Goal: Task Accomplishment & Management: Manage account settings

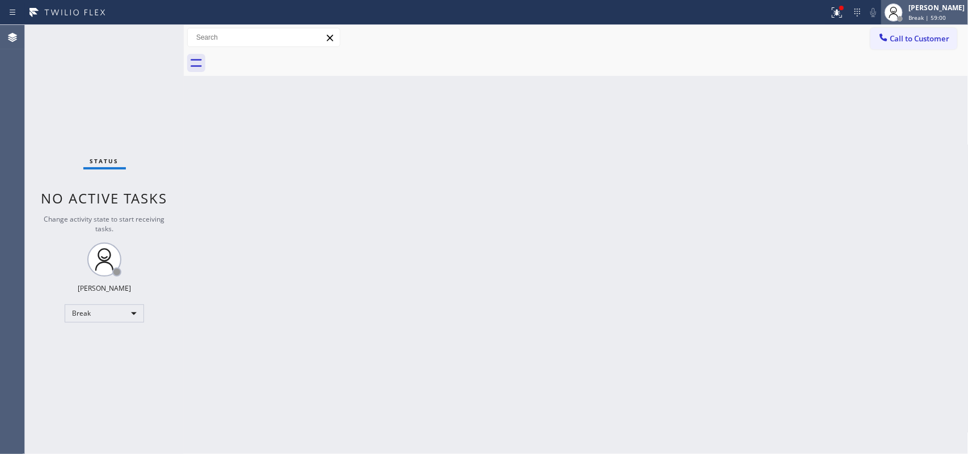
click at [901, 12] on icon at bounding box center [894, 13] width 14 height 14
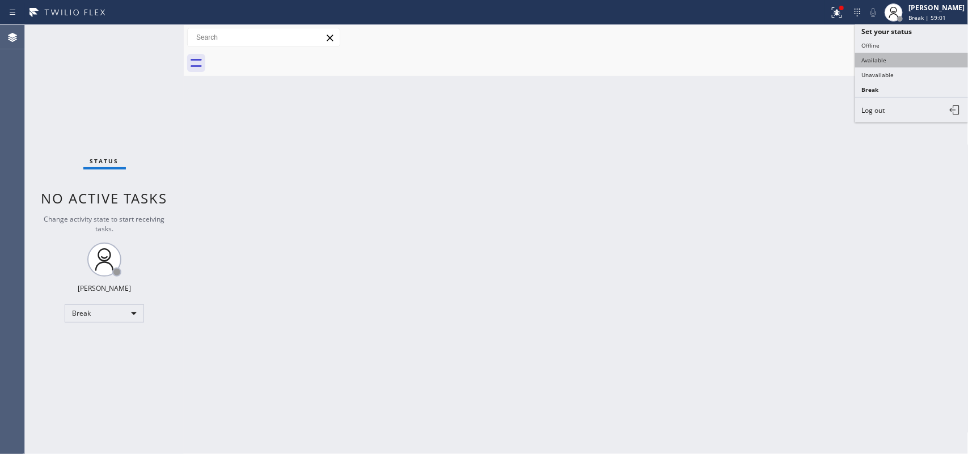
click at [885, 64] on button "Available" at bounding box center [911, 60] width 113 height 15
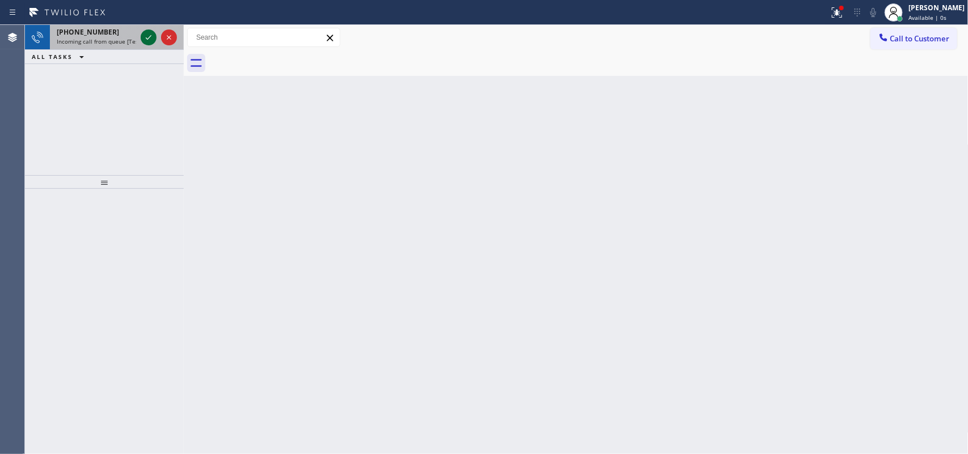
click at [149, 39] on icon at bounding box center [149, 38] width 14 height 14
click at [143, 35] on icon at bounding box center [149, 38] width 14 height 14
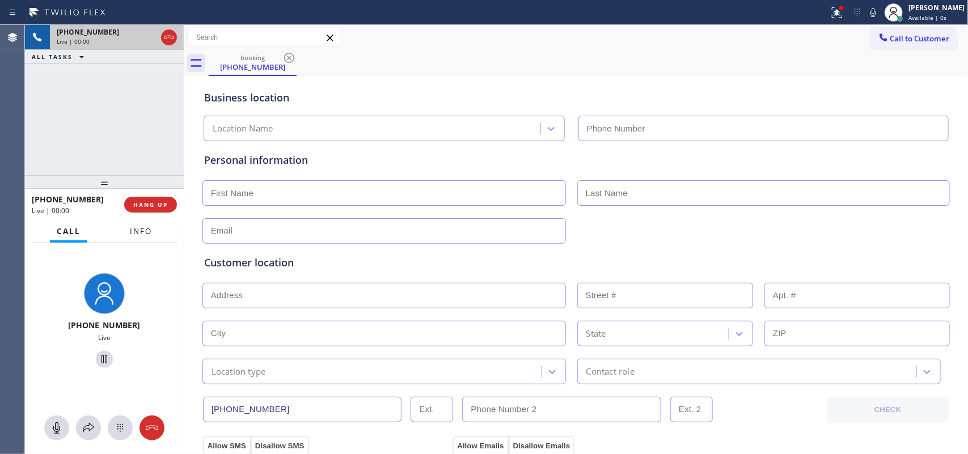
type input "[PHONE_NUMBER]"
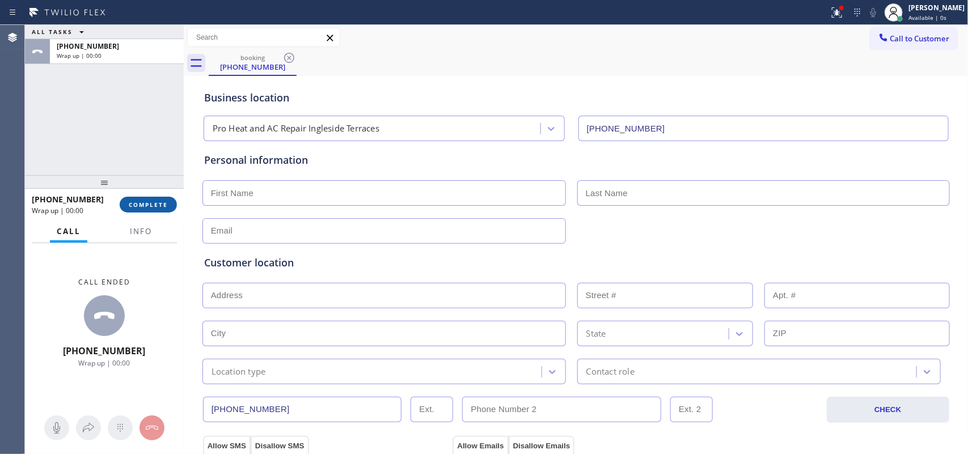
click at [170, 204] on button "COMPLETE" at bounding box center [148, 205] width 57 height 16
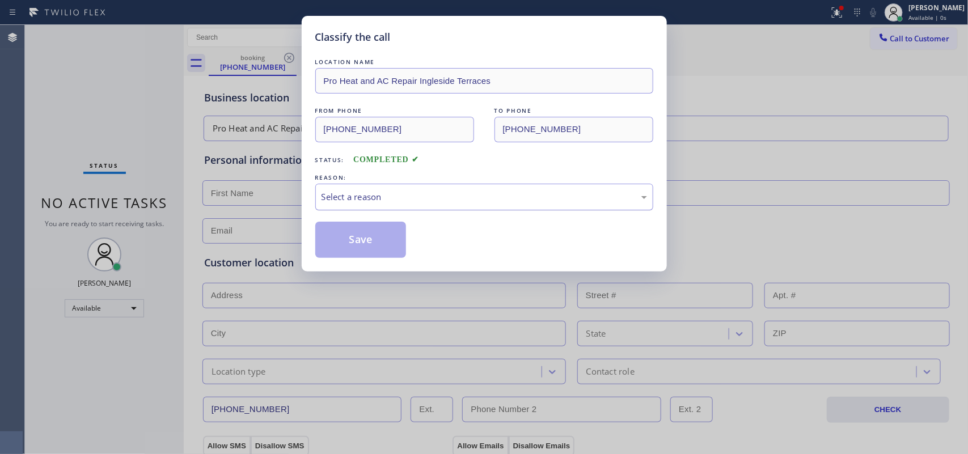
click at [434, 195] on div "Select a reason" at bounding box center [485, 197] width 326 height 13
drag, startPoint x: 383, startPoint y: 281, endPoint x: 356, endPoint y: 244, distance: 46.0
click at [352, 242] on button "Save" at bounding box center [360, 240] width 91 height 36
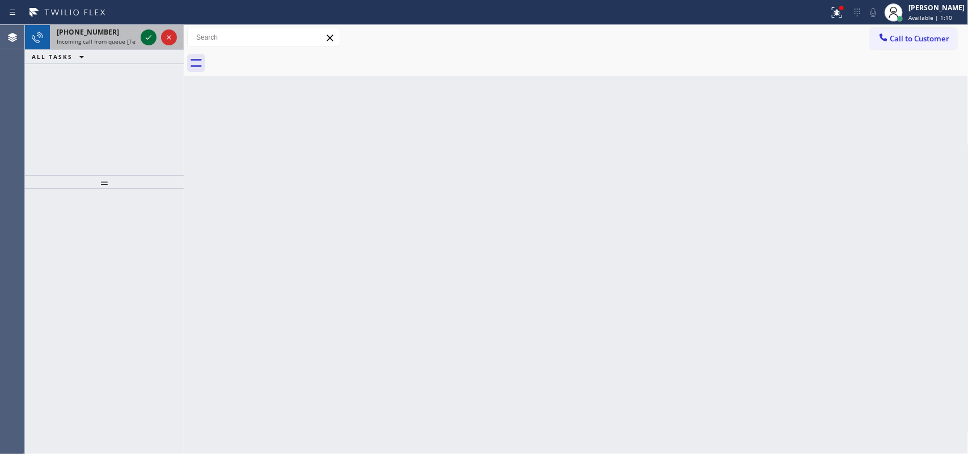
click at [147, 35] on icon at bounding box center [149, 38] width 14 height 14
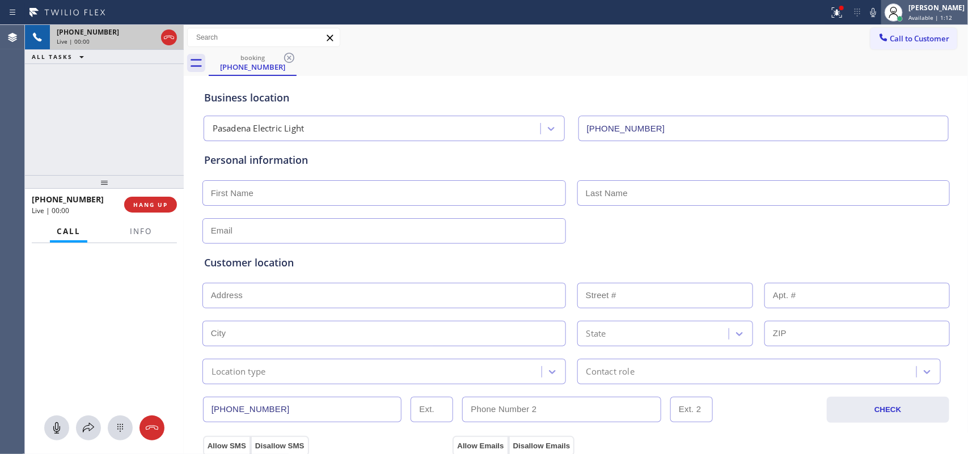
type input "[PHONE_NUMBER]"
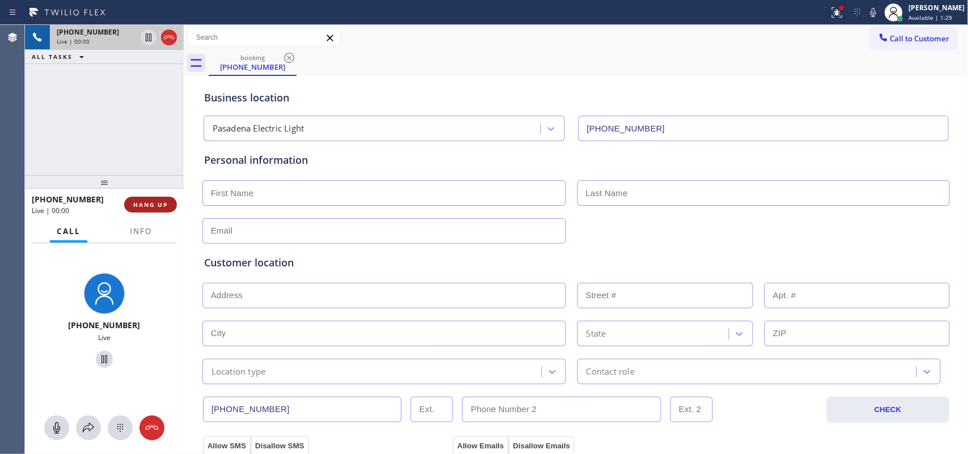
click at [143, 205] on span "HANG UP" at bounding box center [150, 205] width 35 height 8
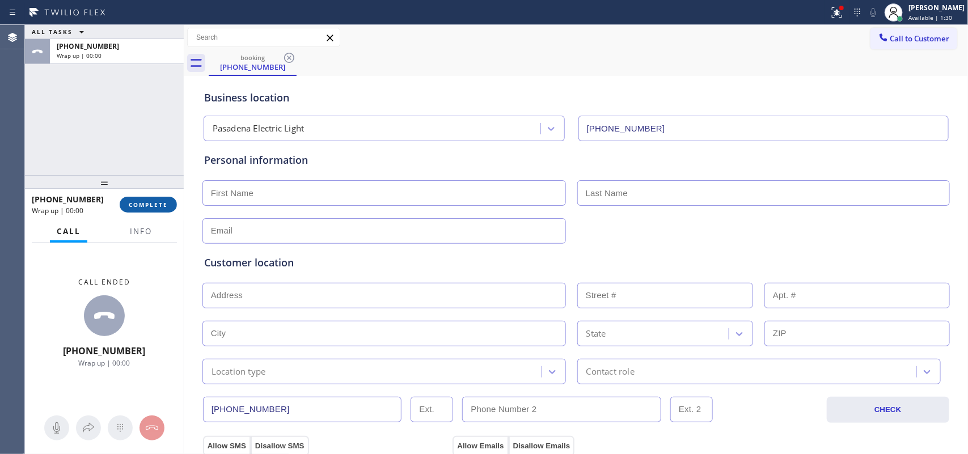
click at [143, 204] on span "COMPLETE" at bounding box center [148, 205] width 39 height 8
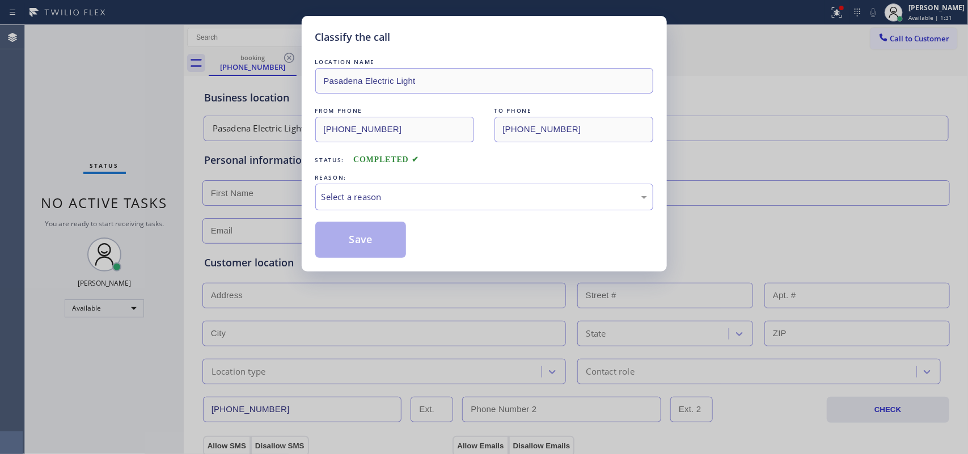
click at [407, 224] on div "Save" at bounding box center [484, 240] width 338 height 36
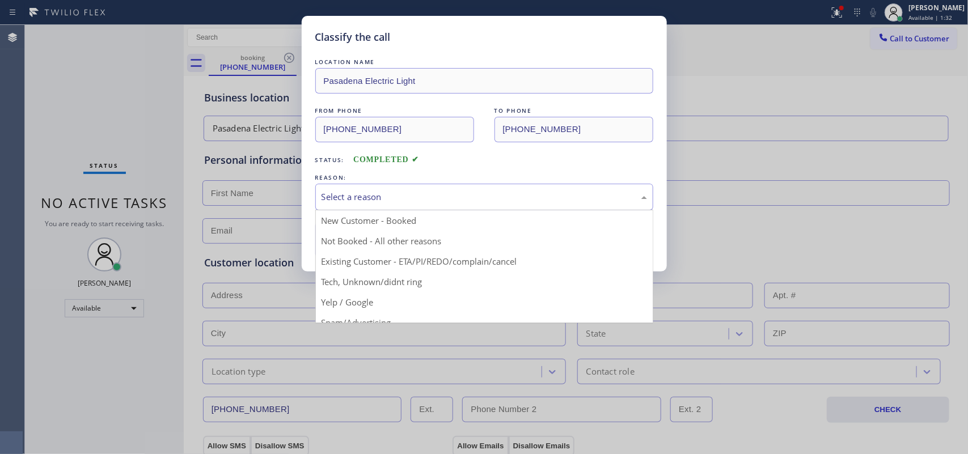
click at [415, 207] on div "Select a reason" at bounding box center [484, 197] width 338 height 27
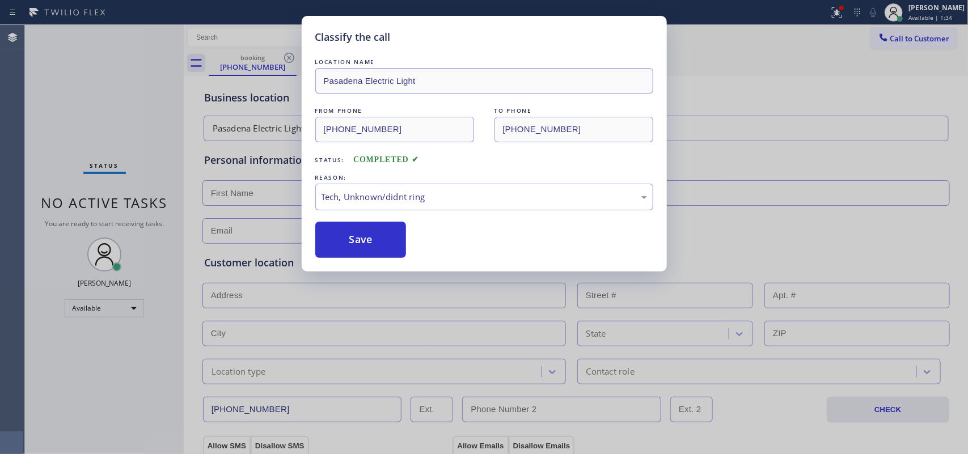
drag, startPoint x: 375, startPoint y: 282, endPoint x: 367, endPoint y: 275, distance: 10.8
click at [356, 244] on button "Save" at bounding box center [360, 240] width 91 height 36
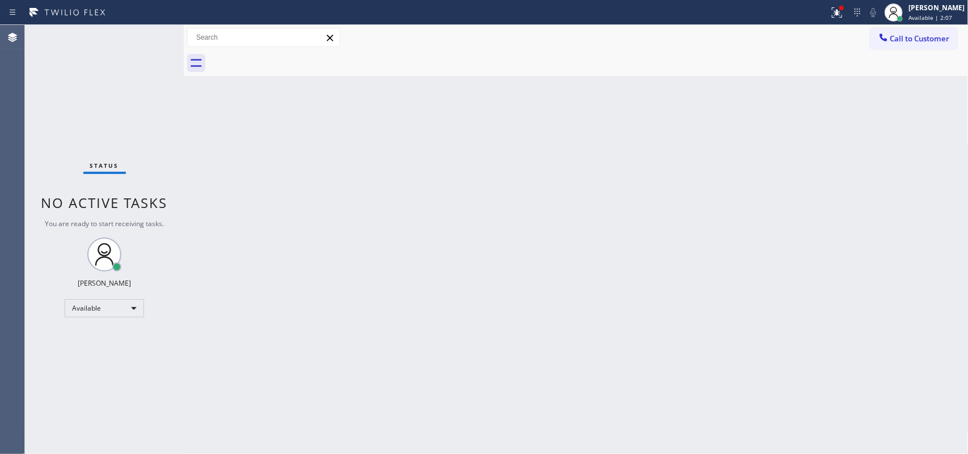
drag, startPoint x: 258, startPoint y: 162, endPoint x: 259, endPoint y: 154, distance: 8.0
click at [259, 160] on div "Back to Dashboard Change Sender ID Customers Technicians Select a contact Outbo…" at bounding box center [576, 239] width 785 height 429
click at [147, 36] on div "Status No active tasks You are ready to start receiving tasks. [PERSON_NAME] Av…" at bounding box center [104, 239] width 159 height 429
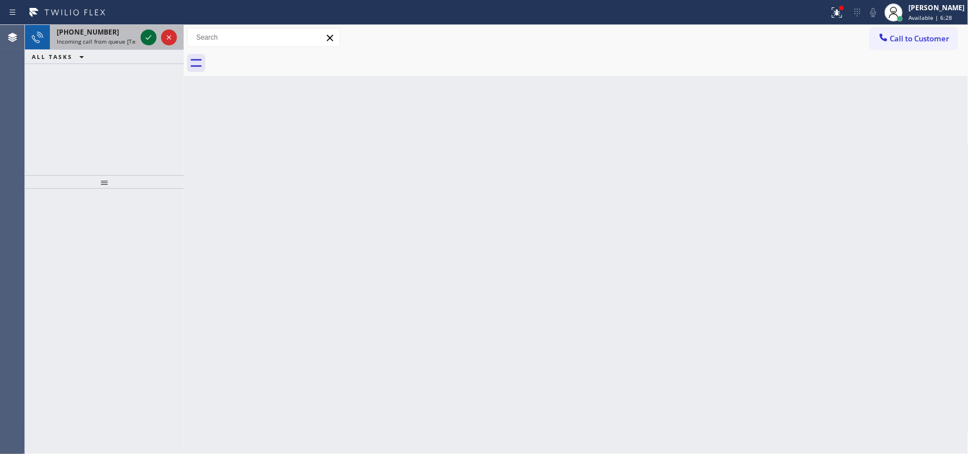
drag, startPoint x: 149, startPoint y: 46, endPoint x: 145, endPoint y: 38, distance: 9.1
click at [145, 38] on div at bounding box center [158, 37] width 41 height 25
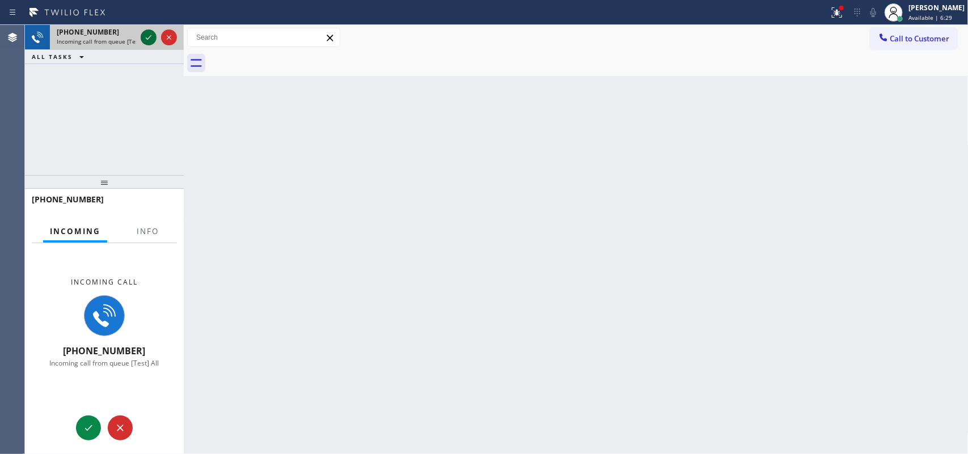
click at [145, 38] on icon at bounding box center [149, 38] width 14 height 14
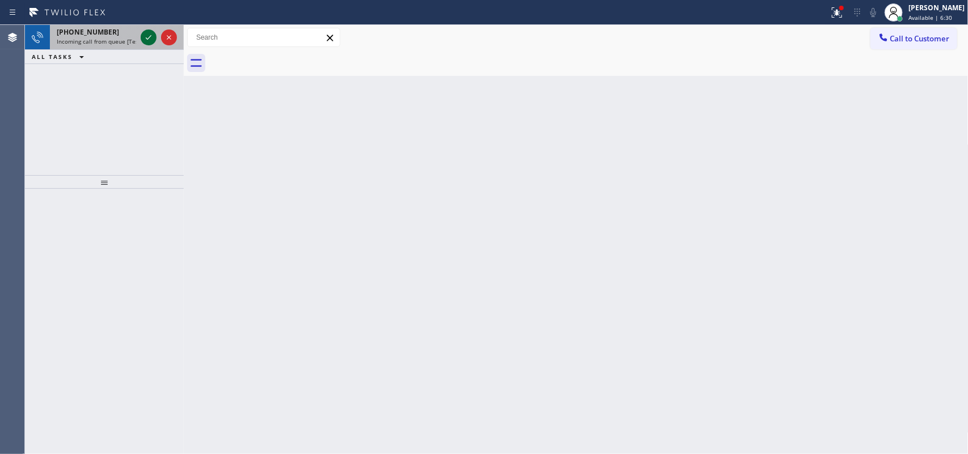
click at [148, 37] on icon at bounding box center [149, 38] width 14 height 14
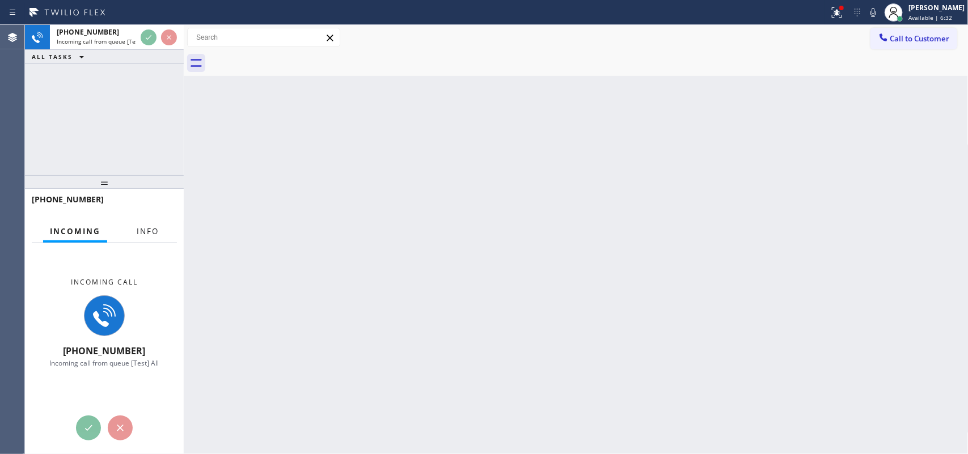
click at [145, 225] on button "Info" at bounding box center [148, 232] width 36 height 22
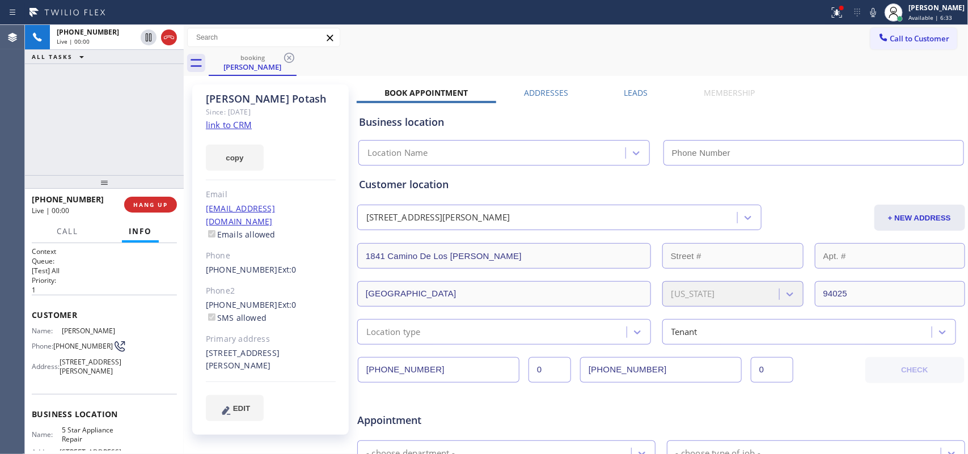
type input "[PHONE_NUMBER]"
click at [237, 118] on div "Since: [DATE]" at bounding box center [271, 111] width 130 height 13
click at [237, 125] on link "link to CRM" at bounding box center [229, 124] width 46 height 11
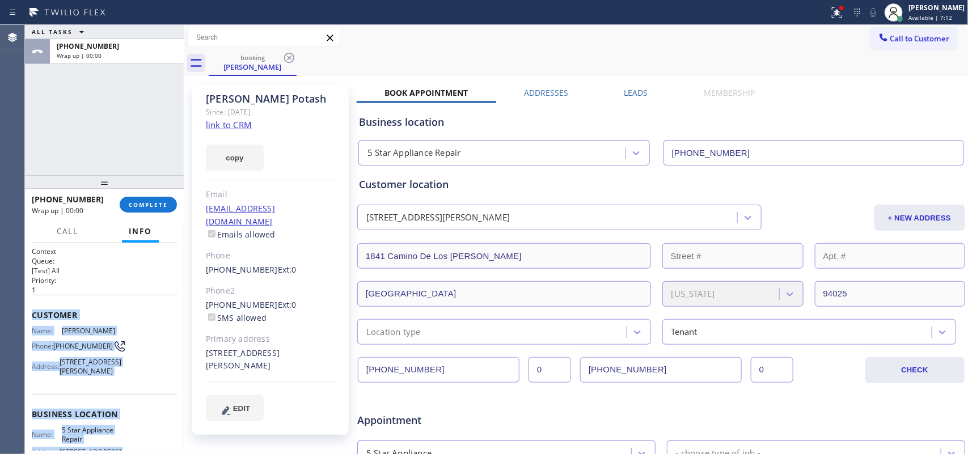
drag, startPoint x: 109, startPoint y: 345, endPoint x: 28, endPoint y: 312, distance: 87.3
click at [28, 316] on div "Context Queue: [Test] All Priority: 1 Customer Name: [PERSON_NAME] Phone: [PHON…" at bounding box center [104, 349] width 159 height 212
copy div "Customer Name: [PERSON_NAME] Phone: [PHONE_NUMBER] Address: [STREET_ADDRESS][PE…"
click at [143, 198] on button "COMPLETE" at bounding box center [148, 205] width 57 height 16
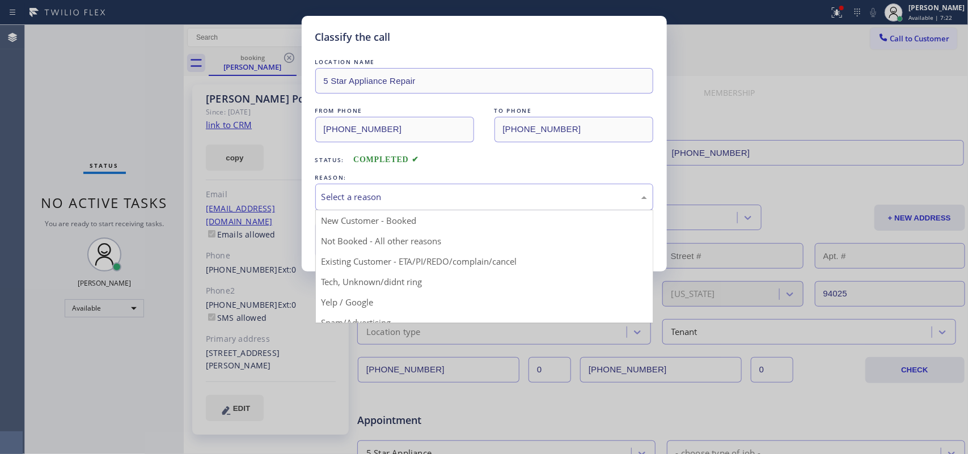
click at [366, 190] on div "Select a reason" at bounding box center [484, 197] width 338 height 27
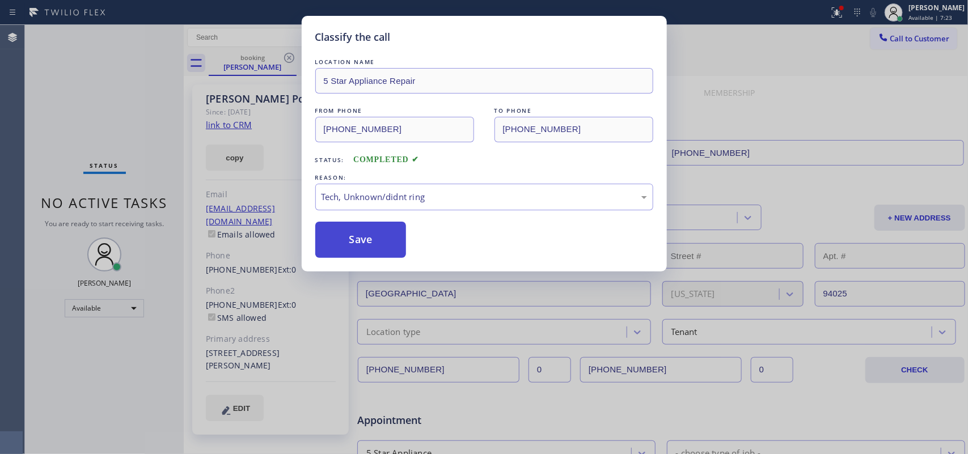
click at [383, 244] on button "Save" at bounding box center [360, 240] width 91 height 36
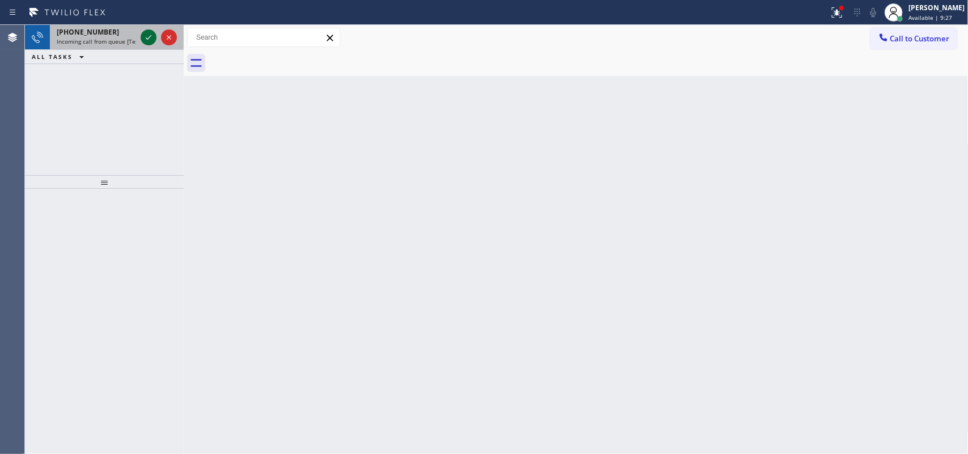
click at [146, 33] on icon at bounding box center [149, 38] width 14 height 14
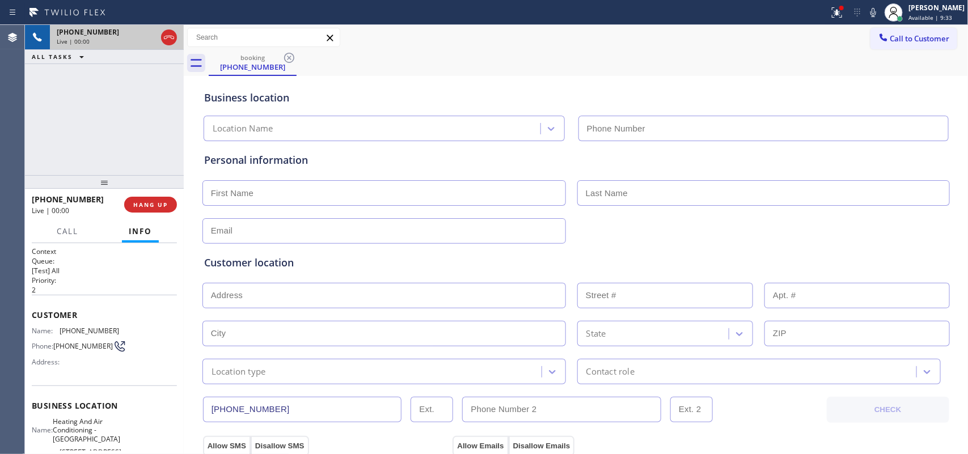
type input "[PHONE_NUMBER]"
click at [91, 133] on div "[PHONE_NUMBER] Live | 00:00 ALL TASKS ALL TASKS ACTIVE TASKS TASKS IN WRAP UP" at bounding box center [104, 100] width 159 height 150
click at [106, 138] on div "[PHONE_NUMBER] Live | 00:00 ALL TASKS ALL TASKS ACTIVE TASKS TASKS IN WRAP UP" at bounding box center [104, 100] width 159 height 150
click at [125, 137] on div "[PHONE_NUMBER] Live | 00:00 ALL TASKS ALL TASKS ACTIVE TASKS TASKS IN WRAP UP" at bounding box center [104, 100] width 159 height 150
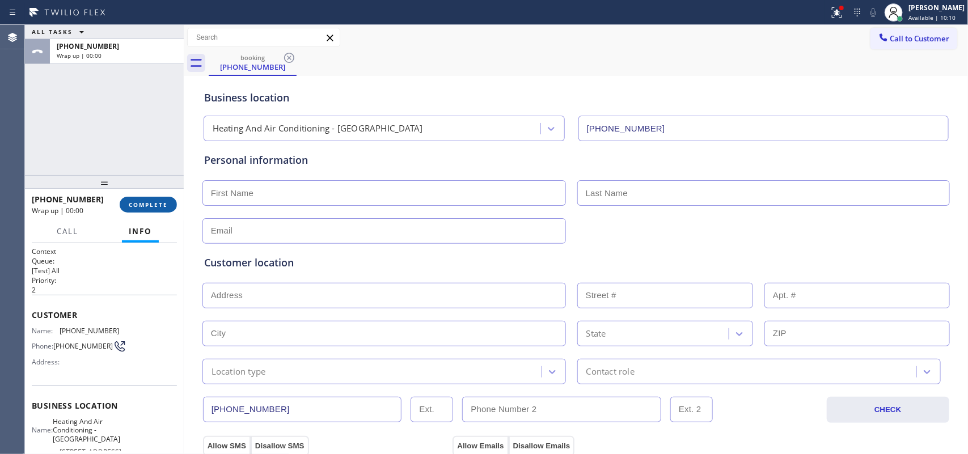
click at [167, 205] on span "COMPLETE" at bounding box center [148, 205] width 39 height 8
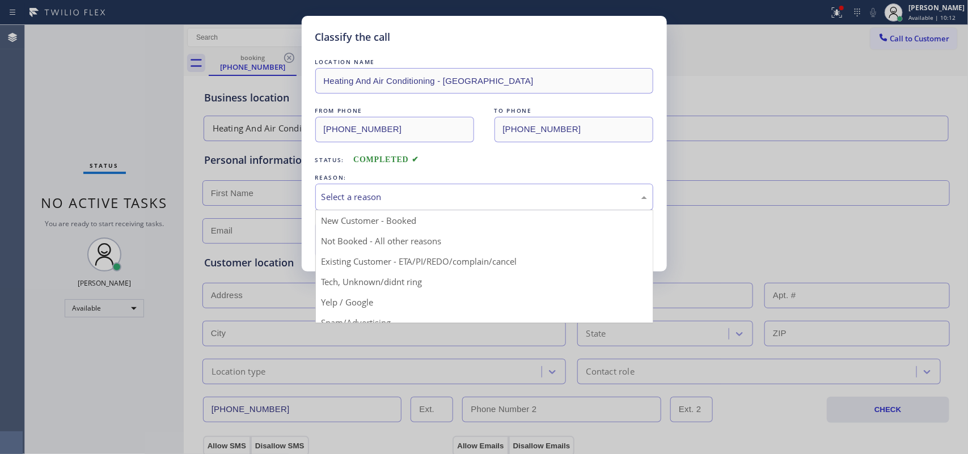
click at [424, 188] on div "Select a reason" at bounding box center [484, 197] width 338 height 27
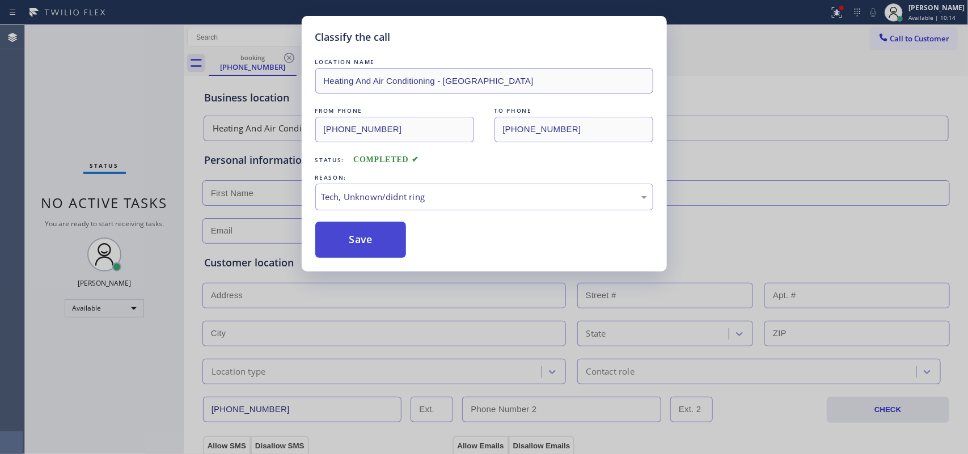
click at [370, 239] on button "Save" at bounding box center [360, 240] width 91 height 36
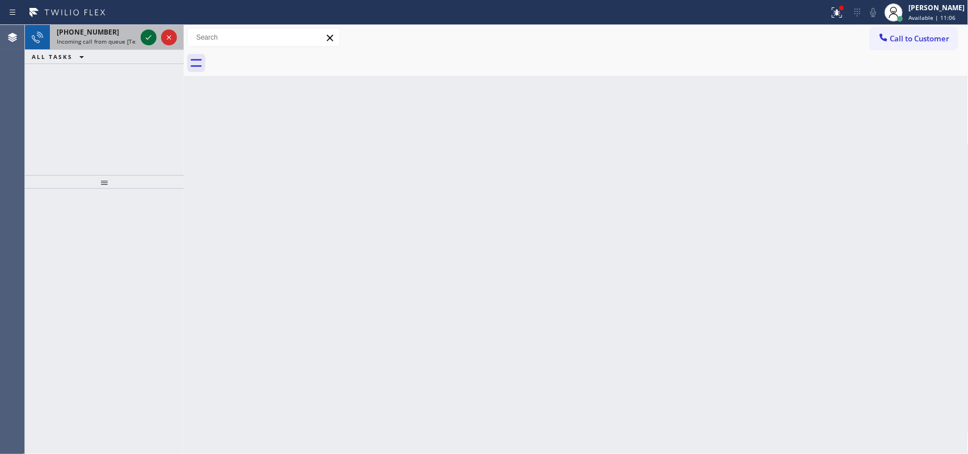
drag, startPoint x: 151, startPoint y: 40, endPoint x: 145, endPoint y: 37, distance: 7.4
click at [145, 37] on icon at bounding box center [149, 38] width 14 height 14
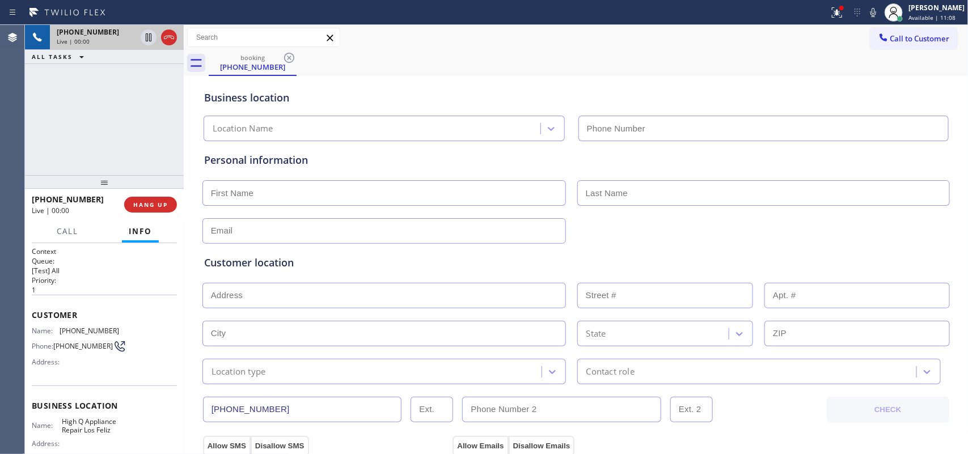
type input "[PHONE_NUMBER]"
click at [102, 281] on h2 "Priority:" at bounding box center [104, 281] width 145 height 10
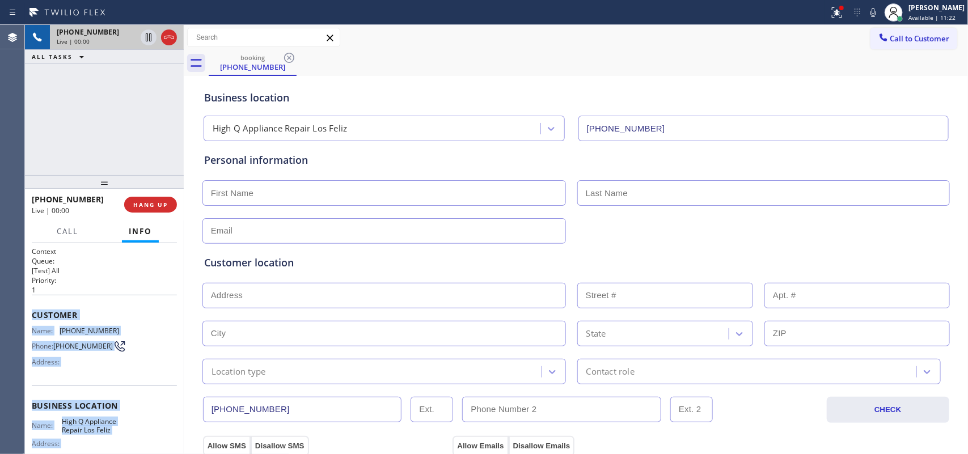
drag, startPoint x: 128, startPoint y: 347, endPoint x: 32, endPoint y: 309, distance: 102.9
click at [32, 309] on div "Context Queue: [Test] All Priority: 1 Customer Name: [PHONE_NUMBER] Phone: [PHO…" at bounding box center [104, 406] width 145 height 319
copy div "Customer Name: [PHONE_NUMBER] Phone: [PHONE_NUMBER] Address: Business location …"
click at [160, 203] on span "HANG UP" at bounding box center [150, 205] width 35 height 8
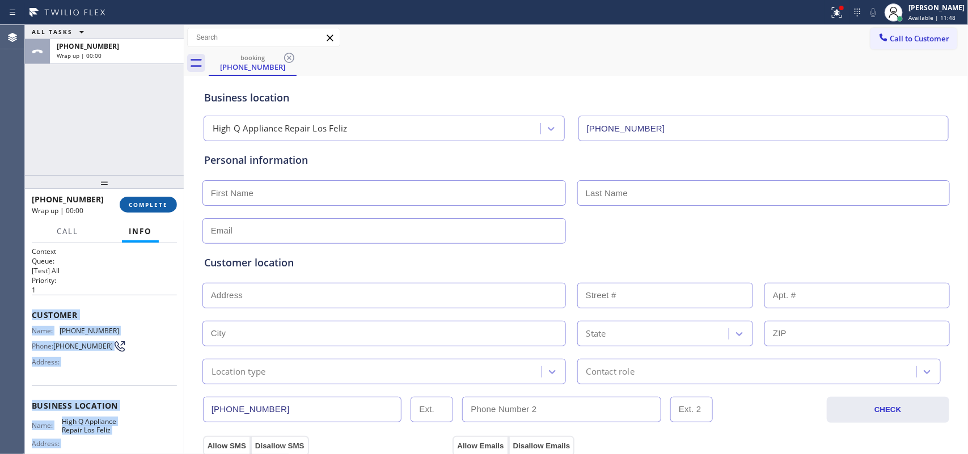
click at [154, 207] on span "COMPLETE" at bounding box center [148, 205] width 39 height 8
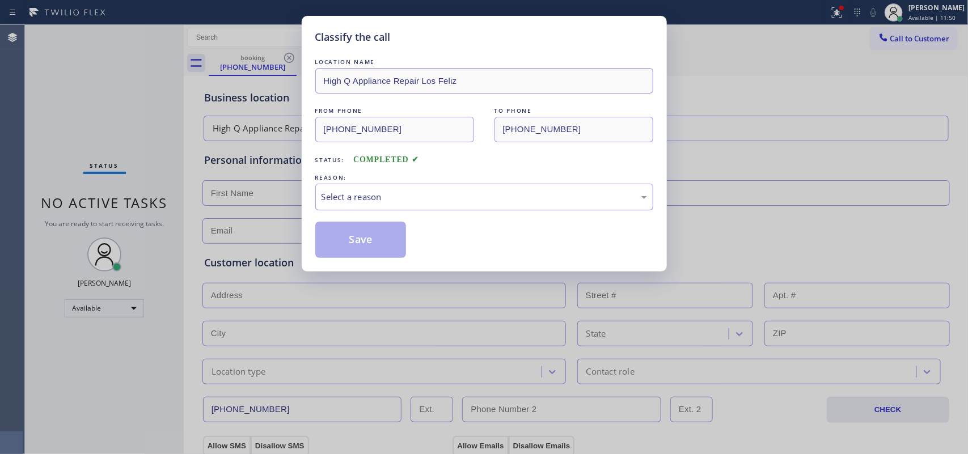
click at [336, 193] on div "Select a reason" at bounding box center [485, 197] width 326 height 13
click at [377, 246] on button "Save" at bounding box center [360, 240] width 91 height 36
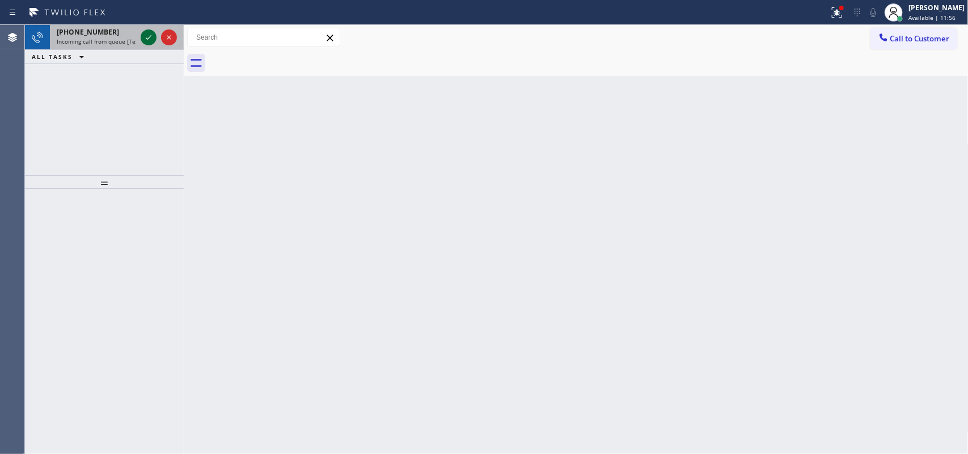
click at [149, 40] on icon at bounding box center [149, 38] width 14 height 14
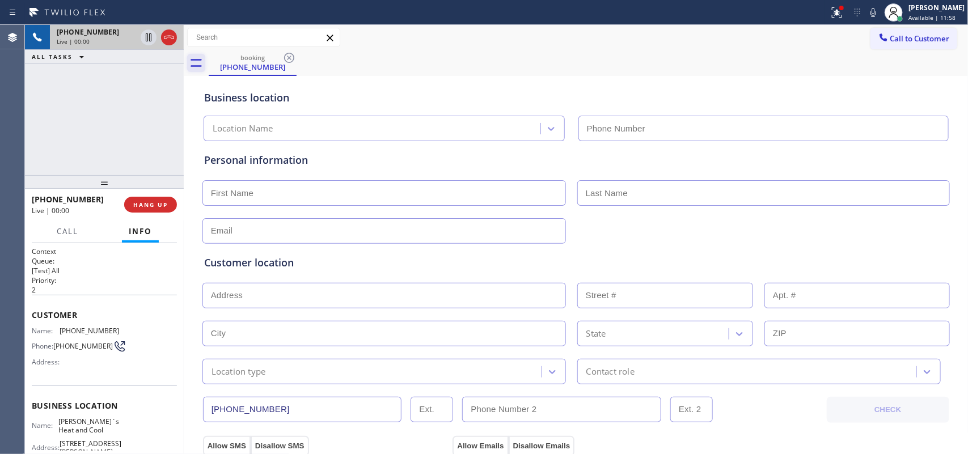
type input "[PHONE_NUMBER]"
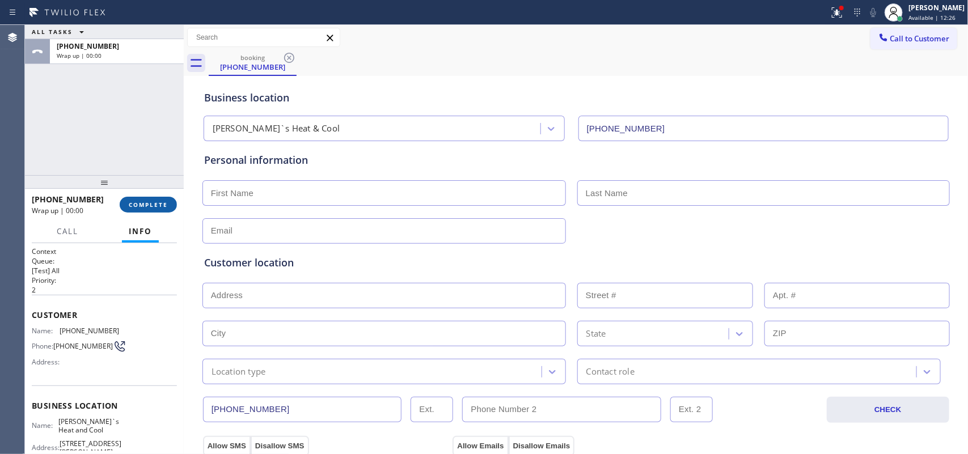
click at [154, 199] on button "COMPLETE" at bounding box center [148, 205] width 57 height 16
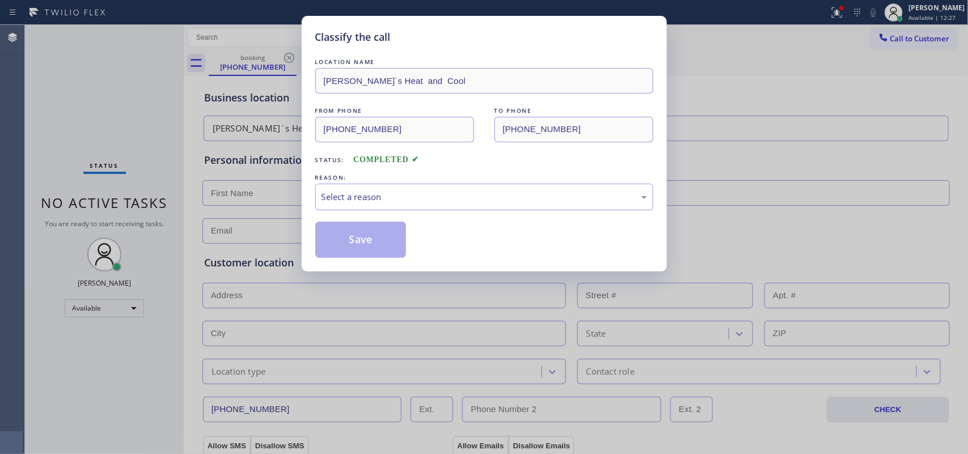
click at [421, 221] on div "LOCATION NAME [PERSON_NAME]`s Heat and Cool FROM PHONE [PHONE_NUMBER] TO PHONE …" at bounding box center [484, 157] width 338 height 202
click at [426, 198] on div "Select a reason" at bounding box center [485, 197] width 326 height 13
drag, startPoint x: 410, startPoint y: 287, endPoint x: 403, endPoint y: 264, distance: 23.7
click at [392, 225] on button "Save" at bounding box center [360, 240] width 91 height 36
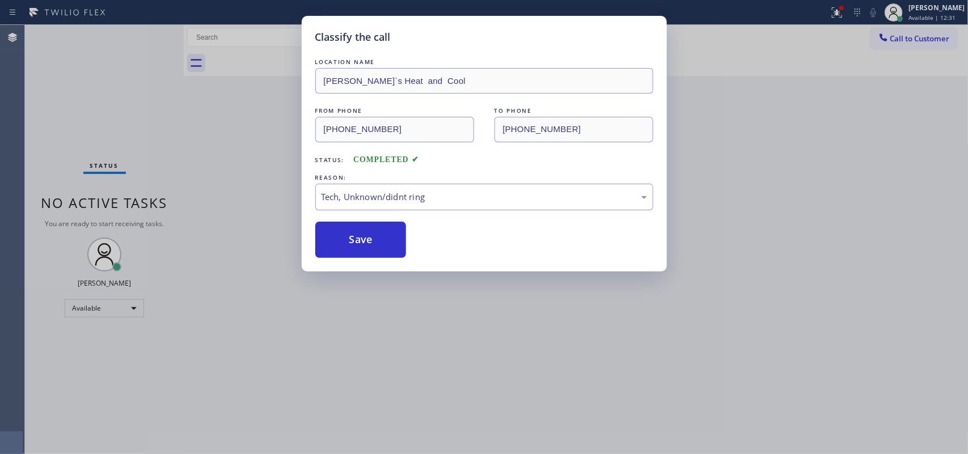
click at [0, 86] on div "Classify the call LOCATION NAME [PERSON_NAME]`s Heat and Cool FROM PHONE [PHONE…" at bounding box center [484, 227] width 968 height 454
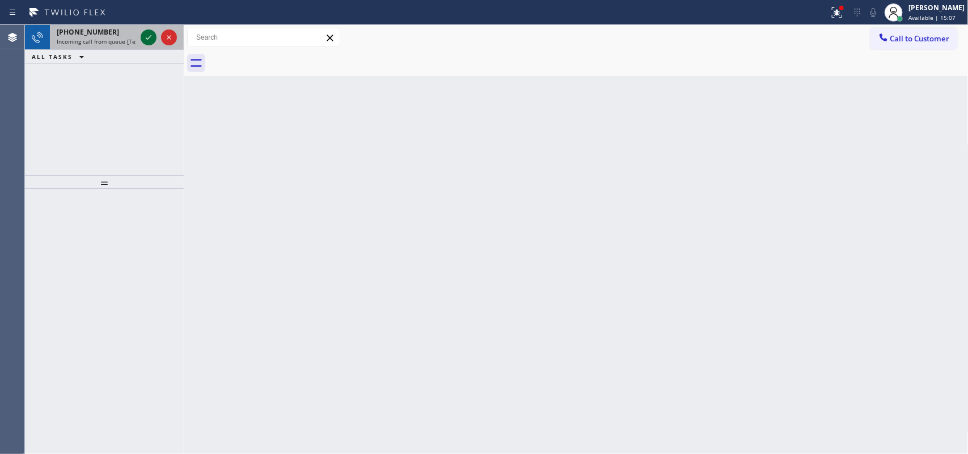
click at [145, 37] on icon at bounding box center [149, 38] width 14 height 14
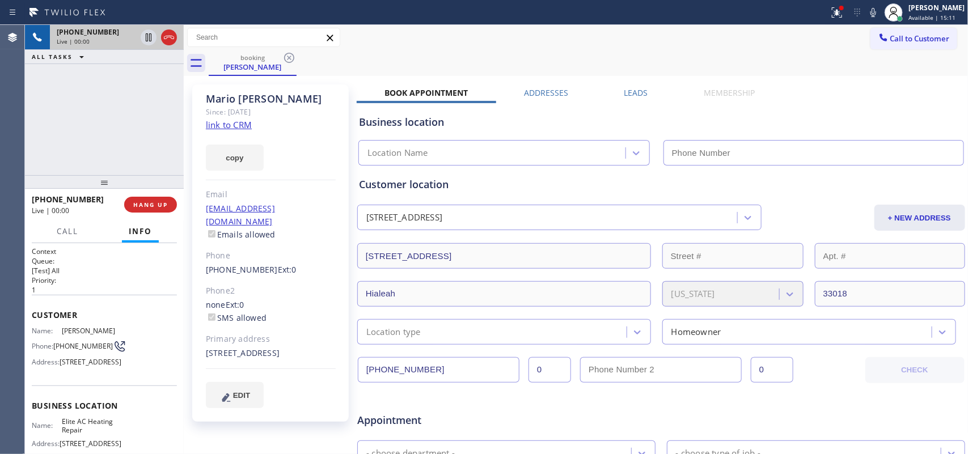
type input "[PHONE_NUMBER]"
click at [237, 125] on link "link to CRM" at bounding box center [229, 124] width 46 height 11
click at [72, 224] on button "Call" at bounding box center [67, 232] width 35 height 22
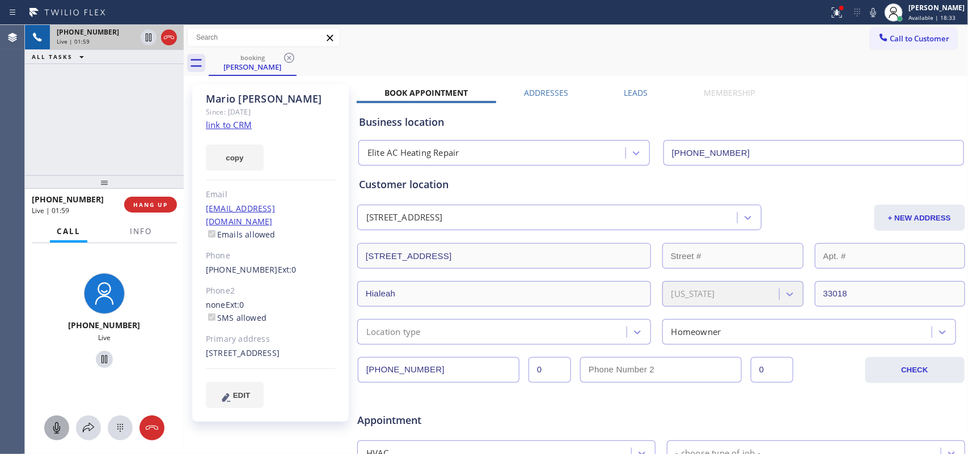
click at [53, 429] on icon at bounding box center [57, 428] width 14 height 14
click at [98, 358] on icon at bounding box center [105, 360] width 14 height 14
drag, startPoint x: 48, startPoint y: 427, endPoint x: 60, endPoint y: 395, distance: 33.9
click at [49, 427] on div at bounding box center [56, 428] width 25 height 14
click at [98, 357] on icon at bounding box center [105, 360] width 14 height 14
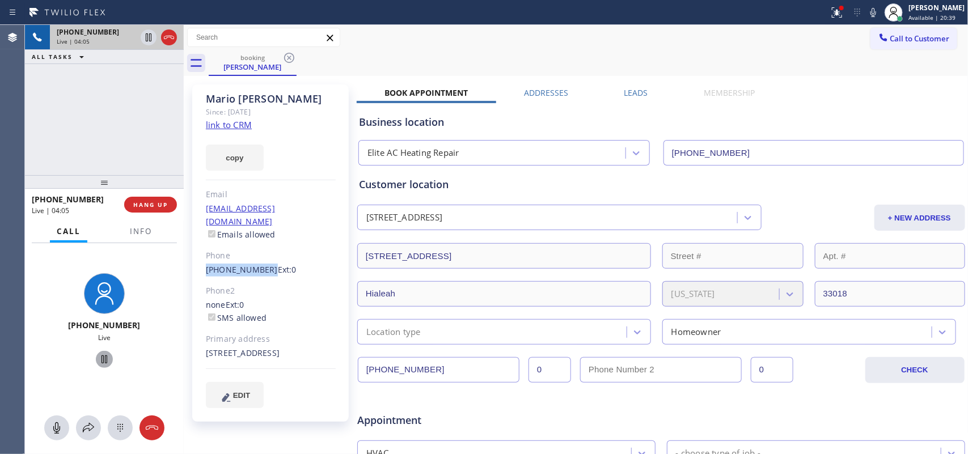
drag, startPoint x: 204, startPoint y: 262, endPoint x: 262, endPoint y: 255, distance: 58.2
click at [262, 255] on div "[PERSON_NAME] Since: [DATE] link to CRM copy Email [EMAIL_ADDRESS][DOMAIN_NAME]…" at bounding box center [270, 253] width 157 height 337
copy link "[PHONE_NUMBER]"
click at [137, 202] on span "HANG UP" at bounding box center [150, 205] width 35 height 8
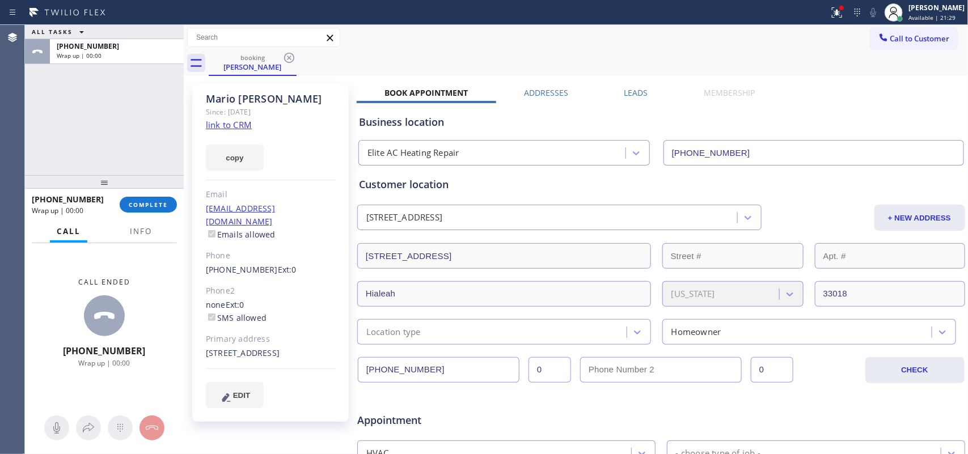
click at [70, 149] on div "ALL TASKS ALL TASKS ACTIVE TASKS TASKS IN WRAP UP [PHONE_NUMBER] Wrap up | 00:00" at bounding box center [104, 100] width 159 height 150
click at [169, 203] on button "COMPLETE" at bounding box center [148, 205] width 57 height 16
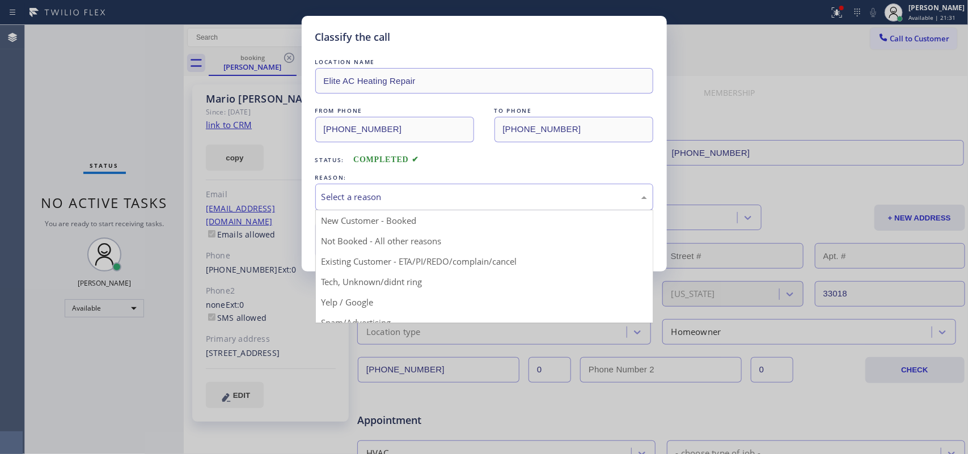
click at [369, 200] on div "Select a reason" at bounding box center [485, 197] width 326 height 13
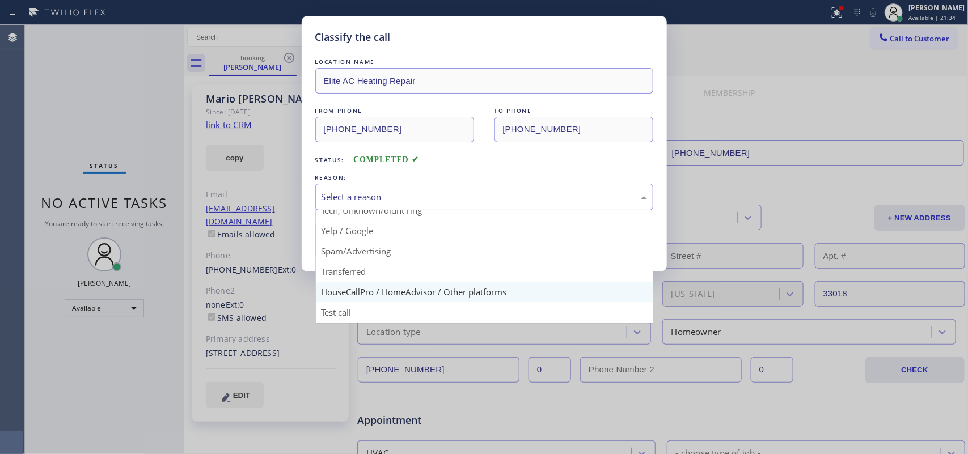
scroll to position [7, 0]
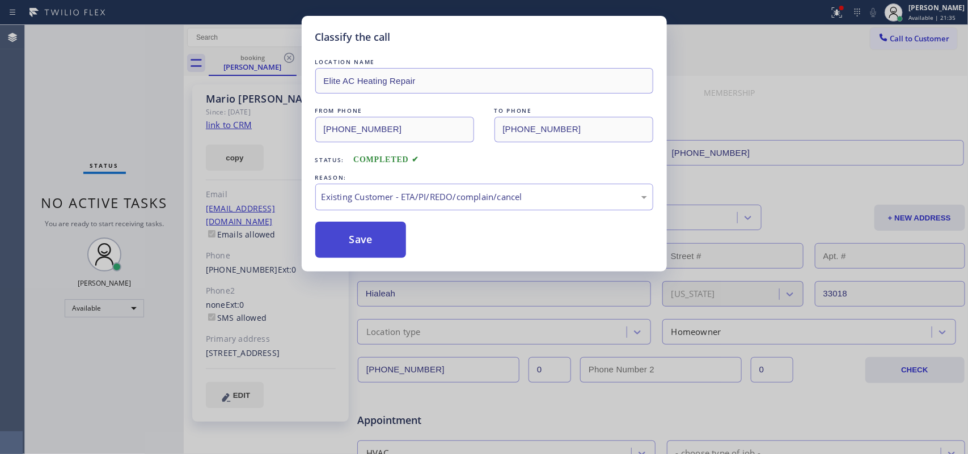
click at [369, 240] on button "Save" at bounding box center [360, 240] width 91 height 36
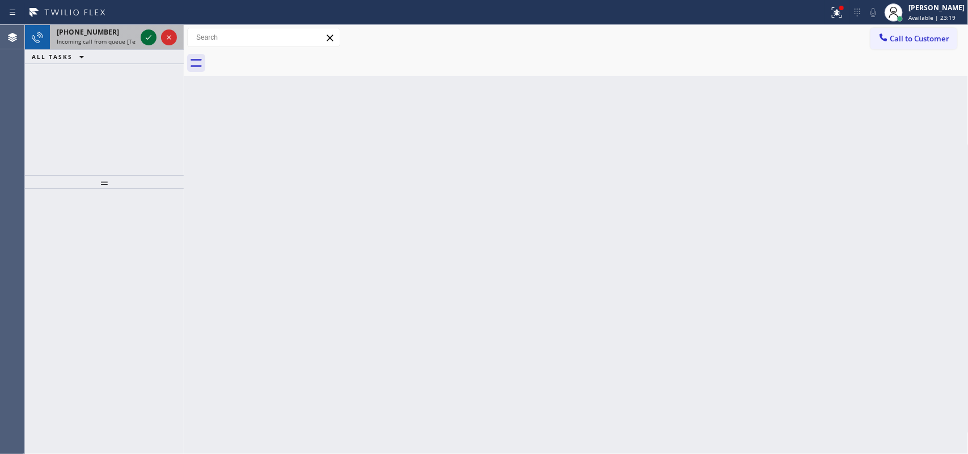
click at [146, 37] on icon at bounding box center [149, 37] width 6 height 5
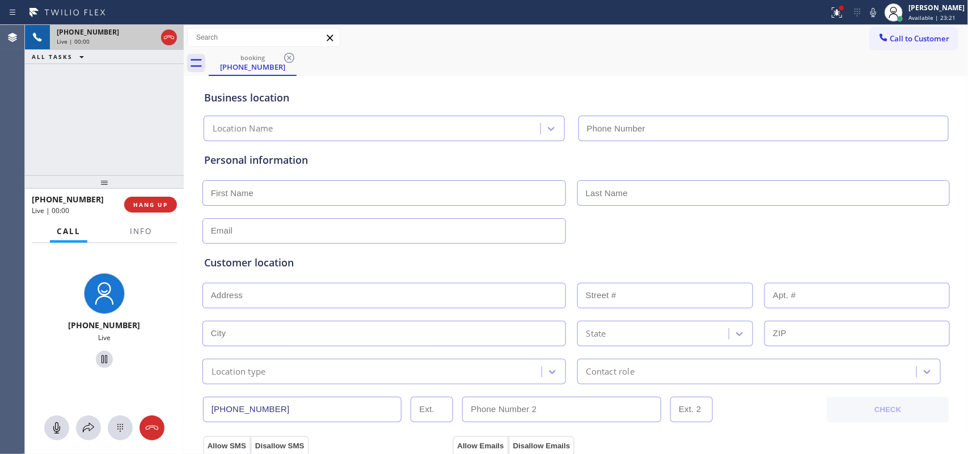
type input "[PHONE_NUMBER]"
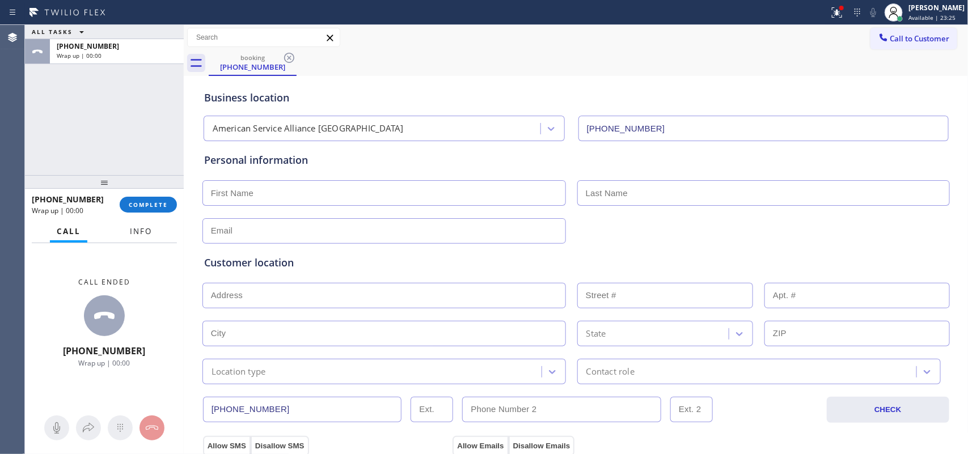
click at [151, 231] on span "Info" at bounding box center [141, 231] width 22 height 10
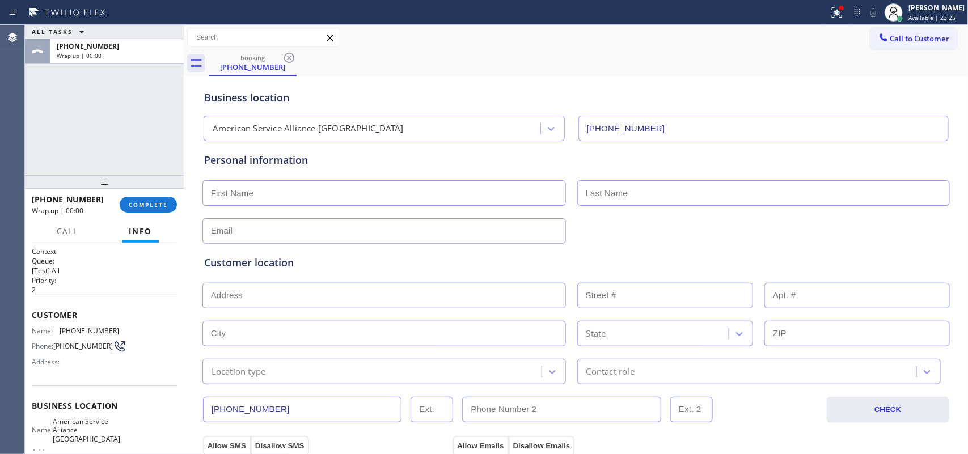
scroll to position [125, 0]
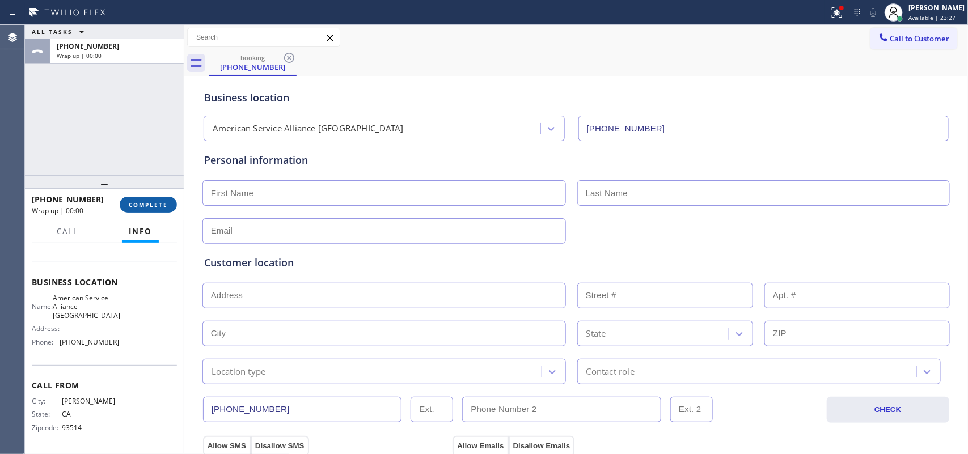
click at [153, 212] on button "COMPLETE" at bounding box center [148, 205] width 57 height 16
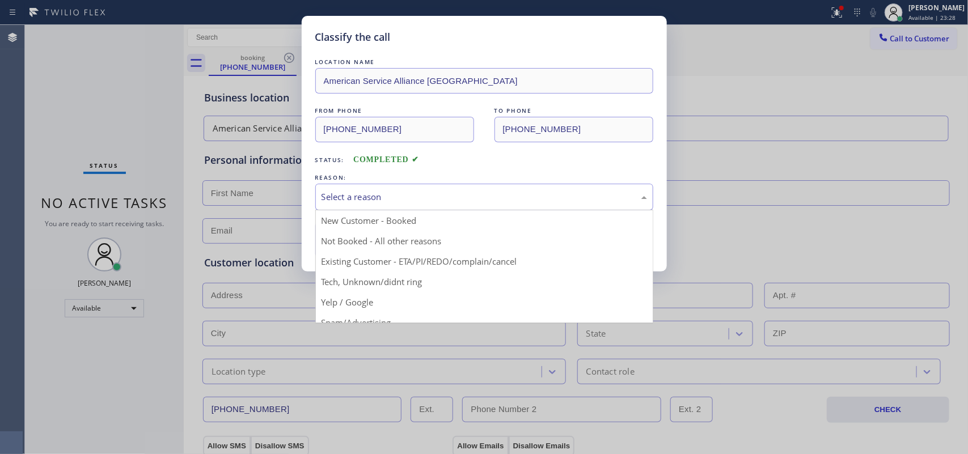
click at [369, 197] on div "Select a reason" at bounding box center [485, 197] width 326 height 13
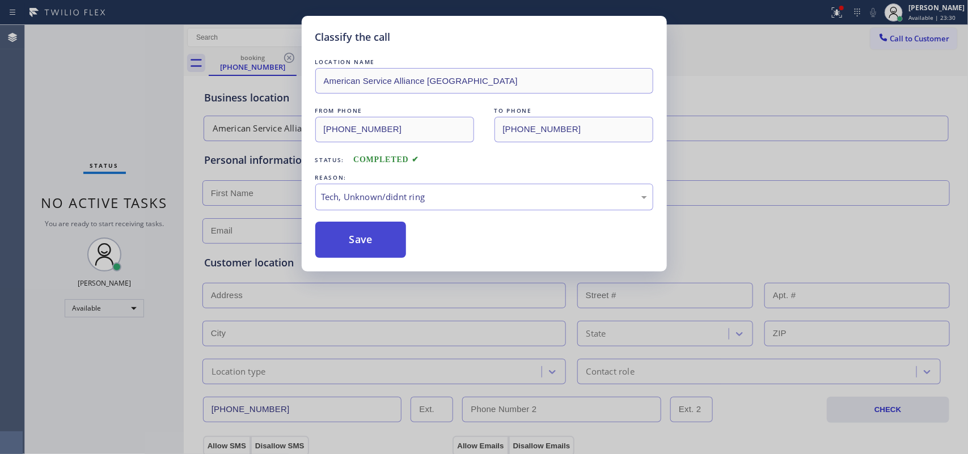
click at [347, 244] on button "Save" at bounding box center [360, 240] width 91 height 36
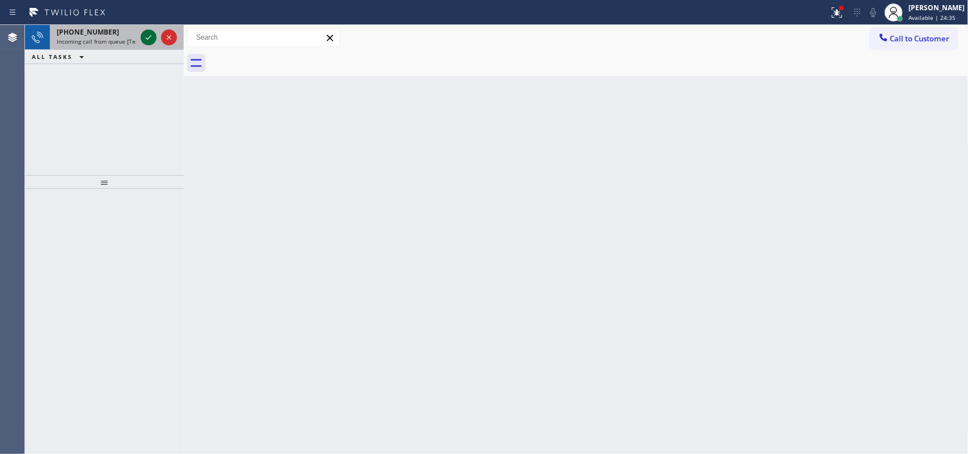
click at [147, 32] on icon at bounding box center [149, 38] width 14 height 14
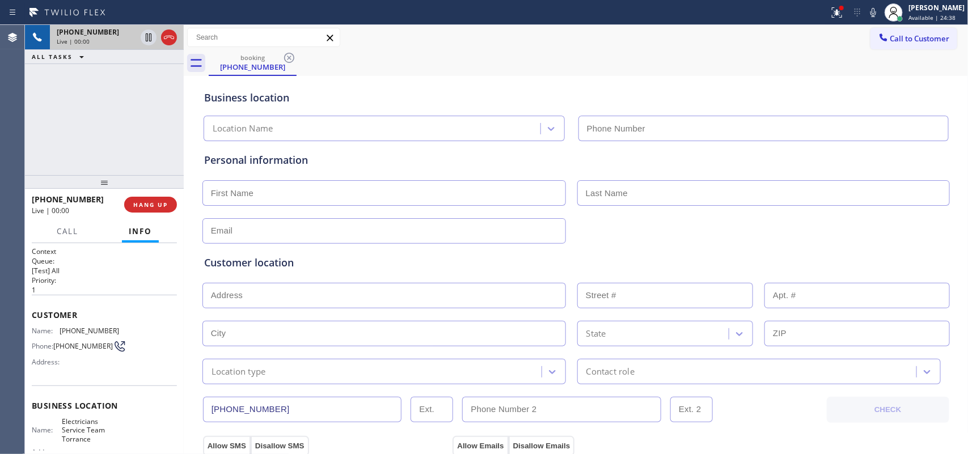
type input "[PHONE_NUMBER]"
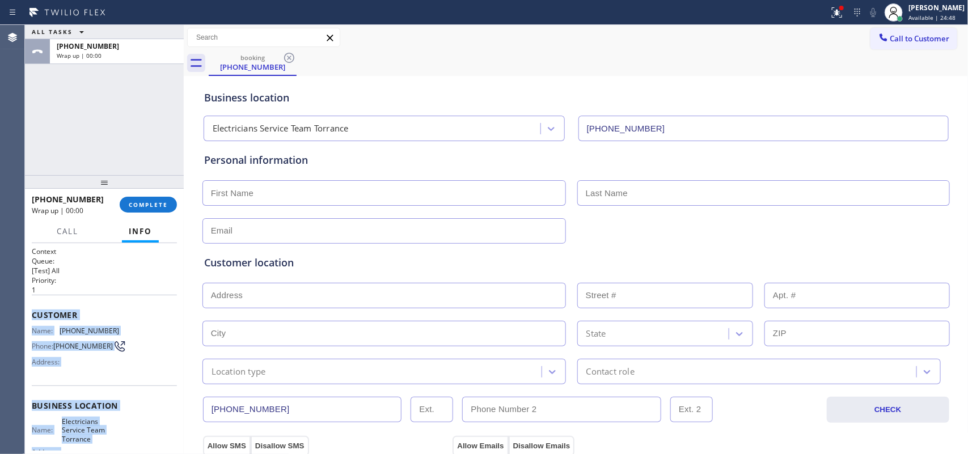
drag, startPoint x: 128, startPoint y: 352, endPoint x: 29, endPoint y: 315, distance: 105.3
click at [29, 315] on div "Context Queue: [Test] All Priority: 1 Customer Name: [PHONE_NUMBER] Phone: [PHO…" at bounding box center [104, 349] width 159 height 212
copy div "Customer Name: [PHONE_NUMBER] Phone: [PHONE_NUMBER] Address: Business location …"
click at [165, 208] on span "COMPLETE" at bounding box center [148, 205] width 39 height 8
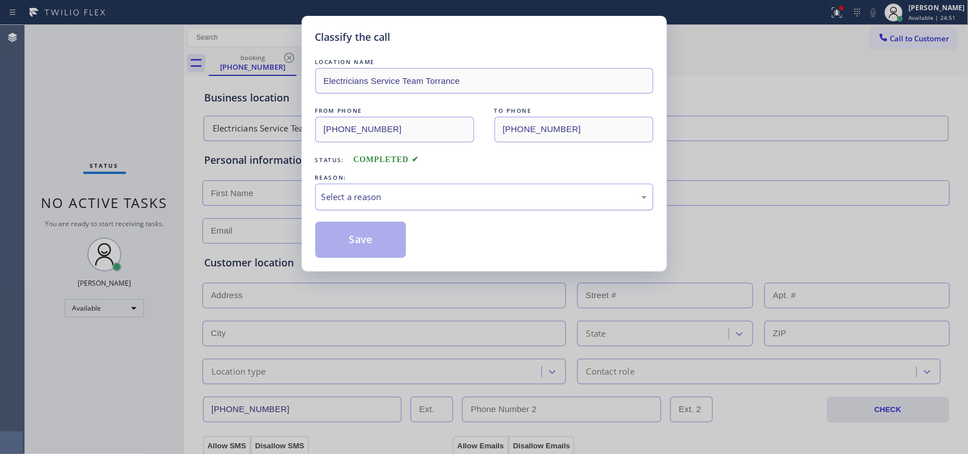
click at [474, 194] on div "Select a reason" at bounding box center [485, 197] width 326 height 13
click at [399, 242] on button "Save" at bounding box center [360, 240] width 91 height 36
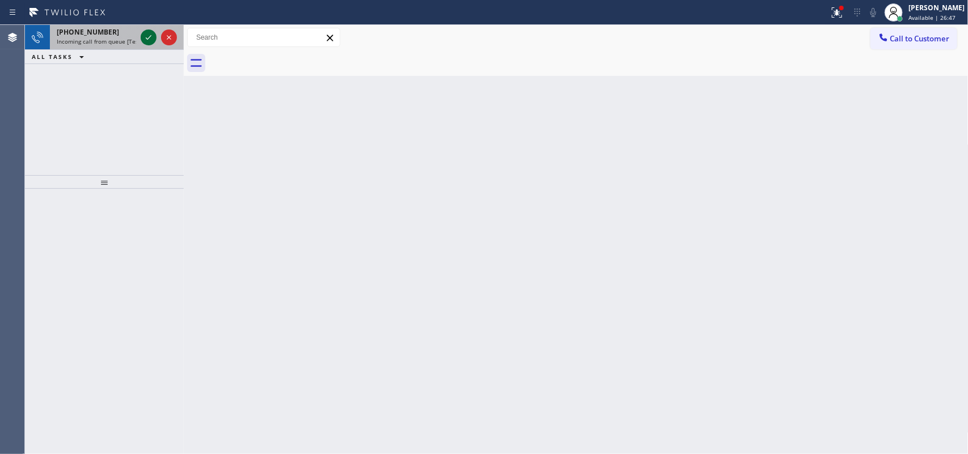
click at [148, 38] on icon at bounding box center [149, 37] width 6 height 5
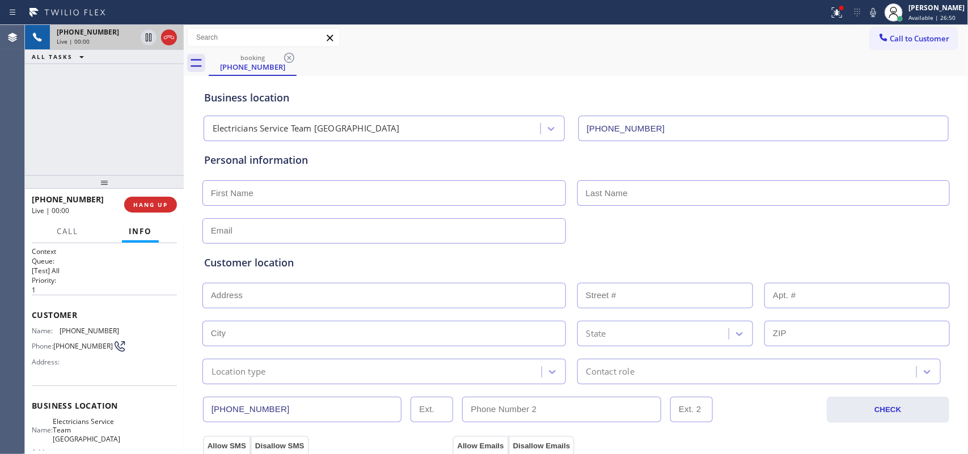
type input "[PHONE_NUMBER]"
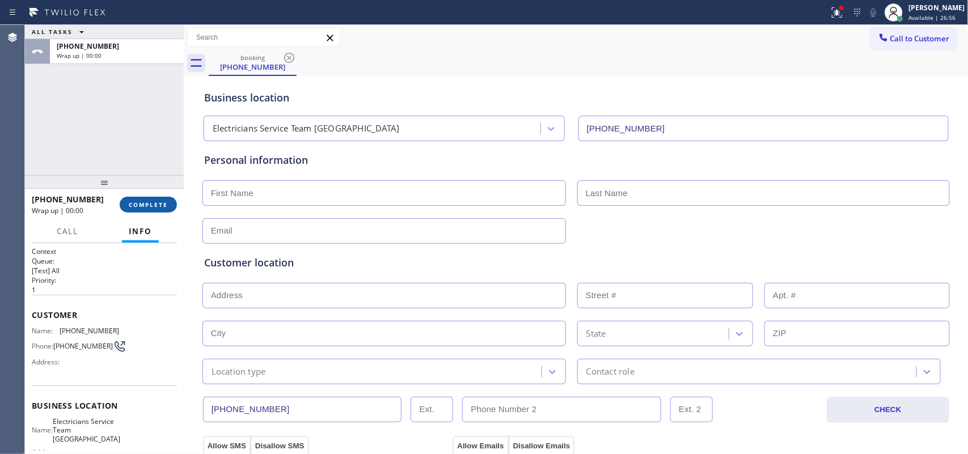
drag, startPoint x: 134, startPoint y: 200, endPoint x: 388, endPoint y: 196, distance: 254.1
click at [139, 201] on button "COMPLETE" at bounding box center [148, 205] width 57 height 16
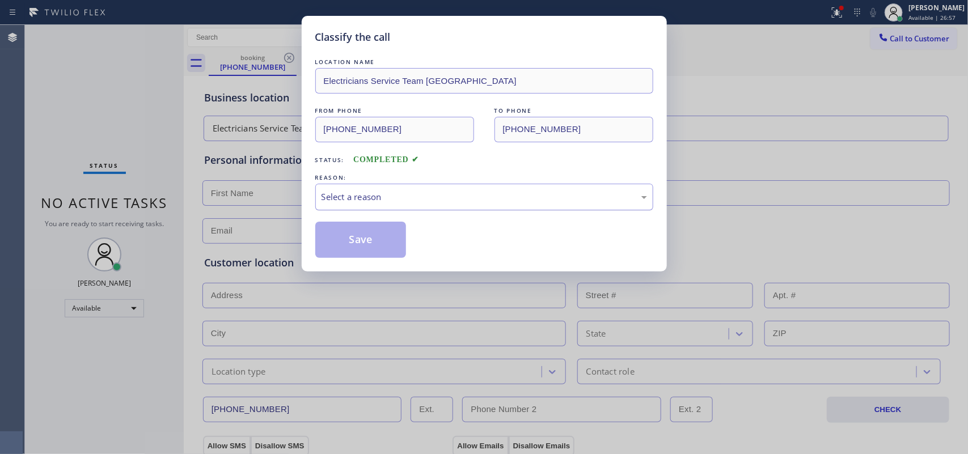
click at [389, 205] on div "Select a reason" at bounding box center [484, 197] width 338 height 27
drag, startPoint x: 375, startPoint y: 282, endPoint x: 364, endPoint y: 259, distance: 25.6
drag, startPoint x: 352, startPoint y: 236, endPoint x: 193, endPoint y: 43, distance: 250.7
click at [352, 235] on button "Save" at bounding box center [360, 240] width 91 height 36
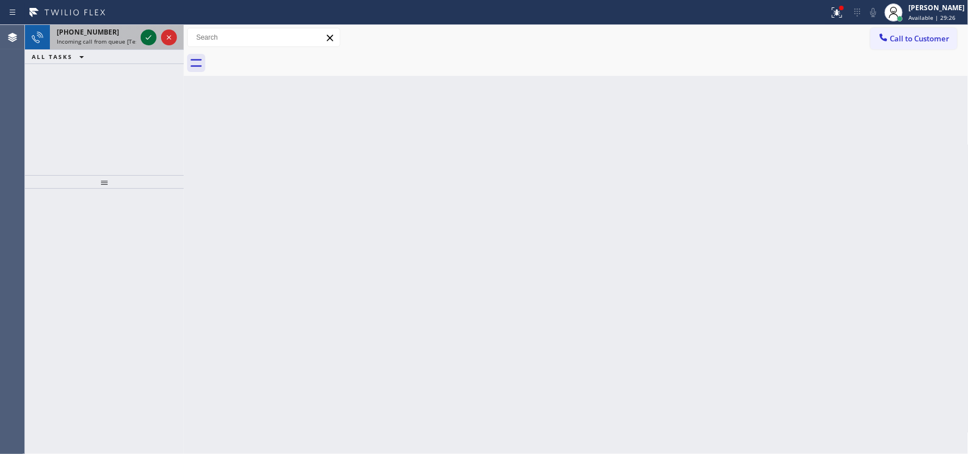
click at [142, 35] on div at bounding box center [149, 38] width 16 height 14
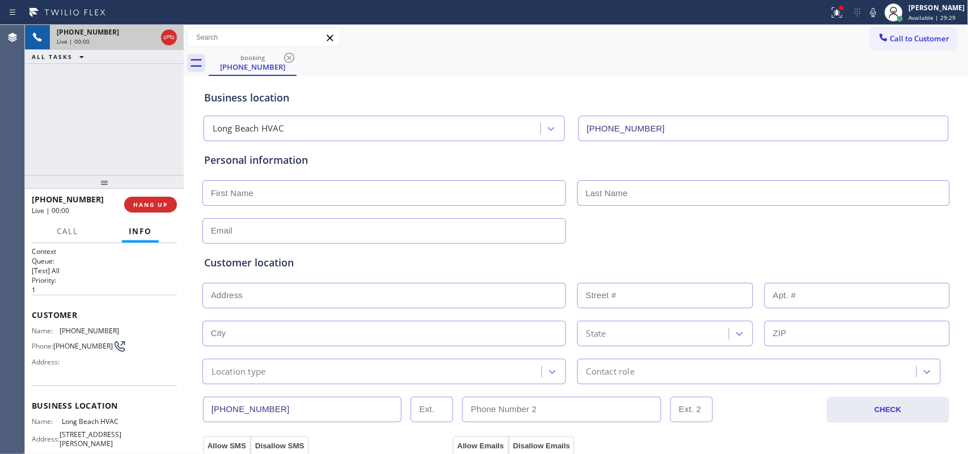
type input "[PHONE_NUMBER]"
click at [168, 208] on button "HANG UP" at bounding box center [150, 205] width 53 height 16
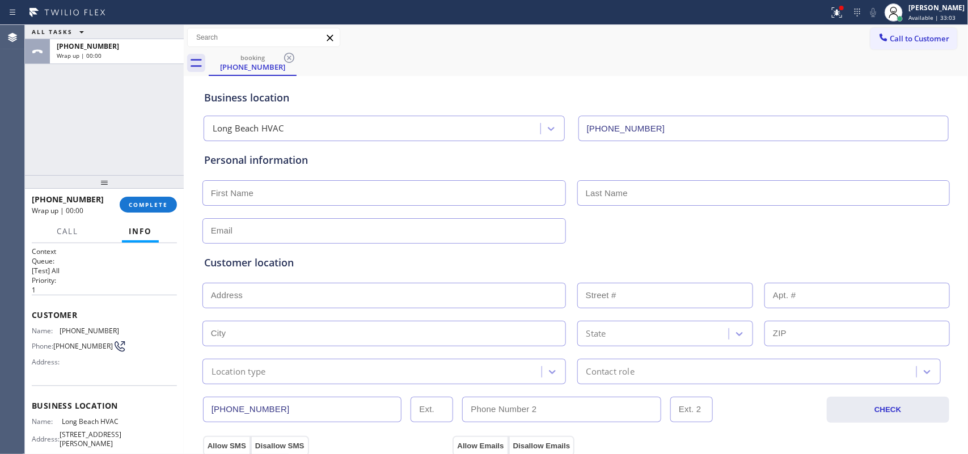
click at [66, 91] on div "ALL TASKS ALL TASKS ACTIVE TASKS TASKS IN WRAP UP [PHONE_NUMBER] Wrap up | 00:00" at bounding box center [104, 100] width 159 height 150
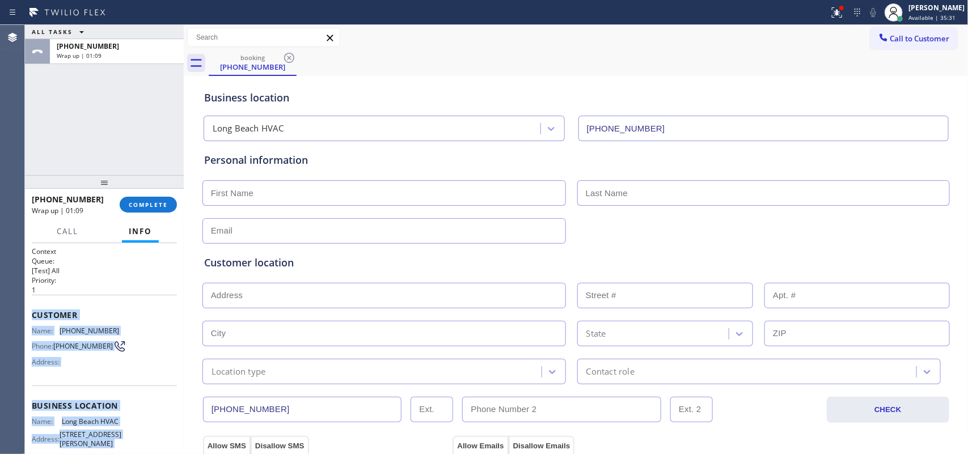
drag, startPoint x: 120, startPoint y: 350, endPoint x: 31, endPoint y: 313, distance: 95.8
click at [32, 313] on div "Context Queue: [Test] All Priority: 1 Customer Name: [PHONE_NUMBER] Phone: [PHO…" at bounding box center [104, 406] width 145 height 319
copy div "Customer Name: [PHONE_NUMBER] Phone: [PHONE_NUMBER] Address: Business location …"
drag, startPoint x: 151, startPoint y: 206, endPoint x: 375, endPoint y: 222, distance: 224.6
click at [151, 207] on span "COMPLETE" at bounding box center [148, 205] width 39 height 8
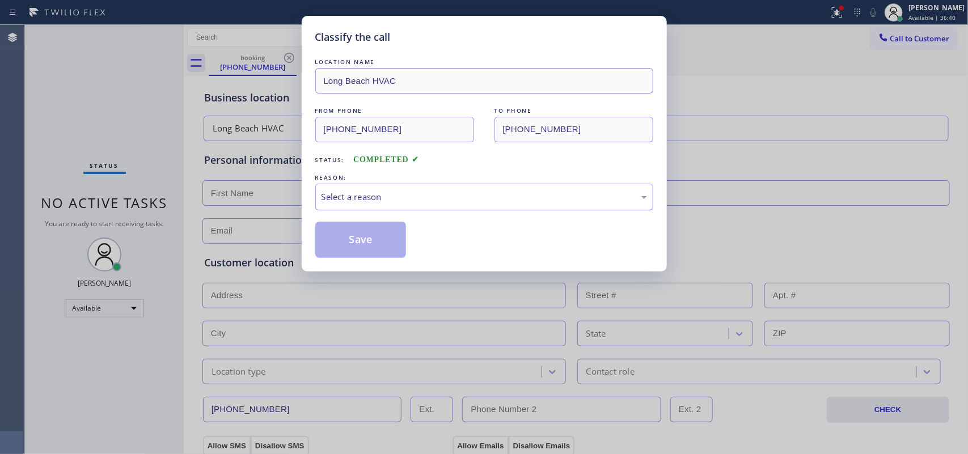
click at [428, 189] on div "Select a reason" at bounding box center [484, 197] width 338 height 27
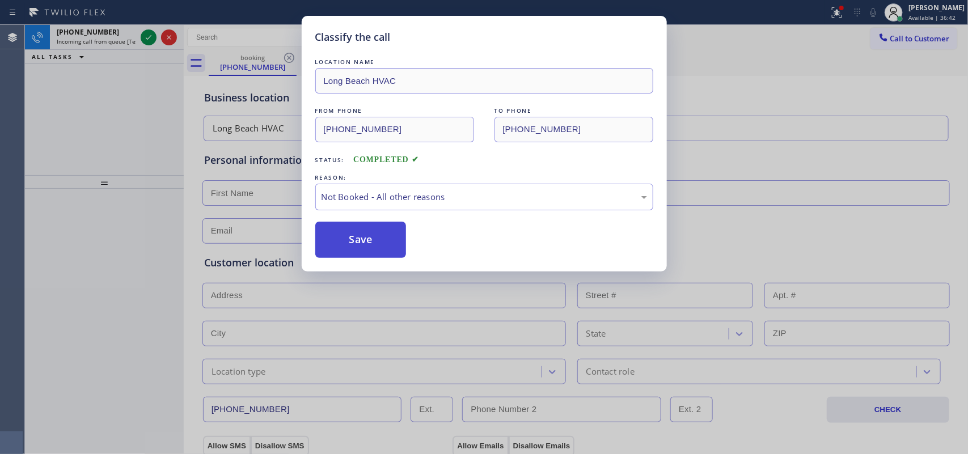
click at [364, 238] on button "Save" at bounding box center [360, 240] width 91 height 36
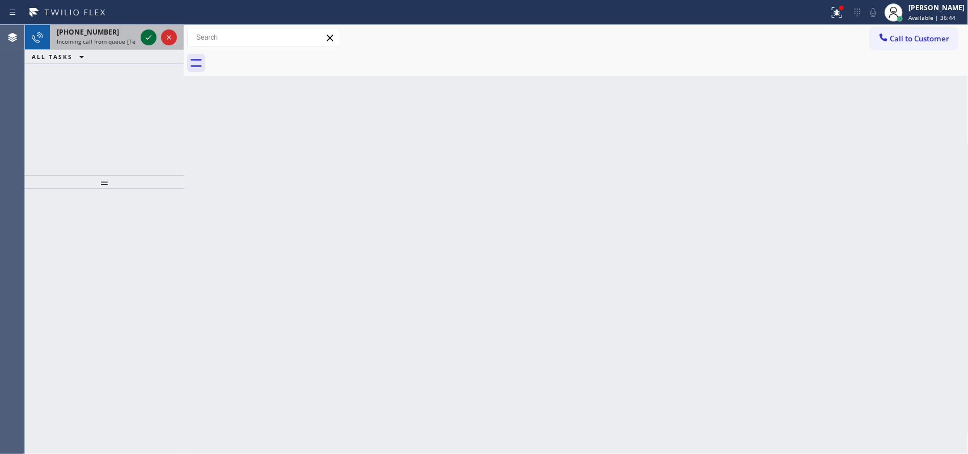
click at [145, 35] on icon at bounding box center [149, 38] width 14 height 14
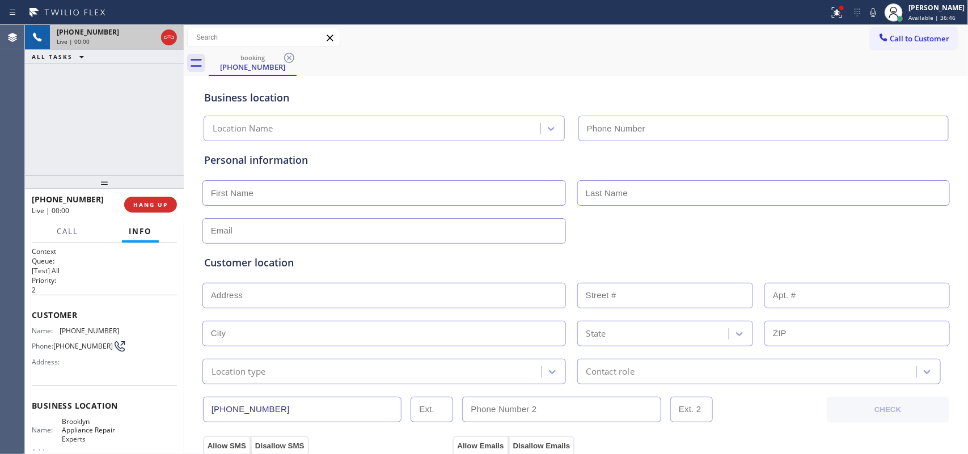
type input "[PHONE_NUMBER]"
click at [281, 191] on input "text" at bounding box center [384, 193] width 364 height 26
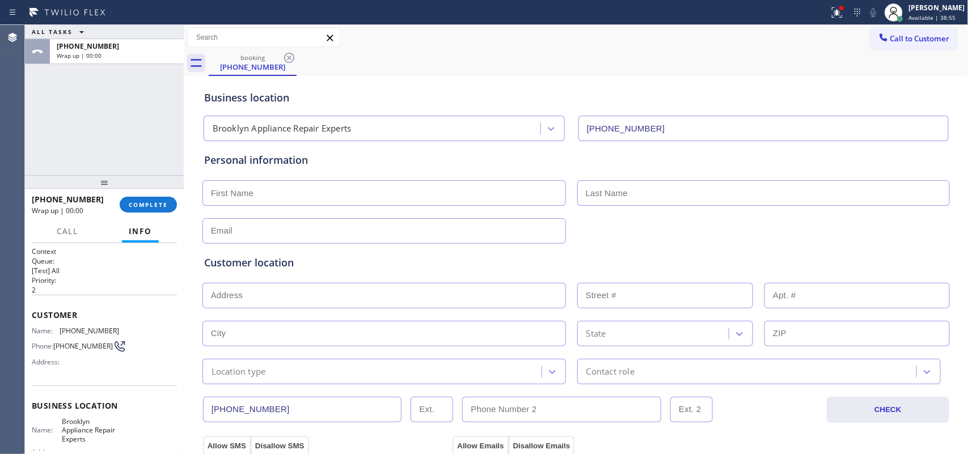
click at [318, 193] on input "text" at bounding box center [384, 193] width 364 height 26
click at [38, 121] on div "ALL TASKS ALL TASKS ACTIVE TASKS TASKS IN WRAP UP [PHONE_NUMBER] Wrap up | 00:00" at bounding box center [104, 100] width 159 height 150
click at [290, 196] on input "text" at bounding box center [384, 193] width 364 height 26
type input "H"
type input "Miss"
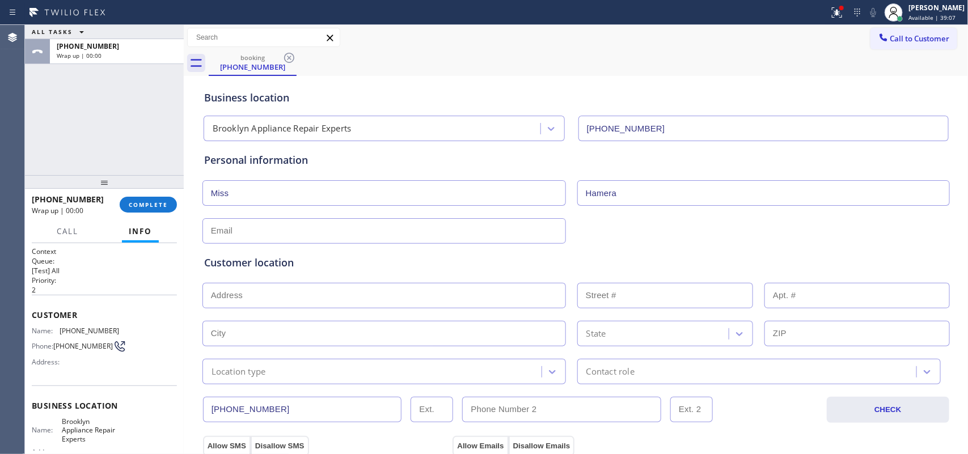
type input "Hamera"
click at [273, 229] on input "text" at bounding box center [384, 231] width 364 height 26
drag, startPoint x: 248, startPoint y: 228, endPoint x: 318, endPoint y: 225, distance: 69.2
click at [318, 225] on input "[EMAIL_ADDRESS][DOMAIN_NAME]" at bounding box center [384, 231] width 364 height 26
type input "[EMAIL_ADDRESS][DOMAIN_NAME]"
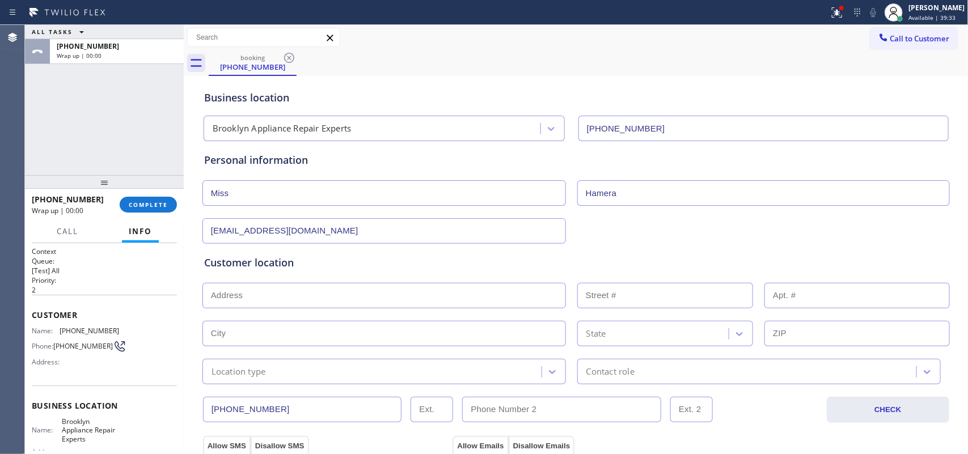
drag, startPoint x: 304, startPoint y: 307, endPoint x: 306, endPoint y: 301, distance: 7.2
click at [305, 307] on input "text" at bounding box center [384, 296] width 364 height 26
click at [306, 301] on input "text" at bounding box center [384, 296] width 364 height 26
click at [251, 295] on input "text" at bounding box center [384, 296] width 364 height 26
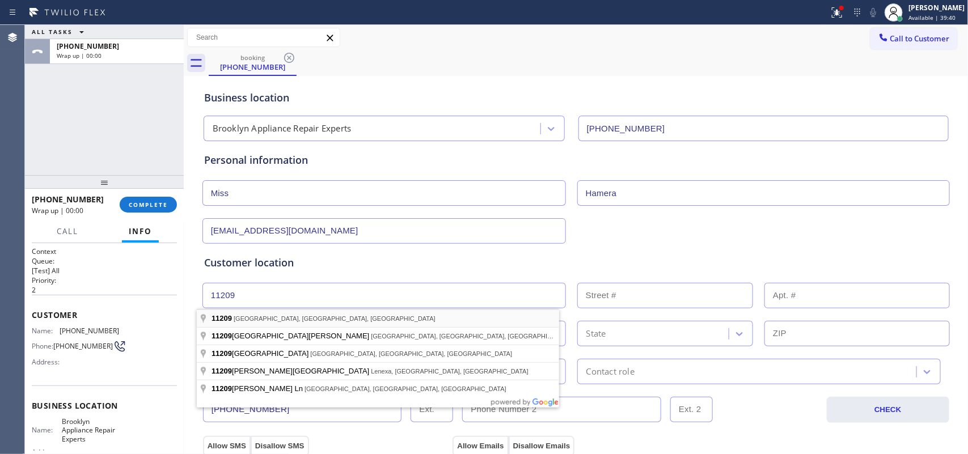
type input "[GEOGRAPHIC_DATA], [GEOGRAPHIC_DATA]"
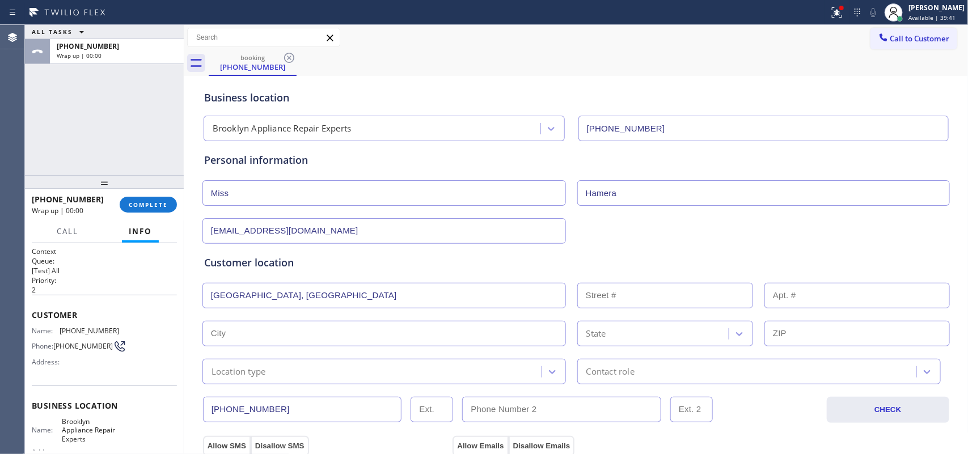
type input "[GEOGRAPHIC_DATA]"
type input "11209"
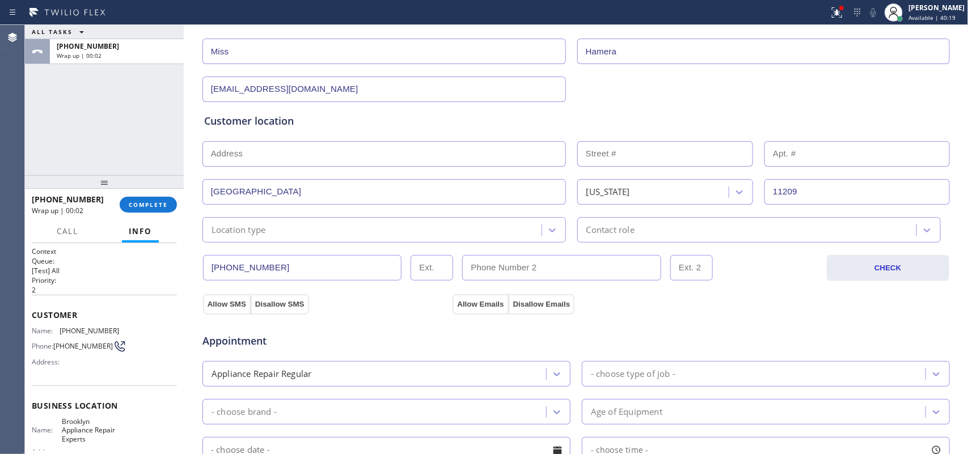
scroll to position [213, 0]
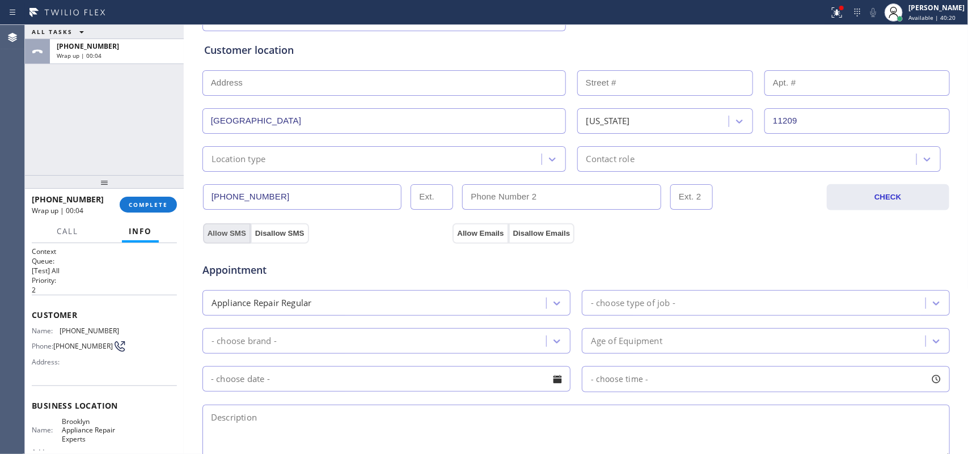
click at [227, 236] on button "Allow SMS" at bounding box center [227, 233] width 48 height 20
click at [458, 230] on button "Allow Emails" at bounding box center [481, 233] width 56 height 20
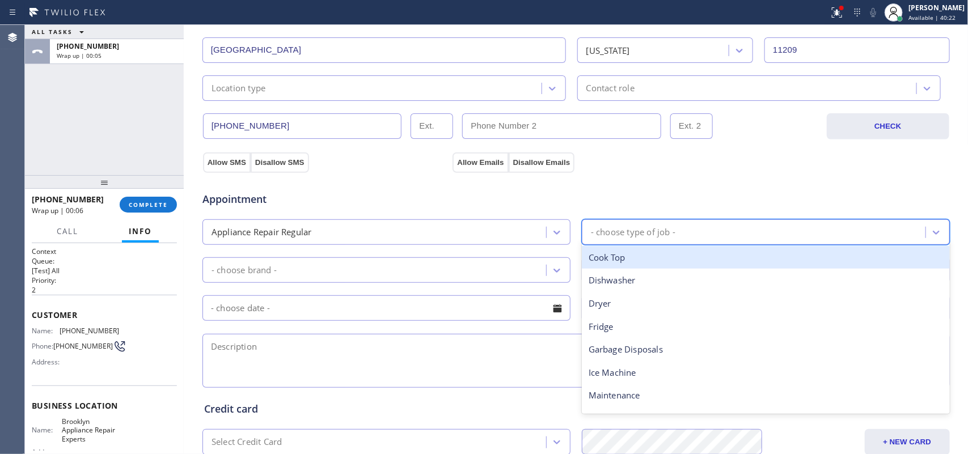
click at [685, 221] on div "- choose type of job -" at bounding box center [766, 232] width 368 height 26
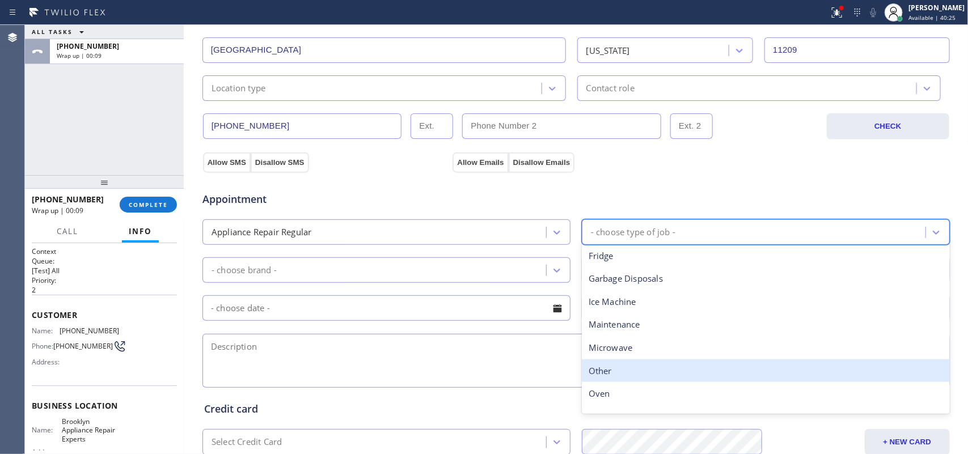
scroll to position [157, 0]
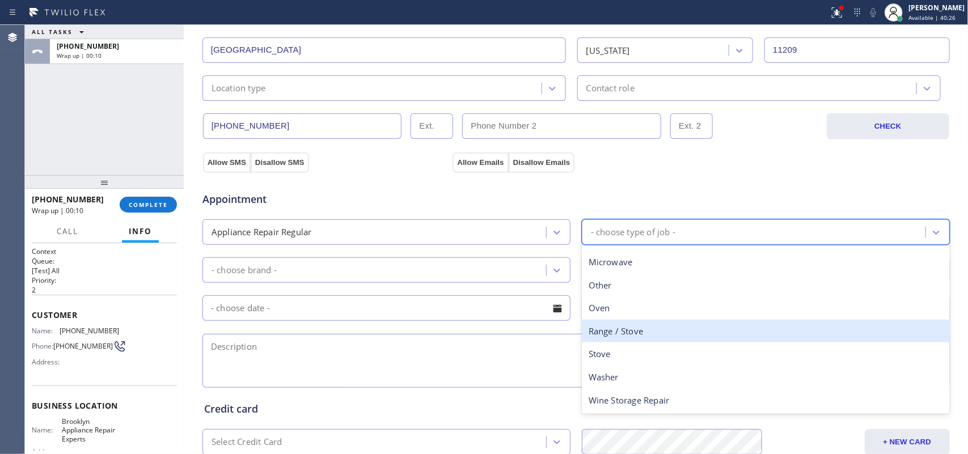
click at [620, 330] on div "Range / Stove" at bounding box center [766, 331] width 368 height 23
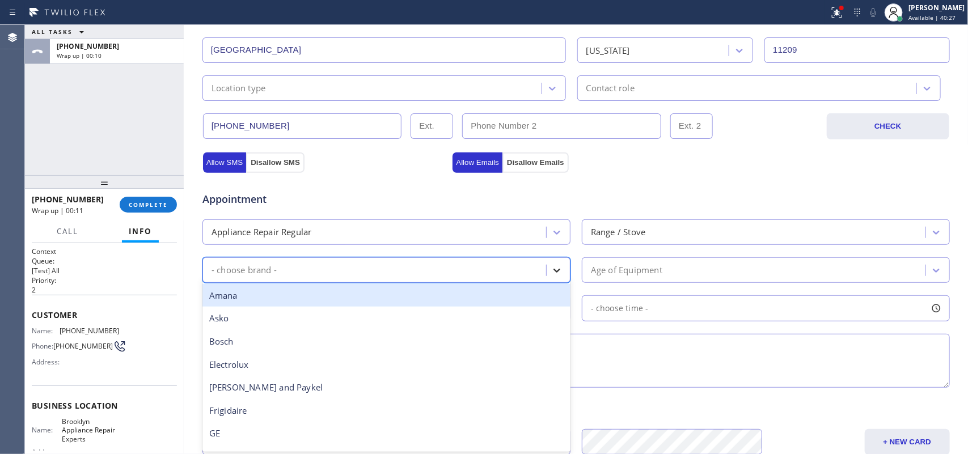
click at [547, 273] on div at bounding box center [557, 270] width 20 height 20
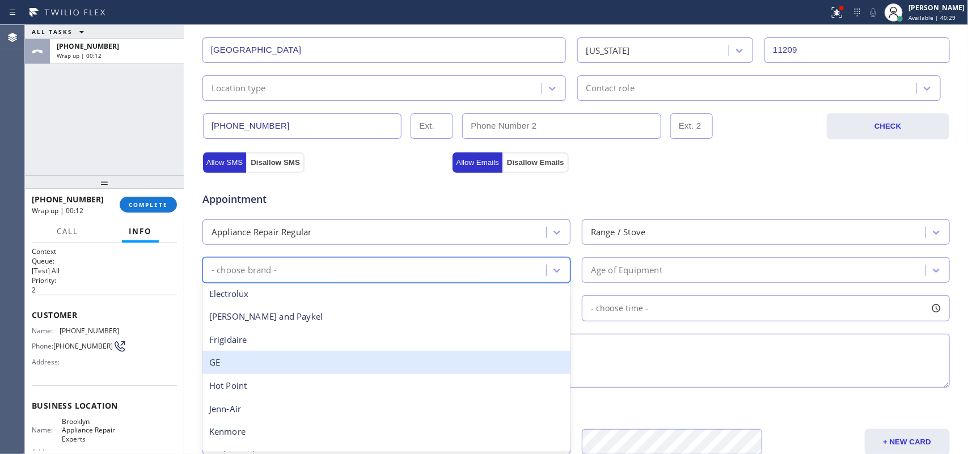
scroll to position [248, 0]
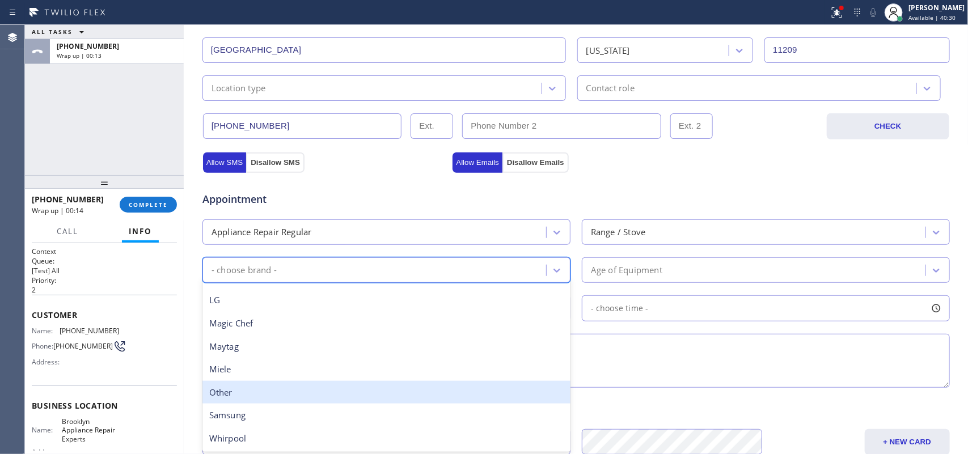
click at [375, 384] on div "Other" at bounding box center [386, 392] width 368 height 23
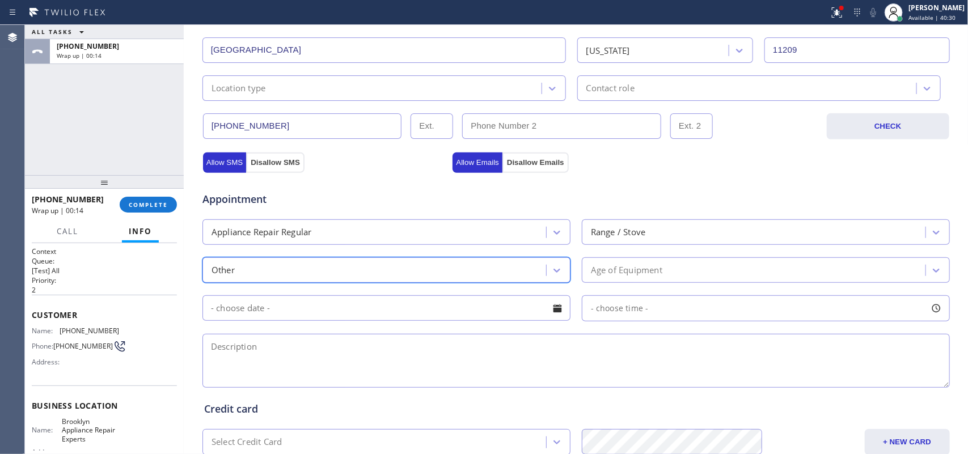
scroll to position [425, 0]
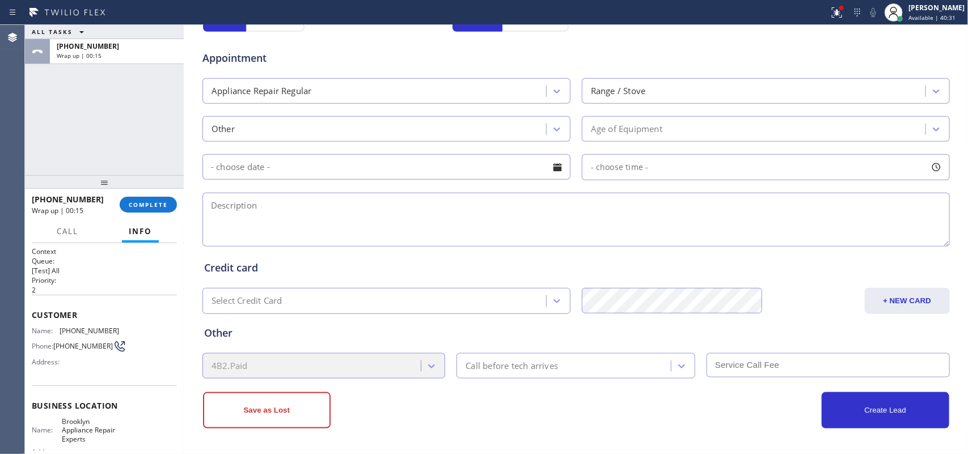
click at [633, 217] on textarea at bounding box center [575, 220] width 747 height 54
click at [388, 219] on textarea at bounding box center [575, 220] width 747 height 54
click at [294, 208] on textarea "wan" at bounding box center [575, 220] width 747 height 54
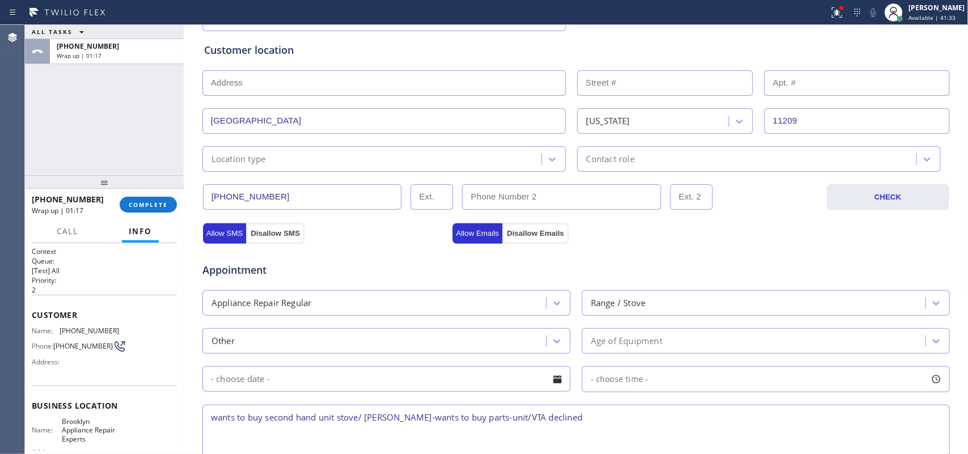
scroll to position [0, 0]
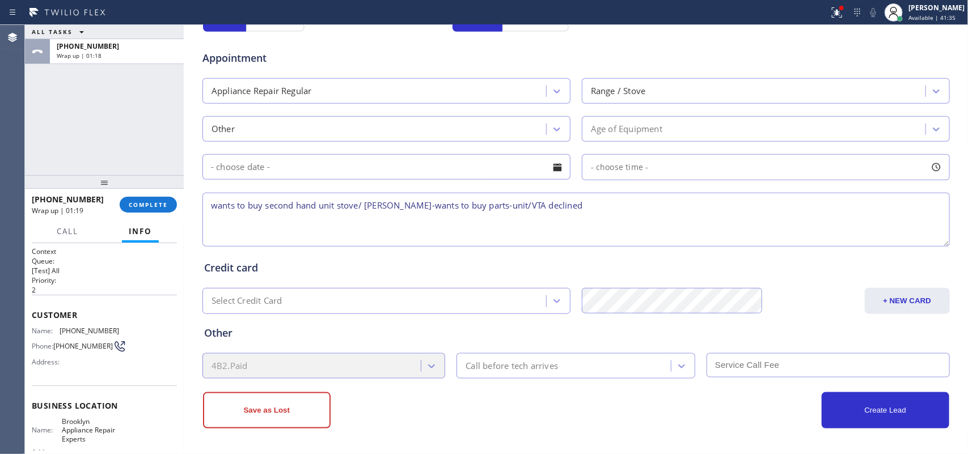
type textarea "wants to buy second hand unit stove/ [PERSON_NAME]-wants to buy parts-unit/VTA …"
click at [260, 404] on button "Save as Lost" at bounding box center [267, 410] width 128 height 36
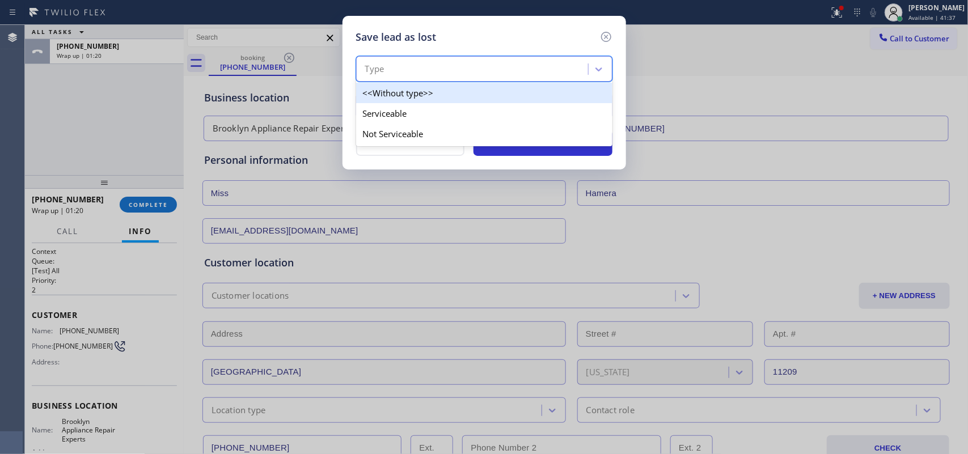
click at [579, 78] on div "Type" at bounding box center [474, 70] width 229 height 20
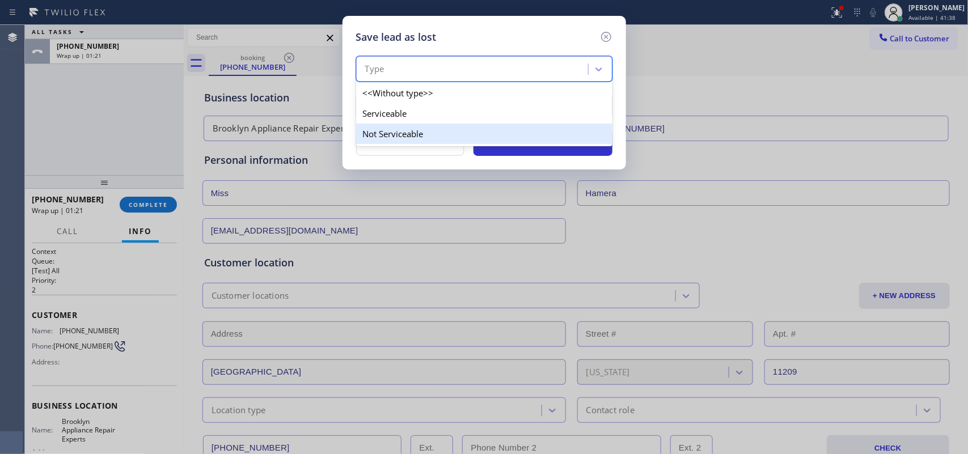
click at [534, 135] on div "Not Serviceable" at bounding box center [484, 134] width 256 height 20
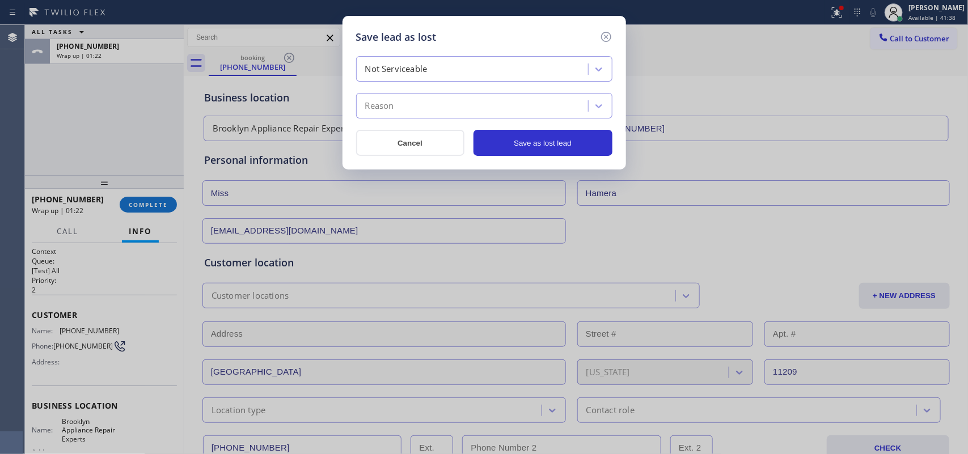
click at [523, 109] on div "Reason" at bounding box center [474, 106] width 229 height 20
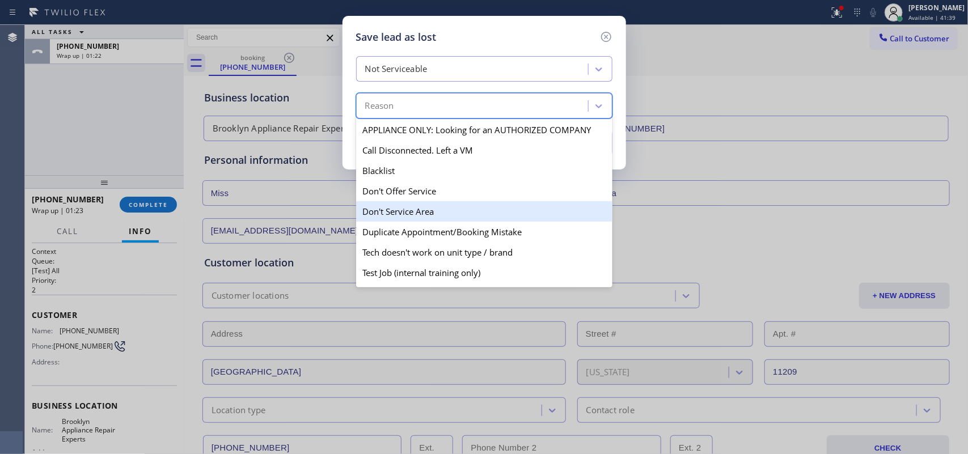
scroll to position [109, 0]
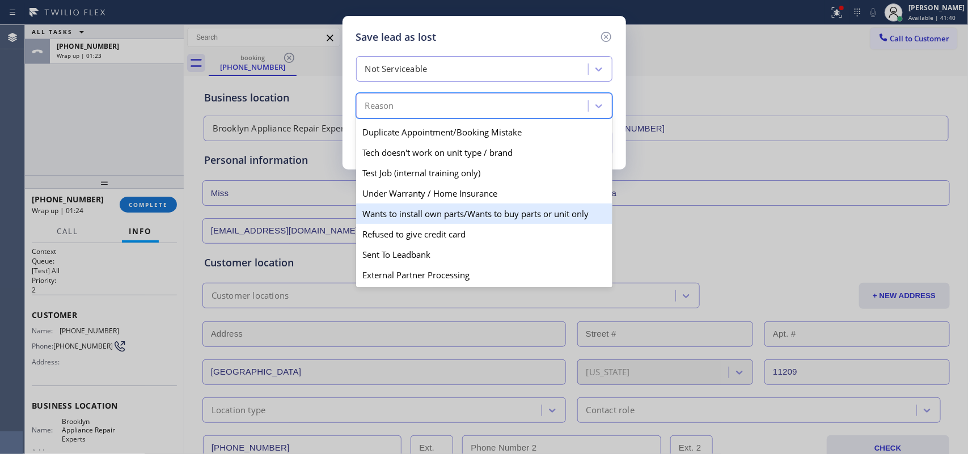
click at [453, 213] on div "Wants to install own parts/Wants to buy parts or unit only" at bounding box center [484, 214] width 256 height 20
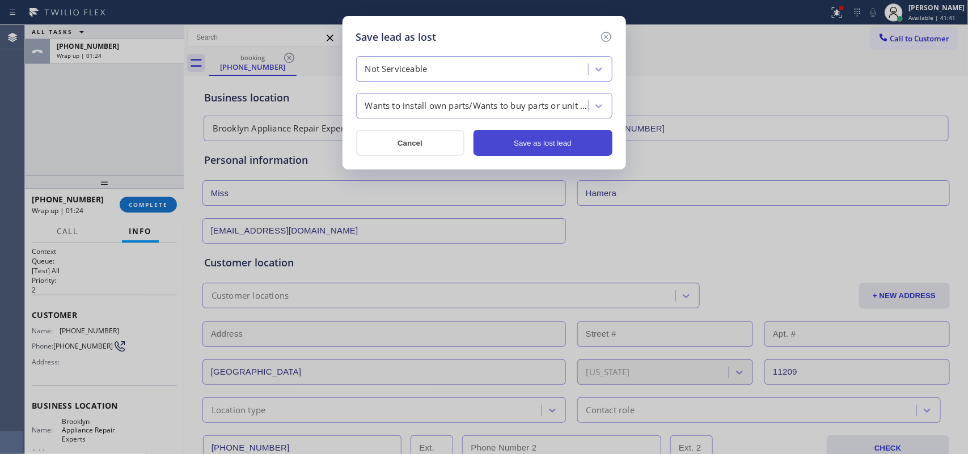
click at [506, 142] on button "Save as lost lead" at bounding box center [543, 143] width 139 height 26
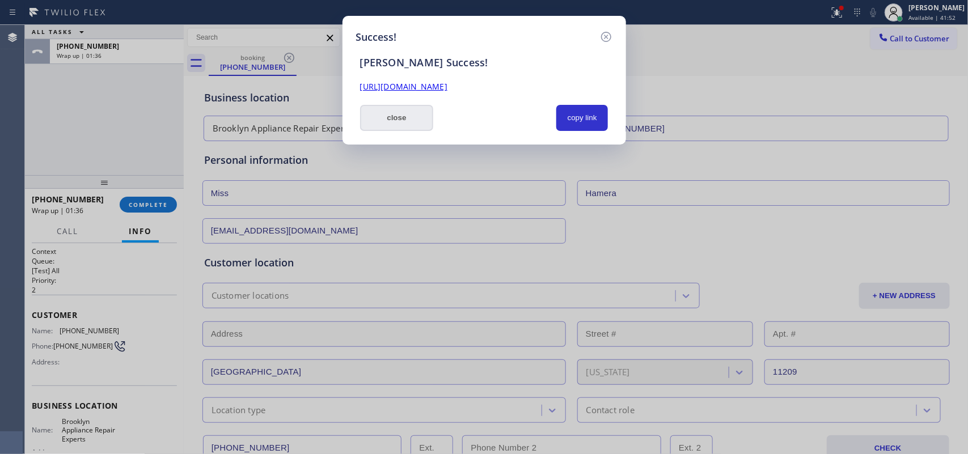
click at [414, 122] on button "close" at bounding box center [397, 118] width 74 height 26
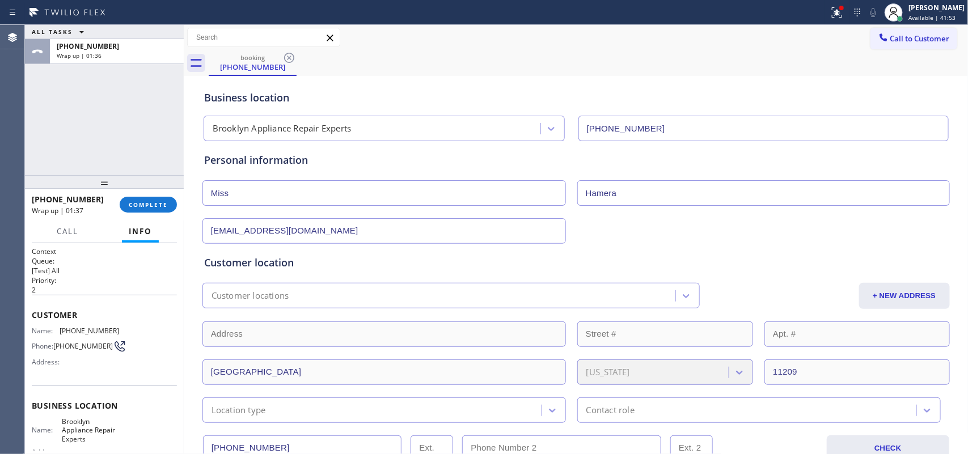
click at [166, 216] on div "[PHONE_NUMBER] Wrap up | 01:37 COMPLETE" at bounding box center [104, 204] width 145 height 29
click at [168, 208] on button "COMPLETE" at bounding box center [148, 205] width 57 height 16
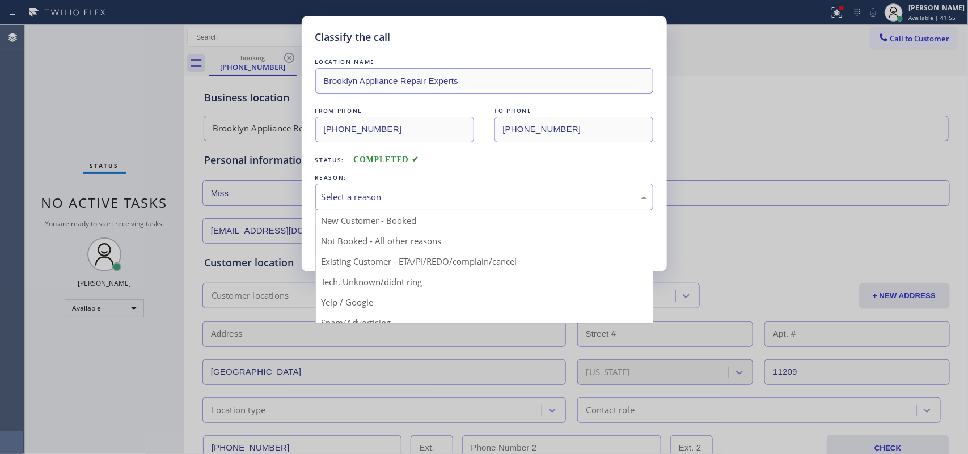
click at [481, 193] on div "Select a reason" at bounding box center [485, 197] width 326 height 13
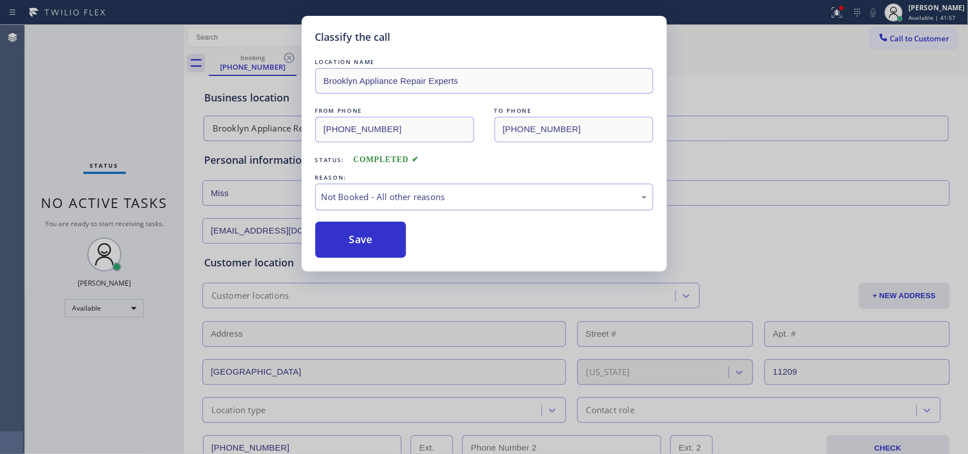
click at [394, 197] on div "Not Booked - All other reasons" at bounding box center [485, 197] width 326 height 13
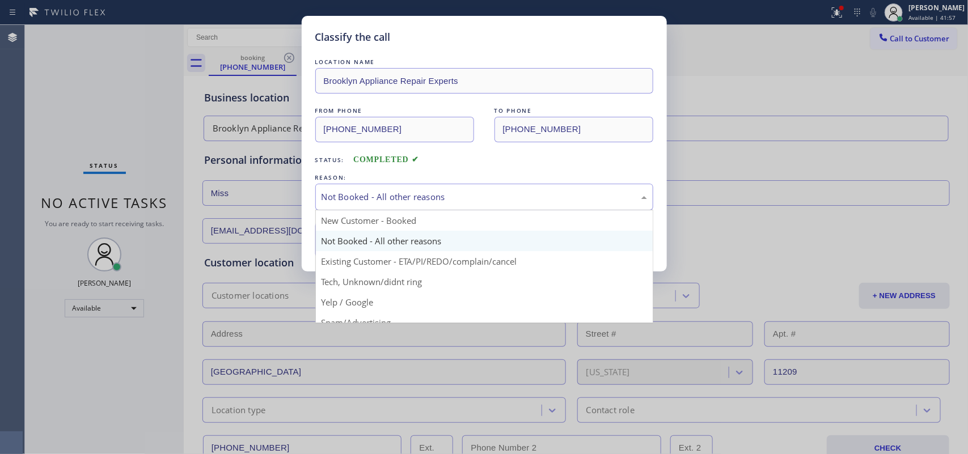
click at [394, 197] on div "Not Booked - All other reasons" at bounding box center [485, 197] width 326 height 13
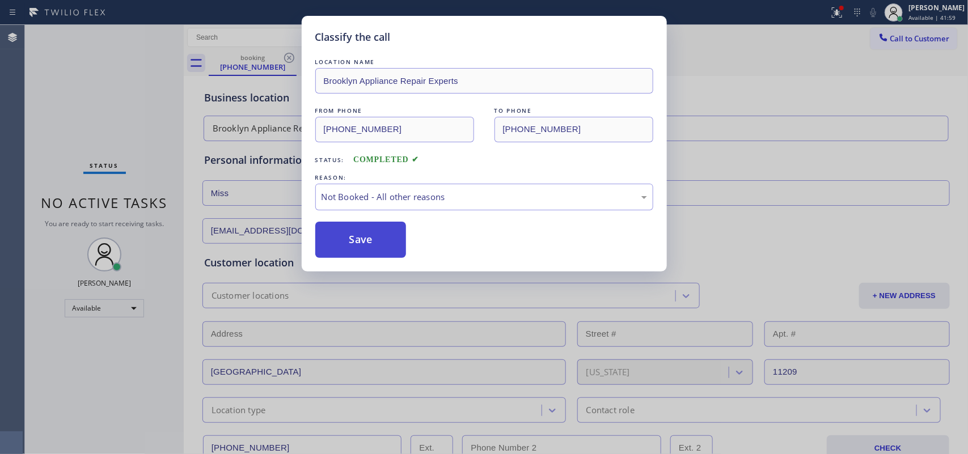
click at [381, 248] on button "Save" at bounding box center [360, 240] width 91 height 36
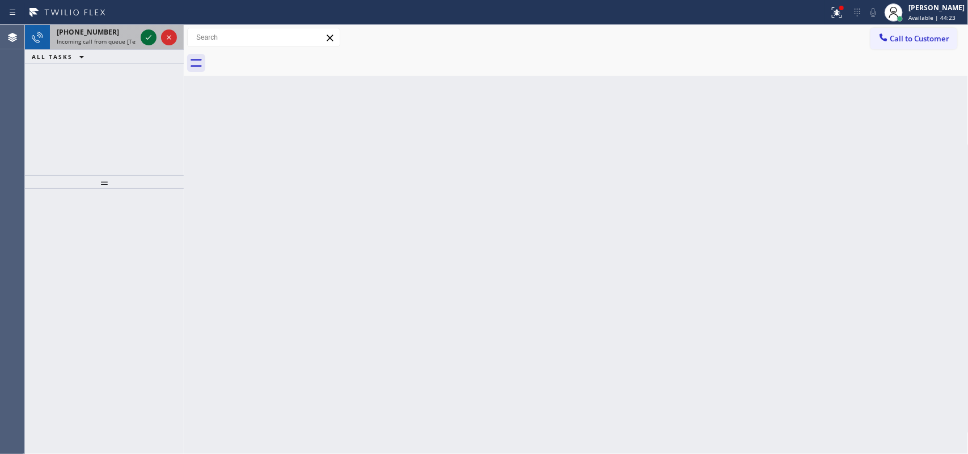
click at [149, 36] on icon at bounding box center [149, 38] width 14 height 14
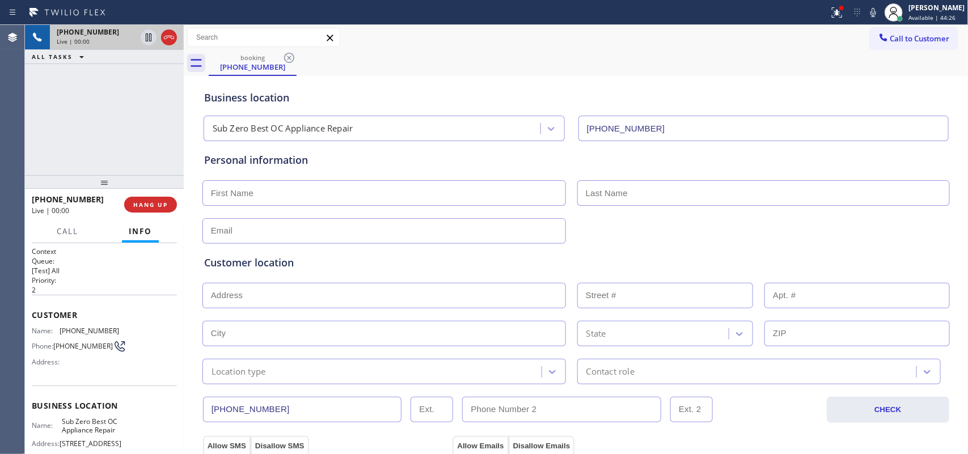
type input "[PHONE_NUMBER]"
click at [140, 119] on div "[PHONE_NUMBER] Live | 00:00 ALL TASKS ALL TASKS ACTIVE TASKS TASKS IN WRAP UP" at bounding box center [104, 100] width 159 height 150
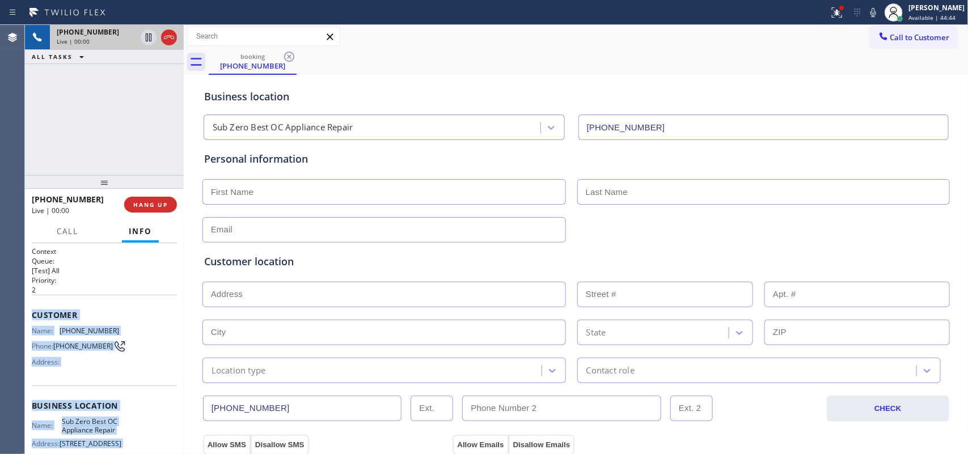
drag, startPoint x: 101, startPoint y: 330, endPoint x: 32, endPoint y: 309, distance: 72.3
click at [32, 309] on div "Context Queue: [Test] All Priority: 2 Customer Name: [PHONE_NUMBER] Phone: [PHO…" at bounding box center [104, 406] width 145 height 319
copy div "Customer Name: [PHONE_NUMBER] Phone: [PHONE_NUMBER] Address: Business location …"
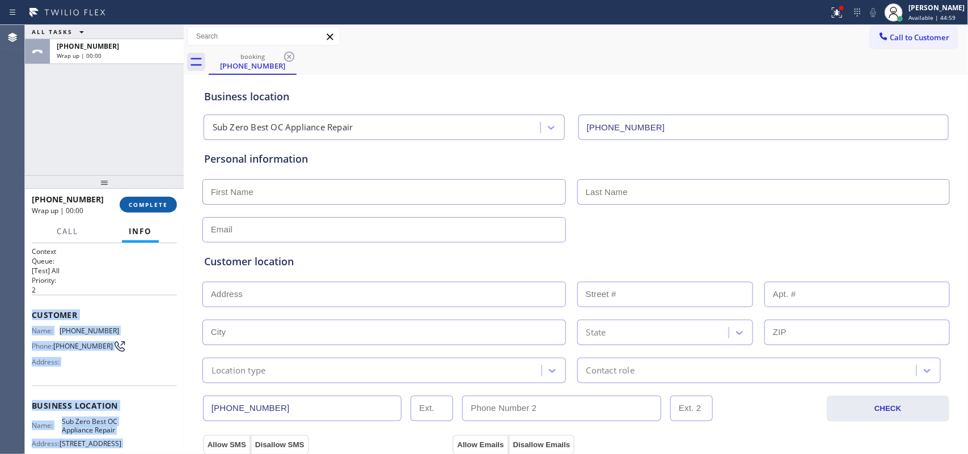
click at [146, 202] on span "COMPLETE" at bounding box center [148, 205] width 39 height 8
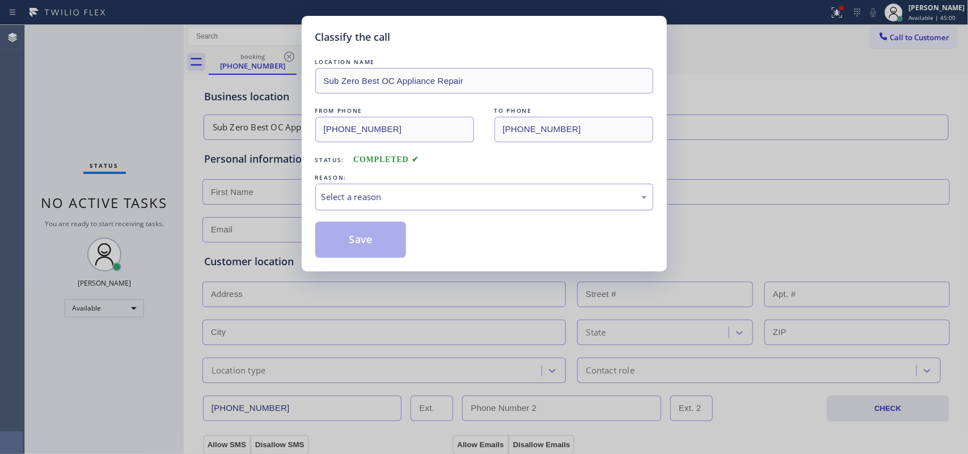
click at [353, 189] on div "Select a reason" at bounding box center [484, 197] width 338 height 27
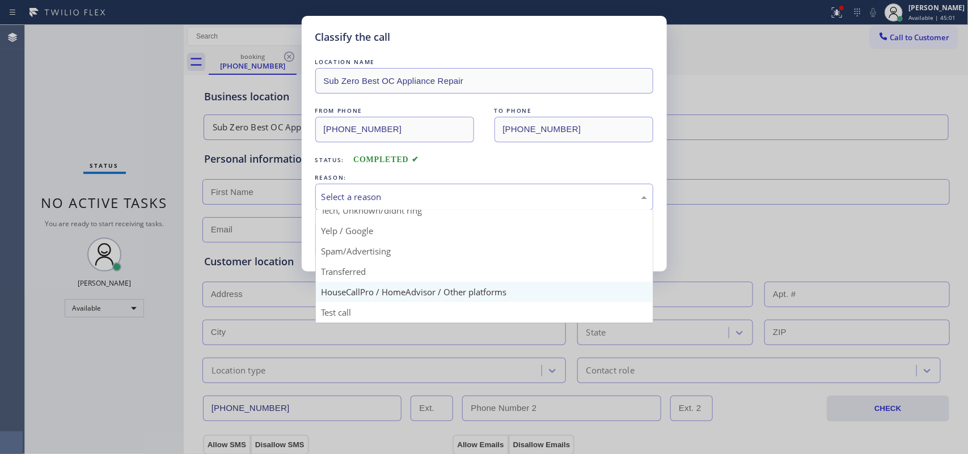
scroll to position [7, 0]
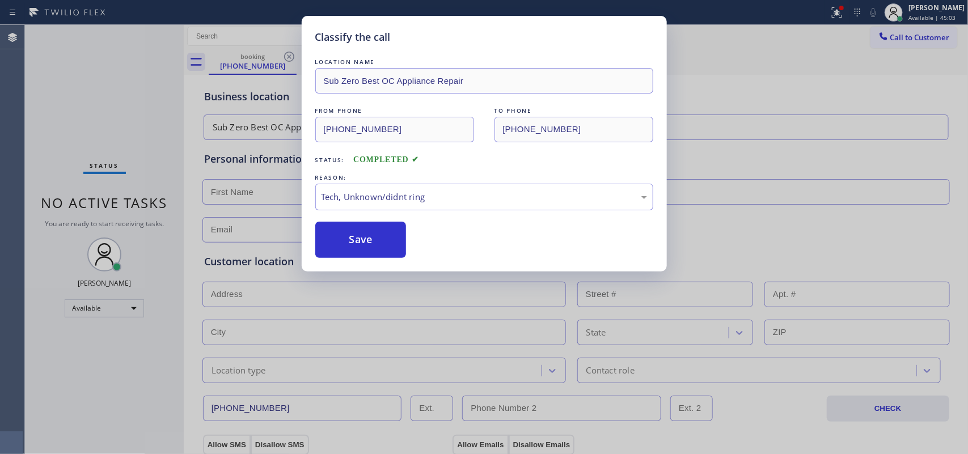
click at [47, 122] on div "Classify the call LOCATION NAME Sub Zero Best OC Appliance Repair FROM PHONE [P…" at bounding box center [484, 227] width 968 height 454
click at [354, 236] on button "Save" at bounding box center [360, 240] width 91 height 36
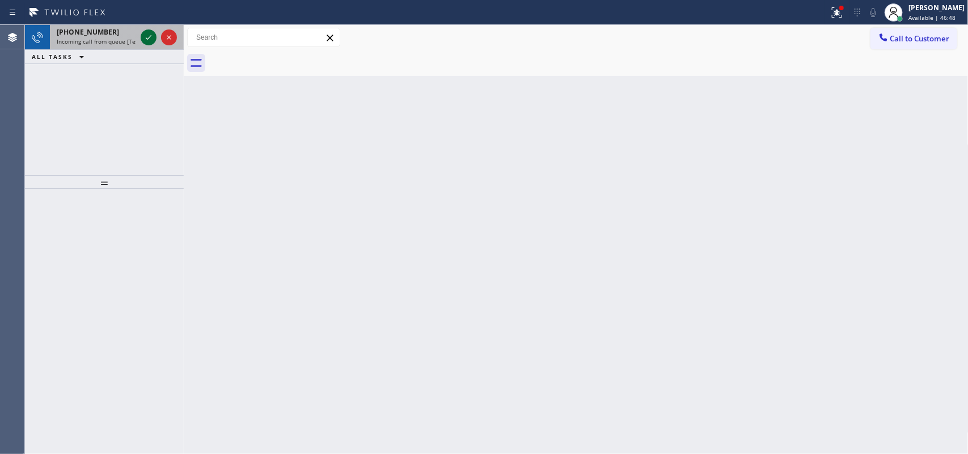
click at [149, 34] on icon at bounding box center [149, 38] width 14 height 14
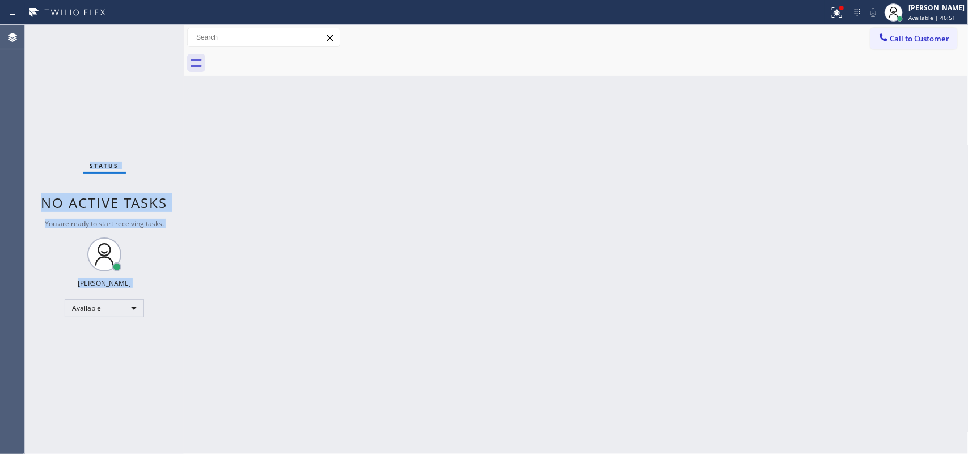
click at [146, 37] on div "Status No active tasks You are ready to start receiving tasks. [PERSON_NAME] Av…" at bounding box center [104, 239] width 159 height 429
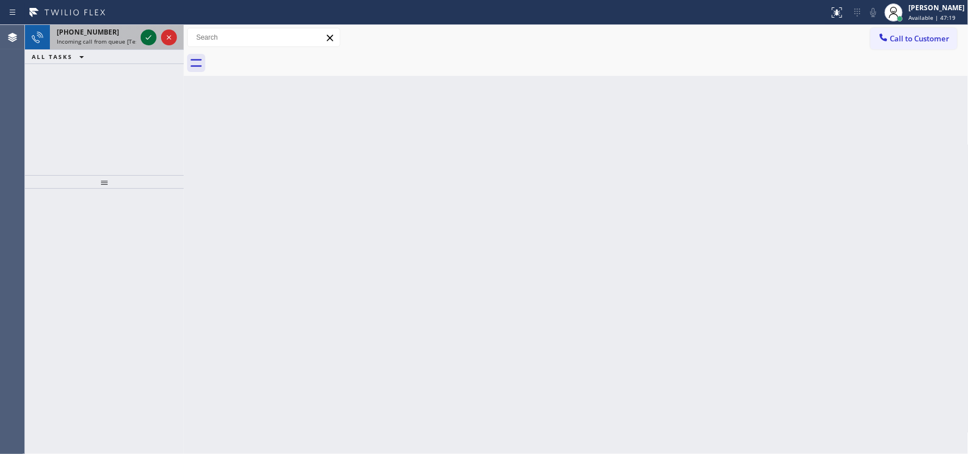
click at [149, 36] on icon at bounding box center [149, 38] width 14 height 14
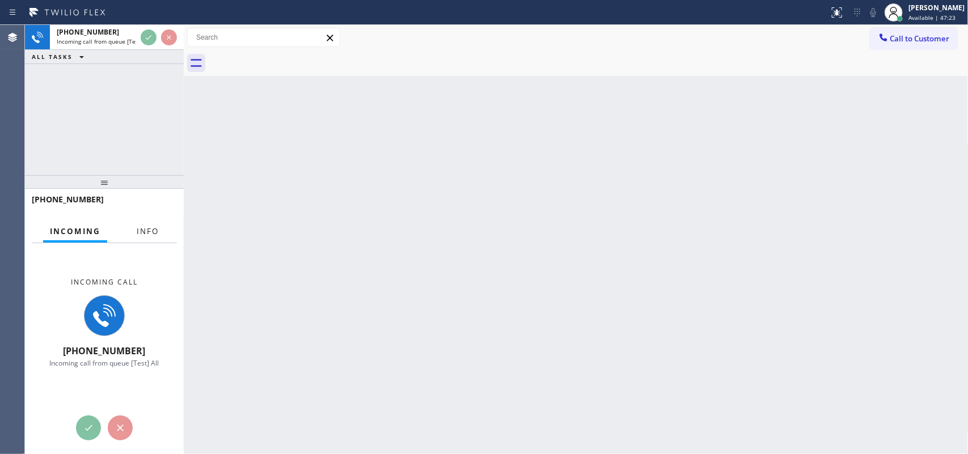
click at [156, 229] on span "Info" at bounding box center [148, 231] width 22 height 10
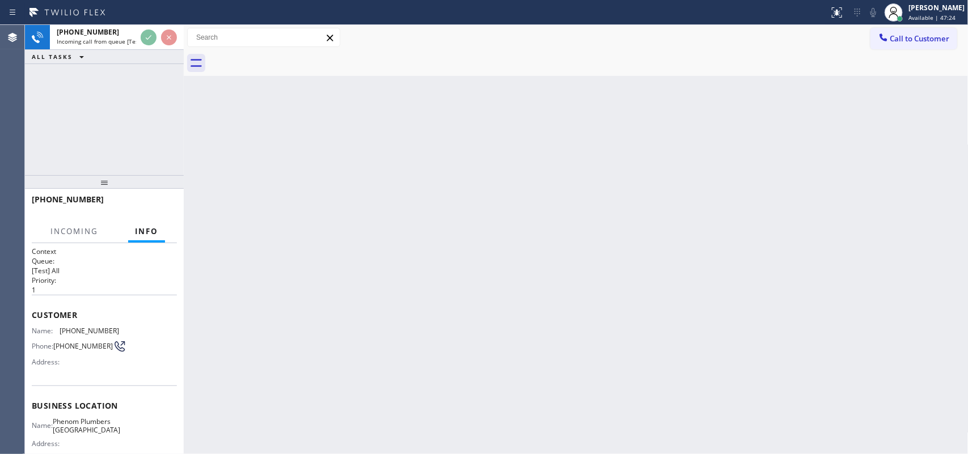
scroll to position [125, 0]
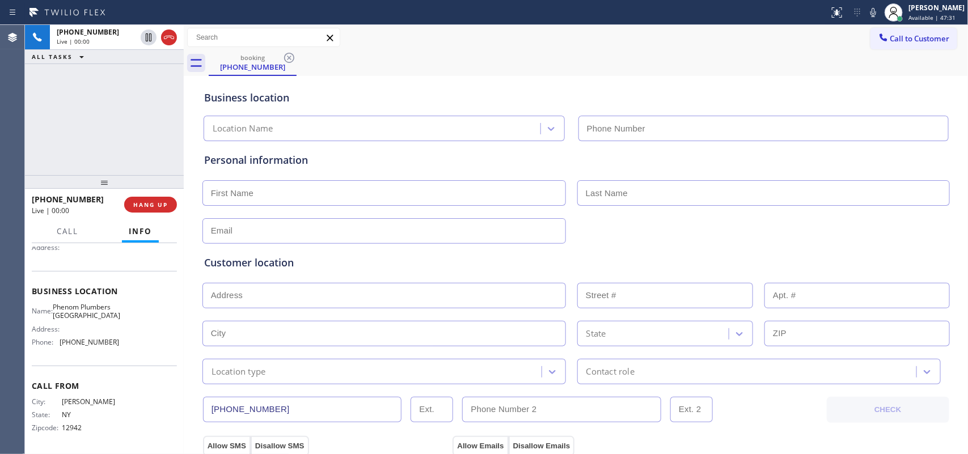
type input "(323) 476-1760"
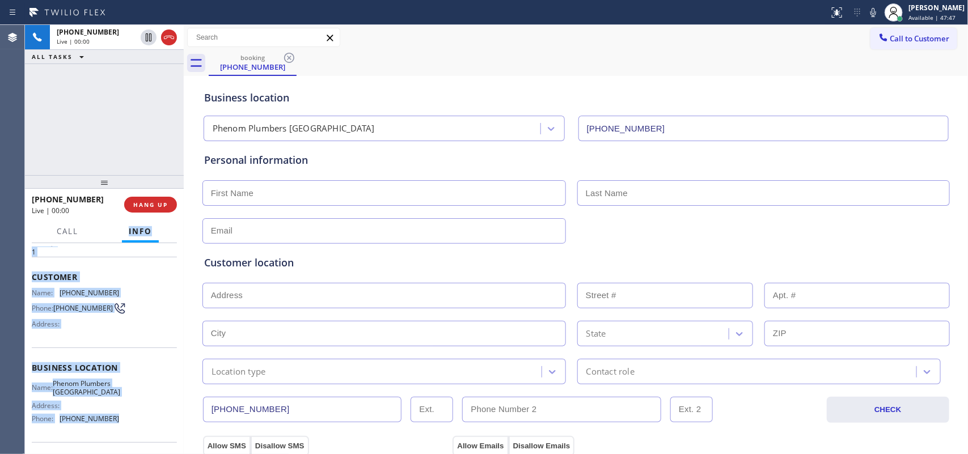
scroll to position [0, 0]
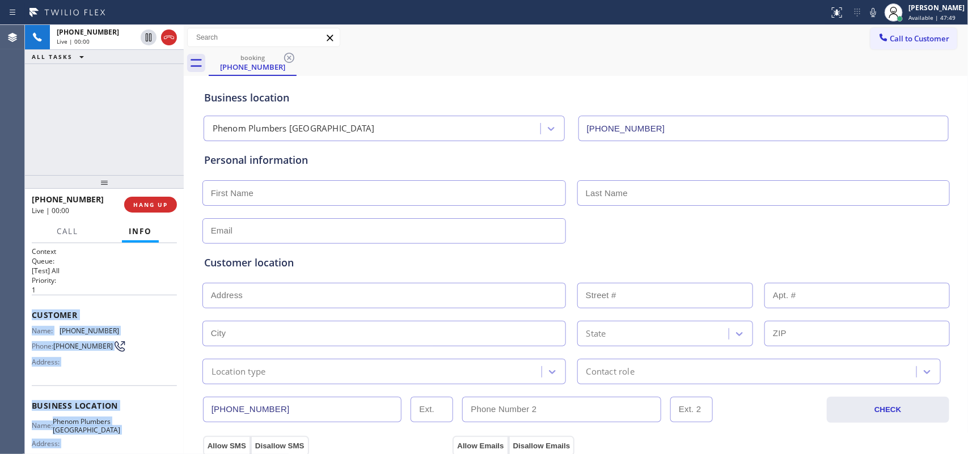
drag, startPoint x: 105, startPoint y: 350, endPoint x: 32, endPoint y: 318, distance: 80.2
click at [32, 318] on div "Context Queue: [Test] All Priority: 1 Customer Name: (518) 576-4466 Phone: (518…" at bounding box center [104, 406] width 145 height 319
copy div "Customer Name: (518) 576-4466 Phone: (518) 576-4466 Address: Business location …"
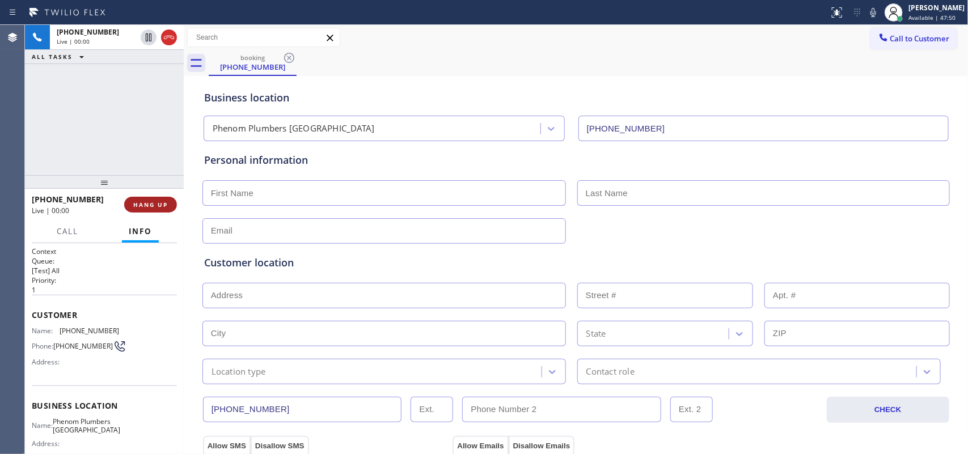
click at [176, 208] on div "+15185764466 Live | 00:00 HANG UP" at bounding box center [104, 205] width 159 height 32
click at [164, 206] on span "HANG UP" at bounding box center [150, 205] width 35 height 8
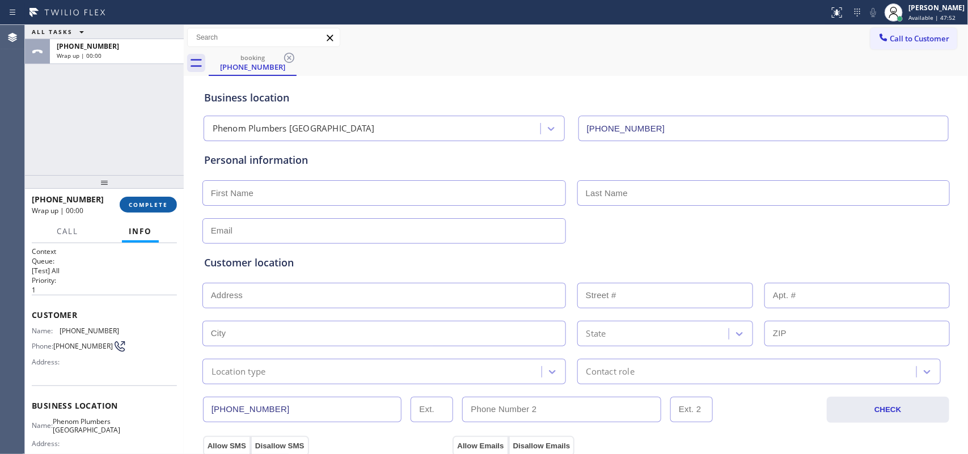
click at [164, 206] on span "COMPLETE" at bounding box center [148, 205] width 39 height 8
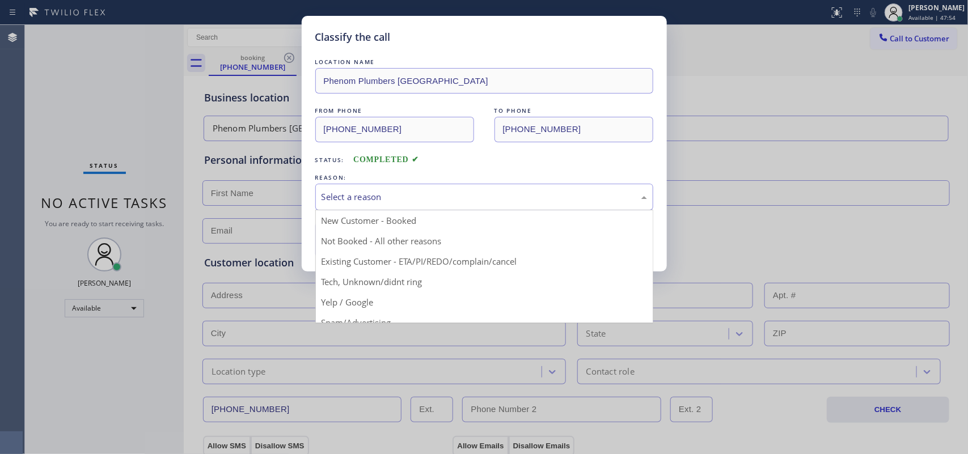
click at [480, 203] on div "Select a reason" at bounding box center [485, 197] width 326 height 13
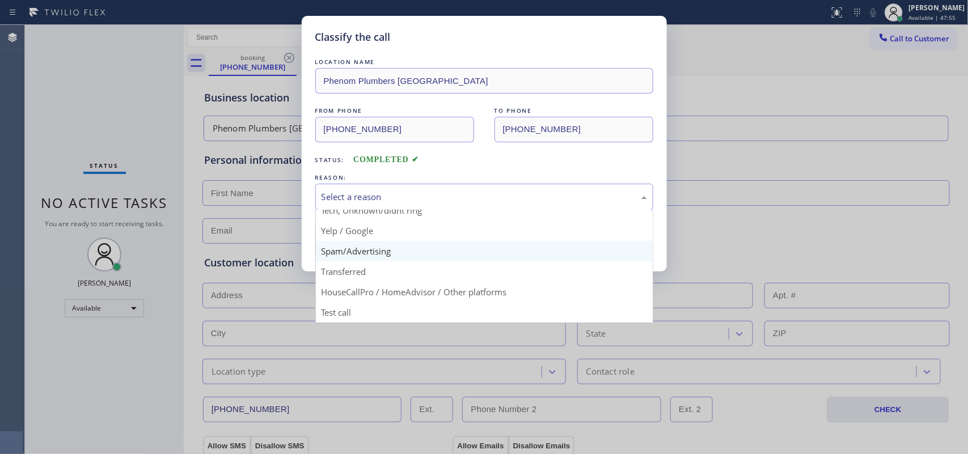
scroll to position [7, 0]
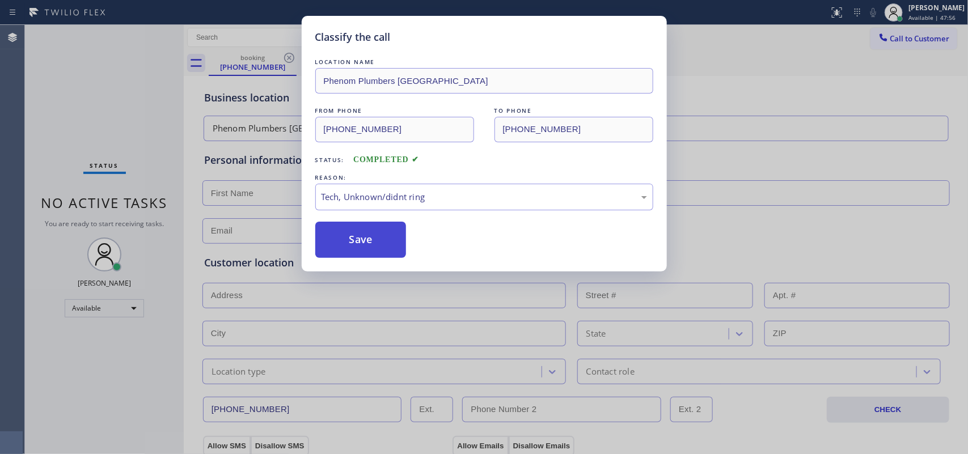
click at [386, 245] on button "Save" at bounding box center [360, 240] width 91 height 36
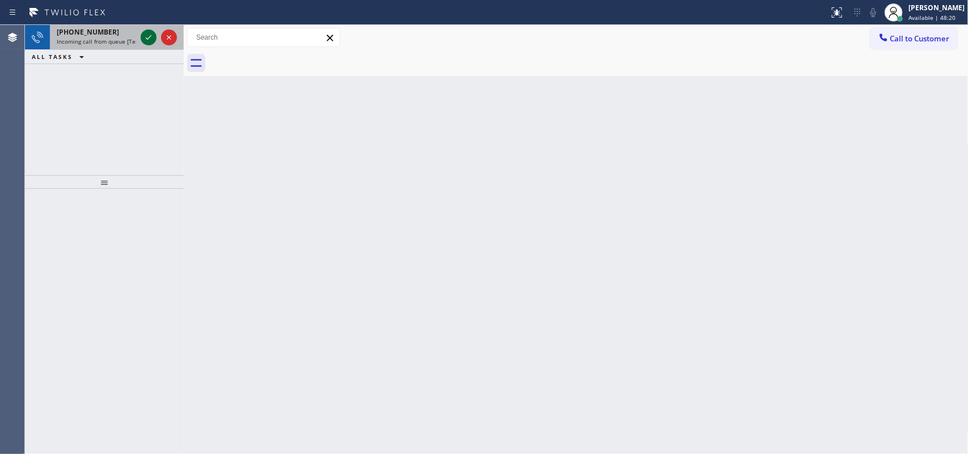
drag, startPoint x: 105, startPoint y: 33, endPoint x: 145, endPoint y: 33, distance: 39.7
click at [115, 33] on div "+17077068350" at bounding box center [96, 32] width 79 height 10
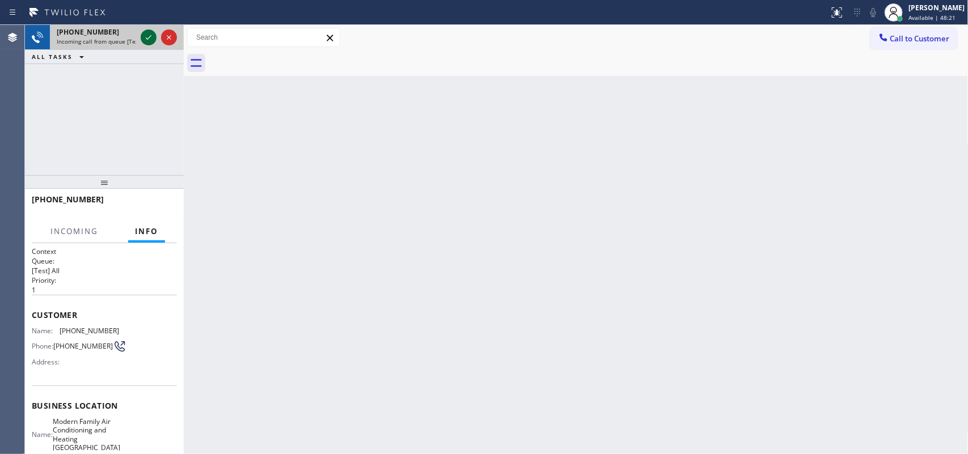
click at [145, 33] on icon at bounding box center [149, 38] width 14 height 14
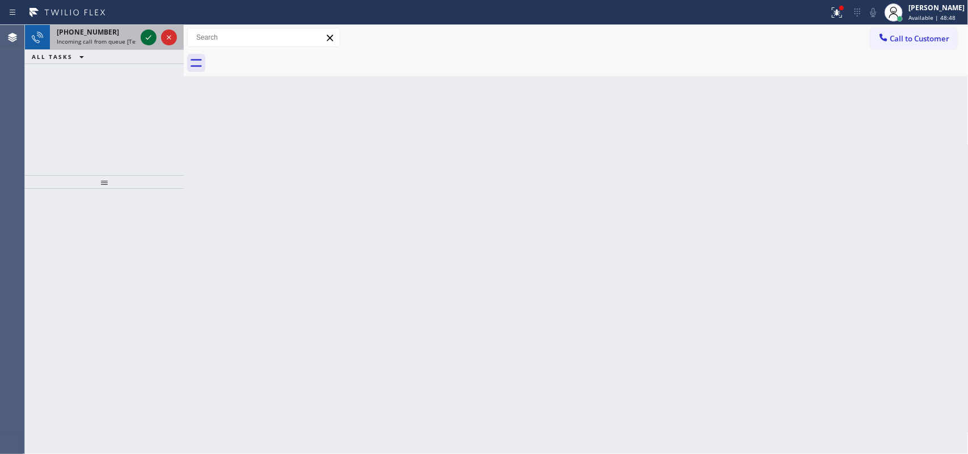
click at [147, 35] on icon at bounding box center [149, 38] width 14 height 14
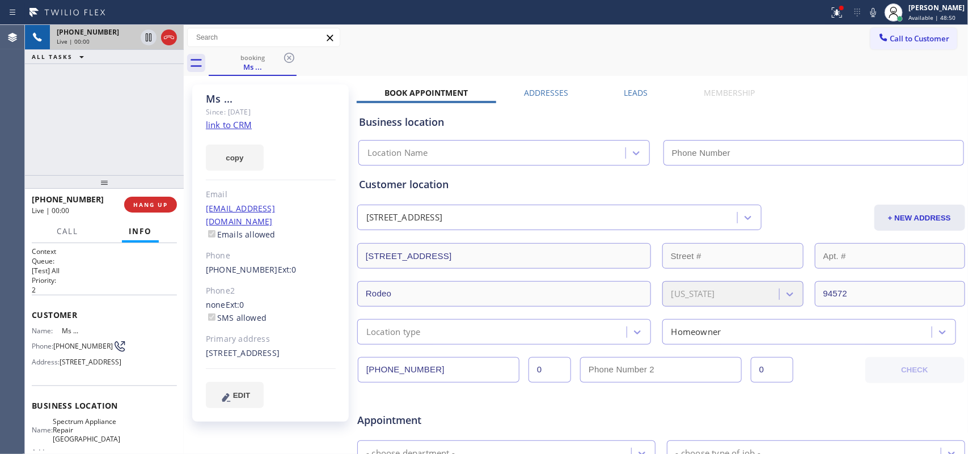
type input "(510) 800-5767"
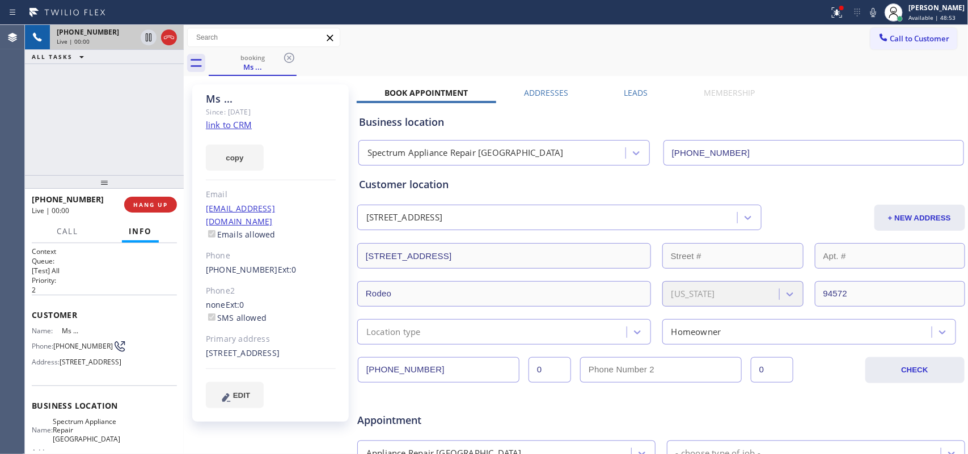
click at [214, 123] on link "link to CRM" at bounding box center [229, 124] width 46 height 11
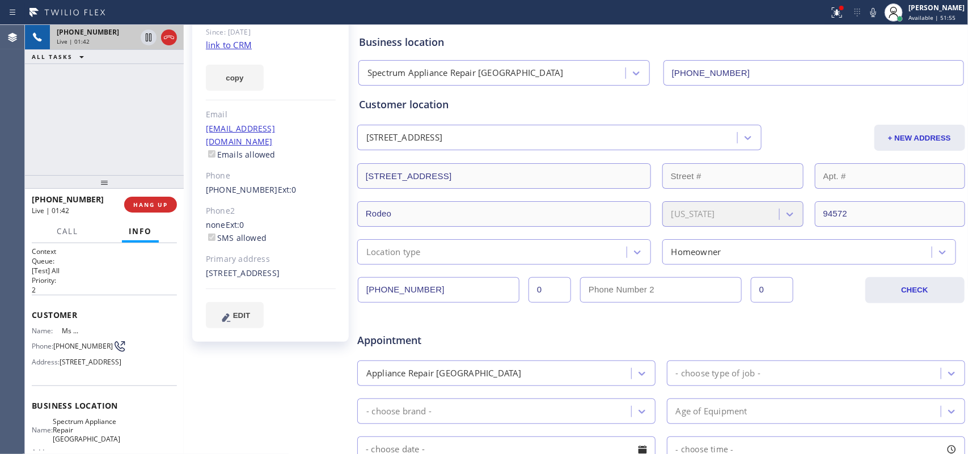
scroll to position [9, 0]
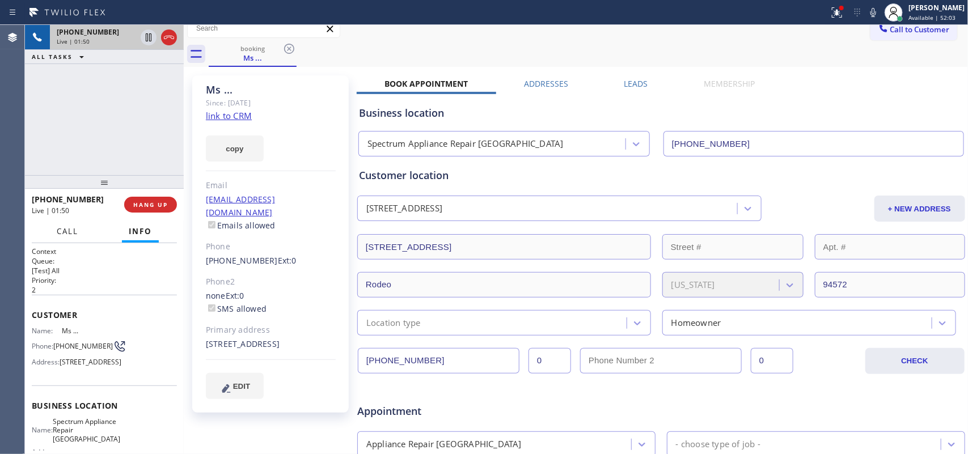
click at [62, 222] on button "Call" at bounding box center [67, 232] width 35 height 22
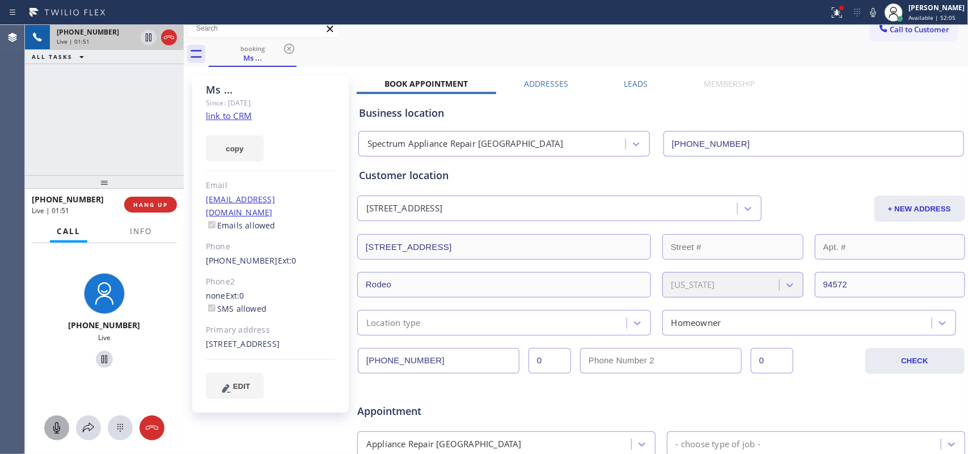
click at [50, 428] on icon at bounding box center [57, 428] width 14 height 14
click at [98, 360] on icon at bounding box center [105, 360] width 14 height 14
drag, startPoint x: 56, startPoint y: 423, endPoint x: 87, endPoint y: 385, distance: 49.6
click at [56, 423] on icon at bounding box center [56, 428] width 7 height 11
click at [100, 363] on icon at bounding box center [104, 360] width 8 height 8
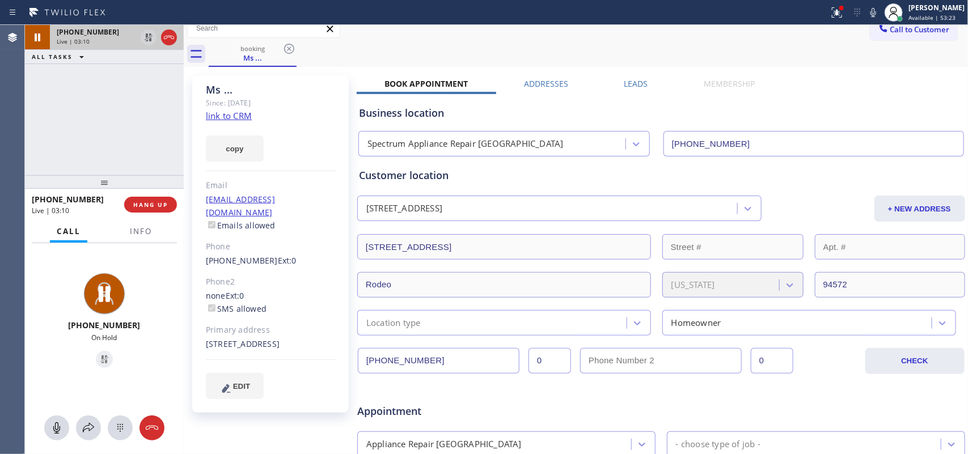
scroll to position [0, 0]
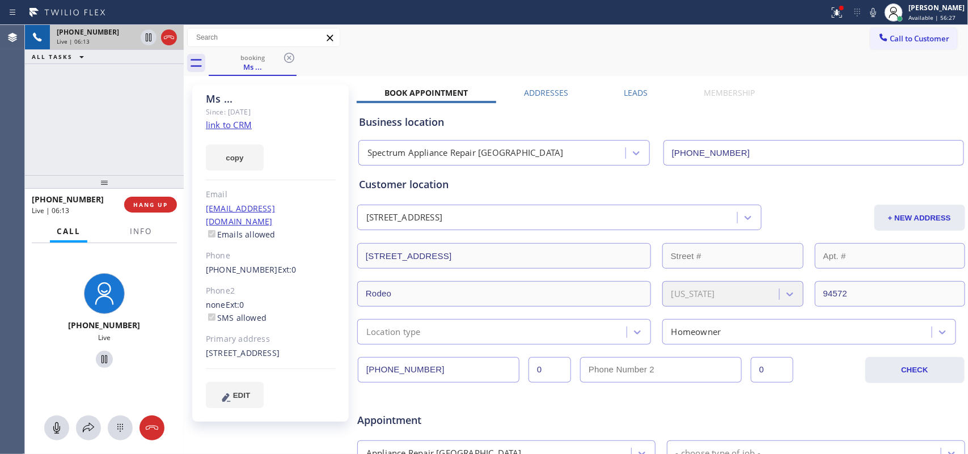
click at [154, 146] on div "+19164073400 Live | 06:13 ALL TASKS ALL TASKS ACTIVE TASKS TASKS IN WRAP UP" at bounding box center [104, 100] width 159 height 150
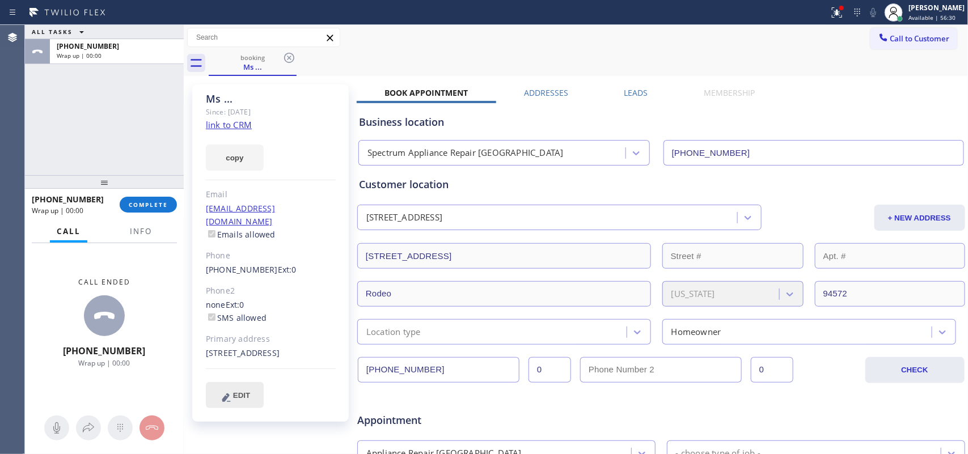
click at [242, 398] on span "EDIT" at bounding box center [241, 395] width 17 height 9
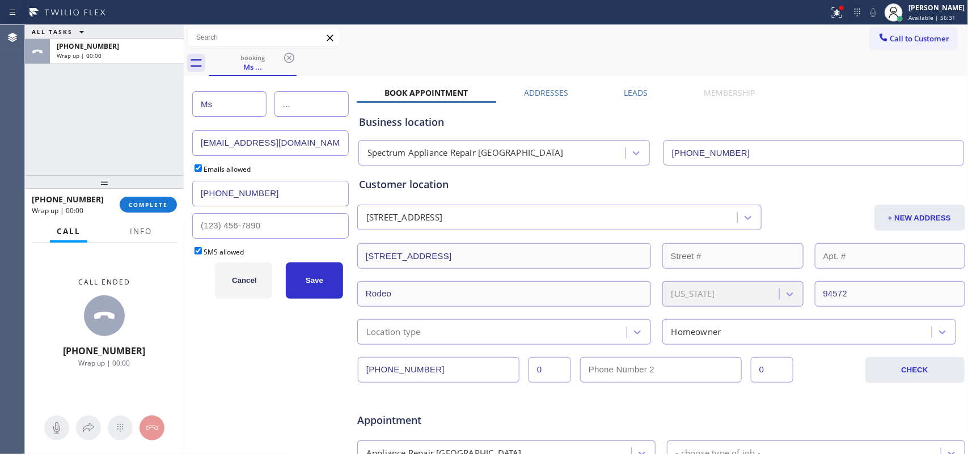
click at [223, 105] on input "Ms" at bounding box center [229, 104] width 74 height 26
click at [81, 120] on div "ALL TASKS ALL TASKS ACTIVE TASKS TASKS IN WRAP UP +19164073400 Wrap up | 00:00" at bounding box center [104, 100] width 159 height 150
click at [318, 102] on input "..." at bounding box center [311, 104] width 74 height 26
drag, startPoint x: 296, startPoint y: 105, endPoint x: 271, endPoint y: 92, distance: 28.7
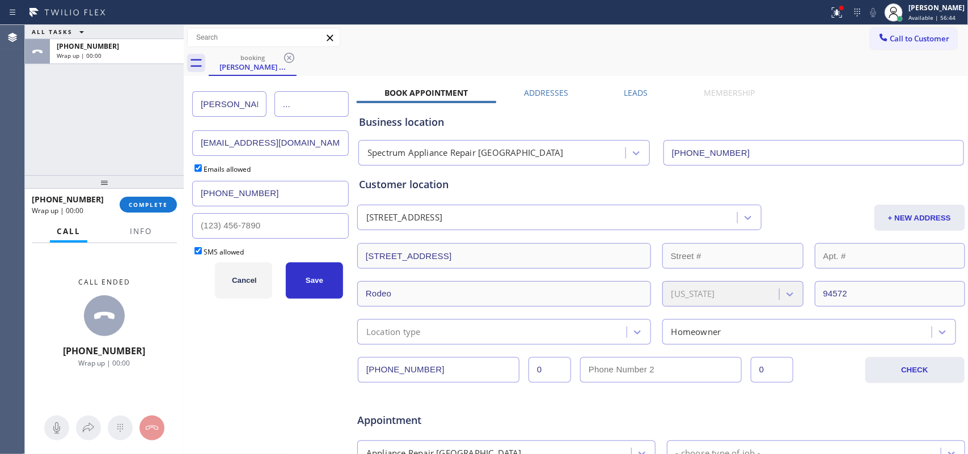
click at [271, 92] on div "..." at bounding box center [310, 104] width 78 height 26
click at [217, 103] on input "Melisa" at bounding box center [229, 104] width 74 height 26
click at [218, 99] on input "Melisa" at bounding box center [229, 104] width 74 height 26
click at [219, 99] on input "Melisa" at bounding box center [229, 104] width 74 height 26
type input "Melissa"
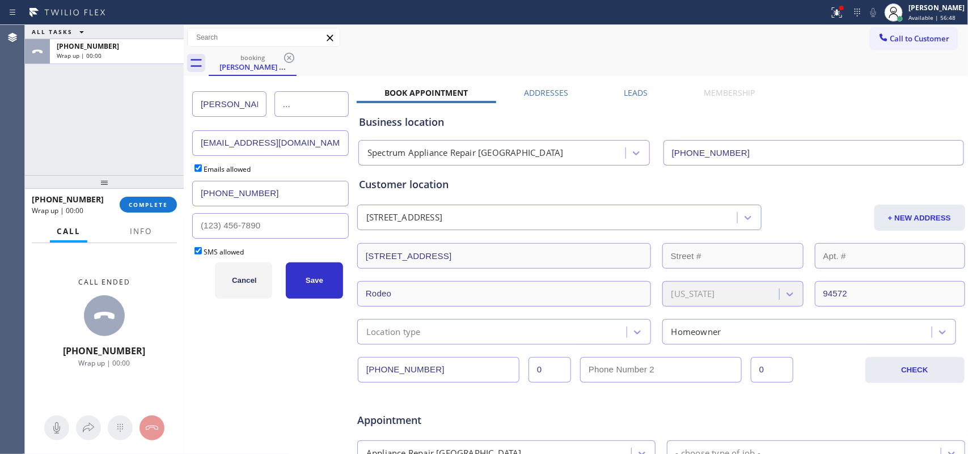
click at [305, 102] on input "..." at bounding box center [311, 104] width 74 height 26
drag, startPoint x: 305, startPoint y: 102, endPoint x: 282, endPoint y: 103, distance: 23.3
click at [282, 103] on input "..." at bounding box center [311, 104] width 74 height 26
type input "Bianco"
click at [244, 146] on input "[EMAIL_ADDRESS][DOMAIN_NAME]" at bounding box center [270, 143] width 157 height 26
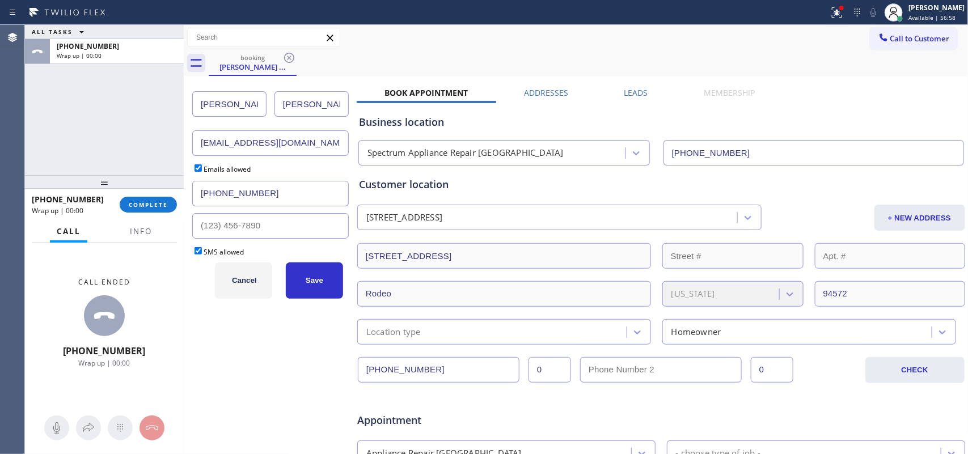
click at [244, 146] on input "[EMAIL_ADDRESS][DOMAIN_NAME]" at bounding box center [270, 143] width 157 height 26
paste input "melissa@filippilaw"
type input "melissa@filippilaw.com"
click at [303, 282] on button "Save" at bounding box center [314, 281] width 57 height 36
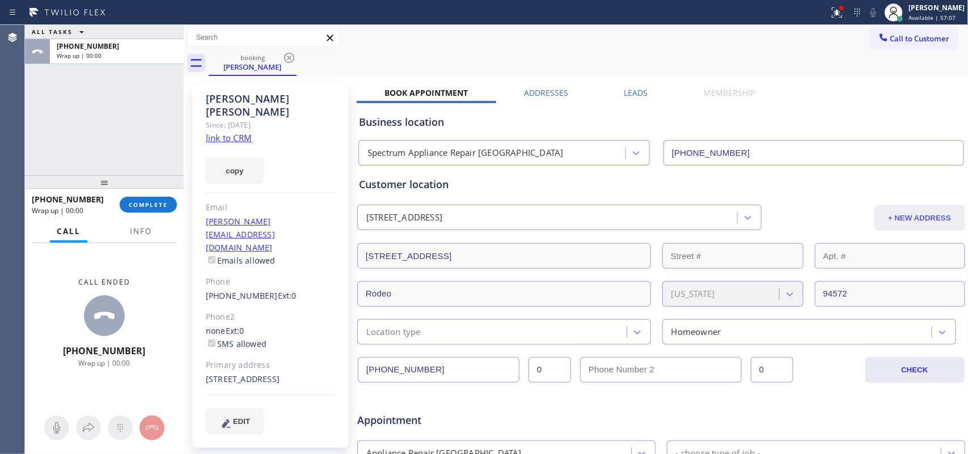
click at [899, 213] on button "+ NEW ADDRESS" at bounding box center [920, 218] width 91 height 26
click at [56, 128] on div "ALL TASKS ALL TASKS ACTIVE TASKS TASKS IN WRAP UP +19164073400 Wrap up | 00:00" at bounding box center [104, 100] width 159 height 150
drag, startPoint x: 472, startPoint y: 258, endPoint x: 344, endPoint y: 246, distance: 128.8
click at [344, 246] on div "Melissa Bianco Since: 20 may 2020 link to CRM copy Email melissa@filippilaw.com…" at bounding box center [576, 446] width 779 height 735
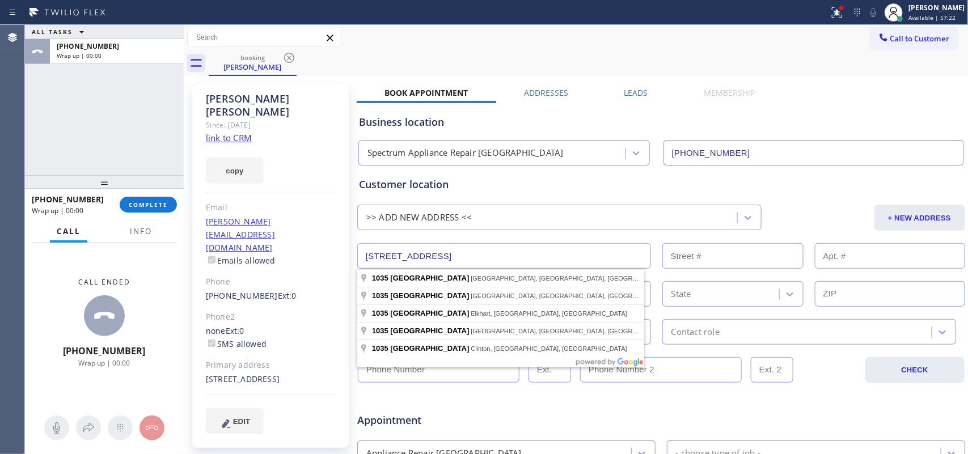
paste input "555 Pierce St #1325, Albany, CA 94706"
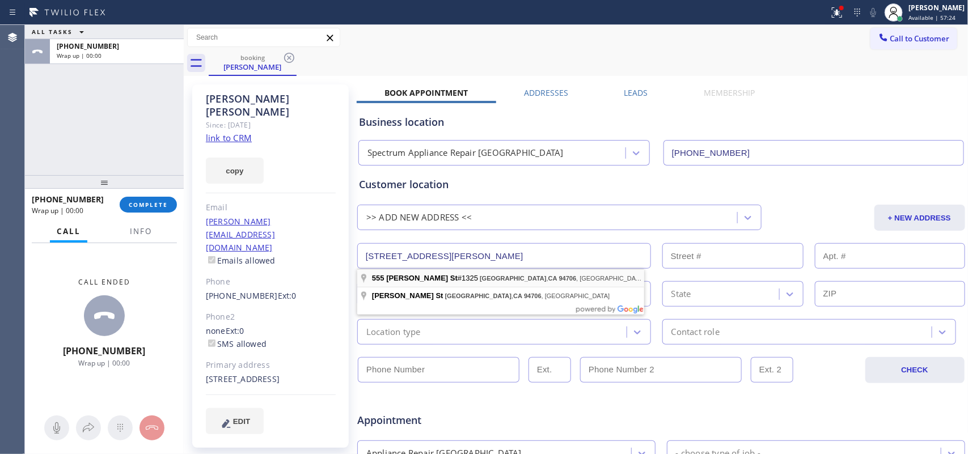
type input "555 Pierce St"
type input "555"
type input "Albany"
type input "94706"
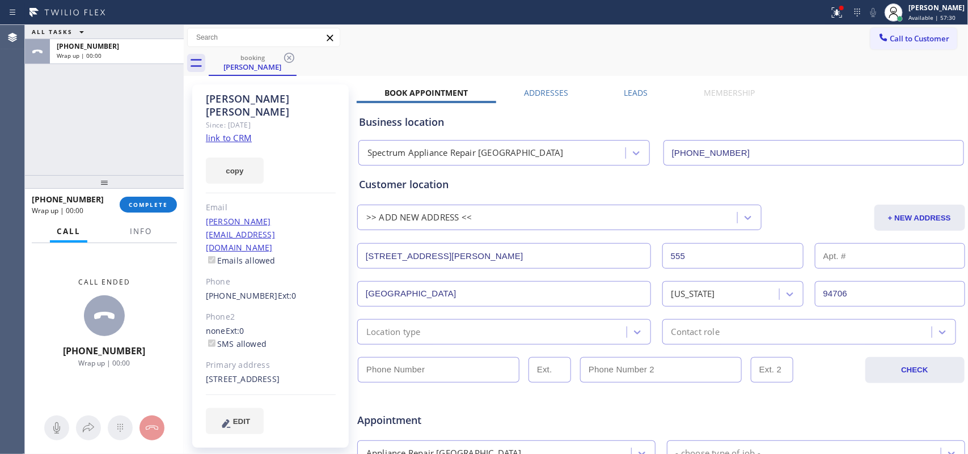
click at [474, 381] on div at bounding box center [661, 386] width 609 height 15
click at [815, 254] on input "text" at bounding box center [890, 256] width 150 height 26
type input "1325"
click at [406, 335] on div "Location type" at bounding box center [393, 332] width 54 height 13
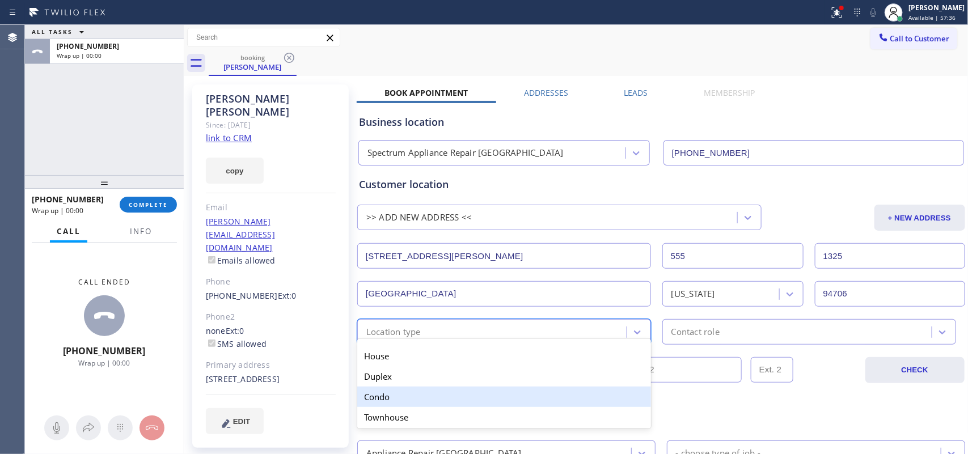
click at [412, 400] on div "Condo" at bounding box center [504, 397] width 294 height 20
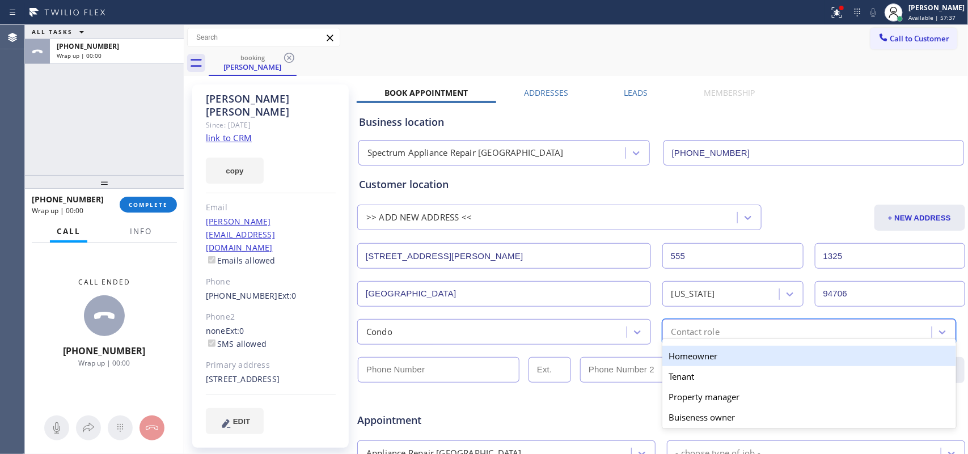
drag, startPoint x: 682, startPoint y: 344, endPoint x: 688, endPoint y: 339, distance: 7.6
click at [688, 339] on div "Contact role" at bounding box center [809, 332] width 294 height 26
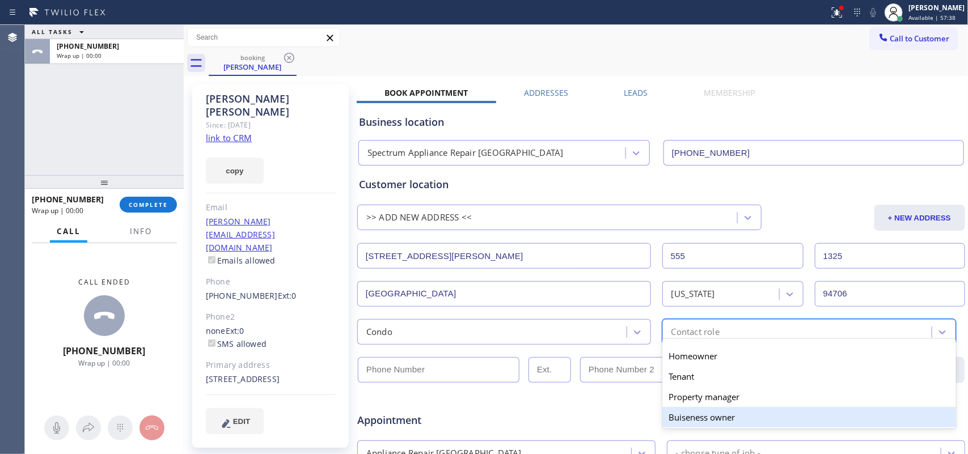
scroll to position [24, 0]
click at [723, 412] on div "Buiseness representative" at bounding box center [809, 416] width 294 height 20
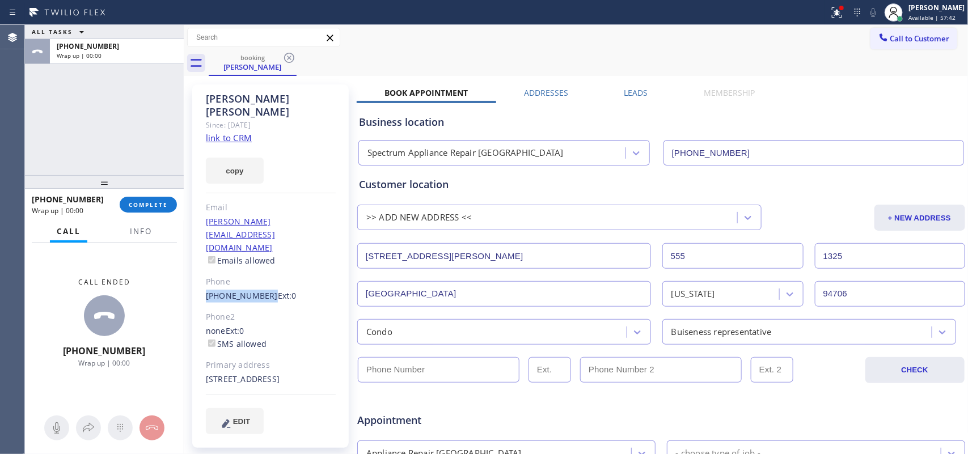
drag, startPoint x: 200, startPoint y: 254, endPoint x: 262, endPoint y: 260, distance: 62.6
click at [262, 260] on div "Melissa Bianco Since: 20 may 2020 link to CRM copy Email melissa@filippilaw.com…" at bounding box center [270, 267] width 157 height 364
copy link "(916) 407-3400"
click at [395, 376] on input "(___) ___-____" at bounding box center [439, 370] width 162 height 26
paste input "916) 407-3400"
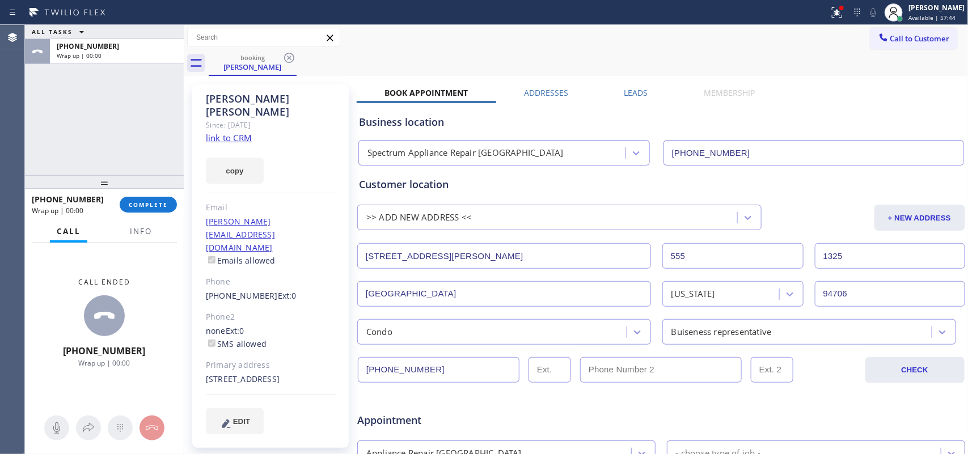
scroll to position [284, 0]
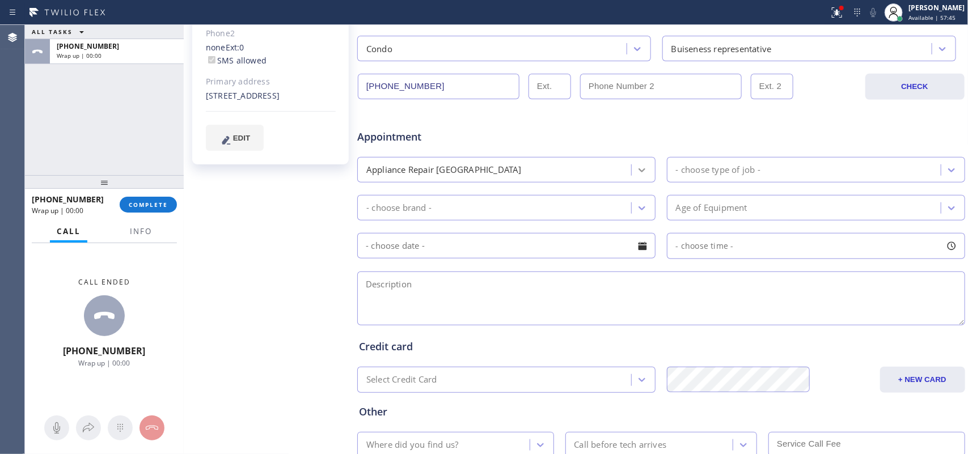
type input "(916) 407-3400"
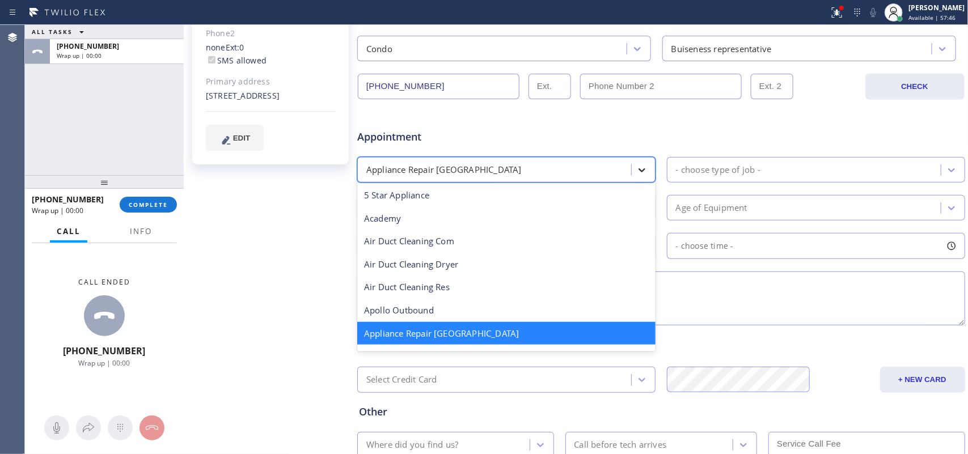
click at [632, 167] on div at bounding box center [642, 170] width 20 height 20
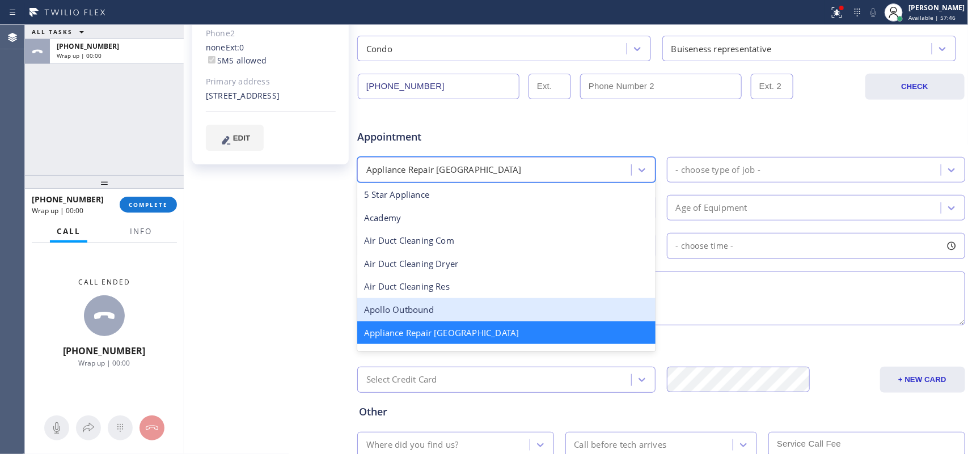
scroll to position [142, 0]
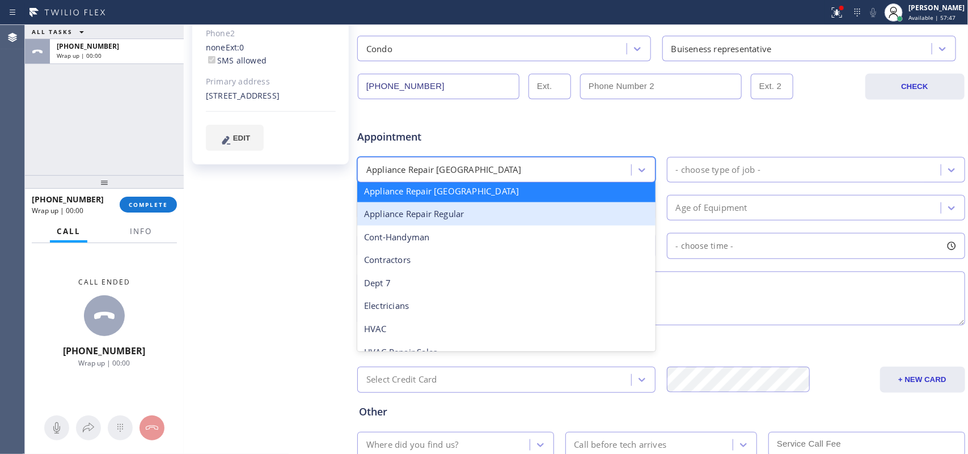
click at [487, 214] on div "Appliance Repair Regular" at bounding box center [506, 213] width 298 height 23
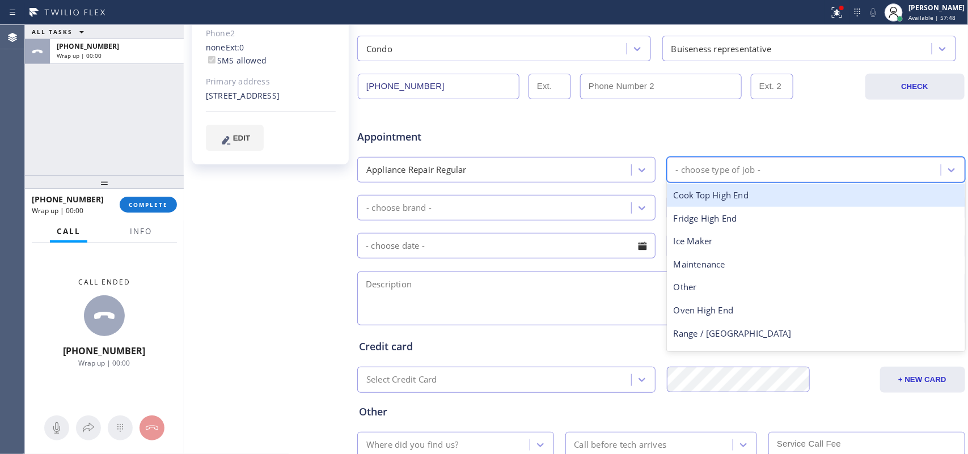
click at [703, 173] on div "- choose type of job -" at bounding box center [718, 169] width 85 height 13
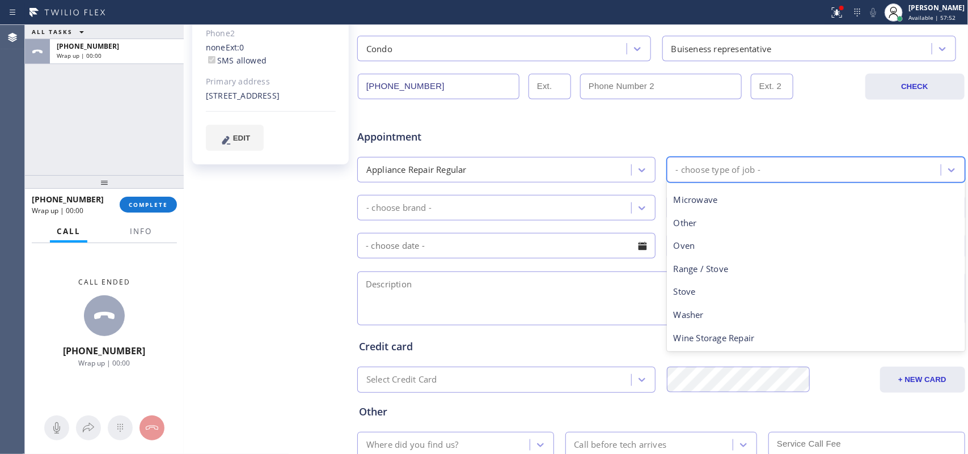
scroll to position [0, 0]
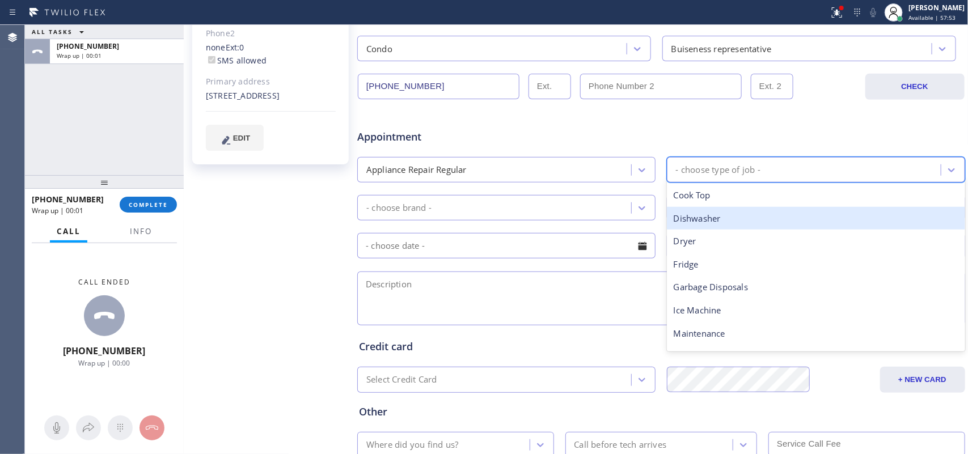
click at [709, 225] on div "Dishwasher" at bounding box center [816, 218] width 298 height 23
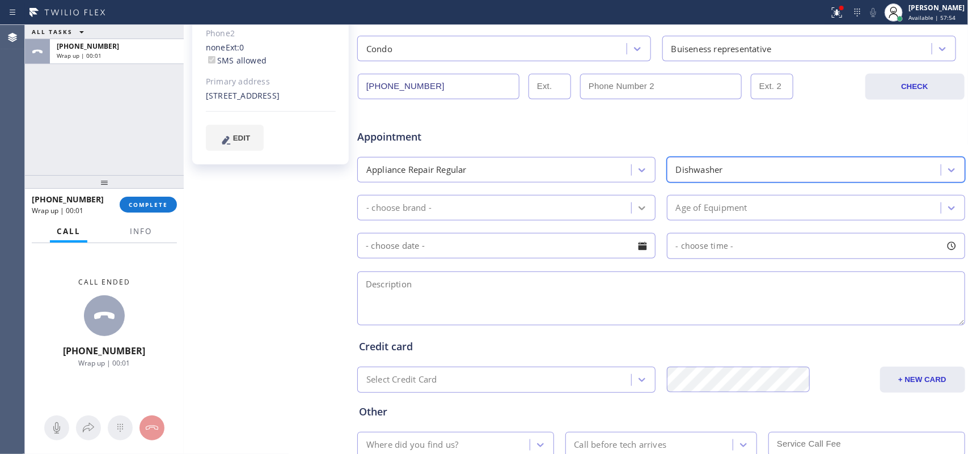
click at [632, 208] on div at bounding box center [642, 208] width 20 height 20
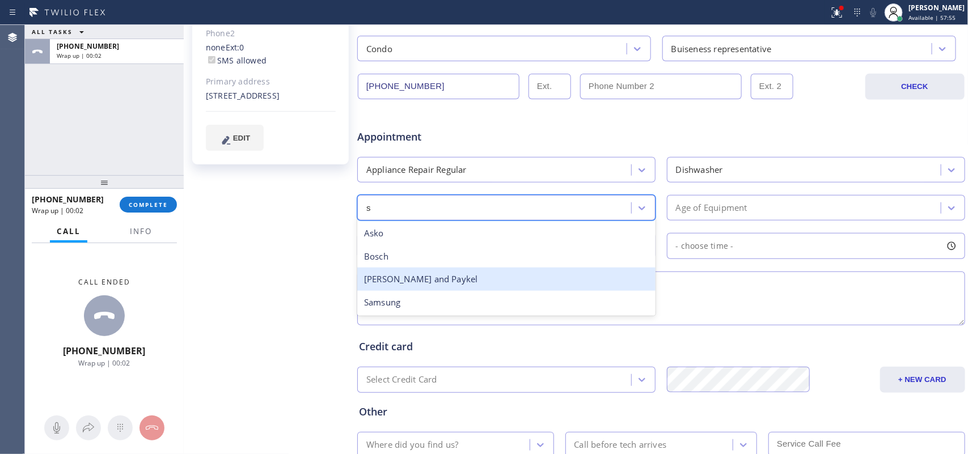
type input "sa"
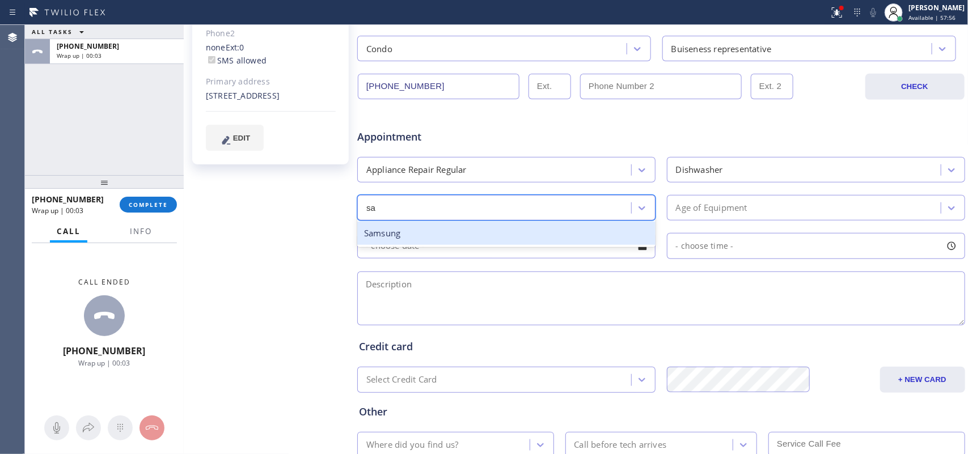
click at [510, 244] on div "Samsung" at bounding box center [506, 233] width 298 height 23
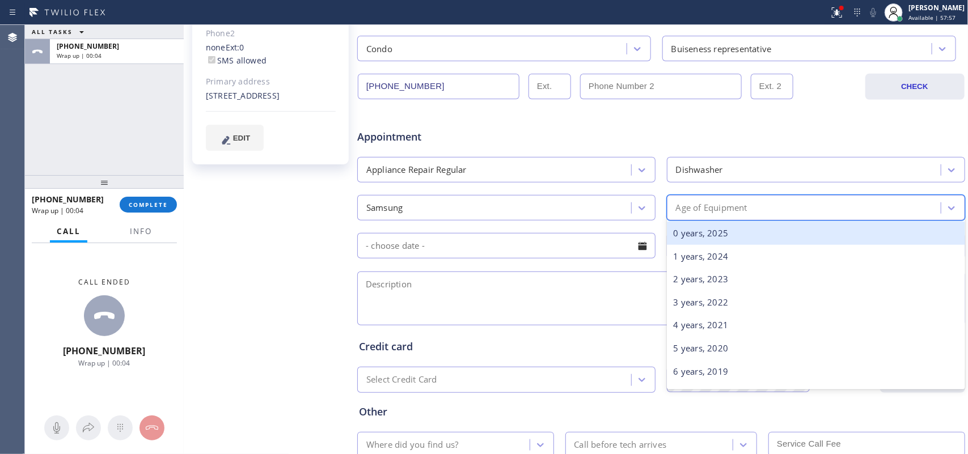
click at [715, 209] on div "Age of Equipment" at bounding box center [711, 207] width 71 height 13
click at [719, 238] on div "0 years, 2025" at bounding box center [816, 233] width 298 height 23
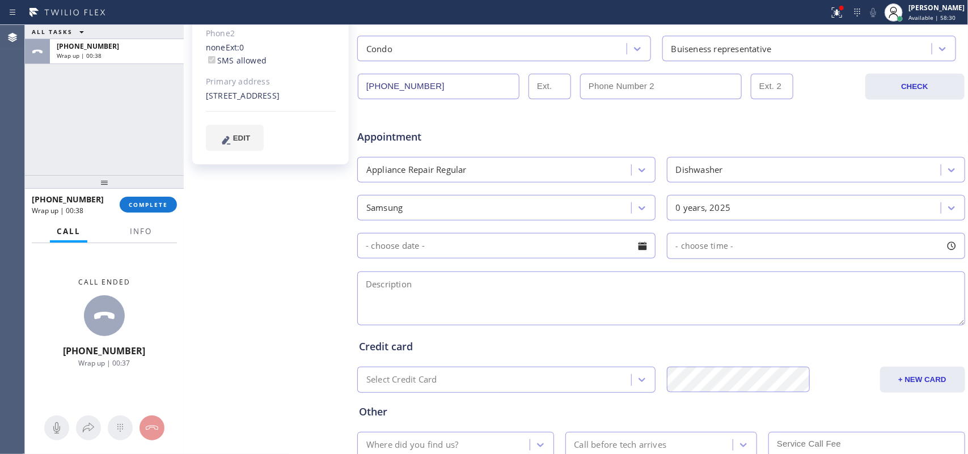
click at [66, 134] on div "ALL TASKS ALL TASKS ACTIVE TASKS TASKS IN WRAP UP +19164073400 Wrap up | 00:38" at bounding box center [104, 100] width 159 height 150
click at [639, 248] on div at bounding box center [642, 245] width 19 height 19
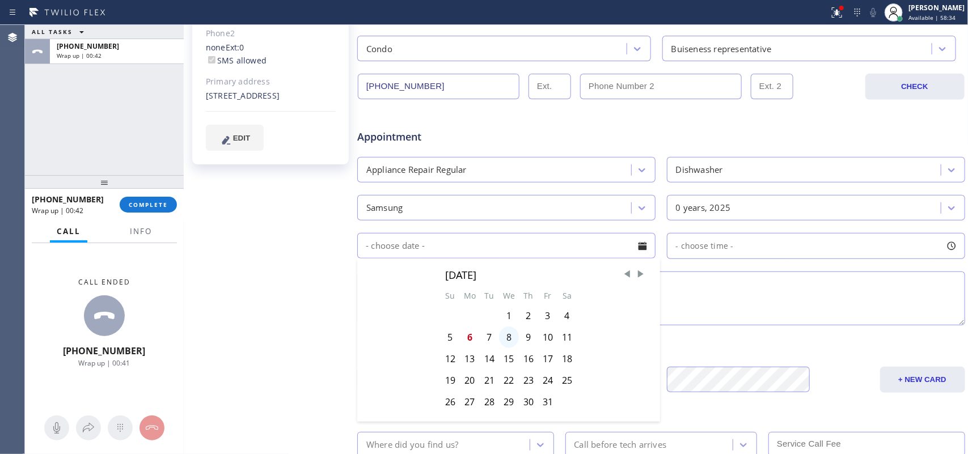
click at [506, 339] on div "8" at bounding box center [509, 338] width 20 height 22
type input "10/08/2025"
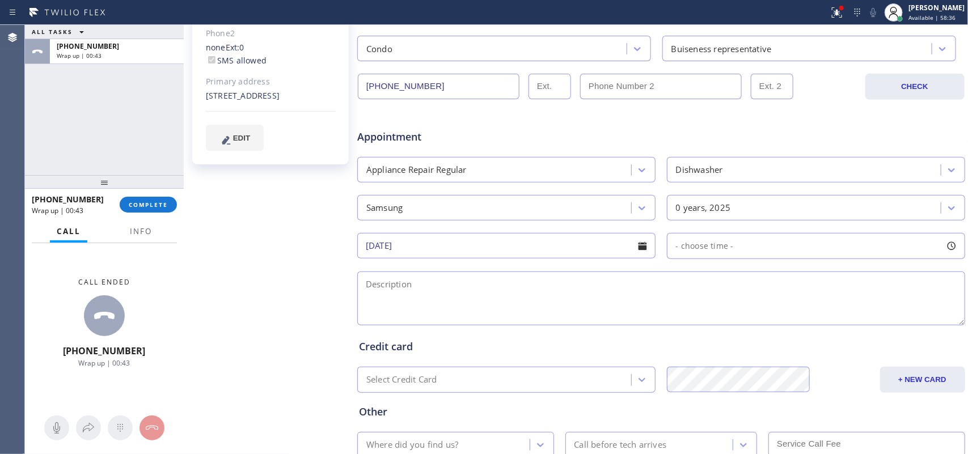
click at [942, 247] on div at bounding box center [951, 245] width 19 height 19
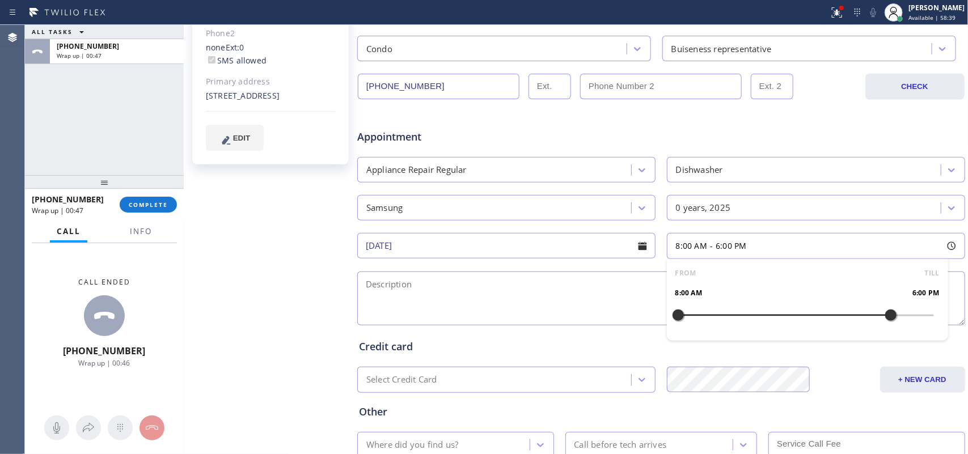
drag, startPoint x: 794, startPoint y: 316, endPoint x: 886, endPoint y: 318, distance: 92.5
click at [886, 318] on div at bounding box center [891, 315] width 14 height 24
drag, startPoint x: 673, startPoint y: 316, endPoint x: 814, endPoint y: 319, distance: 141.8
click at [821, 319] on div at bounding box center [828, 315] width 14 height 24
click at [605, 312] on textarea at bounding box center [661, 299] width 608 height 54
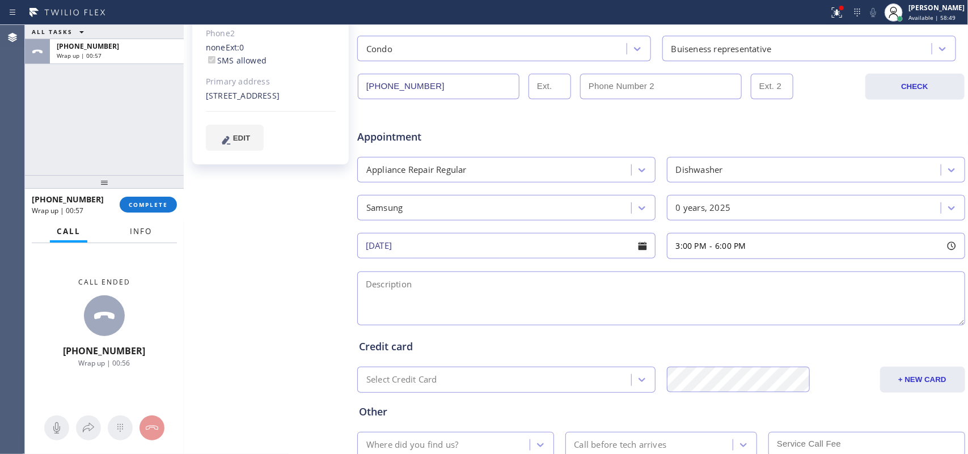
click at [135, 233] on span "Info" at bounding box center [141, 231] width 22 height 10
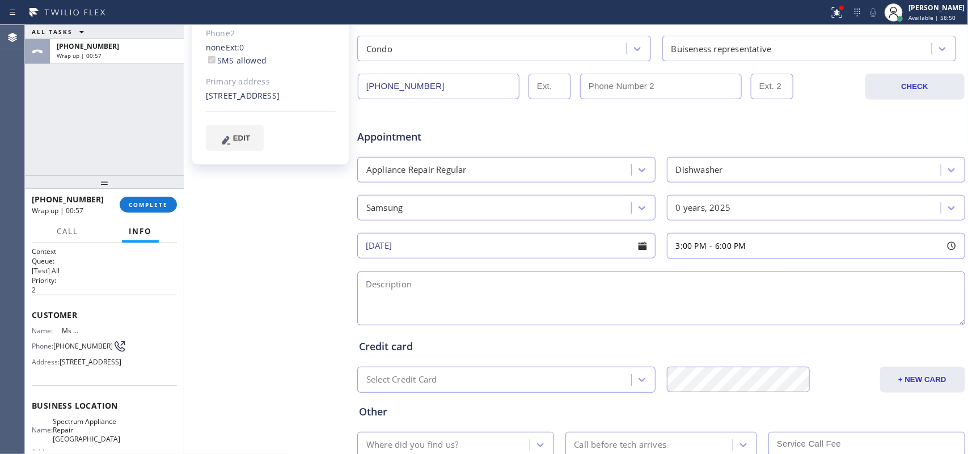
scroll to position [142, 0]
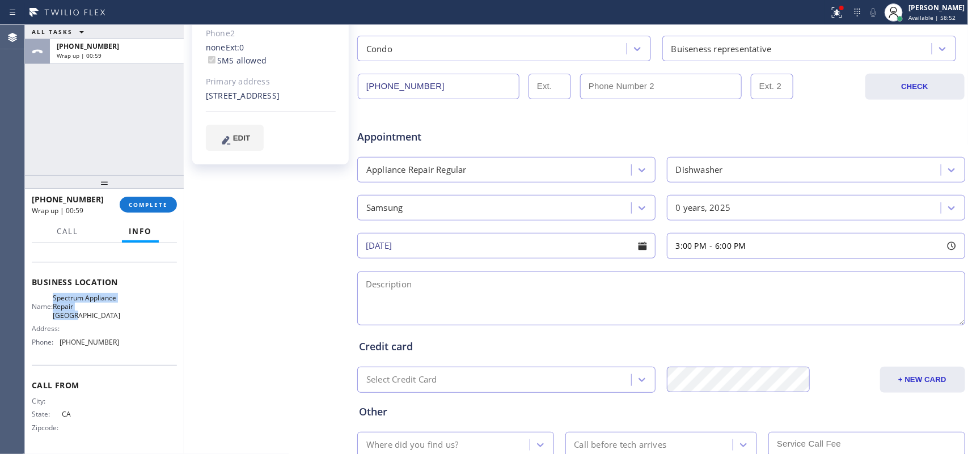
drag, startPoint x: 115, startPoint y: 321, endPoint x: 57, endPoint y: 298, distance: 62.1
click at [57, 298] on div "Name: Spectrum Appliance Repair Albany Address: Phone: (510) 800-5767" at bounding box center [104, 322] width 145 height 57
copy span "Spectrum Appliance Repair Albany"
click at [44, 134] on div "ALL TASKS ALL TASKS ACTIVE TASKS TASKS IN WRAP UP +19164073400 Wrap up | 01:53" at bounding box center [104, 100] width 159 height 150
click at [297, 248] on div "Melissa Bianco Since: 20 may 2020 link to CRM copy Email melissa@filippilaw.com…" at bounding box center [272, 162] width 170 height 735
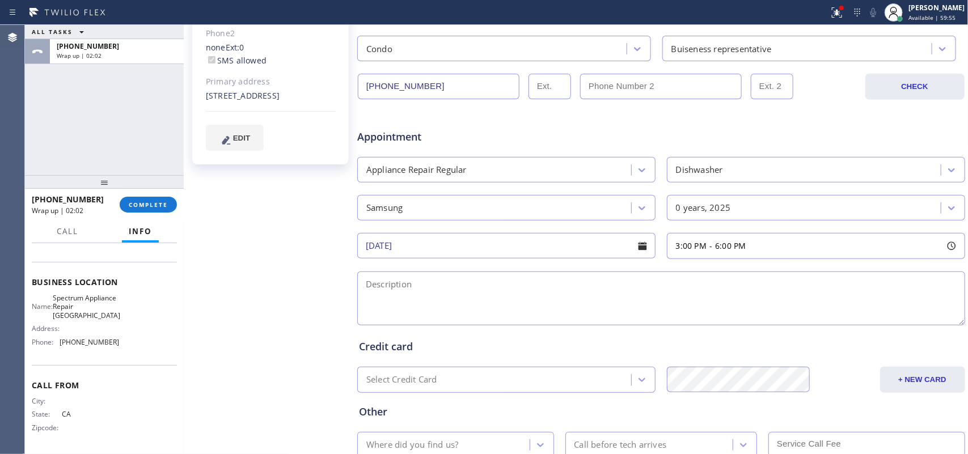
click at [530, 294] on textarea at bounding box center [661, 299] width 608 height 54
paste textarea "3-6/ $95/ Samsung Dishwasher/not under warranty, not sure of the age/ not worki…"
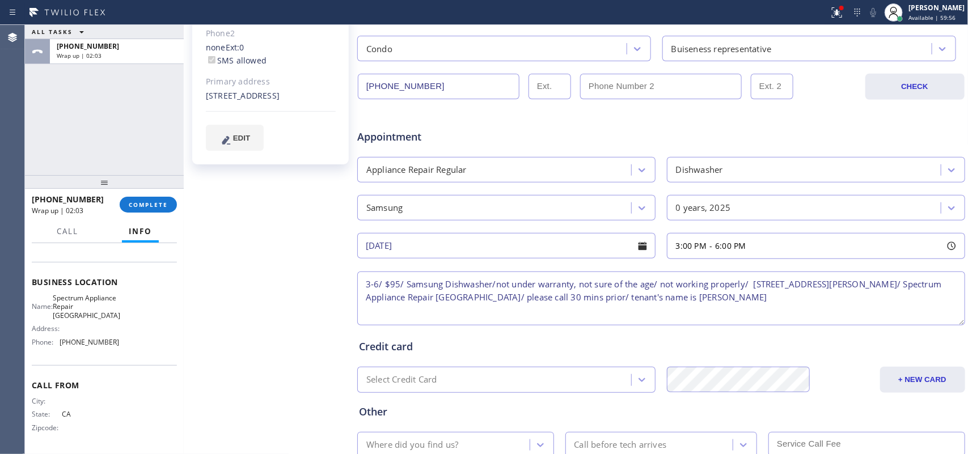
scroll to position [363, 0]
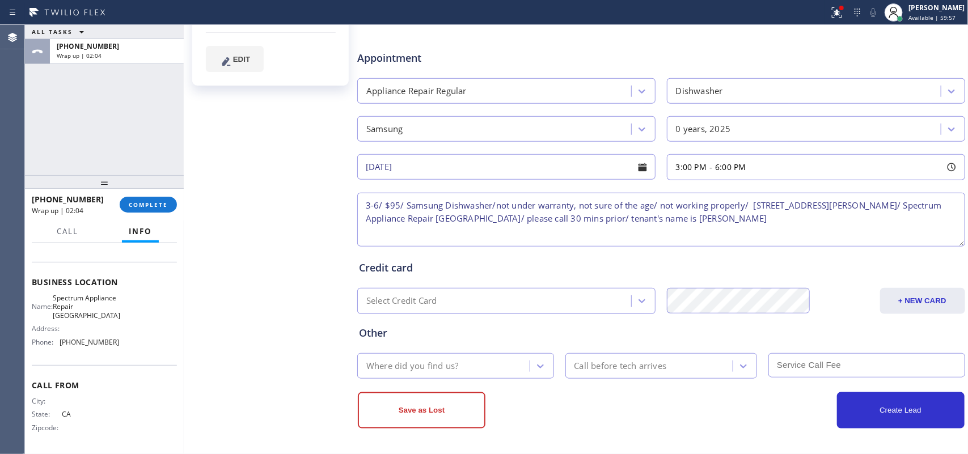
type textarea "3-6/ $95/ Samsung Dishwasher/not under warranty, not sure of the age/ not worki…"
click at [493, 362] on div "Where did you find us?" at bounding box center [445, 366] width 169 height 20
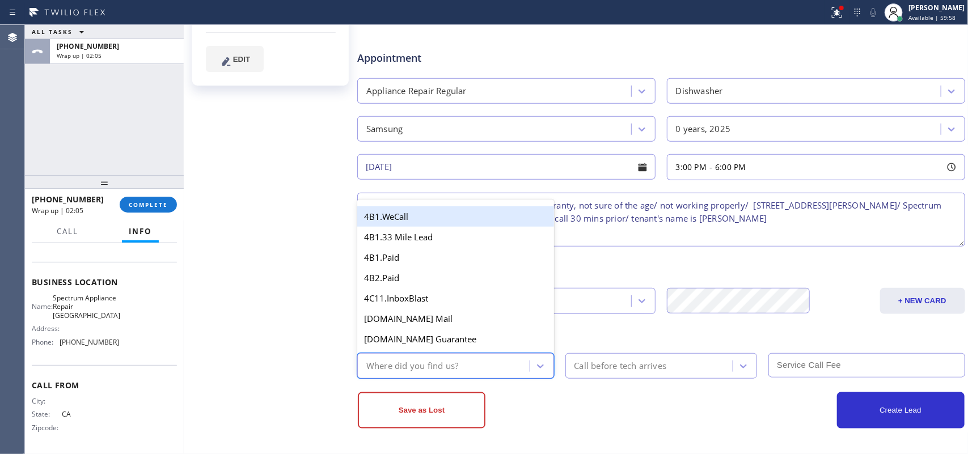
type input "g"
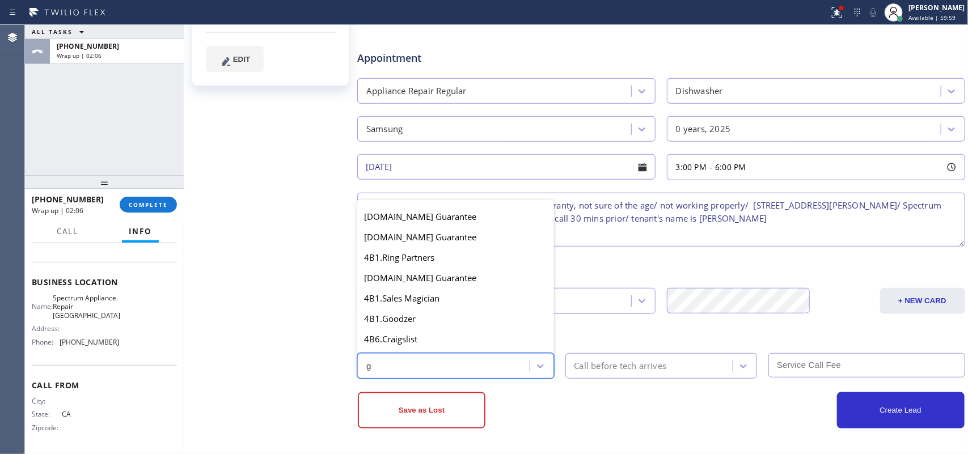
scroll to position [226, 0]
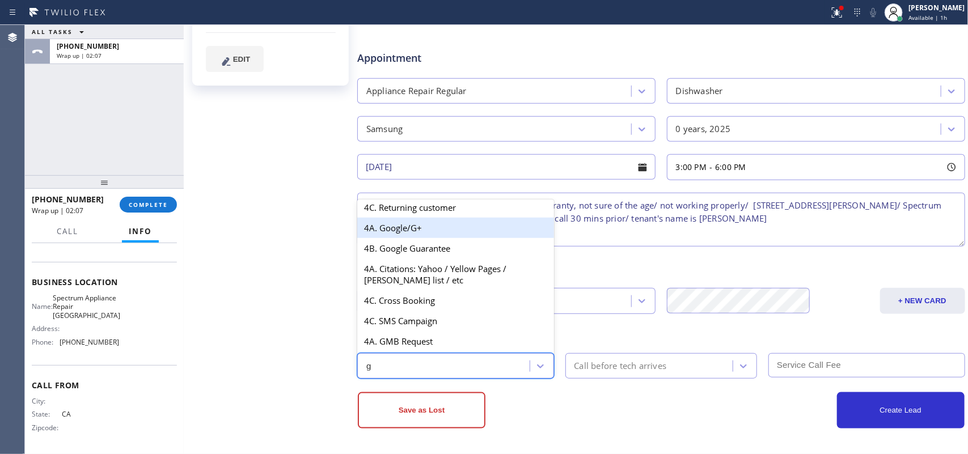
click at [431, 227] on div "4A. Google/G+" at bounding box center [455, 228] width 197 height 20
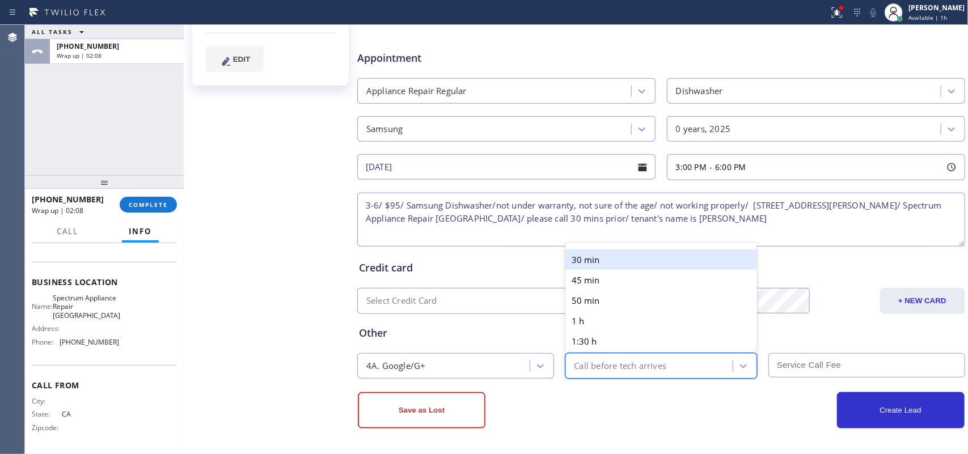
drag, startPoint x: 605, startPoint y: 370, endPoint x: 605, endPoint y: 309, distance: 60.7
click at [605, 367] on div "Call before tech arrives" at bounding box center [620, 366] width 92 height 13
click at [605, 260] on div "30 min" at bounding box center [661, 260] width 192 height 20
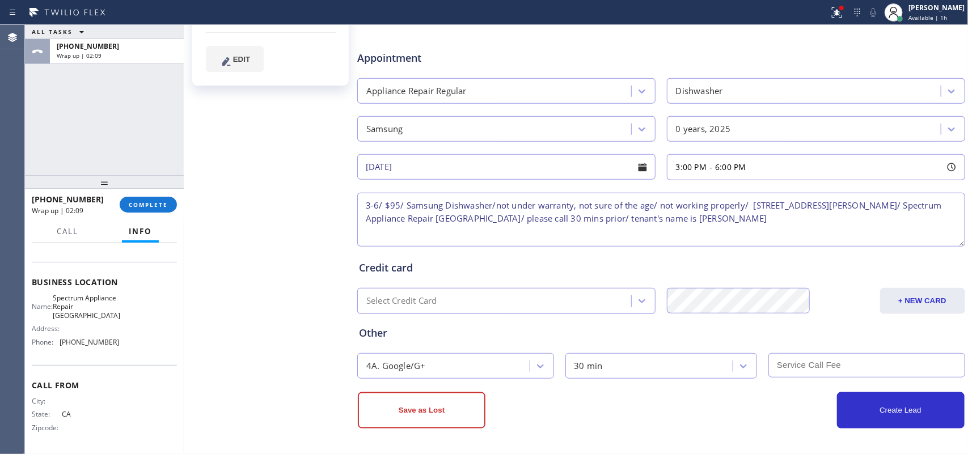
click at [832, 362] on input "text" at bounding box center [866, 365] width 197 height 24
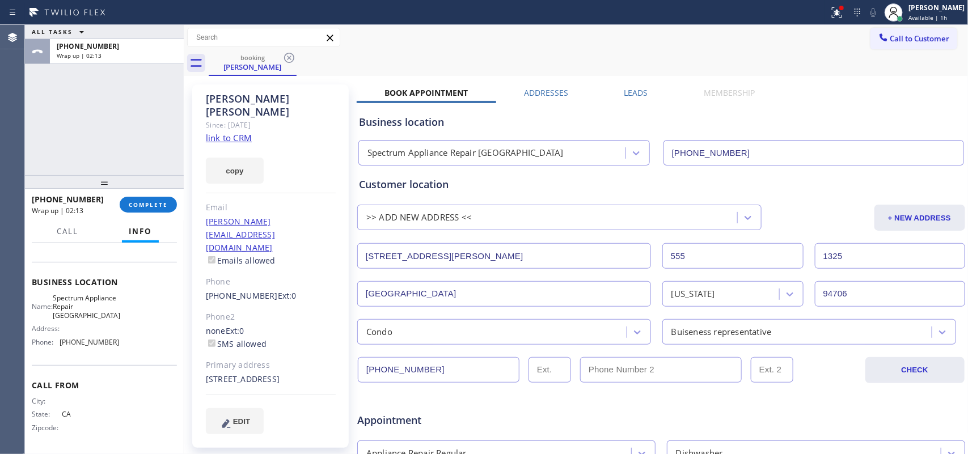
scroll to position [363, 0]
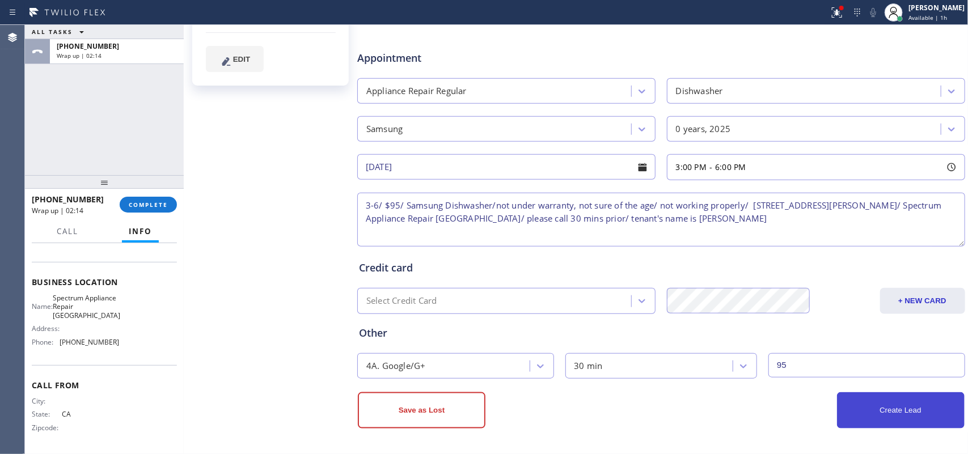
type input "95"
click at [851, 420] on button "Create Lead" at bounding box center [901, 410] width 128 height 36
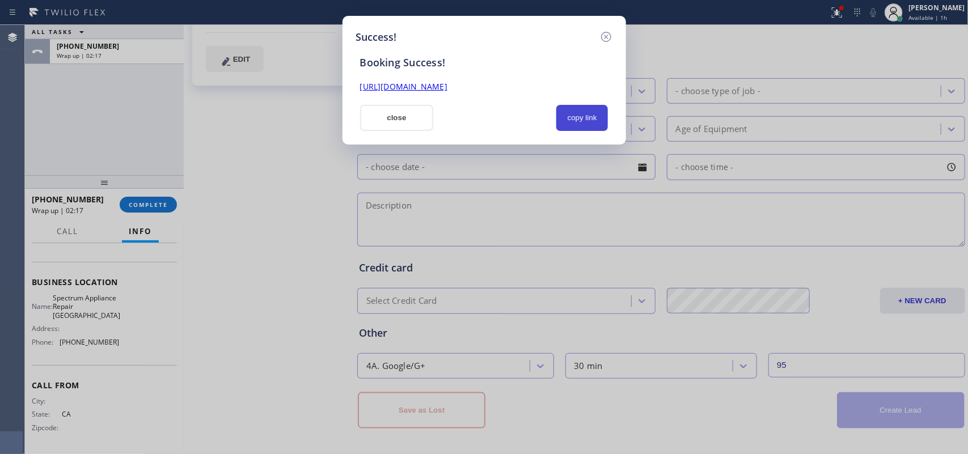
click at [585, 120] on button "copy link" at bounding box center [582, 118] width 52 height 26
click at [447, 88] on link "https://erp.apollosoft.co/customer/729189#portlet_lead" at bounding box center [403, 86] width 87 height 11
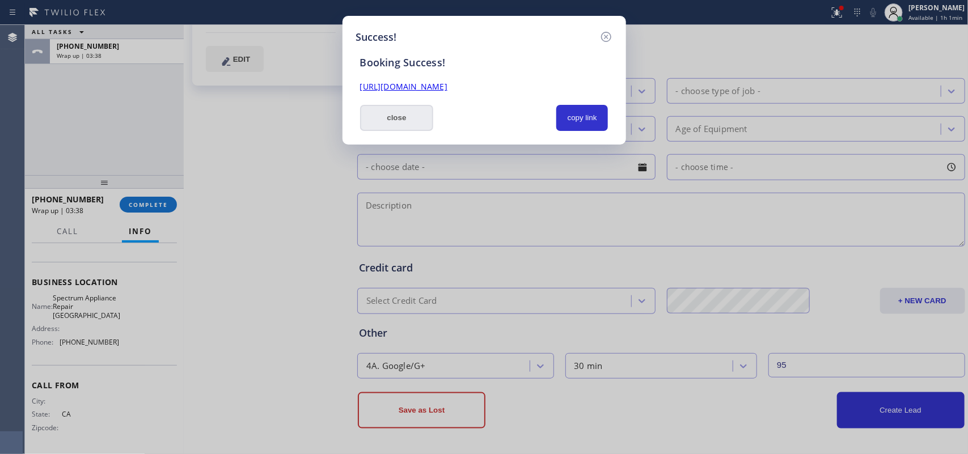
click at [395, 112] on button "close" at bounding box center [397, 118] width 74 height 26
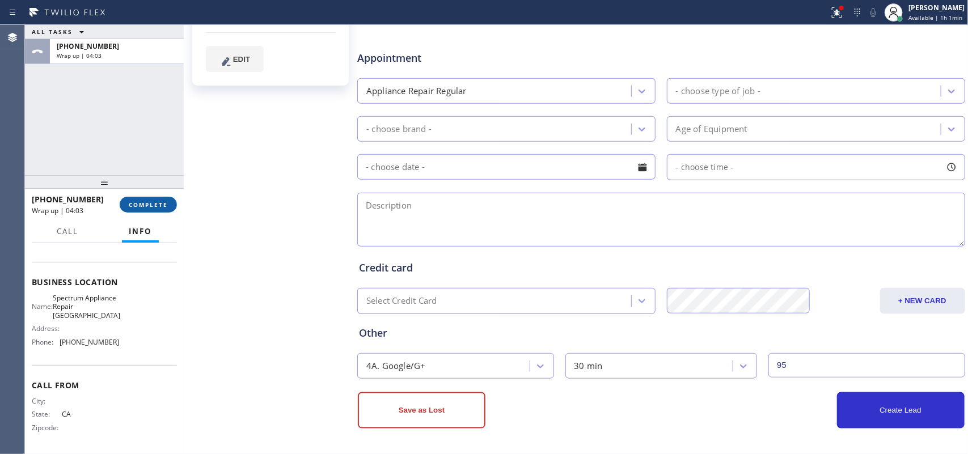
click at [148, 203] on span "COMPLETE" at bounding box center [148, 205] width 39 height 8
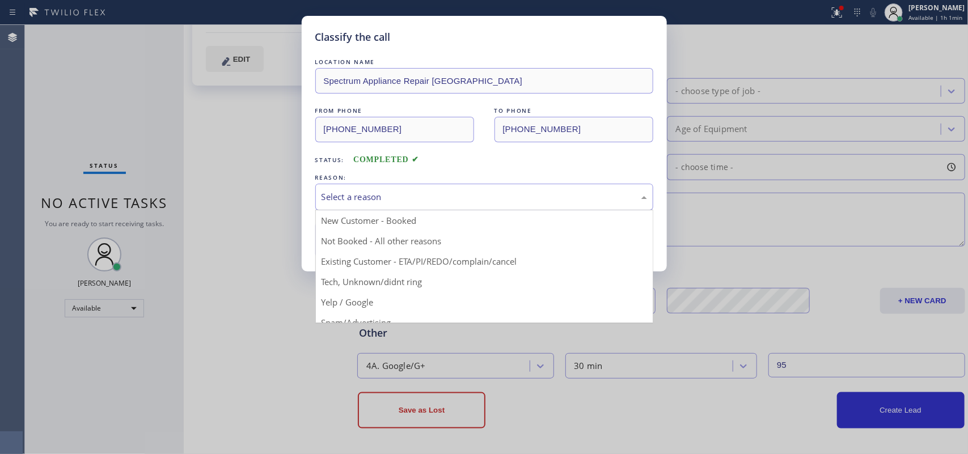
click at [453, 197] on div "Select a reason" at bounding box center [485, 197] width 326 height 13
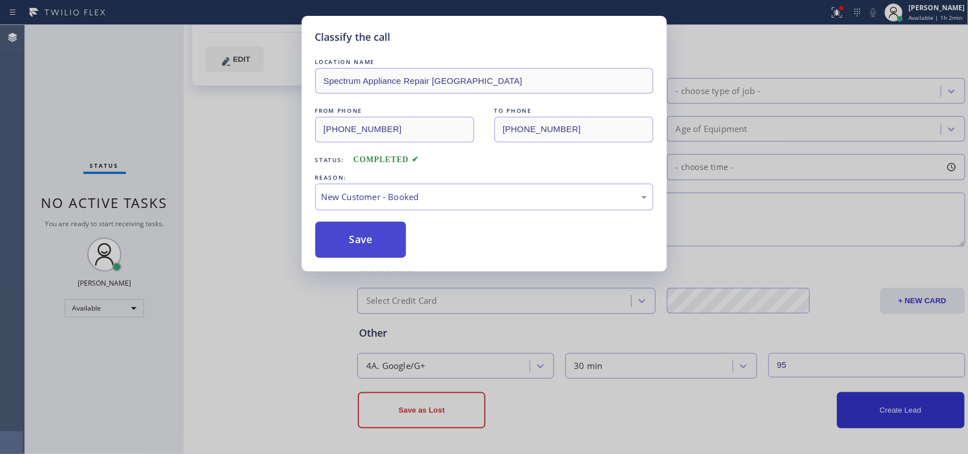
click at [381, 251] on button "Save" at bounding box center [360, 240] width 91 height 36
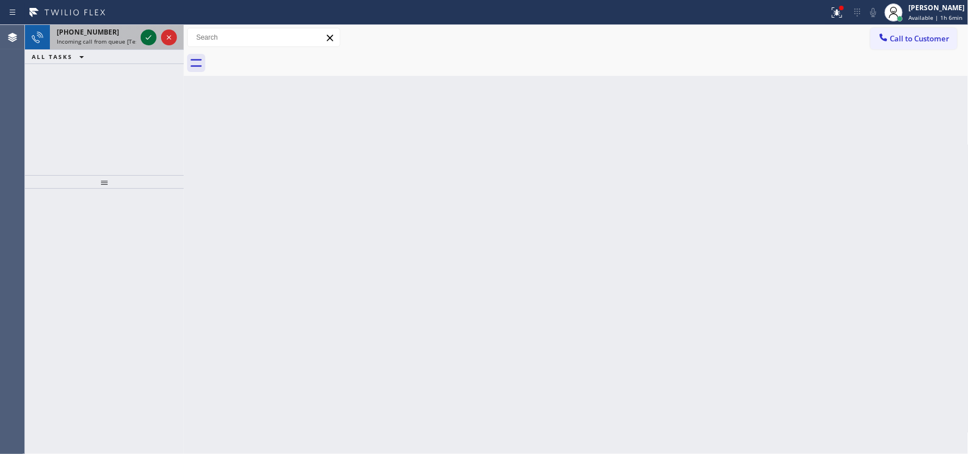
click at [147, 35] on icon at bounding box center [149, 38] width 14 height 14
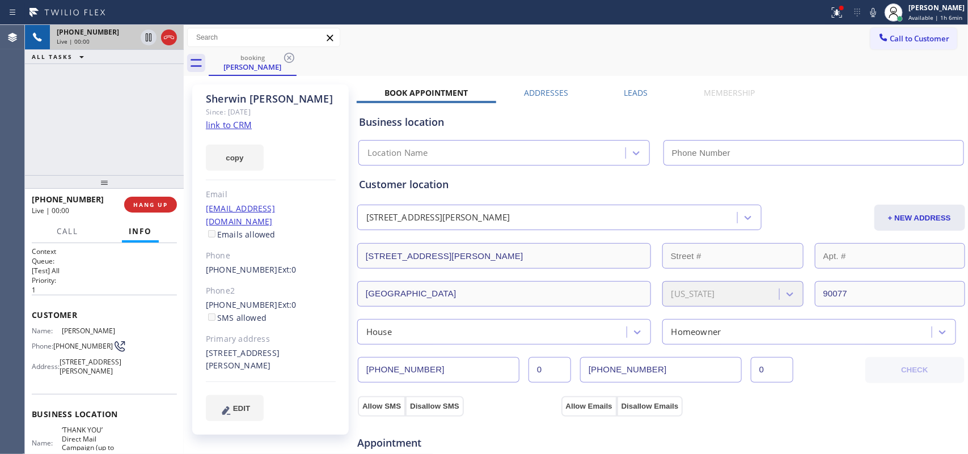
type input "(855) 750-5557"
click at [248, 125] on link "link to CRM" at bounding box center [229, 124] width 46 height 11
click at [75, 233] on span "Call" at bounding box center [68, 231] width 22 height 10
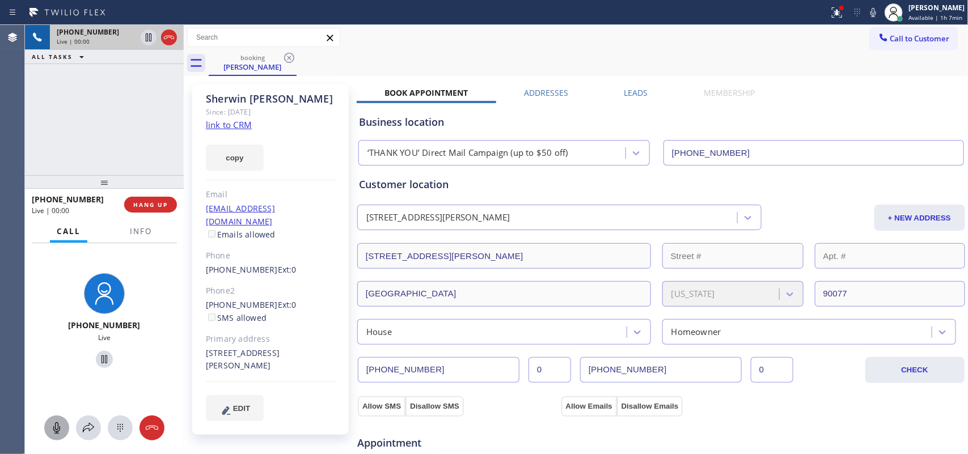
click at [60, 421] on icon at bounding box center [57, 428] width 14 height 14
drag, startPoint x: 98, startPoint y: 359, endPoint x: 476, endPoint y: 106, distance: 455.5
click at [98, 358] on icon at bounding box center [105, 360] width 14 height 14
drag, startPoint x: 58, startPoint y: 427, endPoint x: 60, endPoint y: 392, distance: 34.7
click at [58, 428] on icon at bounding box center [57, 428] width 14 height 14
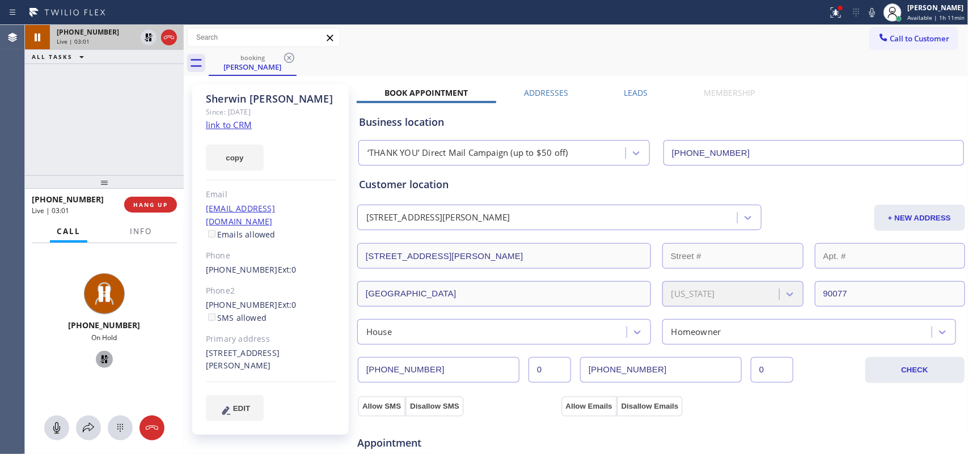
click at [102, 360] on icon at bounding box center [105, 360] width 14 height 14
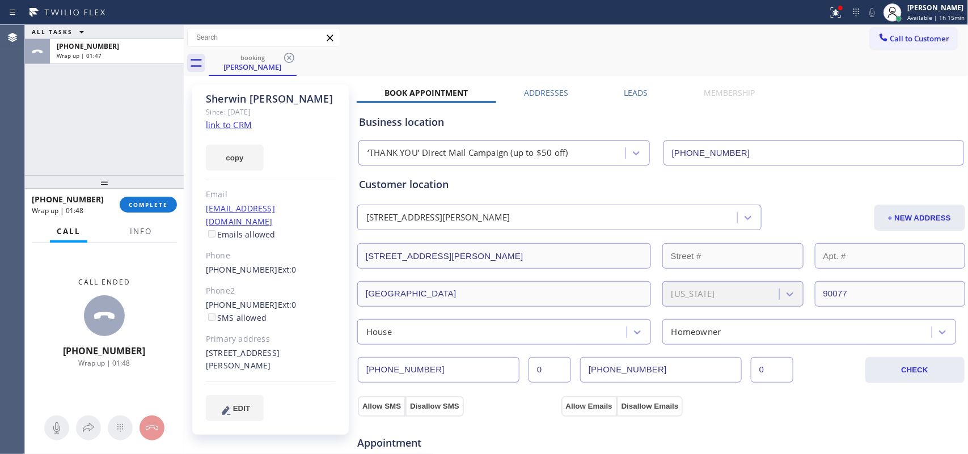
drag, startPoint x: 140, startPoint y: 199, endPoint x: 393, endPoint y: 202, distance: 253.0
click at [146, 199] on button "COMPLETE" at bounding box center [148, 205] width 57 height 16
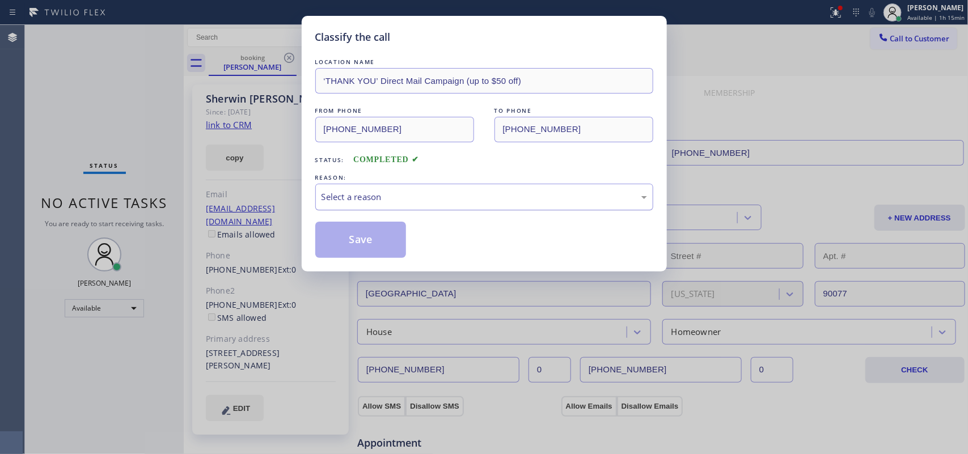
click at [496, 199] on div "Select a reason" at bounding box center [485, 197] width 326 height 13
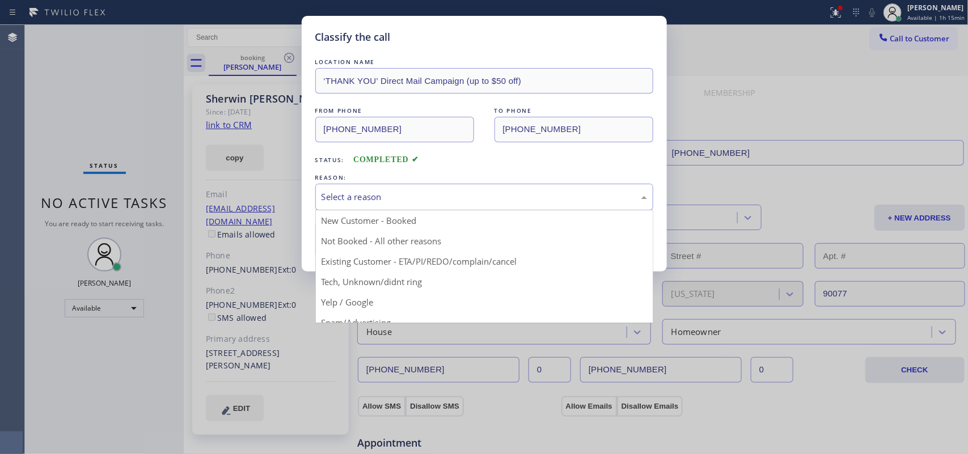
drag, startPoint x: 460, startPoint y: 258, endPoint x: 442, endPoint y: 258, distance: 17.6
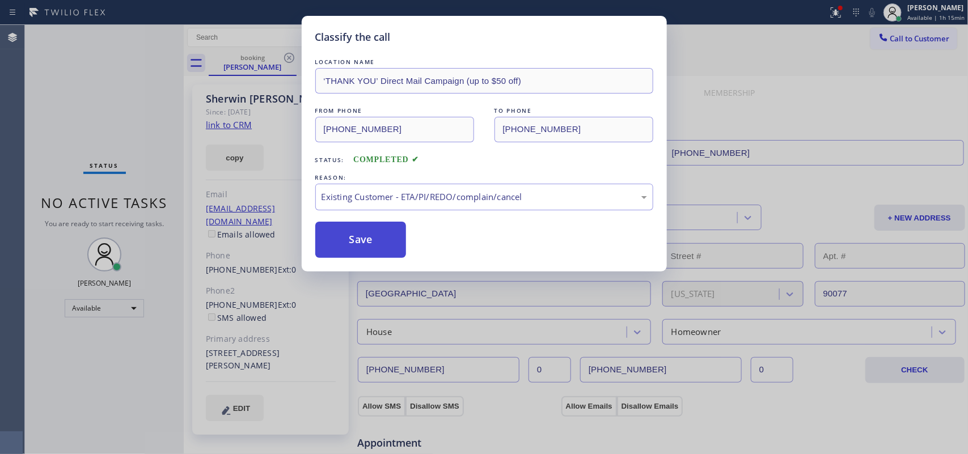
click at [380, 234] on button "Save" at bounding box center [360, 240] width 91 height 36
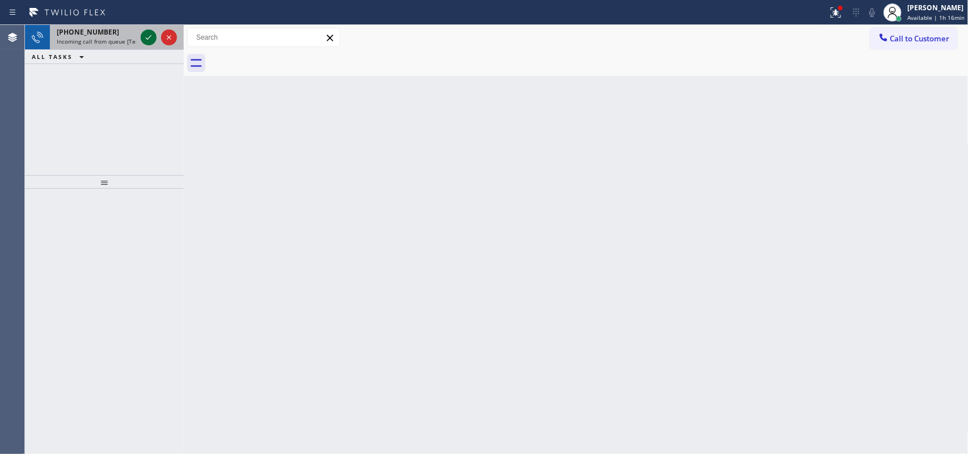
click at [148, 33] on icon at bounding box center [149, 38] width 14 height 14
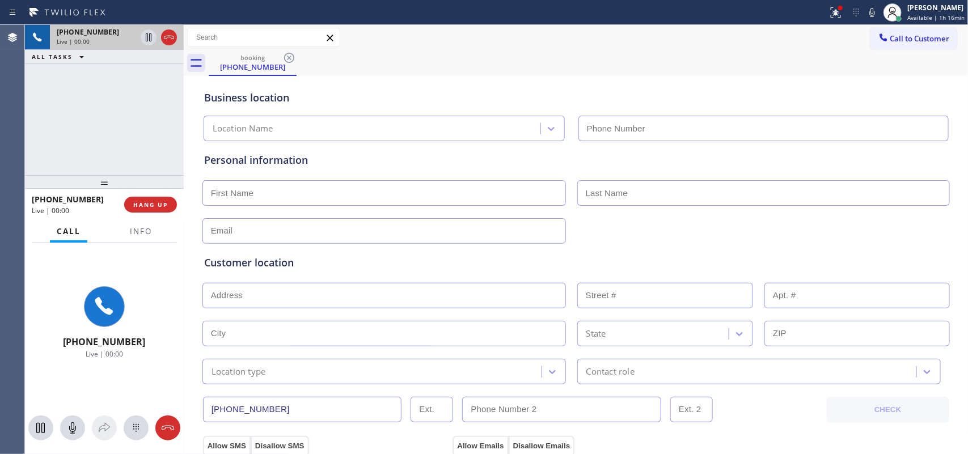
type input "(562) 372-6050"
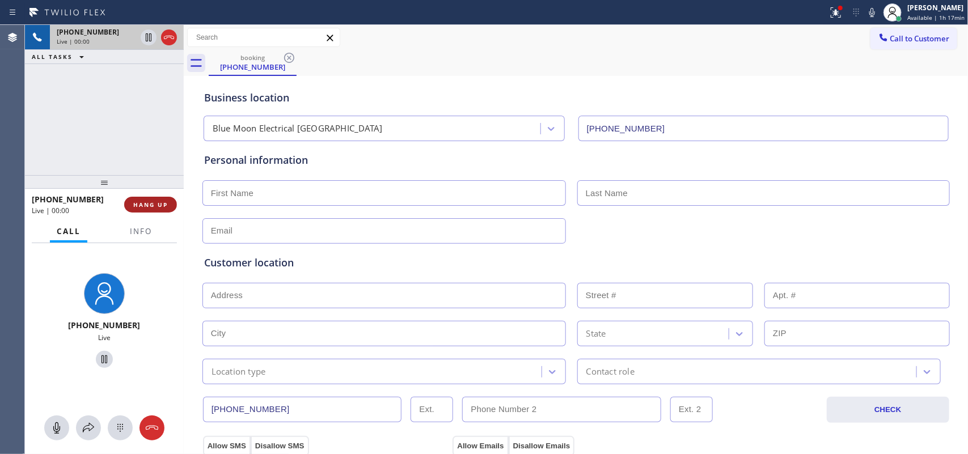
click at [142, 204] on span "HANG UP" at bounding box center [150, 205] width 35 height 8
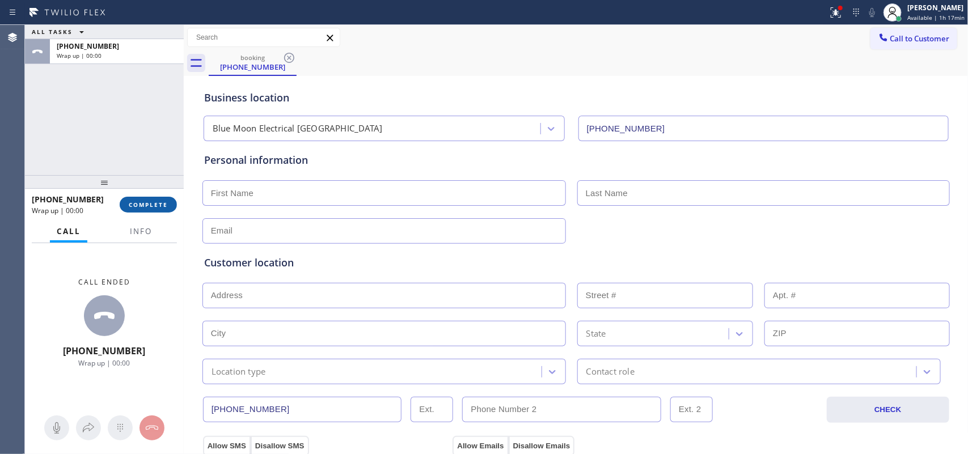
click at [142, 204] on span "COMPLETE" at bounding box center [148, 205] width 39 height 8
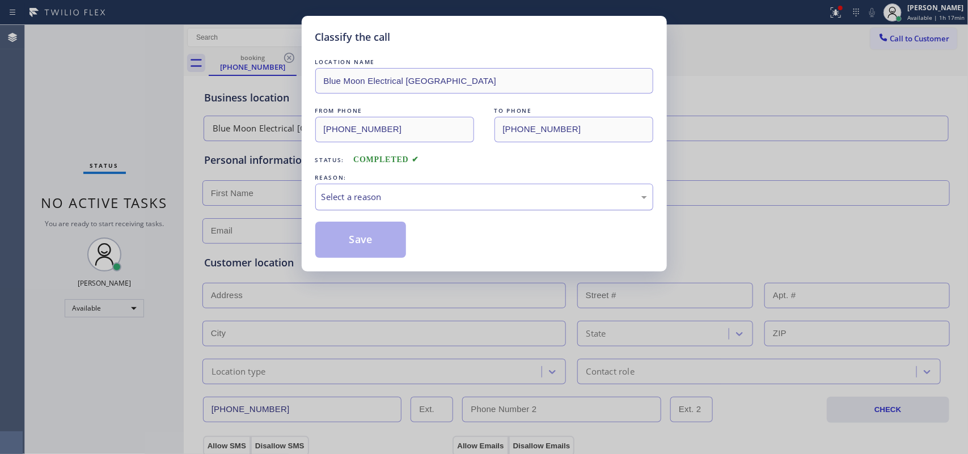
click at [545, 203] on div "Select a reason" at bounding box center [485, 197] width 326 height 13
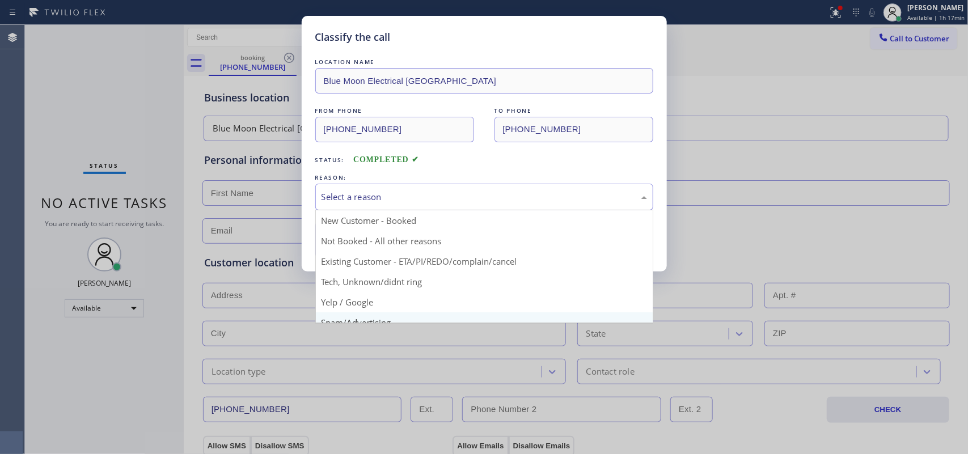
scroll to position [78, 0]
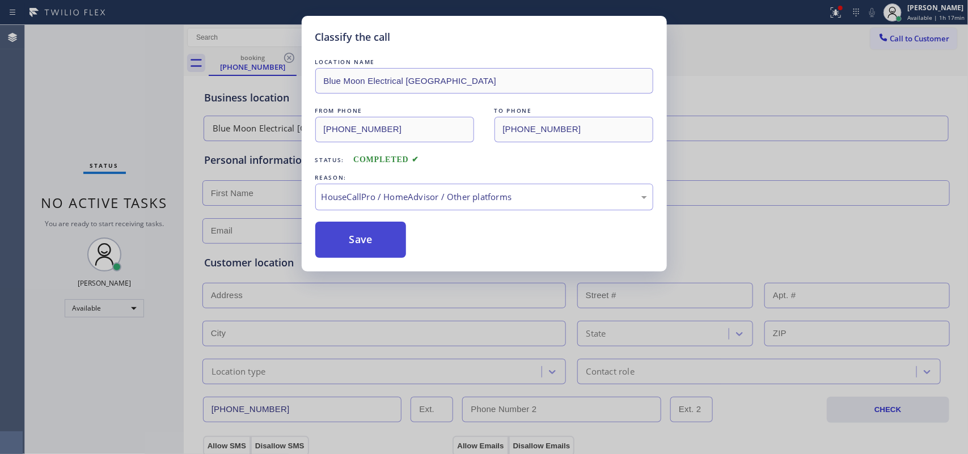
click at [383, 239] on button "Save" at bounding box center [360, 240] width 91 height 36
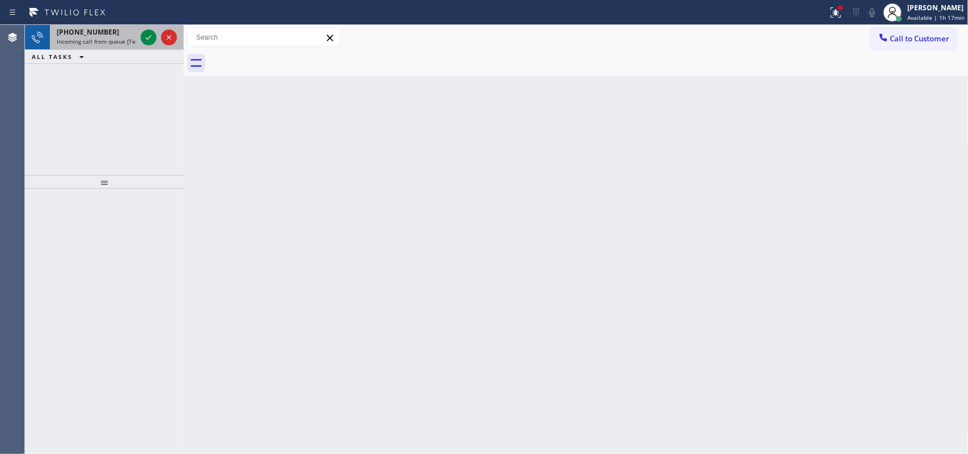
click at [84, 37] on span "Incoming call from queue [Test] All" at bounding box center [104, 41] width 94 height 8
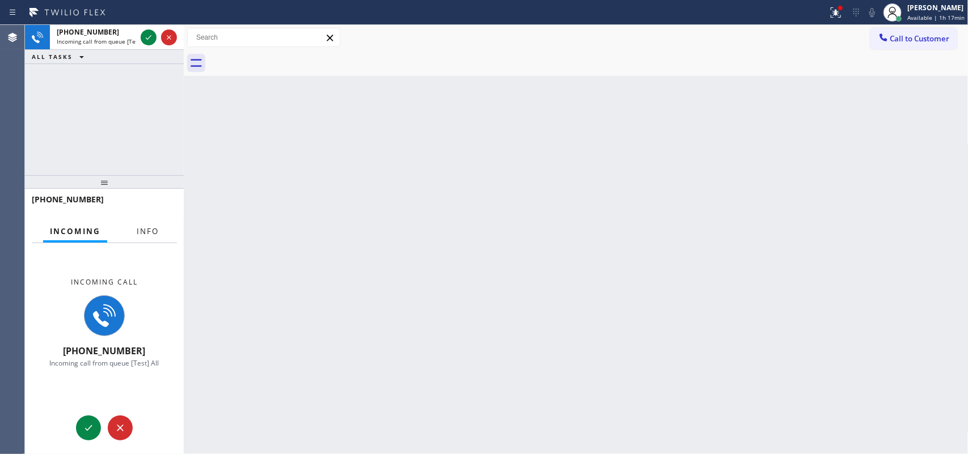
click at [140, 233] on span "Info" at bounding box center [148, 231] width 22 height 10
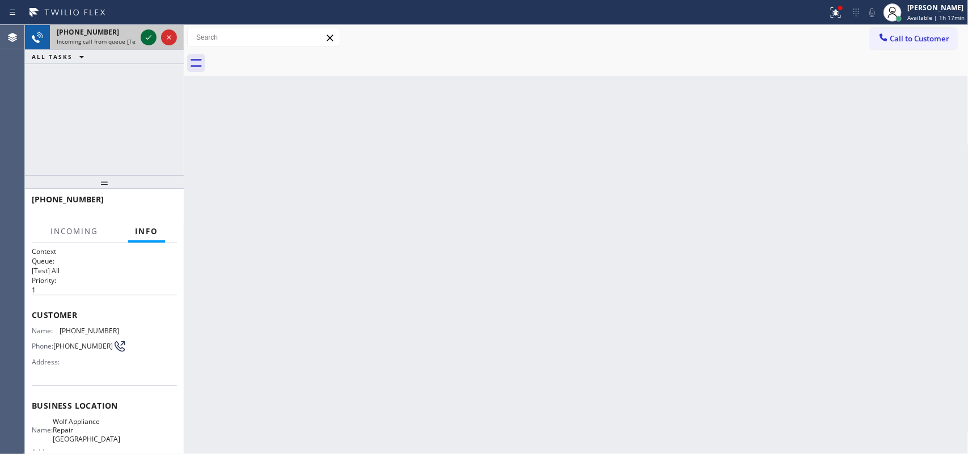
click at [147, 38] on icon at bounding box center [149, 38] width 14 height 14
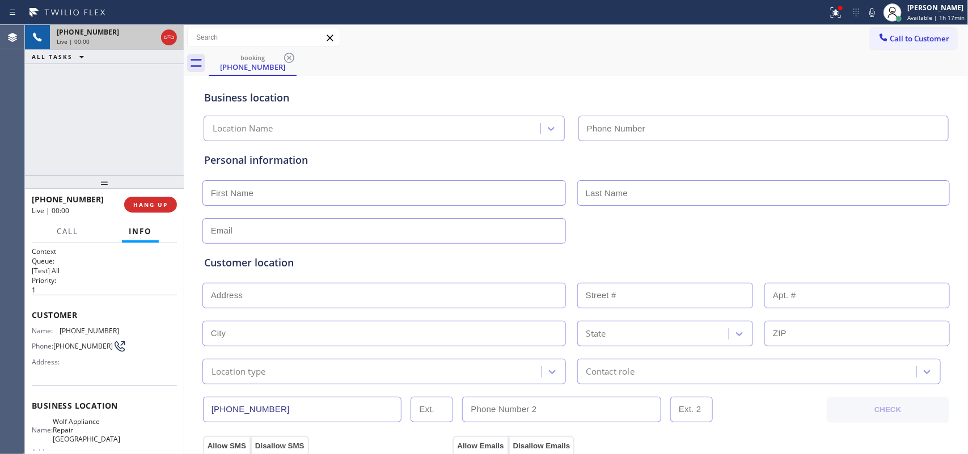
type input "(425) 517-3988"
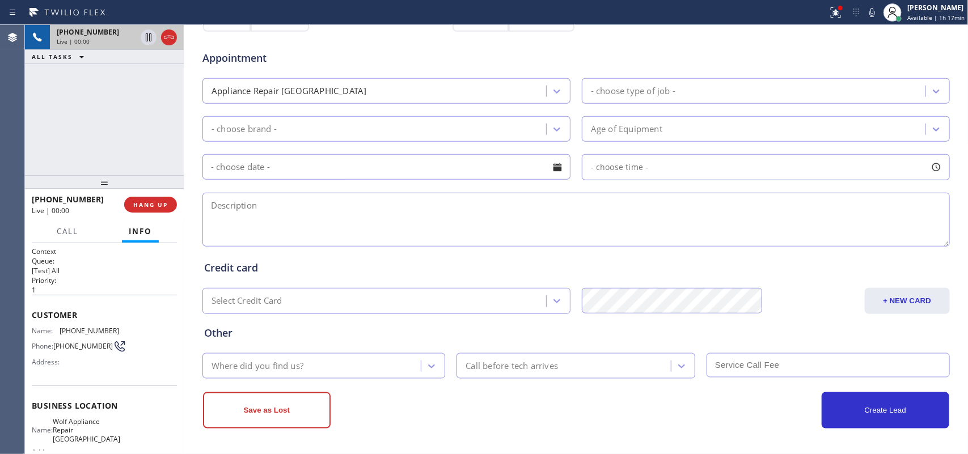
scroll to position [1, 0]
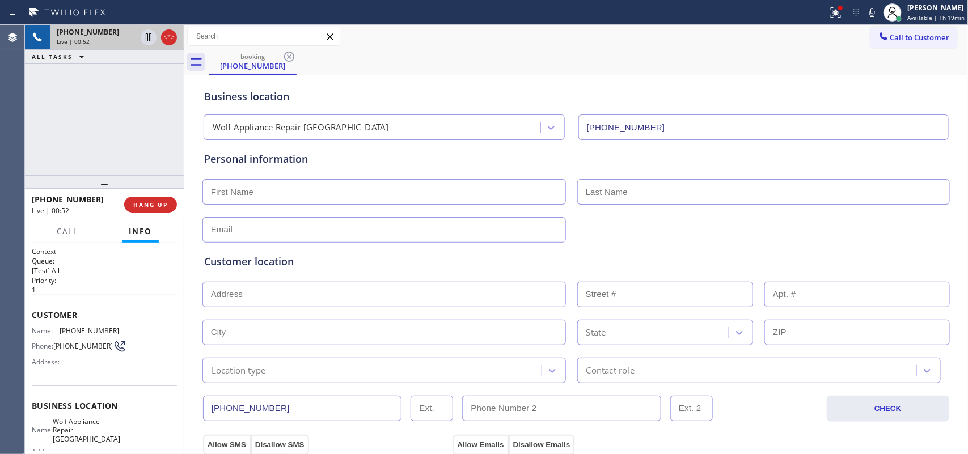
click at [271, 194] on input "text" at bounding box center [384, 192] width 364 height 26
type input "Mr."
type input "Glenn"
click at [299, 222] on input "text" at bounding box center [384, 230] width 364 height 26
click at [383, 219] on input "text" at bounding box center [384, 230] width 364 height 26
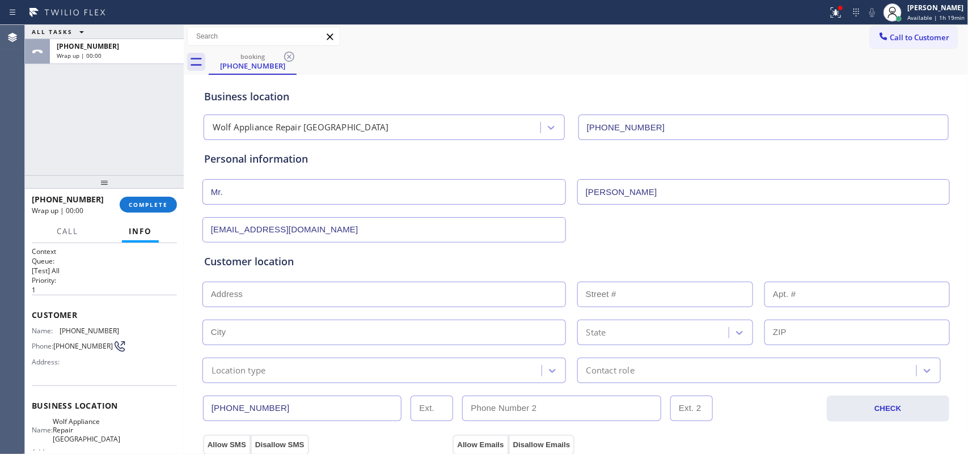
type input "[EMAIL_ADDRESS][DOMAIN_NAME]"
drag, startPoint x: 40, startPoint y: 105, endPoint x: 113, endPoint y: 120, distance: 75.2
click at [40, 106] on div "ALL TASKS ALL TASKS ACTIVE TASKS TASKS IN WRAP UP +12065956823 Wrap up | 00:00" at bounding box center [104, 100] width 159 height 150
click at [281, 290] on input "text" at bounding box center [384, 295] width 364 height 26
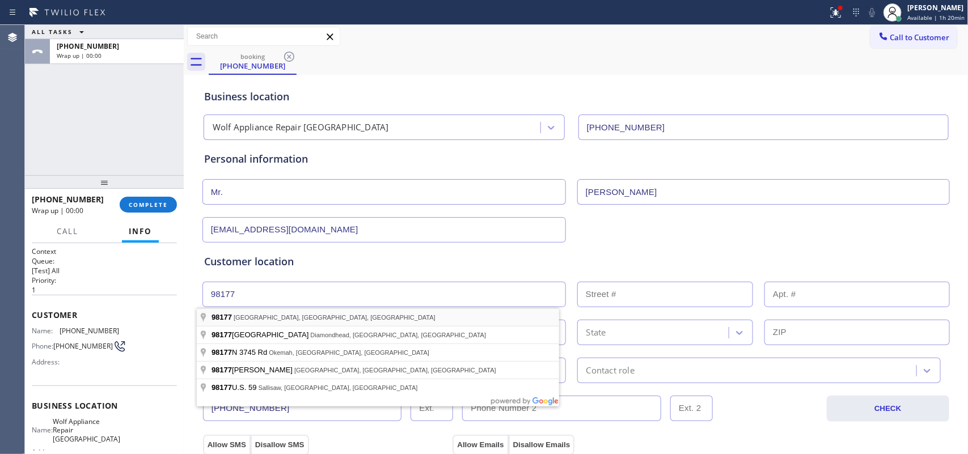
type input "Seattle, WA 98177, USA"
type input "Shoreline"
type input "98177"
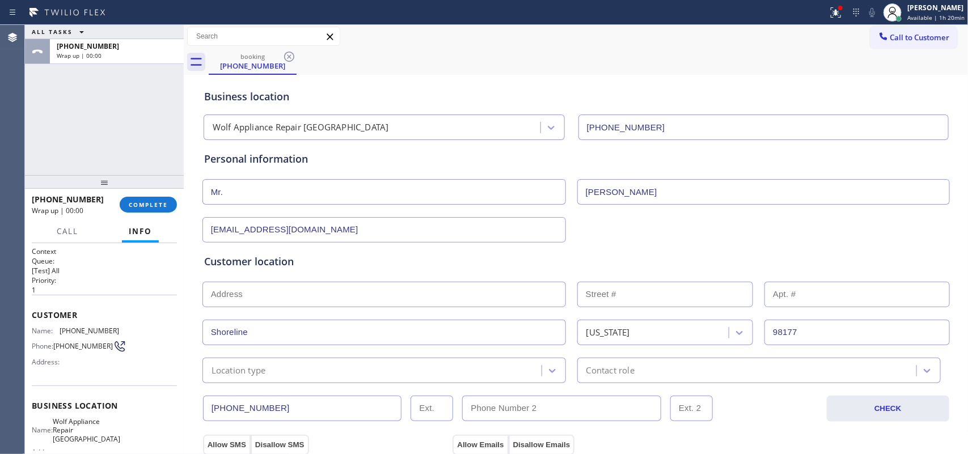
scroll to position [143, 0]
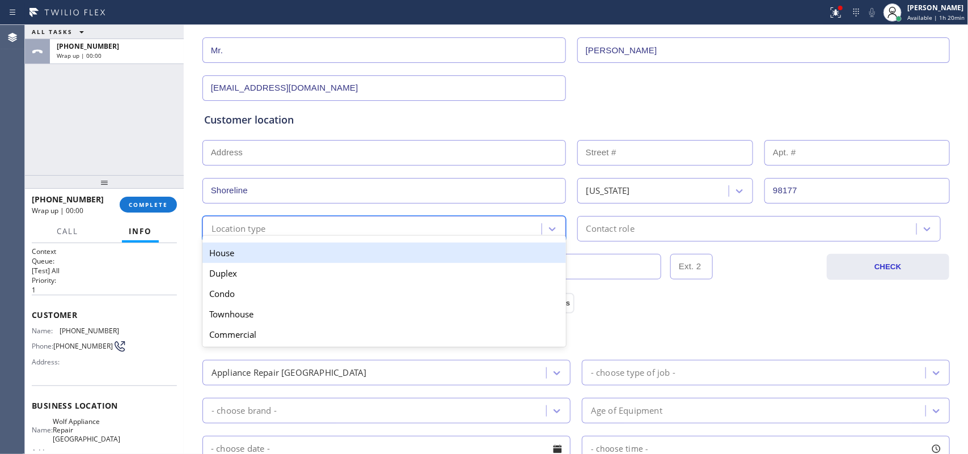
click at [451, 227] on div "Location type" at bounding box center [374, 229] width 336 height 20
drag, startPoint x: 455, startPoint y: 250, endPoint x: 553, endPoint y: 250, distance: 97.5
click at [455, 250] on div "House" at bounding box center [384, 253] width 364 height 20
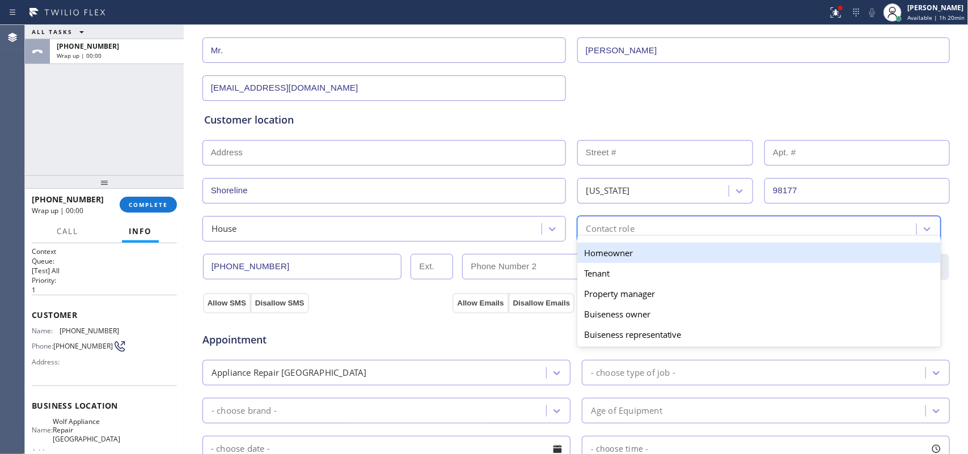
click at [614, 229] on div "Contact role" at bounding box center [610, 228] width 48 height 13
click at [614, 248] on div "Homeowner" at bounding box center [759, 253] width 364 height 20
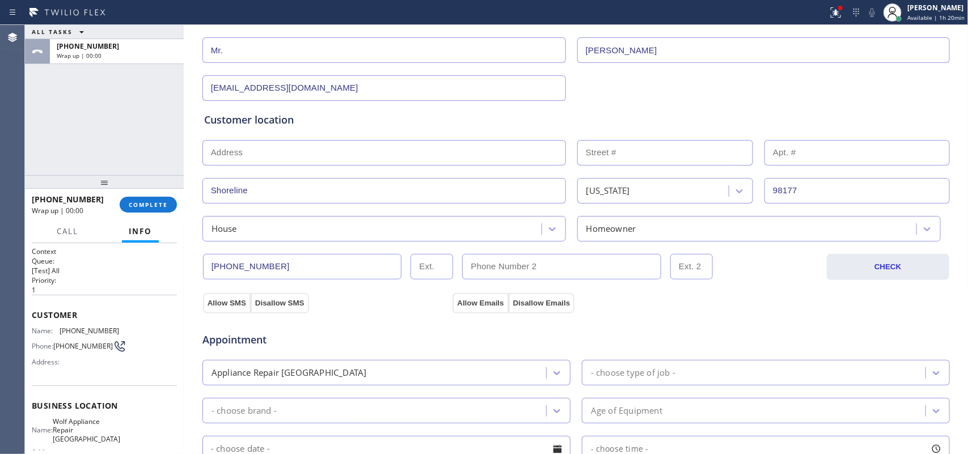
drag, startPoint x: 216, startPoint y: 302, endPoint x: 372, endPoint y: 302, distance: 156.5
click at [217, 302] on button "Allow SMS" at bounding box center [227, 303] width 48 height 20
click at [472, 299] on button "Allow Emails" at bounding box center [481, 303] width 56 height 20
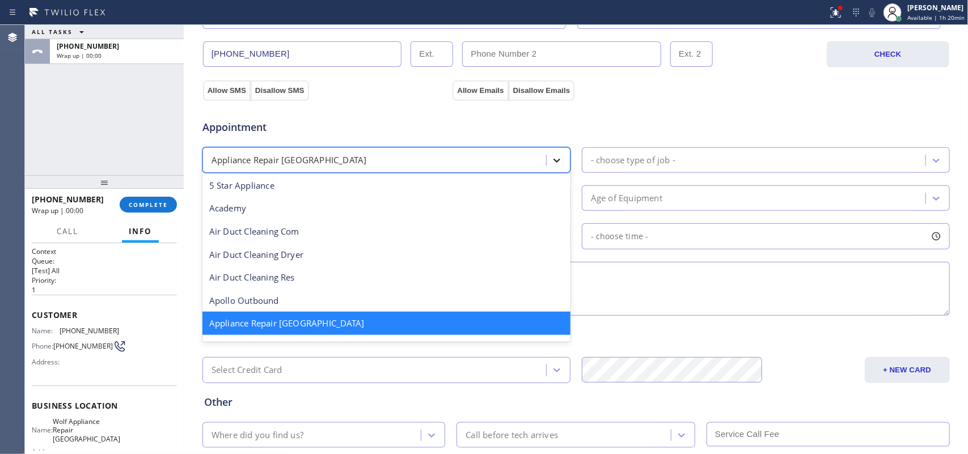
click at [555, 157] on icon at bounding box center [556, 160] width 11 height 11
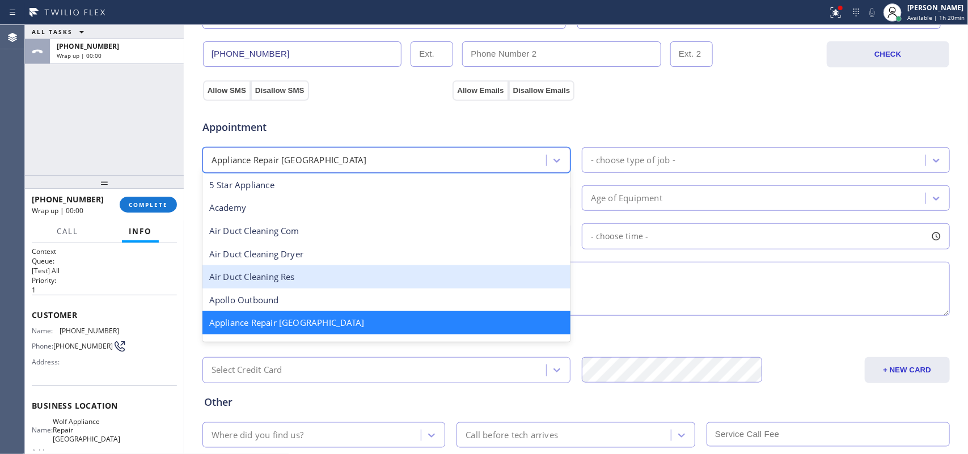
scroll to position [71, 0]
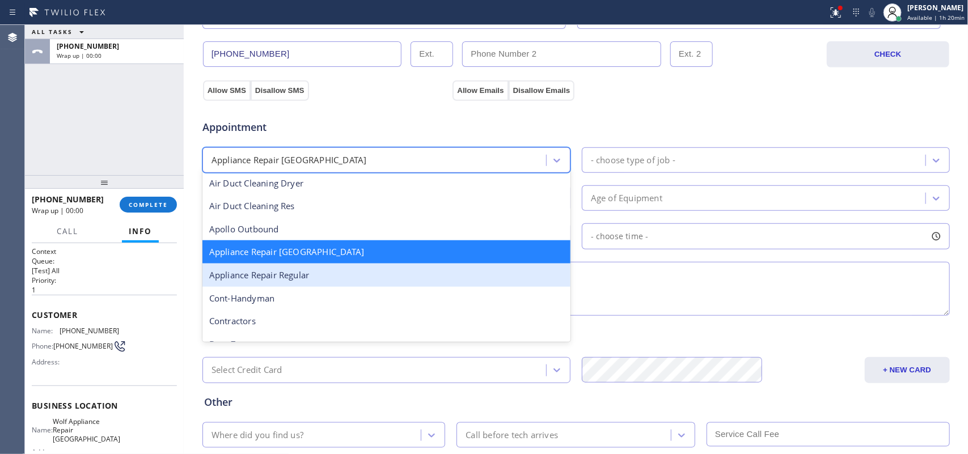
click at [454, 282] on div "Appliance Repair Regular" at bounding box center [386, 275] width 368 height 23
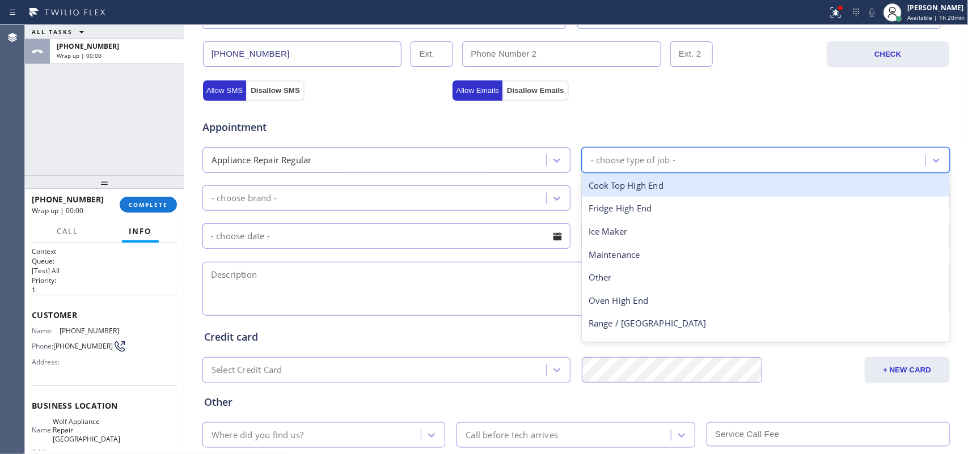
click at [640, 160] on div "- choose type of job -" at bounding box center [633, 160] width 85 height 13
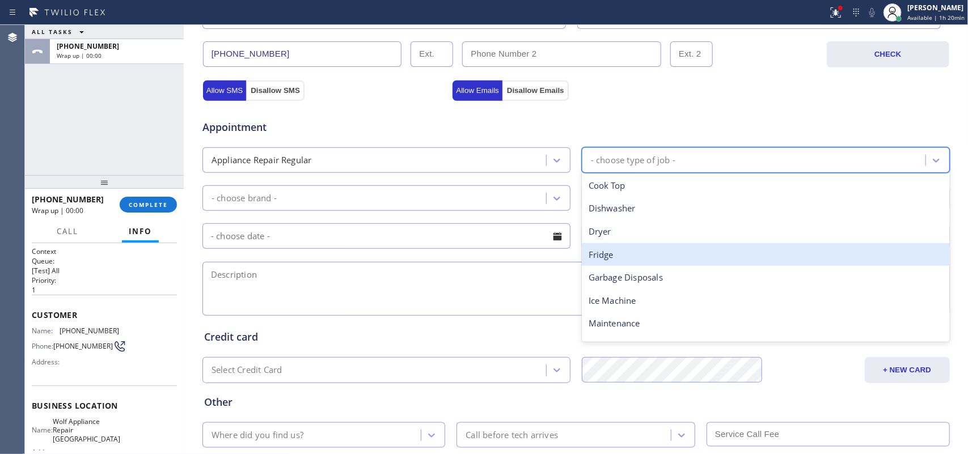
scroll to position [157, 0]
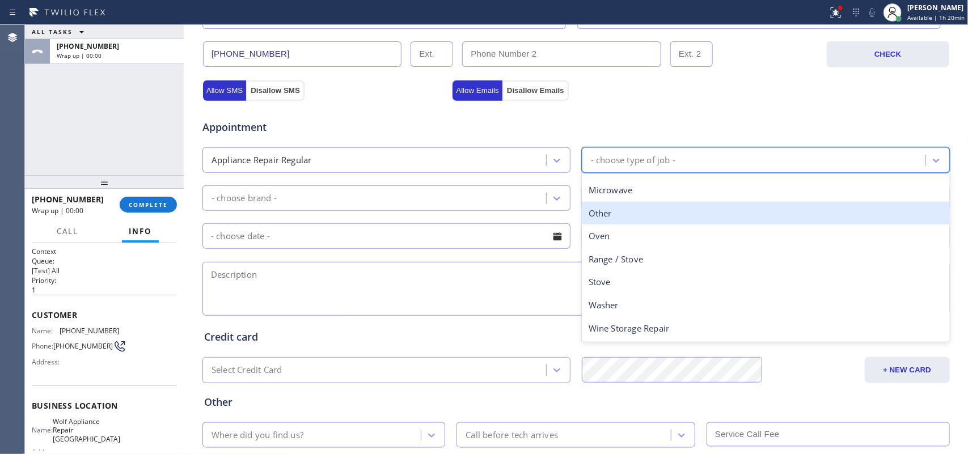
click at [627, 211] on div "Other" at bounding box center [766, 213] width 368 height 23
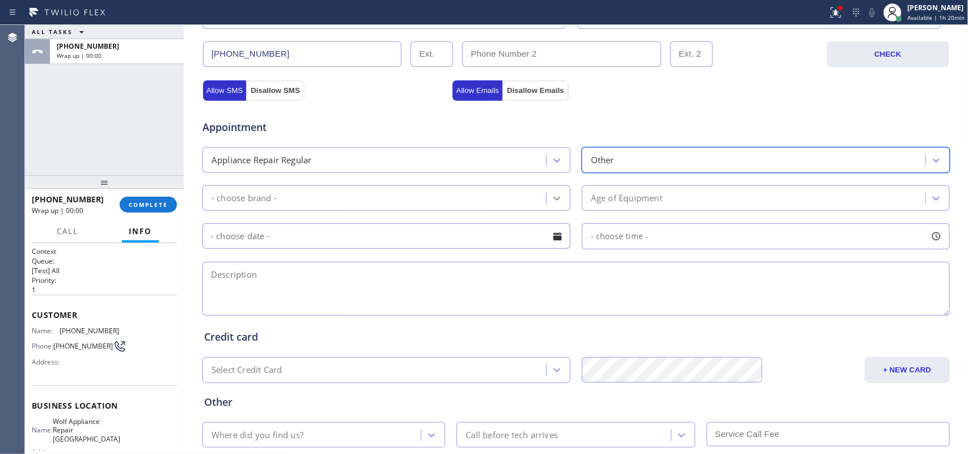
click at [547, 197] on div at bounding box center [557, 198] width 20 height 20
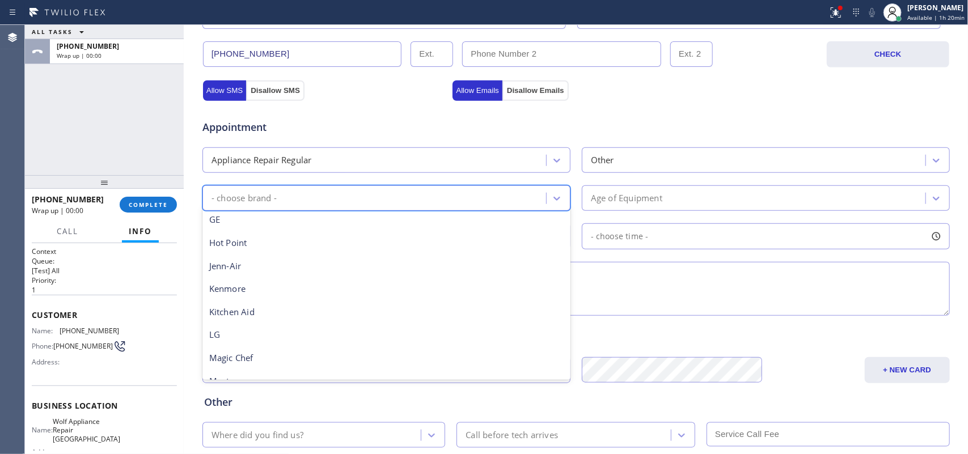
scroll to position [248, 0]
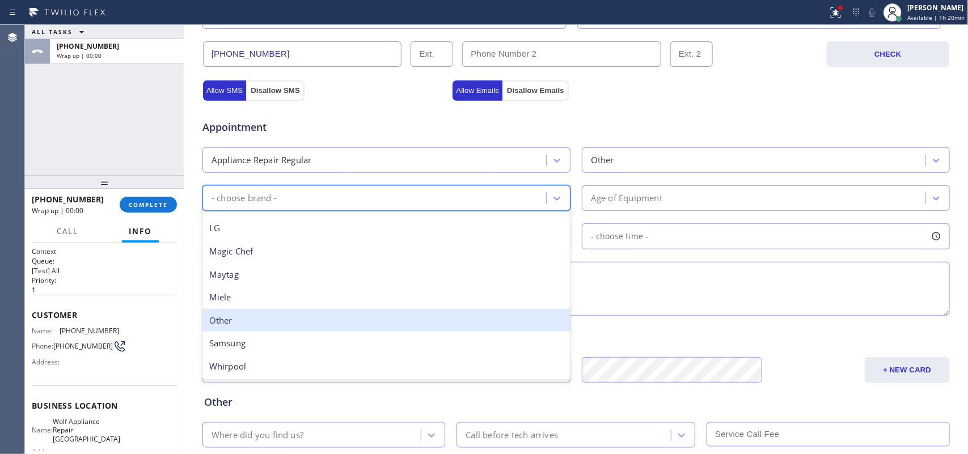
click at [293, 329] on div "Other" at bounding box center [386, 320] width 368 height 23
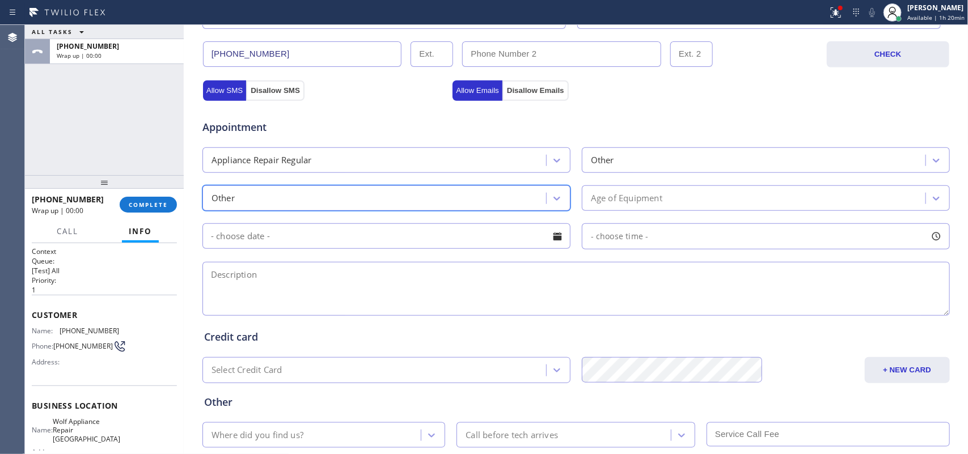
click at [715, 197] on div "Age of Equipment" at bounding box center [755, 198] width 340 height 20
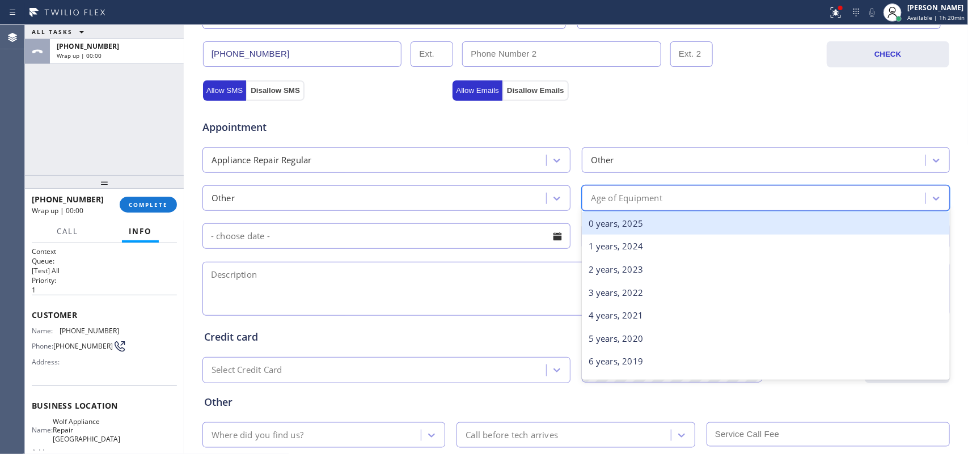
click at [687, 227] on div "0 years, 2025" at bounding box center [766, 223] width 368 height 23
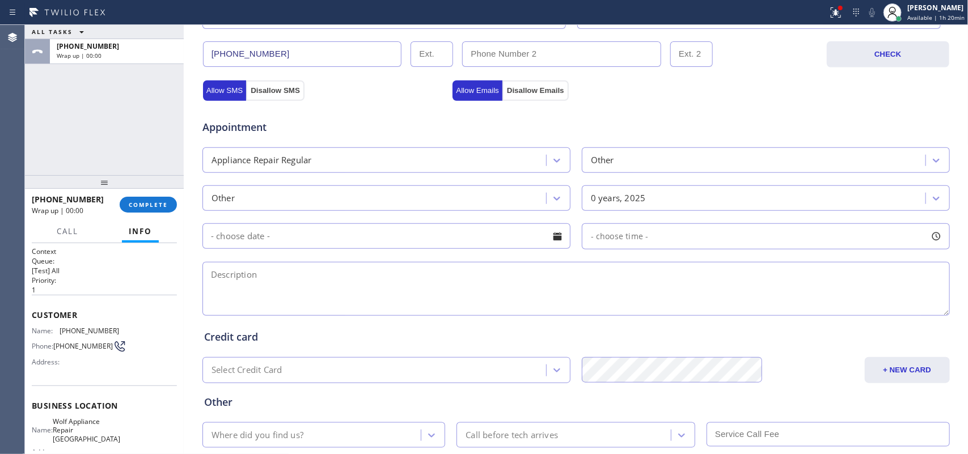
click at [303, 281] on textarea at bounding box center [575, 289] width 747 height 54
paste textarea "Wolf down draft vent is malfunctioning/"
click at [408, 282] on textarea "Wolf down draft vent is malfunctioning/" at bounding box center [575, 289] width 747 height 54
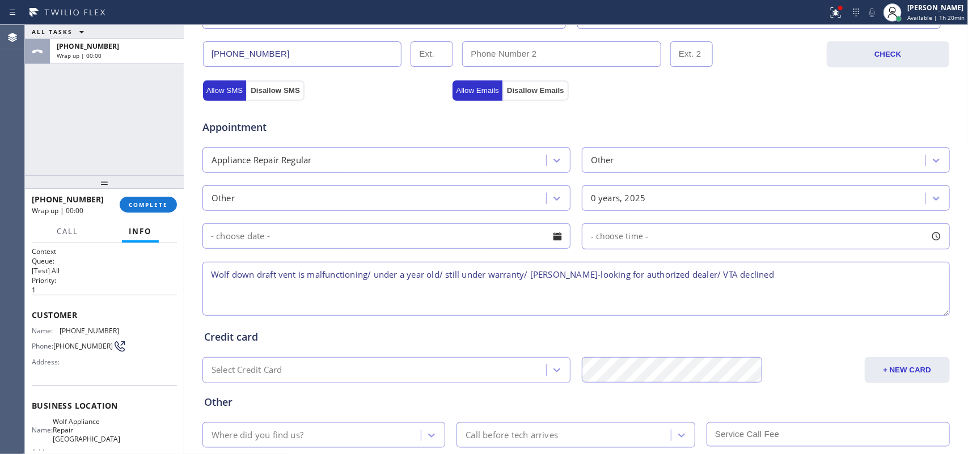
scroll to position [426, 0]
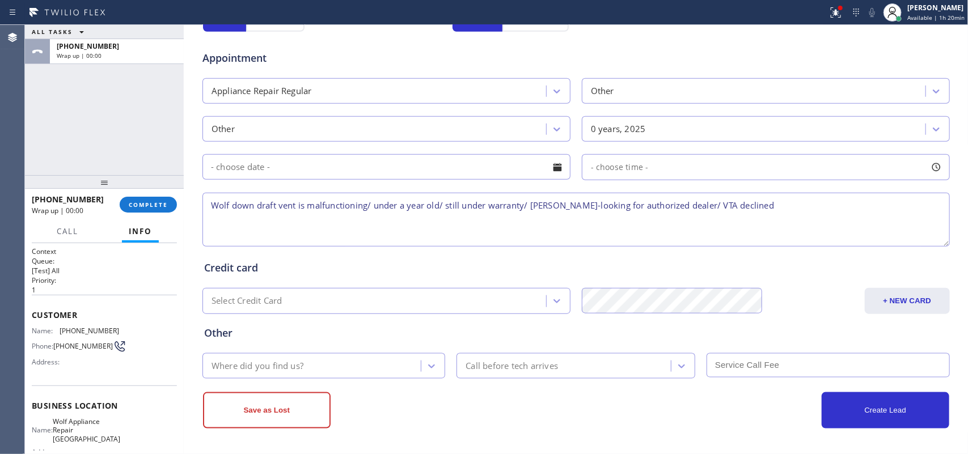
type textarea "Wolf down draft vent is malfunctioning/ under a year old/ still under warranty/…"
click at [302, 364] on div "Where did you find us?" at bounding box center [314, 366] width 216 height 20
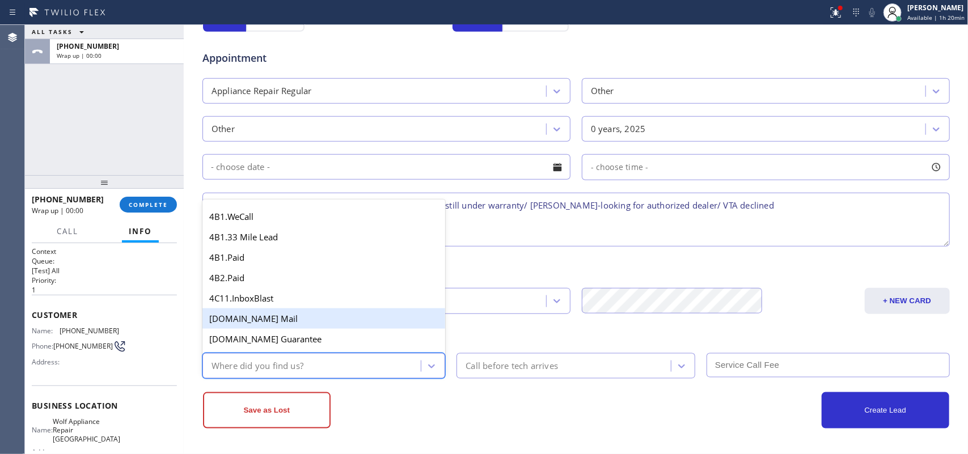
type input "g"
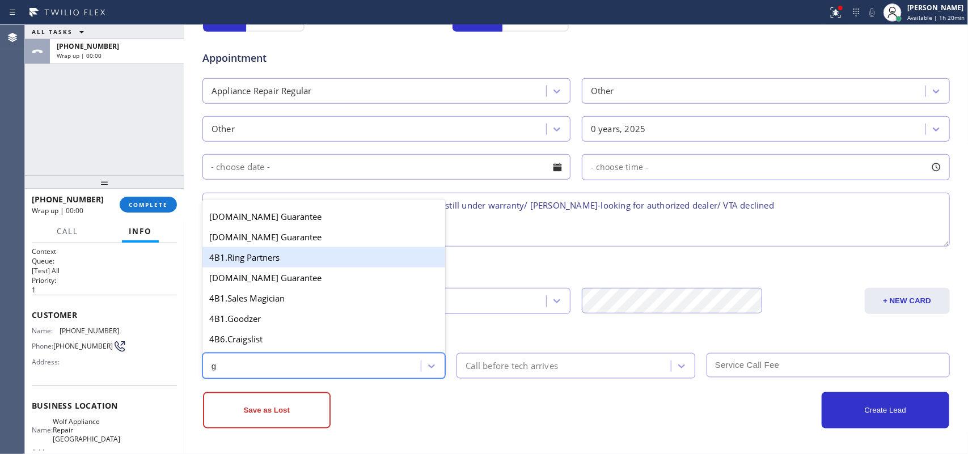
scroll to position [213, 0]
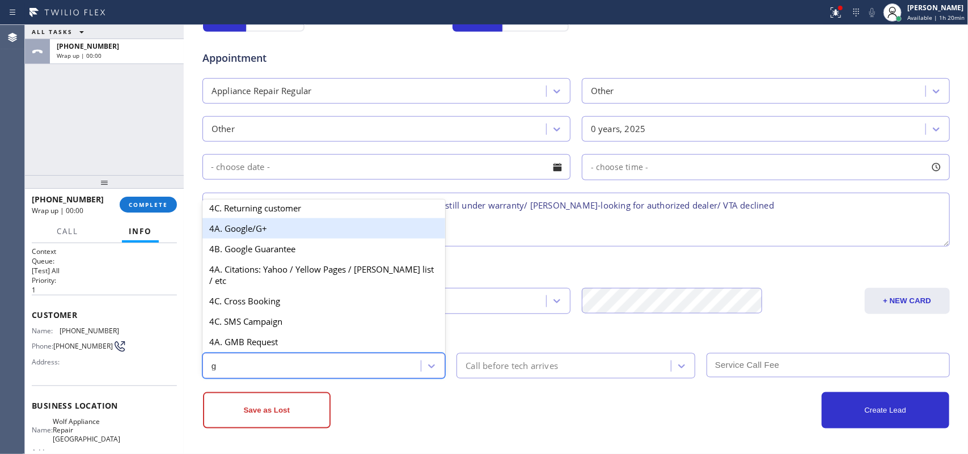
click at [291, 238] on div "4A. Google/G+" at bounding box center [323, 228] width 243 height 20
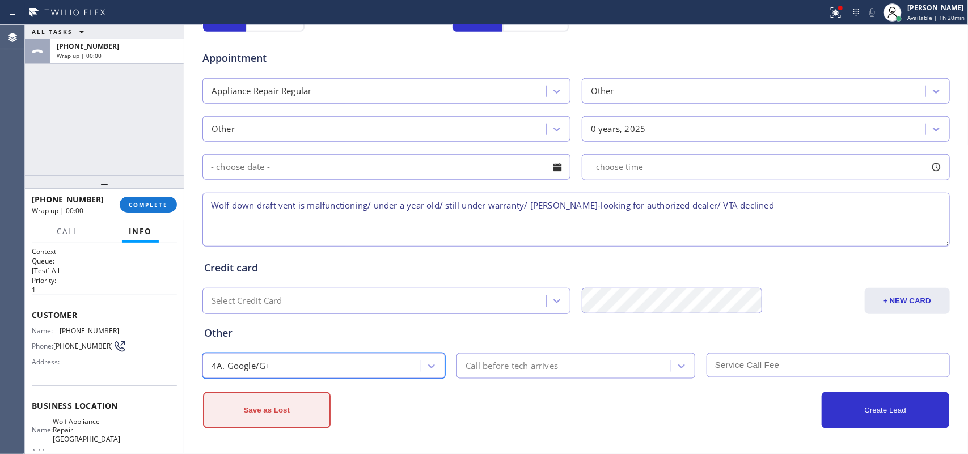
click at [286, 400] on button "Save as Lost" at bounding box center [267, 410] width 128 height 36
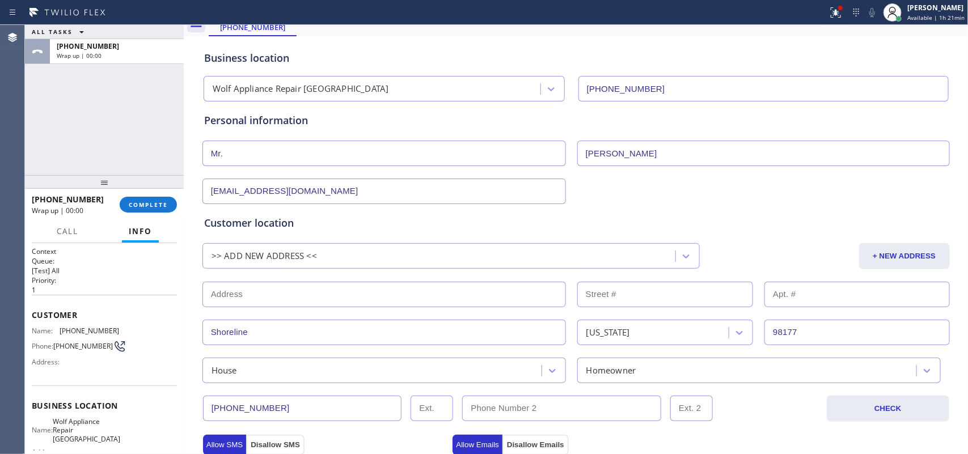
scroll to position [0, 0]
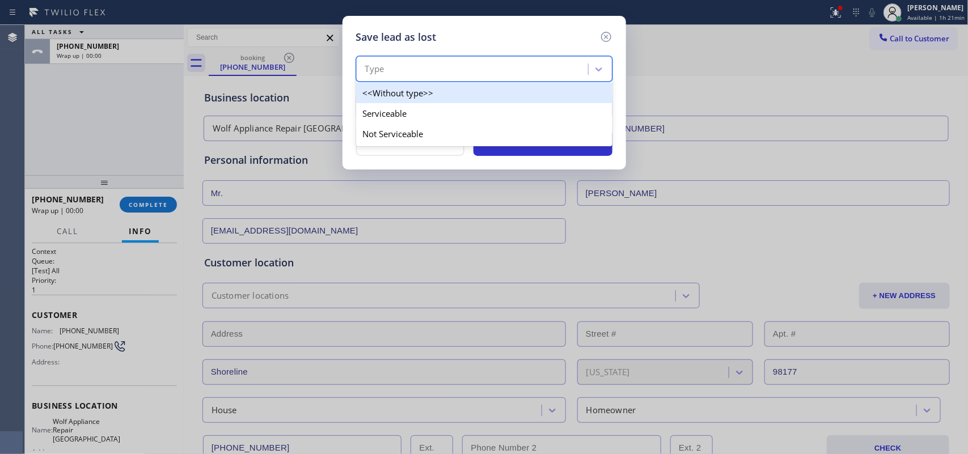
click at [526, 70] on div "Type" at bounding box center [474, 70] width 229 height 20
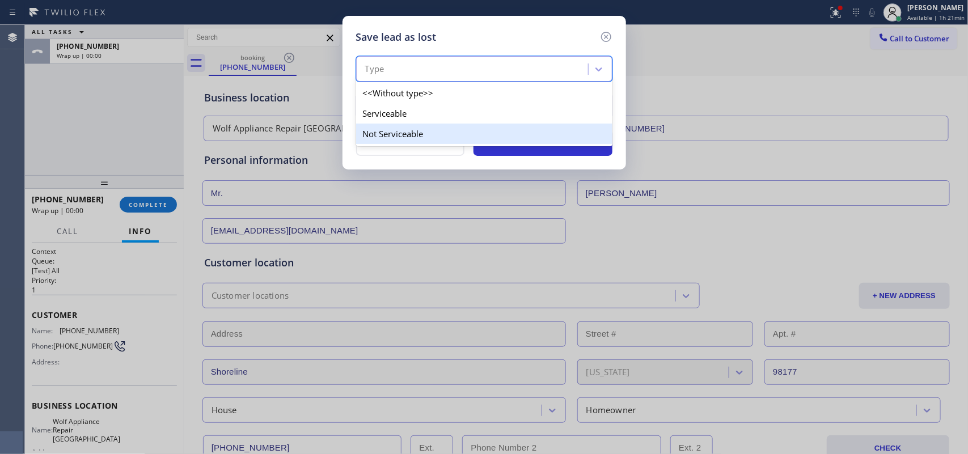
click at [499, 139] on div "Not Serviceable" at bounding box center [484, 134] width 256 height 20
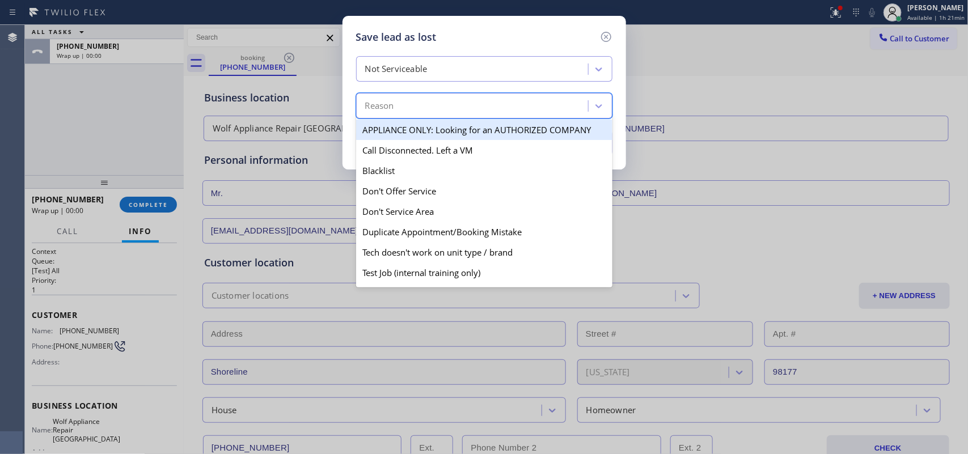
click at [509, 111] on div "Reason" at bounding box center [474, 106] width 229 height 20
click at [505, 132] on div "APPLIANCE ONLY: Looking for an AUTHORIZED COMPANY" at bounding box center [484, 130] width 256 height 20
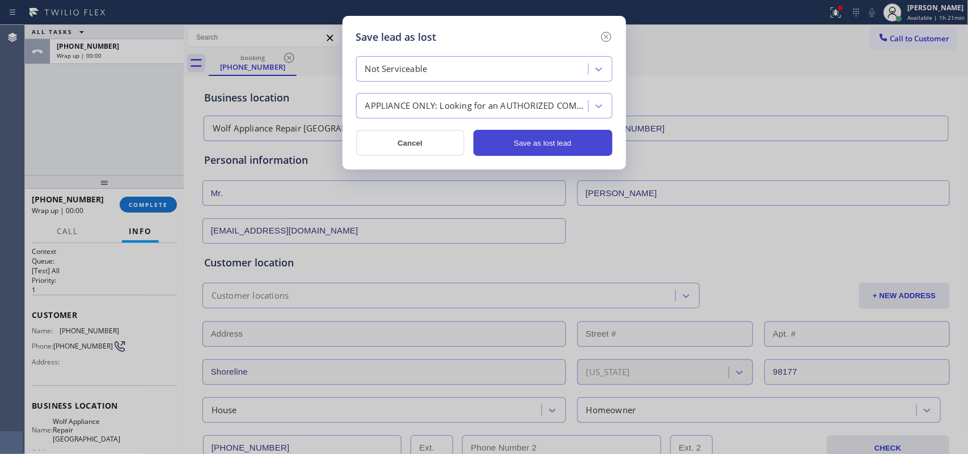
click at [506, 140] on button "Save as lost lead" at bounding box center [543, 143] width 139 height 26
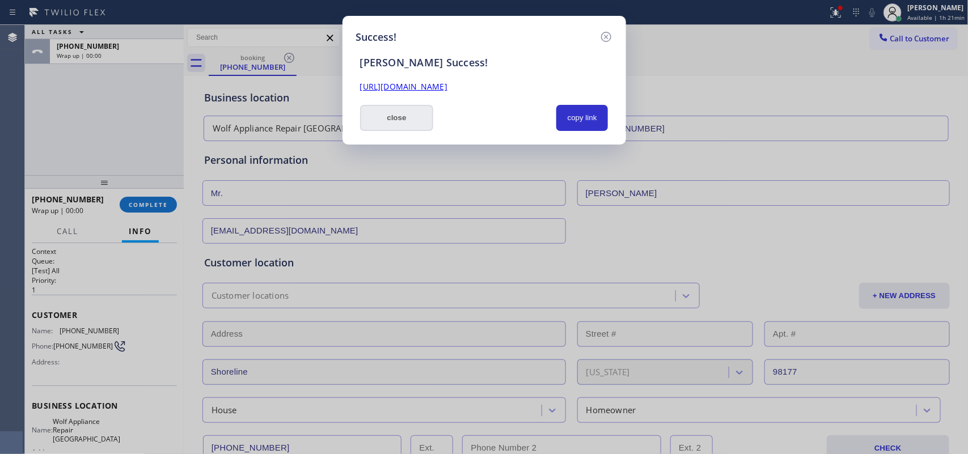
click at [384, 122] on button "close" at bounding box center [397, 118] width 74 height 26
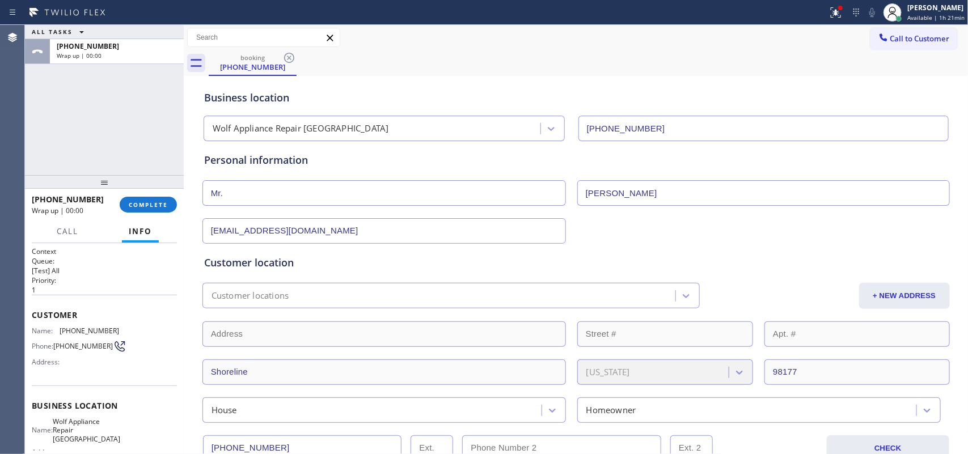
click at [162, 214] on div "+12065956823 Wrap up | 00:00 COMPLETE" at bounding box center [104, 204] width 145 height 29
click at [170, 201] on button "COMPLETE" at bounding box center [148, 205] width 57 height 16
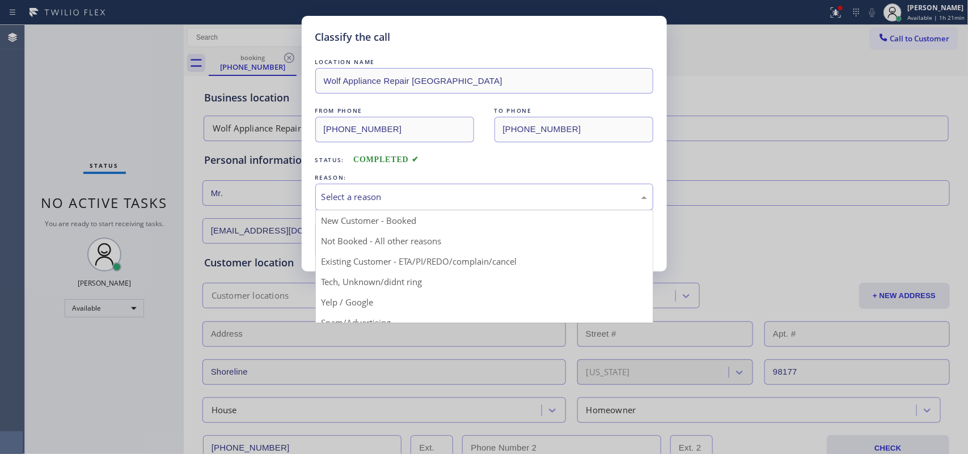
click at [436, 201] on div "Select a reason" at bounding box center [485, 197] width 326 height 13
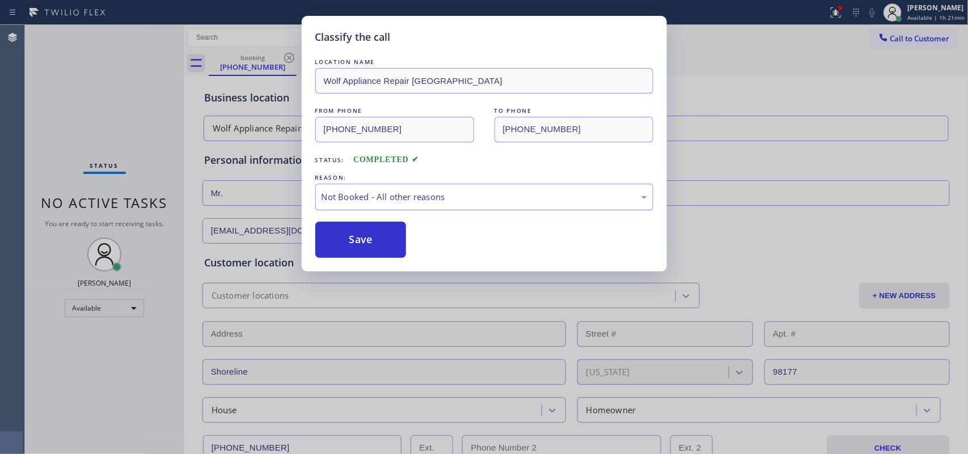
click at [443, 191] on div "Not Booked - All other reasons" at bounding box center [485, 197] width 326 height 13
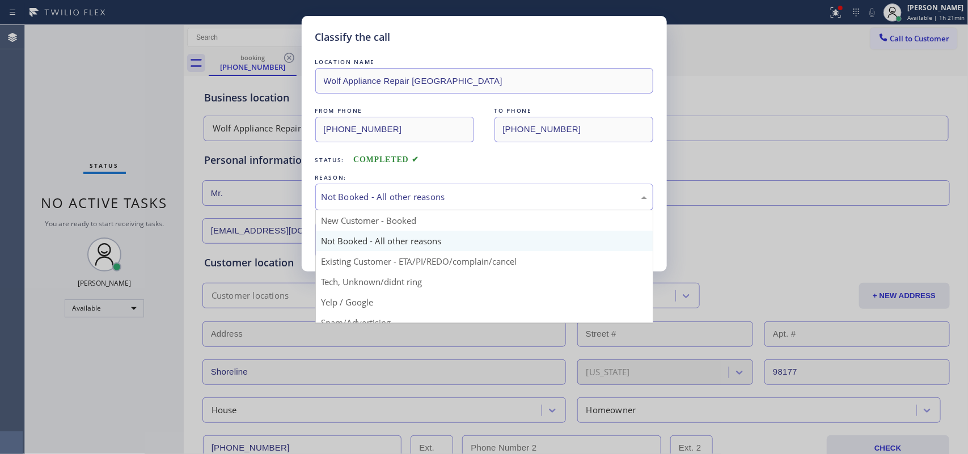
click at [443, 191] on div "Not Booked - All other reasons" at bounding box center [485, 197] width 326 height 13
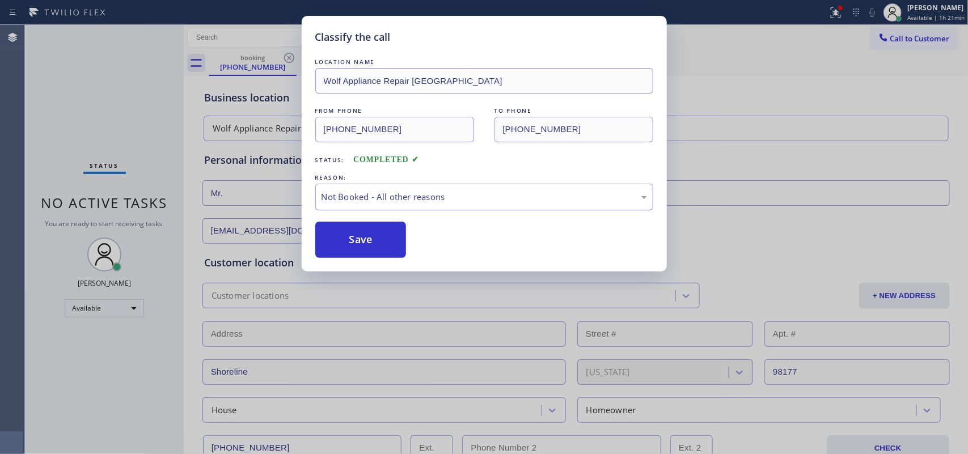
click at [443, 191] on div "Not Booked - All other reasons" at bounding box center [485, 197] width 326 height 13
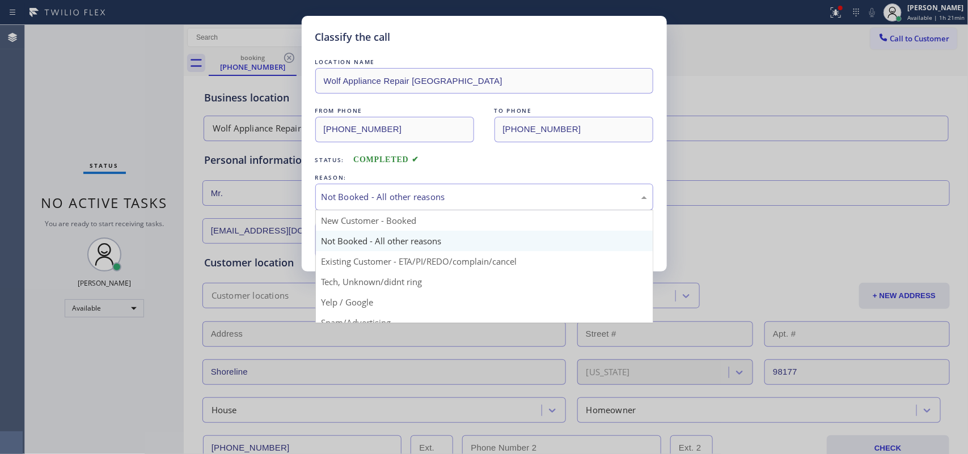
click at [443, 191] on div "Not Booked - All other reasons" at bounding box center [485, 197] width 326 height 13
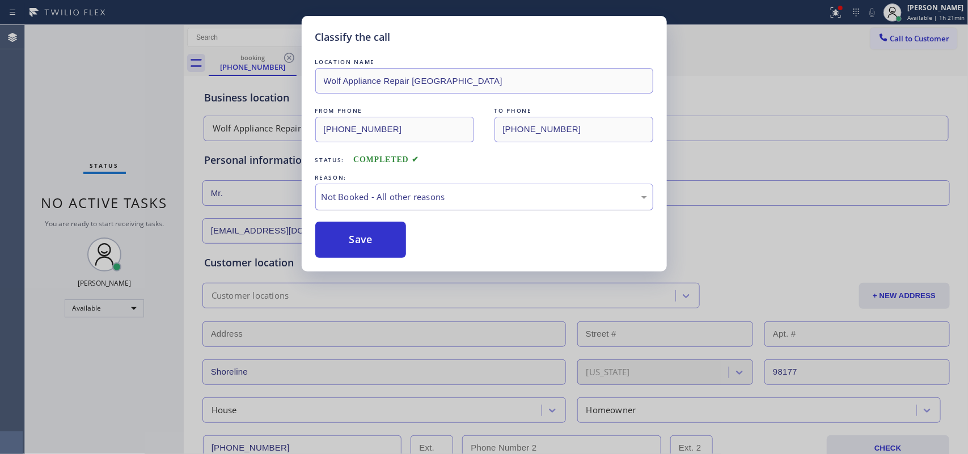
click at [443, 191] on div "Not Booked - All other reasons" at bounding box center [485, 197] width 326 height 13
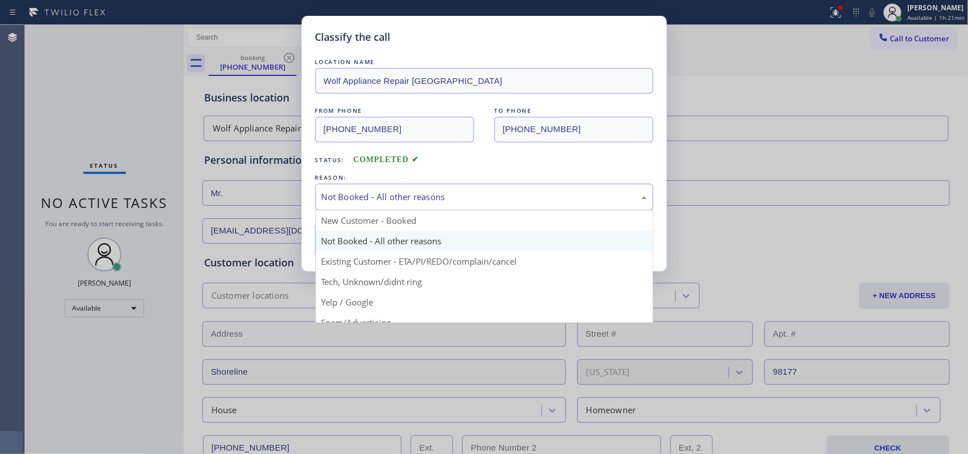
click at [443, 191] on div "Not Booked - All other reasons" at bounding box center [485, 197] width 326 height 13
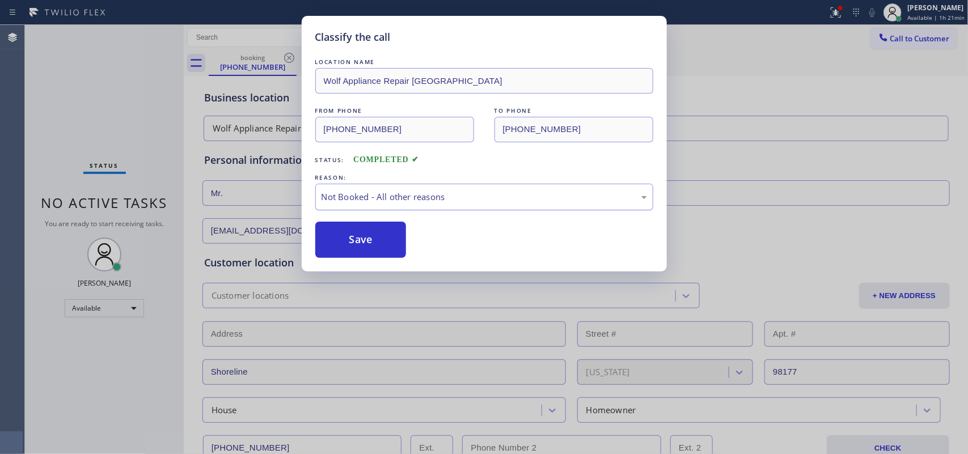
click at [443, 191] on div "Not Booked - All other reasons" at bounding box center [485, 197] width 326 height 13
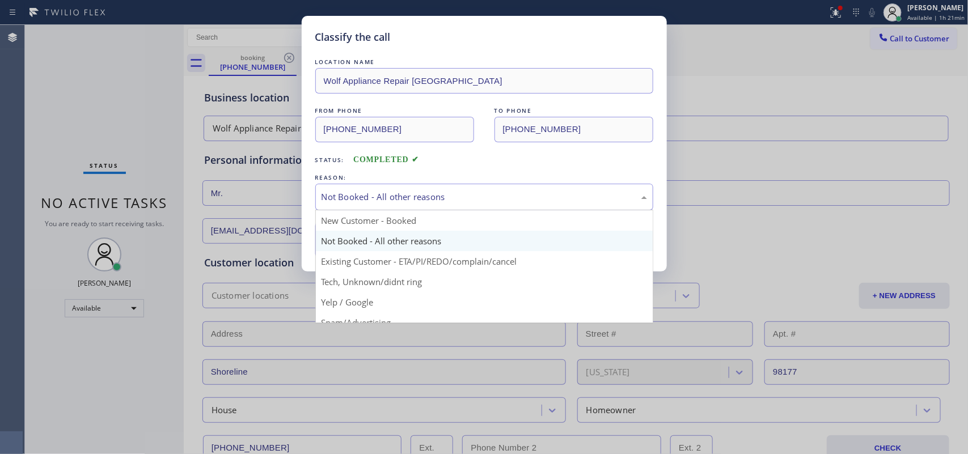
click at [443, 191] on div "Not Booked - All other reasons" at bounding box center [485, 197] width 326 height 13
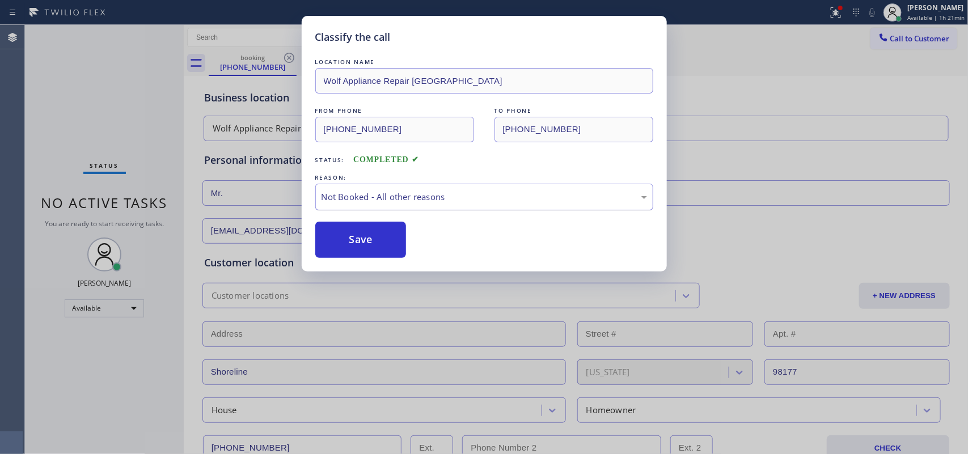
click at [443, 191] on div "Not Booked - All other reasons" at bounding box center [485, 197] width 326 height 13
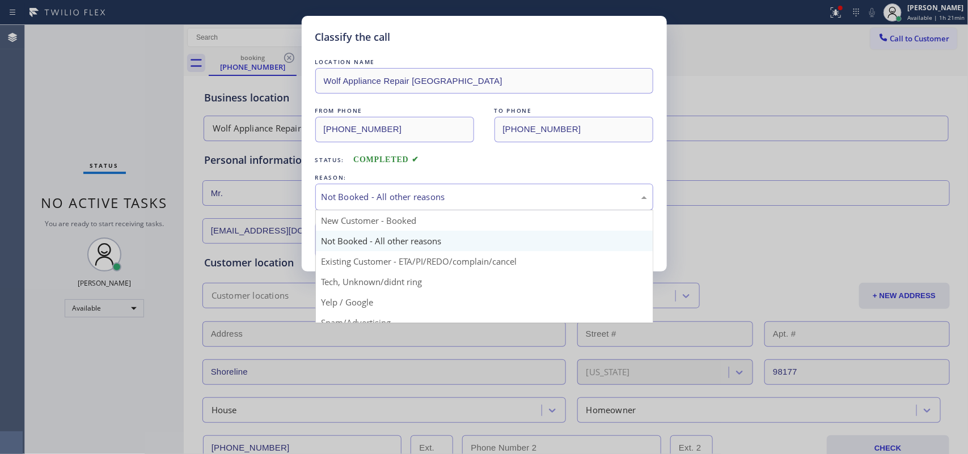
click at [443, 191] on div "Not Booked - All other reasons" at bounding box center [485, 197] width 326 height 13
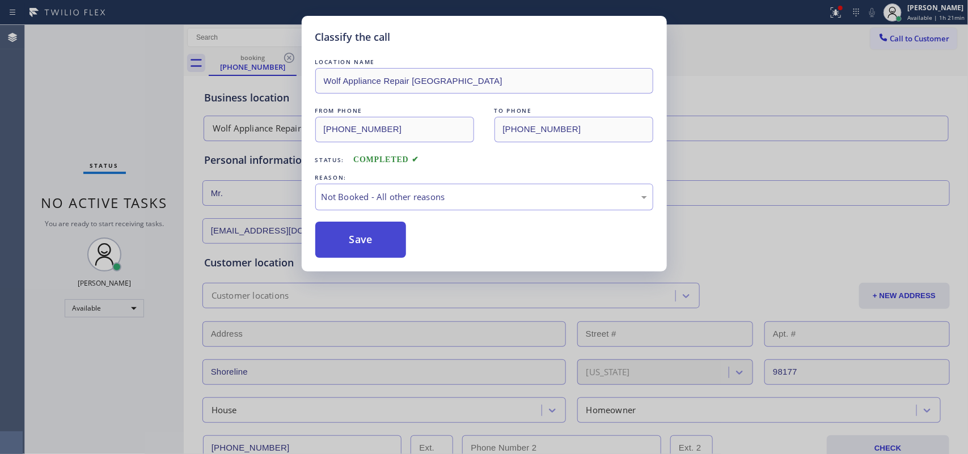
click at [347, 240] on button "Save" at bounding box center [360, 240] width 91 height 36
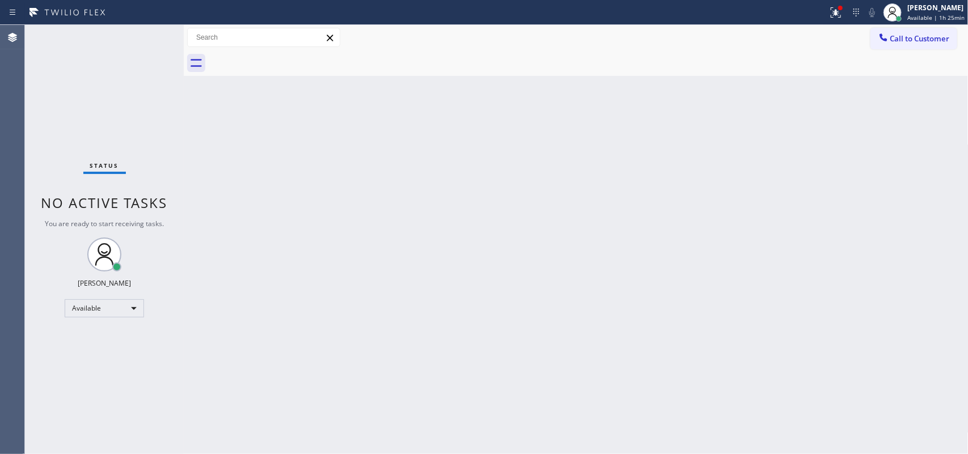
click at [146, 38] on div "Status No active tasks You are ready to start receiving tasks. [PERSON_NAME] Av…" at bounding box center [104, 239] width 159 height 429
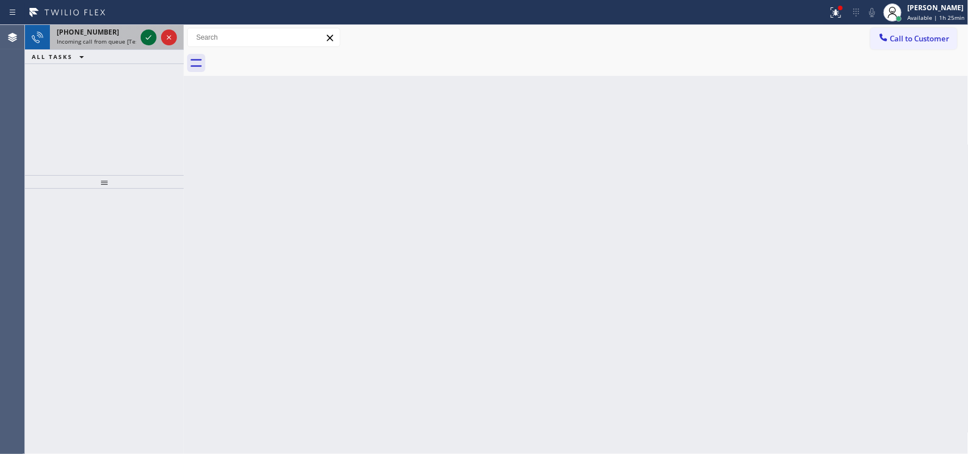
click at [149, 36] on icon at bounding box center [149, 38] width 14 height 14
click at [146, 33] on icon at bounding box center [149, 38] width 14 height 14
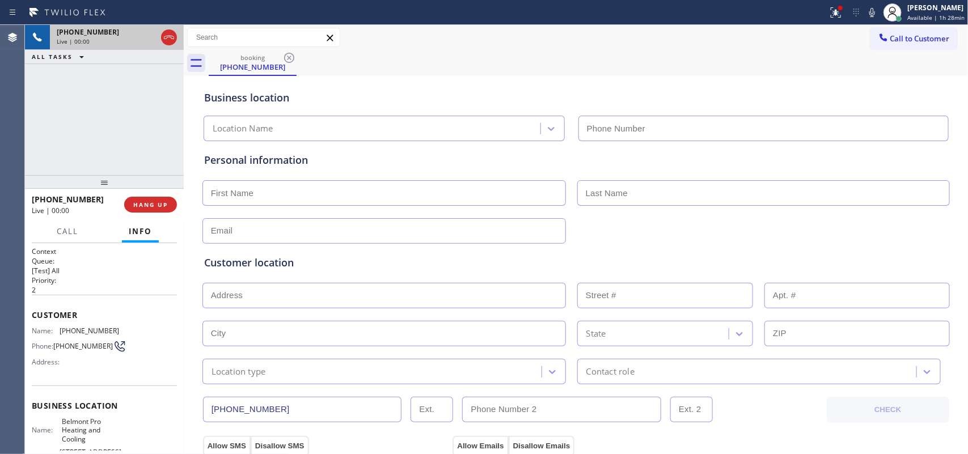
type input "(650) 684-5478"
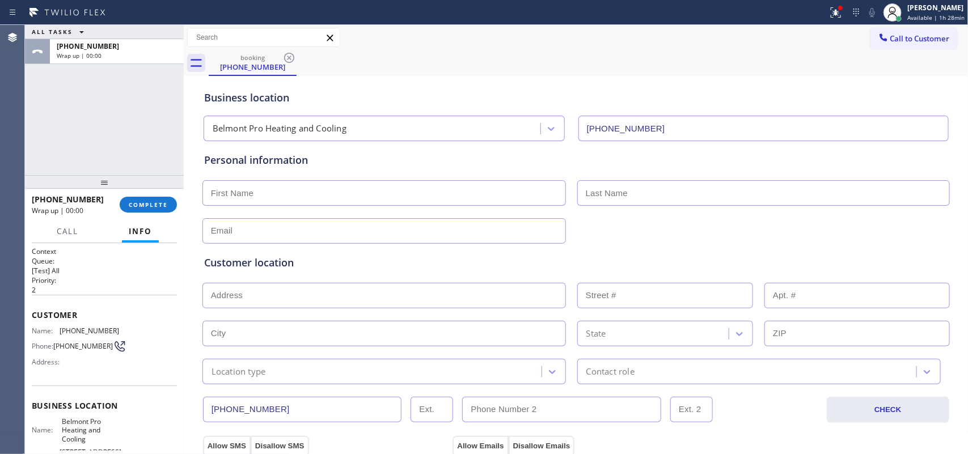
scroll to position [125, 0]
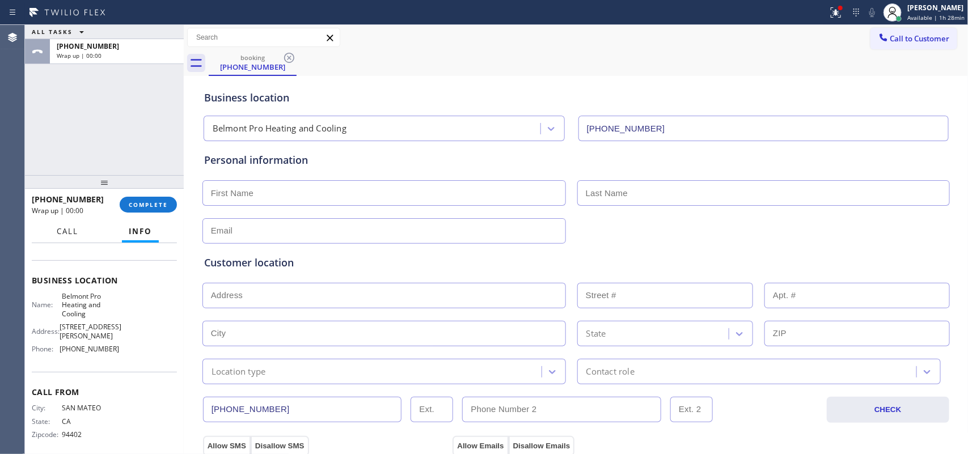
click at [81, 233] on button "Call" at bounding box center [67, 232] width 35 height 22
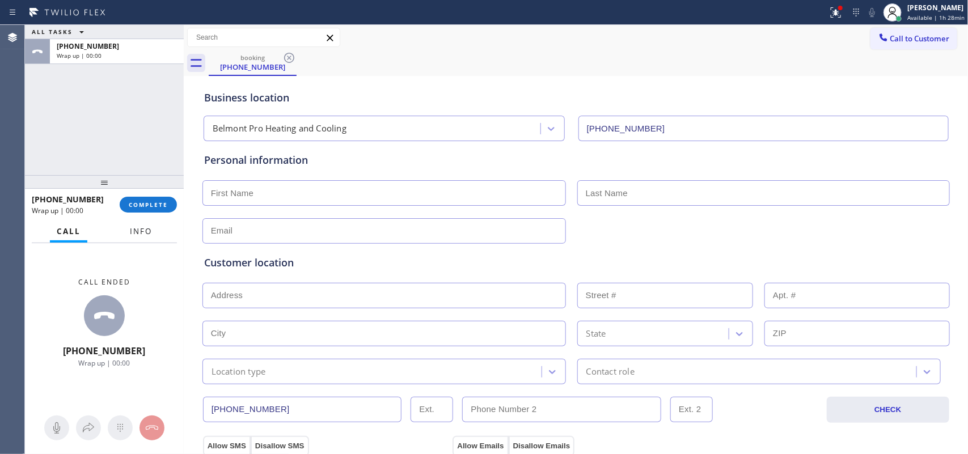
click at [148, 233] on span "Info" at bounding box center [141, 231] width 22 height 10
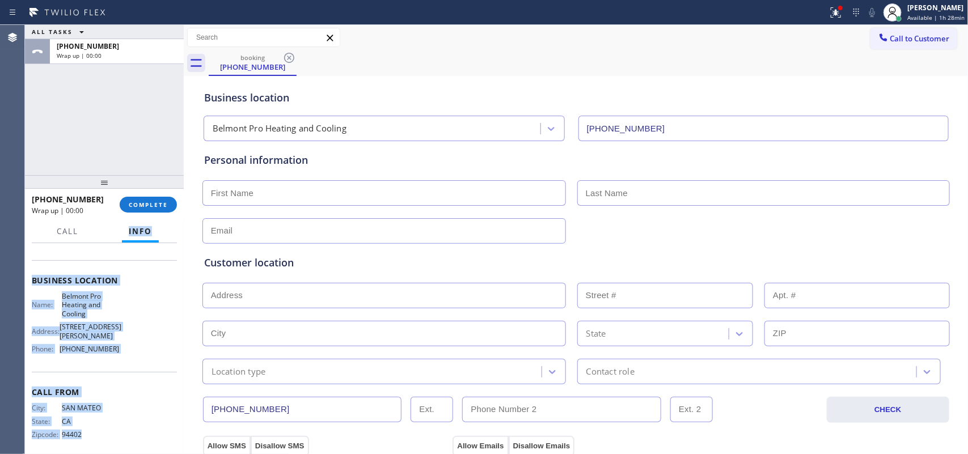
scroll to position [0, 0]
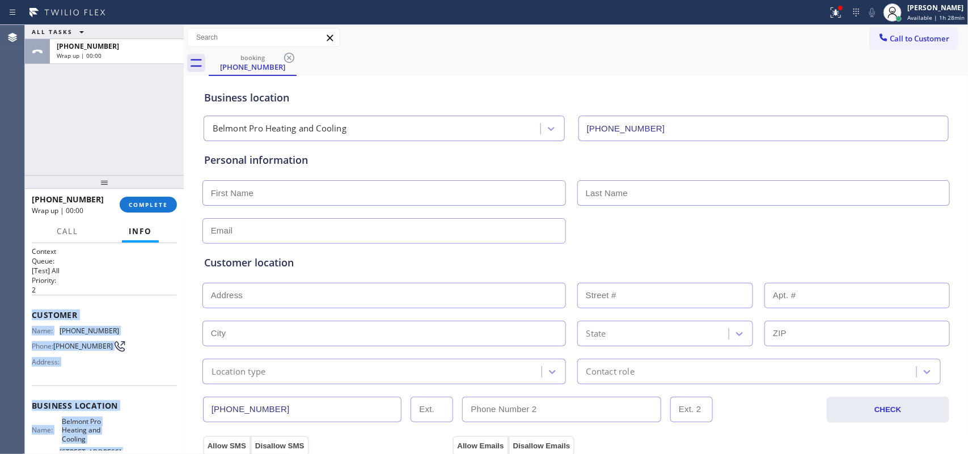
drag, startPoint x: 136, startPoint y: 429, endPoint x: 32, endPoint y: 310, distance: 158.3
click at [32, 310] on div "Context Queue: [Test] All Priority: 2 Customer Name: (650) 571-7121 Phone: (650…" at bounding box center [104, 415] width 145 height 337
copy div "Customer Name: (650) 571-7121 Phone: (650) 571-7121 Address: Business location …"
click at [157, 202] on span "COMPLETE" at bounding box center [148, 205] width 39 height 8
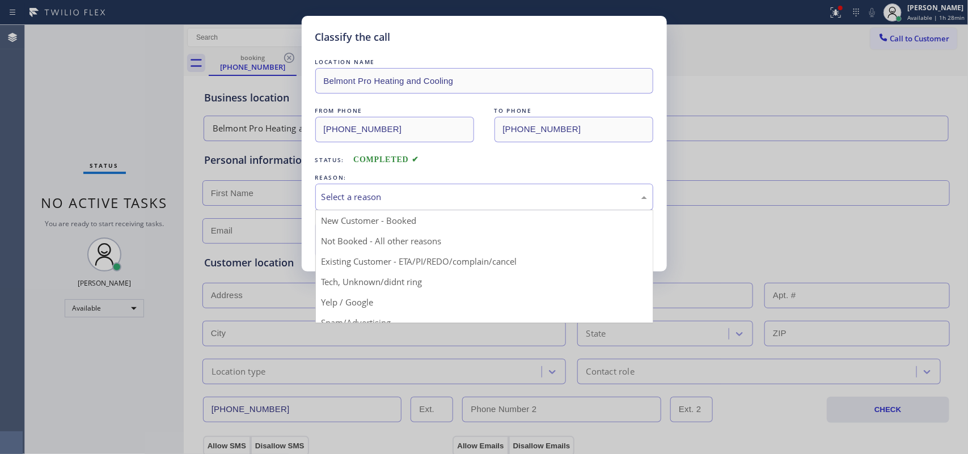
click at [478, 195] on div "Select a reason" at bounding box center [485, 197] width 326 height 13
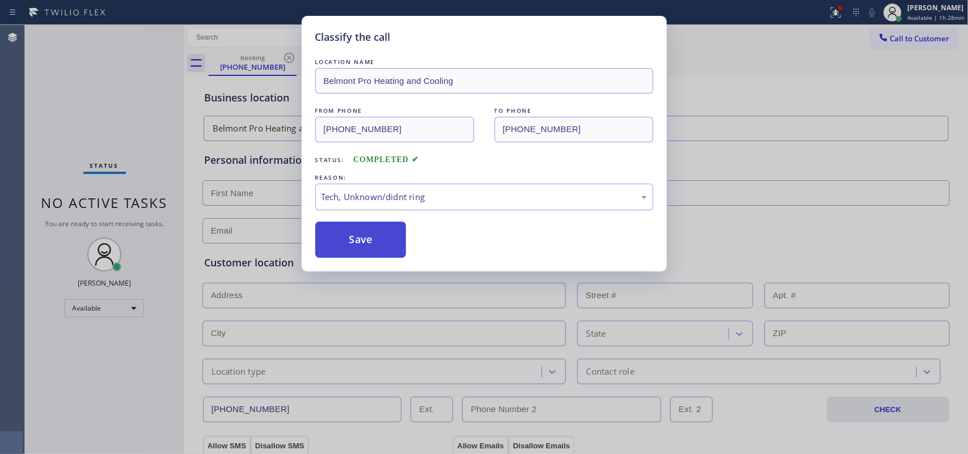
click at [369, 230] on button "Save" at bounding box center [360, 240] width 91 height 36
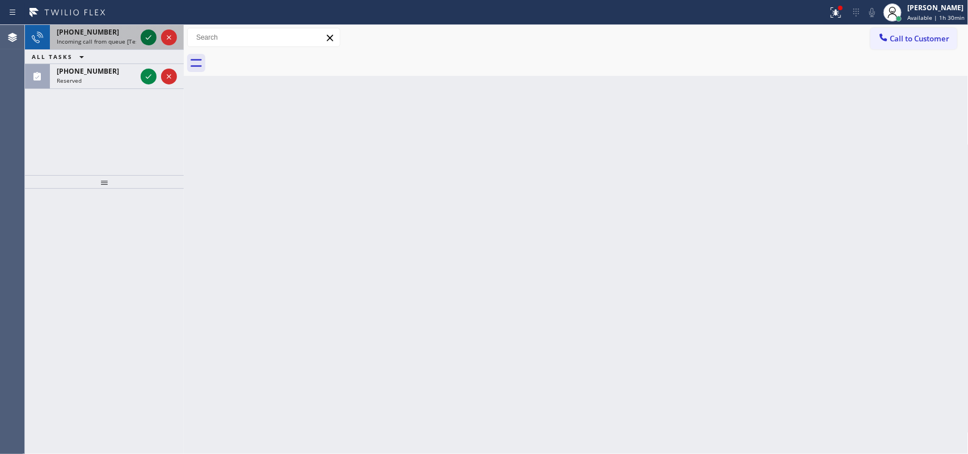
click at [146, 33] on icon at bounding box center [149, 38] width 14 height 14
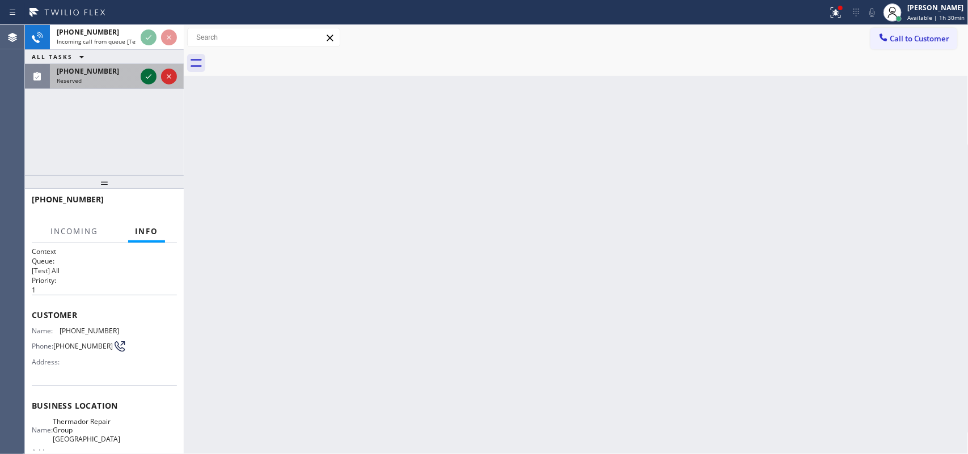
click at [145, 74] on icon at bounding box center [149, 77] width 14 height 14
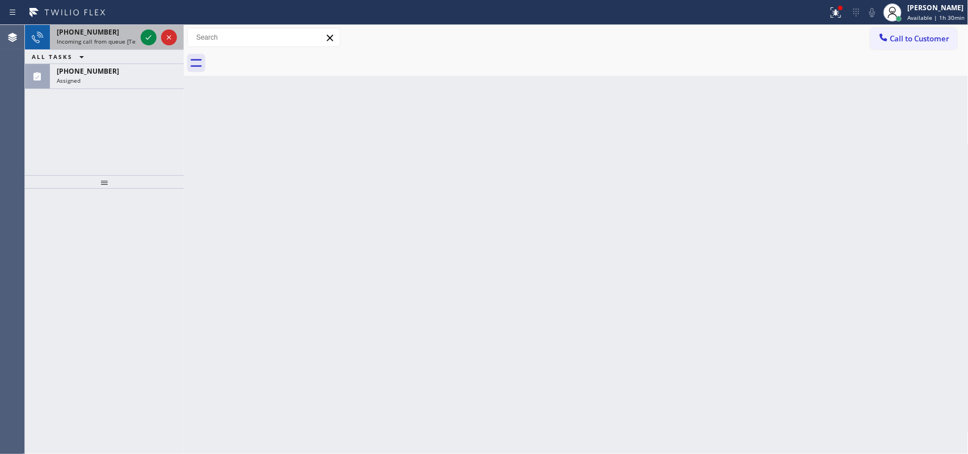
drag, startPoint x: 153, startPoint y: 73, endPoint x: 154, endPoint y: 47, distance: 25.5
click at [155, 73] on div "(253) 540-9485" at bounding box center [117, 71] width 120 height 10
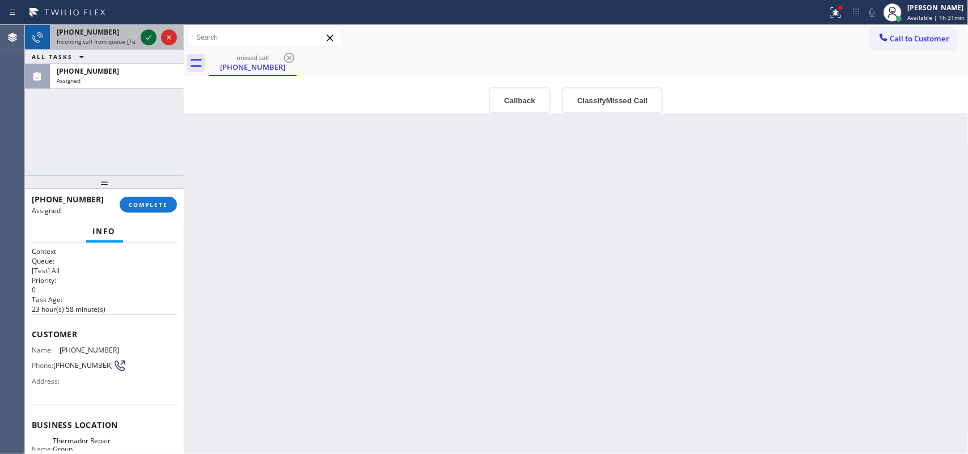
click at [143, 29] on div at bounding box center [158, 37] width 41 height 25
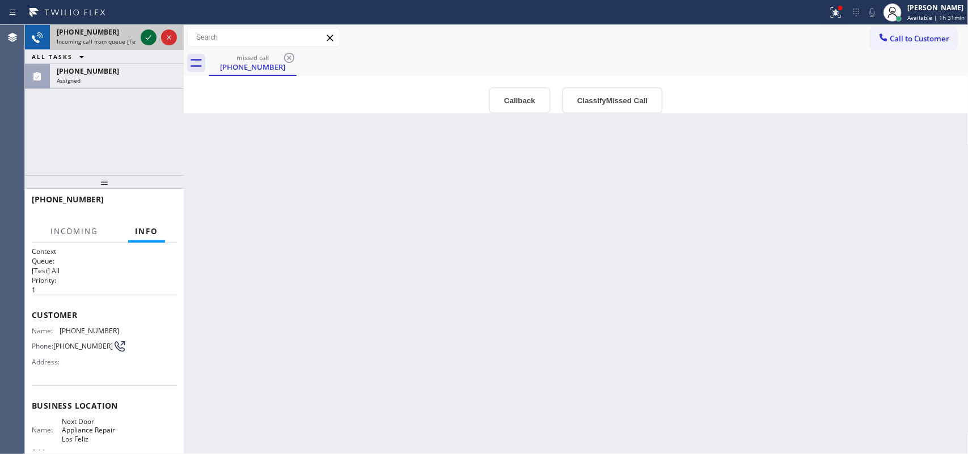
click at [146, 31] on icon at bounding box center [149, 38] width 14 height 14
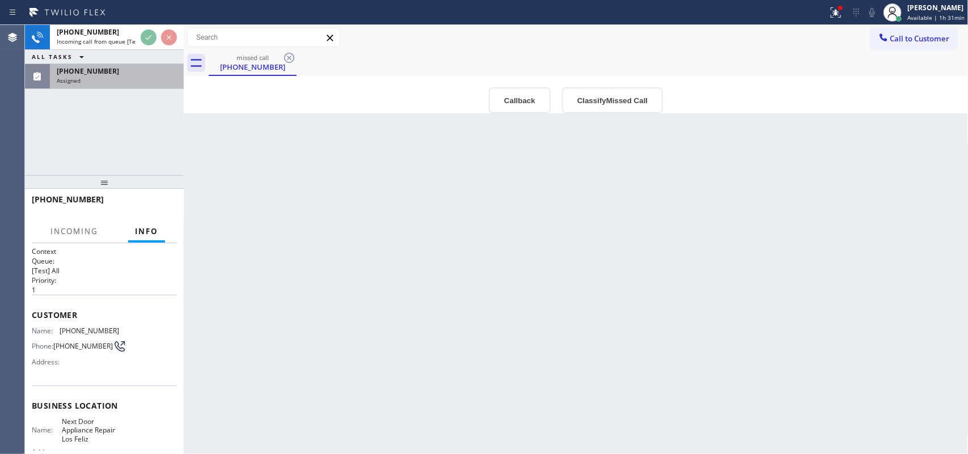
click at [129, 77] on div "Assigned" at bounding box center [117, 81] width 120 height 8
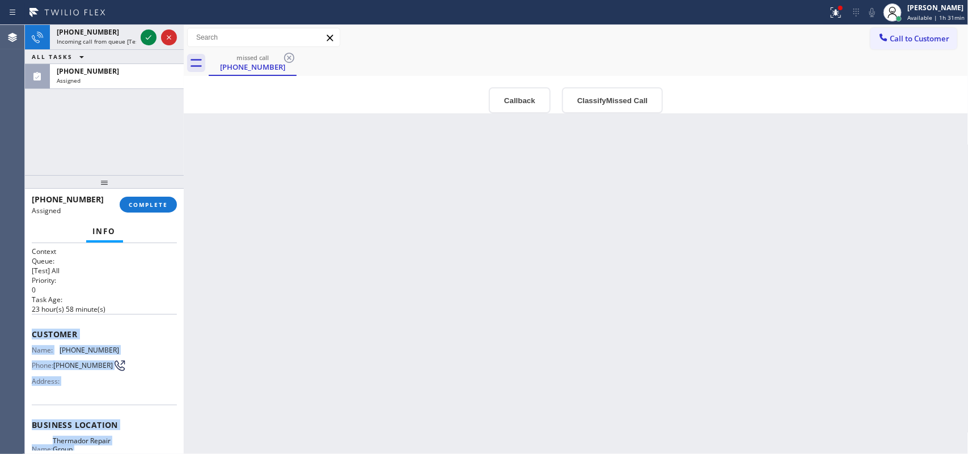
drag, startPoint x: 130, startPoint y: 355, endPoint x: 33, endPoint y: 329, distance: 101.0
click at [33, 329] on div "Context Queue: [Test] All Priority: 0 Task Age: 23 hour(s) 58 minute(s) Custome…" at bounding box center [104, 425] width 145 height 356
copy div "Customer Name: (253) 540-9485 Phone: (253) 540-9485 Address: Business location …"
click at [151, 36] on icon at bounding box center [149, 38] width 14 height 14
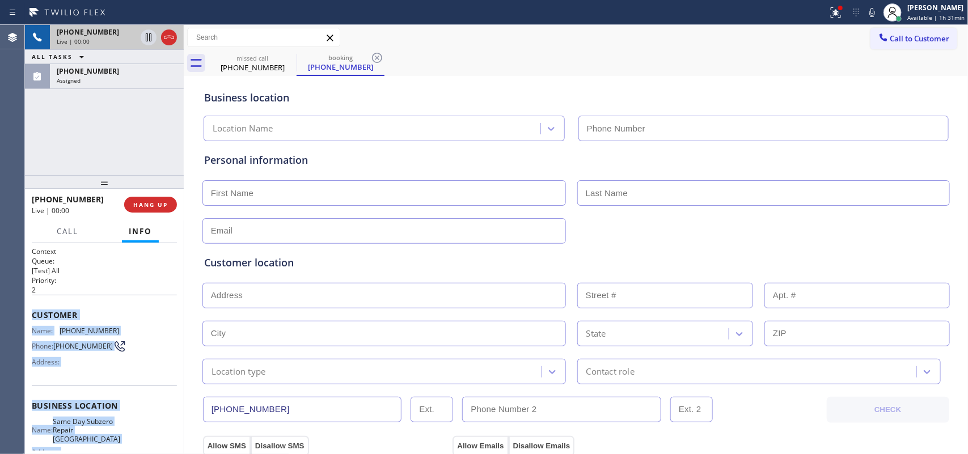
type input "(253) 904-3292"
click at [108, 33] on div "+12535409485" at bounding box center [96, 32] width 79 height 10
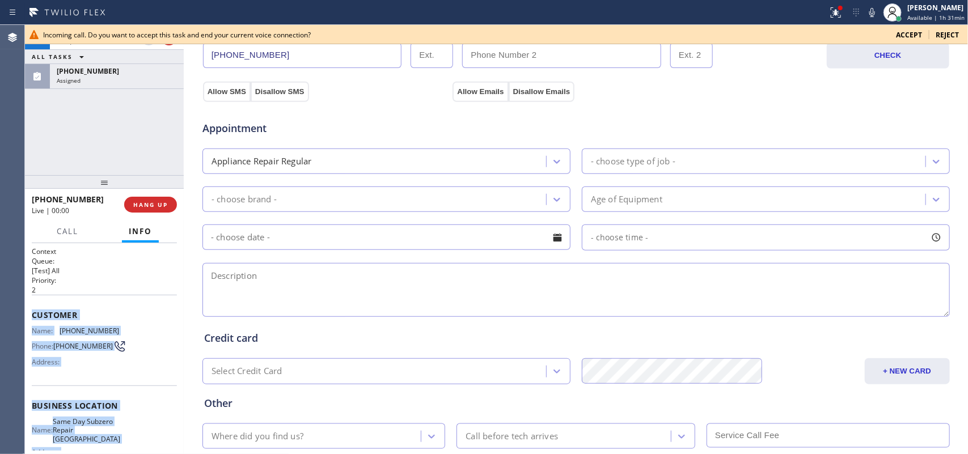
scroll to position [425, 0]
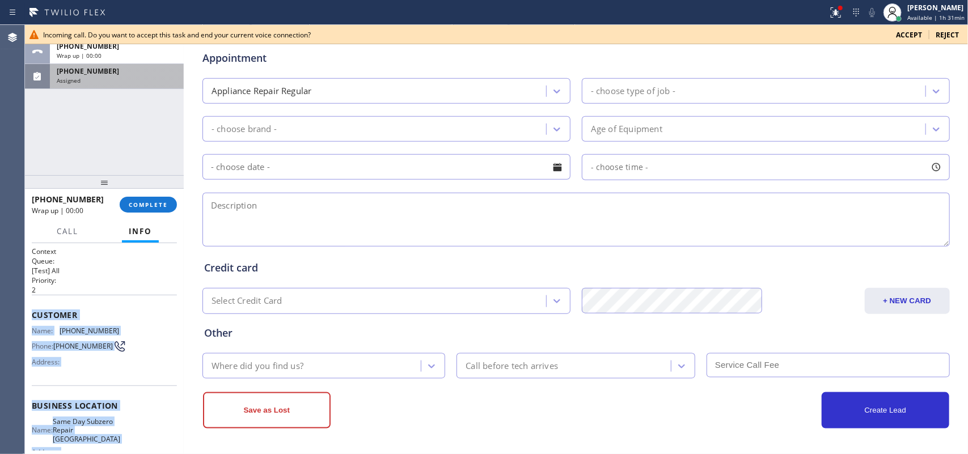
click at [137, 81] on div "Assigned" at bounding box center [117, 81] width 120 height 8
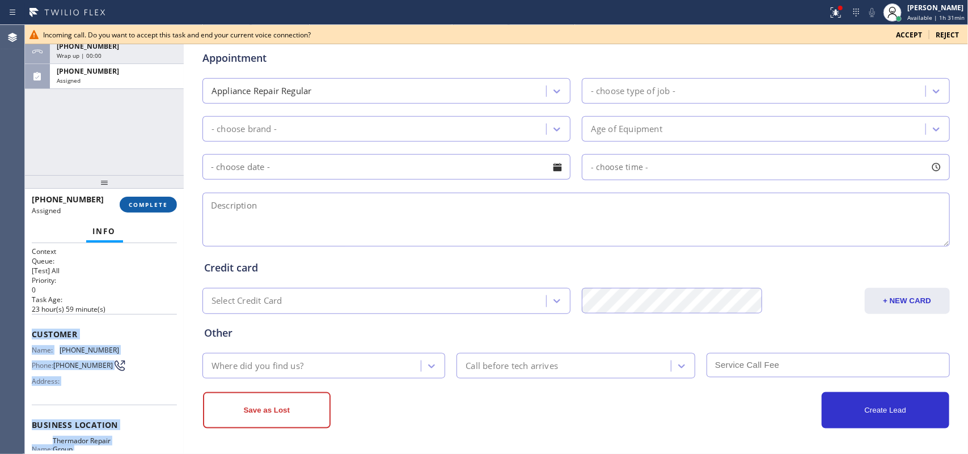
click at [162, 203] on span "COMPLETE" at bounding box center [148, 205] width 39 height 8
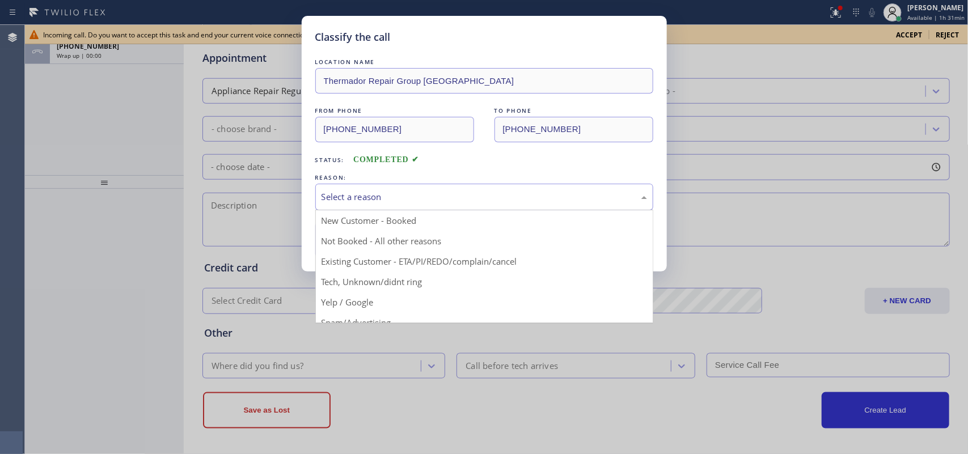
click at [466, 198] on div "Select a reason" at bounding box center [485, 197] width 326 height 13
drag, startPoint x: 403, startPoint y: 278, endPoint x: 397, endPoint y: 273, distance: 7.6
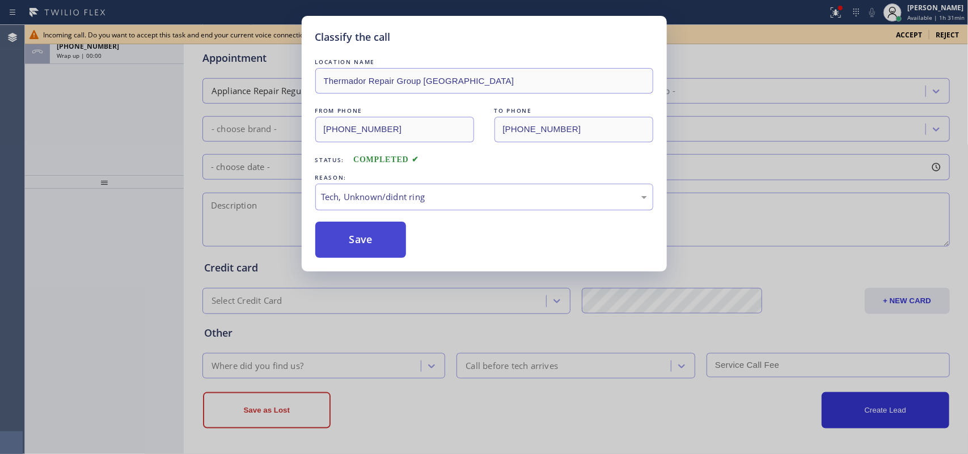
click at [370, 245] on button "Save" at bounding box center [360, 240] width 91 height 36
click at [101, 52] on div "Classify the call LOCATION NAME Thermador Repair Group Kent FROM PHONE (253) 54…" at bounding box center [484, 227] width 968 height 454
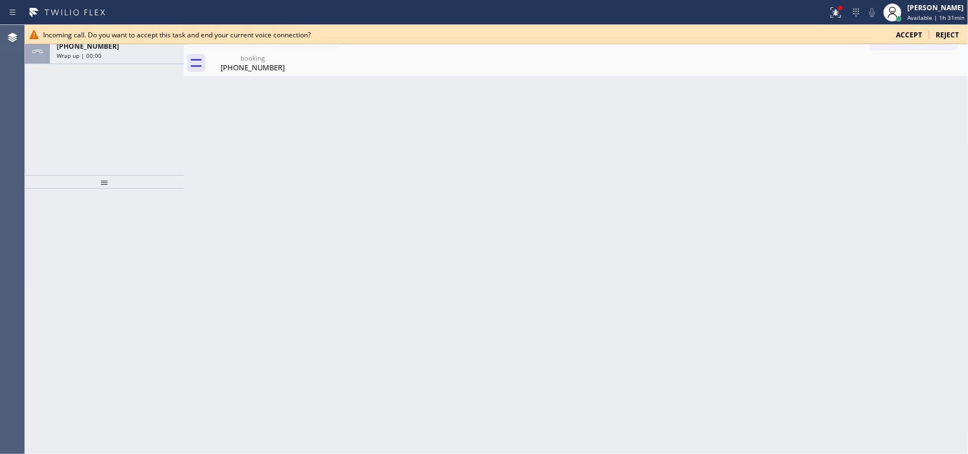
click at [911, 34] on span "Accept" at bounding box center [909, 35] width 26 height 10
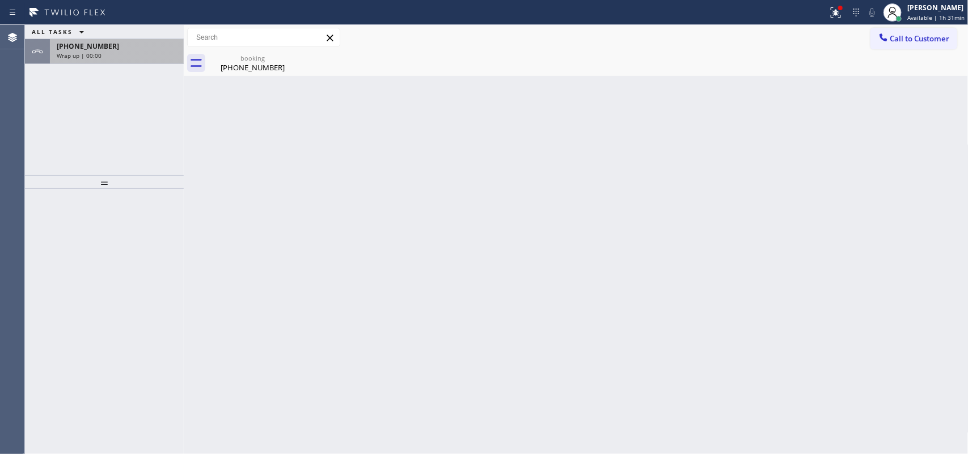
click at [135, 54] on div "Wrap up | 00:00" at bounding box center [117, 56] width 120 height 8
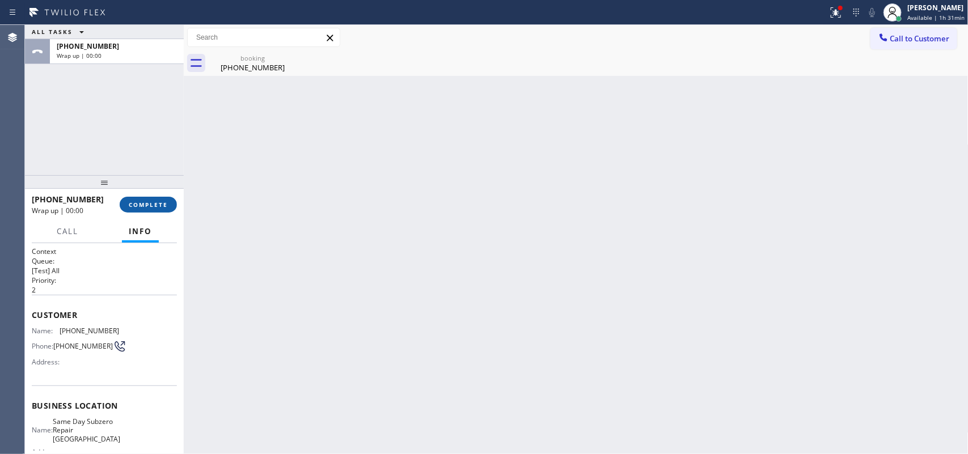
click at [151, 209] on button "COMPLETE" at bounding box center [148, 205] width 57 height 16
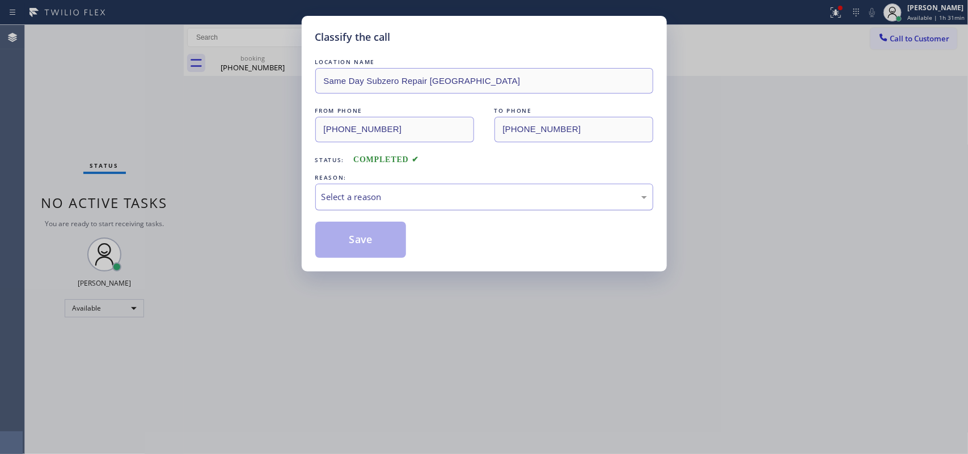
click at [387, 206] on div "Select a reason" at bounding box center [484, 197] width 338 height 27
click at [396, 239] on button "Save" at bounding box center [360, 240] width 91 height 36
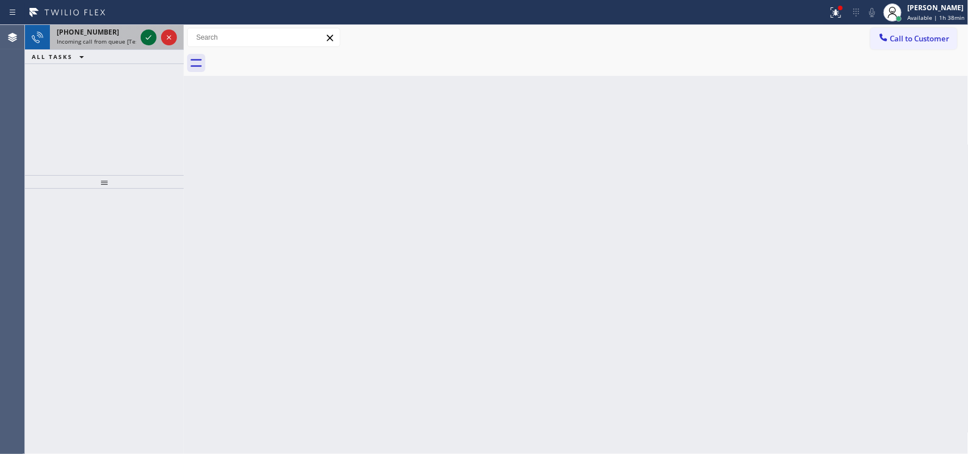
click at [146, 36] on icon at bounding box center [149, 38] width 14 height 14
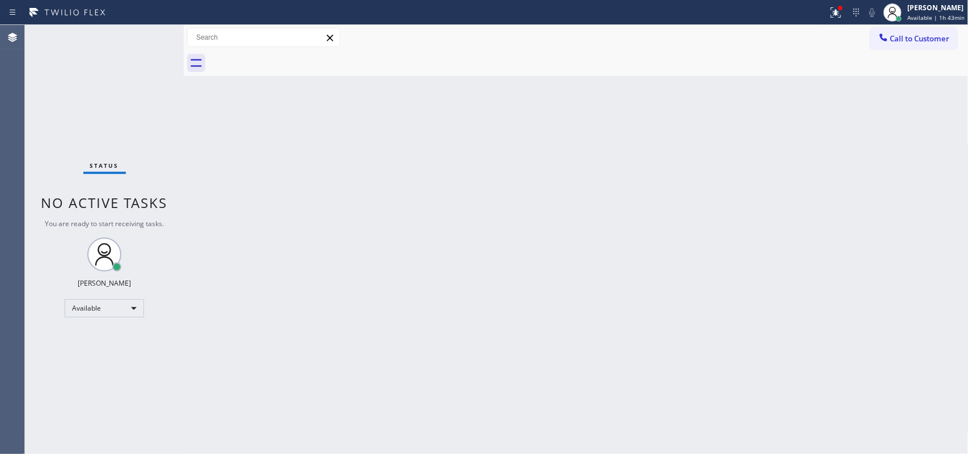
click at [143, 38] on div "Status No active tasks You are ready to start receiving tasks. [PERSON_NAME] Av…" at bounding box center [104, 239] width 159 height 429
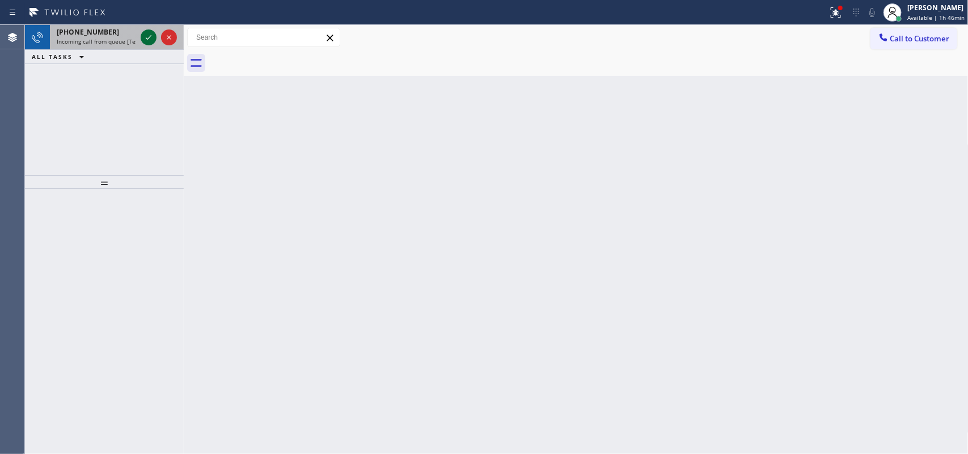
click at [147, 36] on icon at bounding box center [149, 38] width 14 height 14
click at [147, 35] on icon at bounding box center [149, 38] width 14 height 14
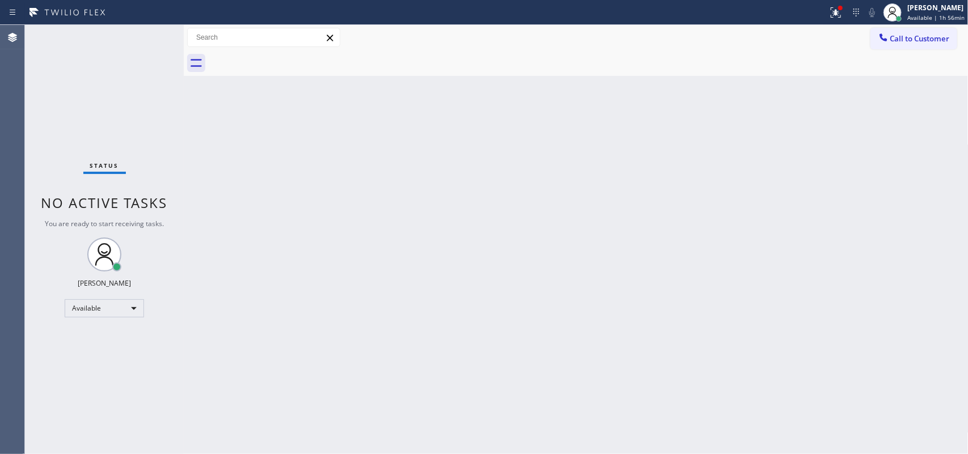
click at [269, 251] on div "Back to Dashboard Change Sender ID Customers Technicians Select a contact Outbo…" at bounding box center [576, 239] width 785 height 429
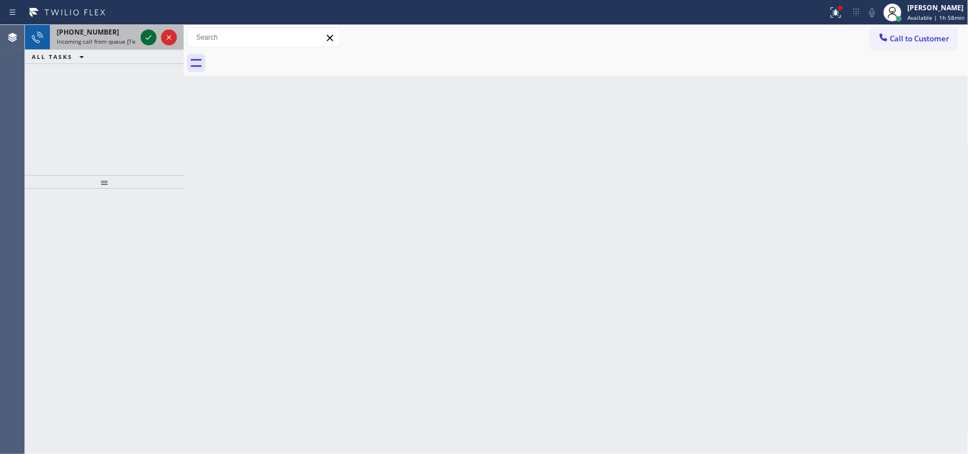
click at [149, 37] on icon at bounding box center [149, 37] width 6 height 5
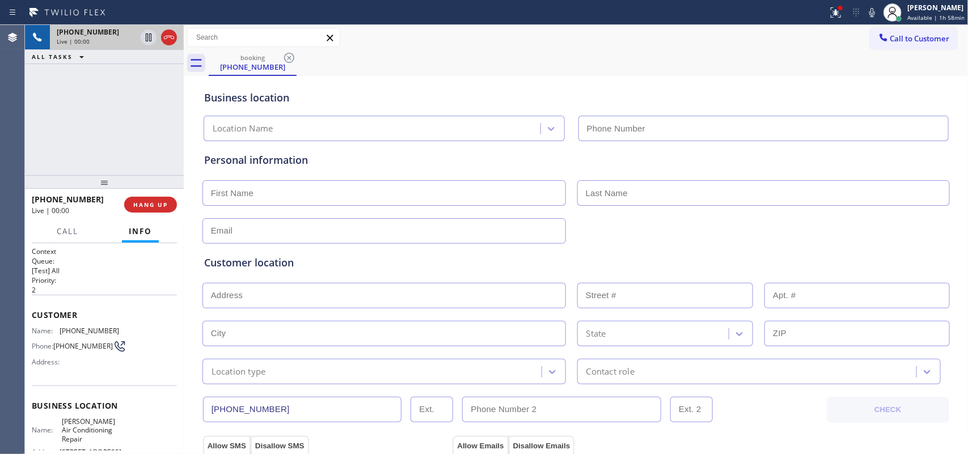
type input "(657) 261-8320"
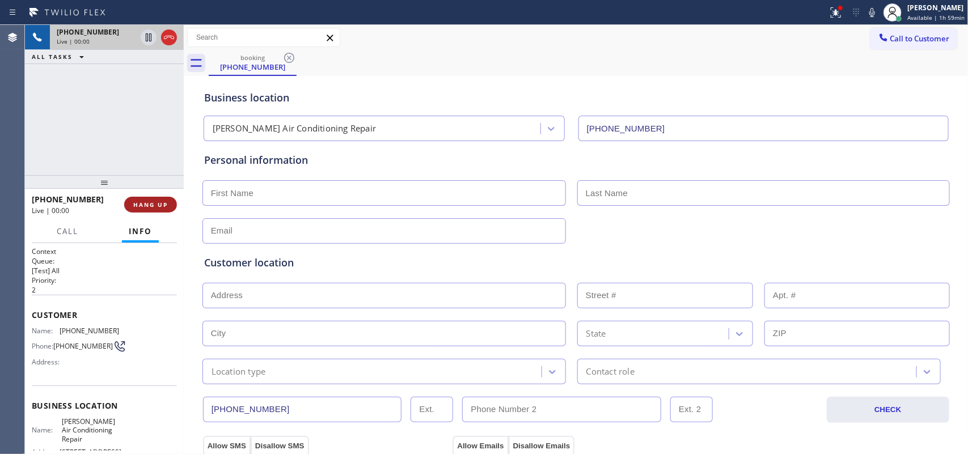
click at [162, 208] on span "HANG UP" at bounding box center [150, 205] width 35 height 8
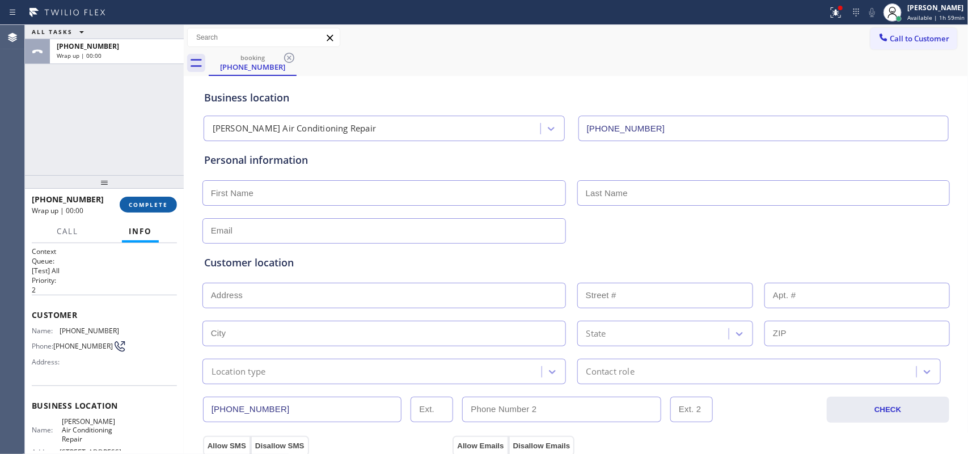
click at [162, 208] on span "COMPLETE" at bounding box center [148, 205] width 39 height 8
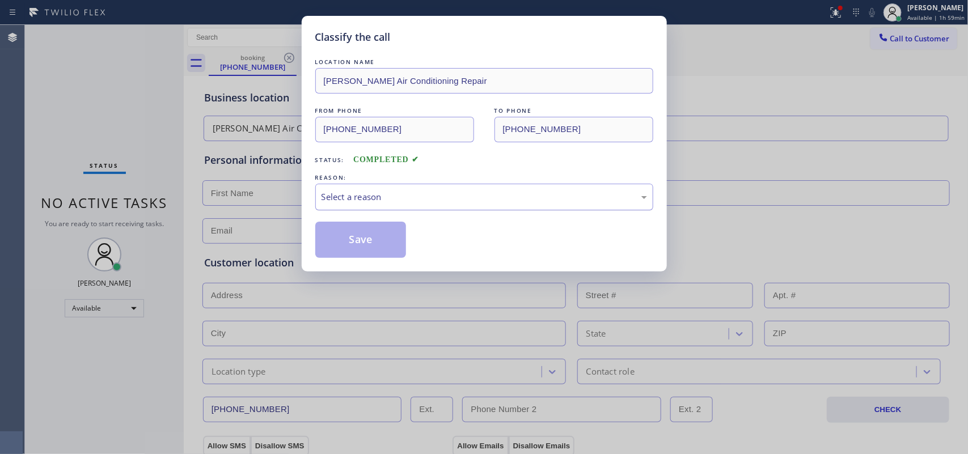
click at [455, 200] on div "Select a reason" at bounding box center [485, 197] width 326 height 13
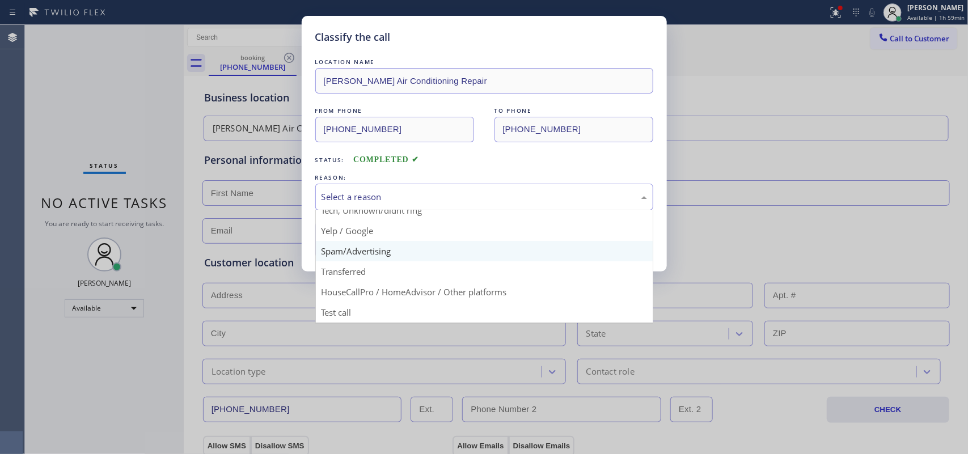
scroll to position [7, 0]
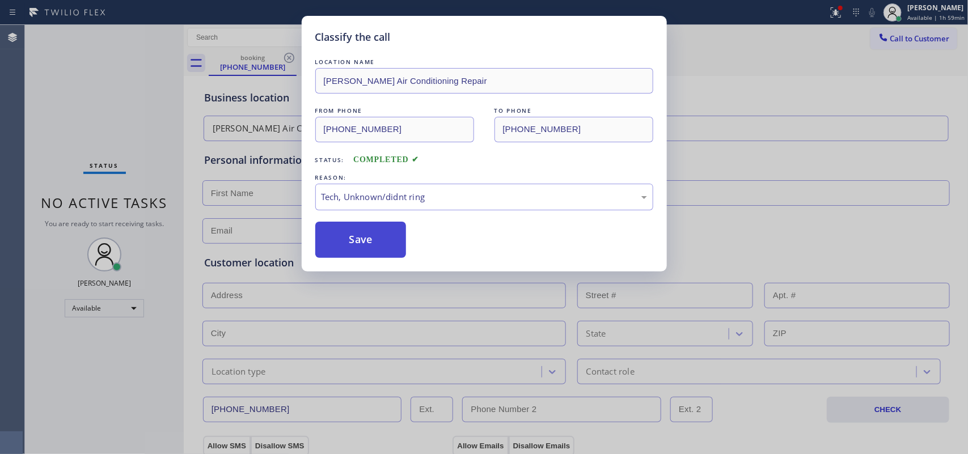
drag, startPoint x: 397, startPoint y: 278, endPoint x: 385, endPoint y: 259, distance: 23.4
click at [380, 255] on button "Save" at bounding box center [360, 240] width 91 height 36
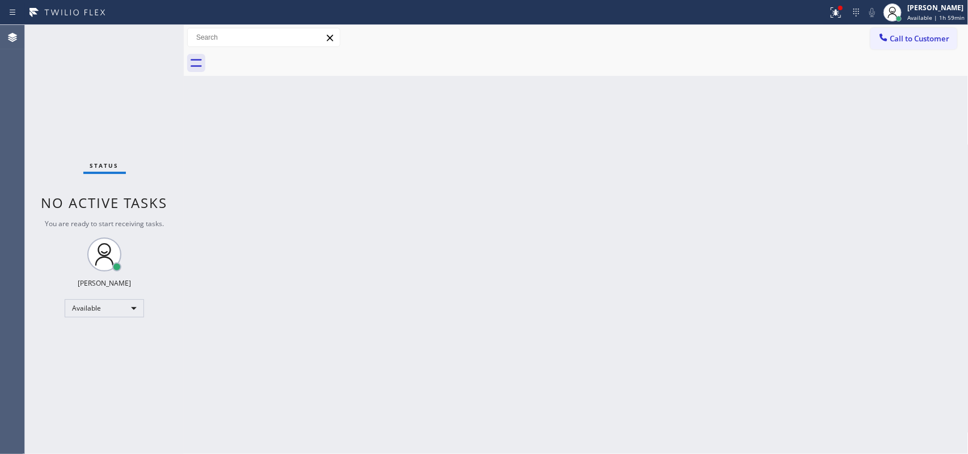
click at [126, 35] on div "Status No active tasks You are ready to start receiving tasks. [PERSON_NAME] Av…" at bounding box center [104, 239] width 159 height 429
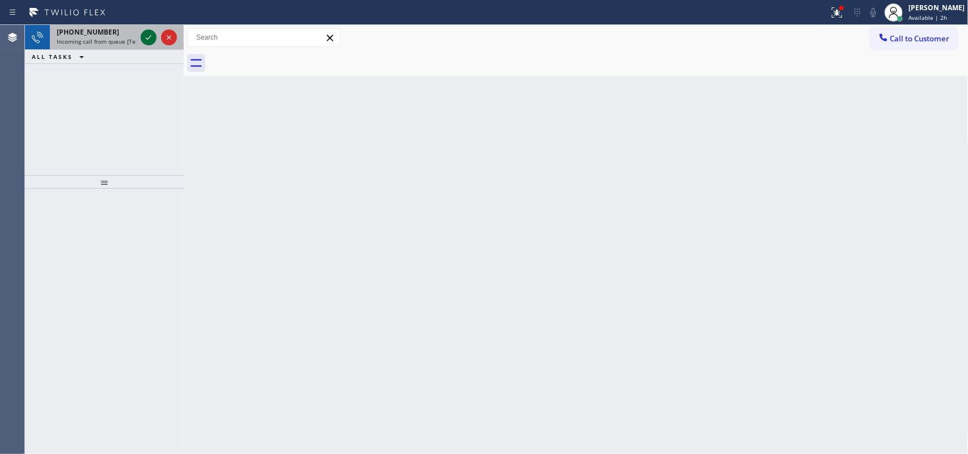
click at [142, 37] on icon at bounding box center [149, 38] width 14 height 14
click at [146, 38] on icon at bounding box center [149, 38] width 14 height 14
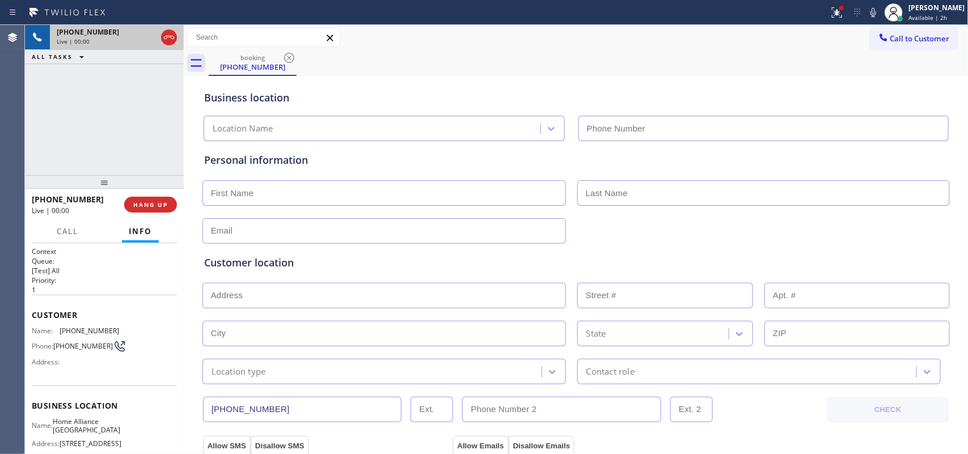
type input "(213) 344-0758"
click at [316, 202] on input "text" at bounding box center [384, 193] width 364 height 26
type input "Miss"
type input "Jennifer"
click at [420, 228] on input "text" at bounding box center [384, 231] width 364 height 26
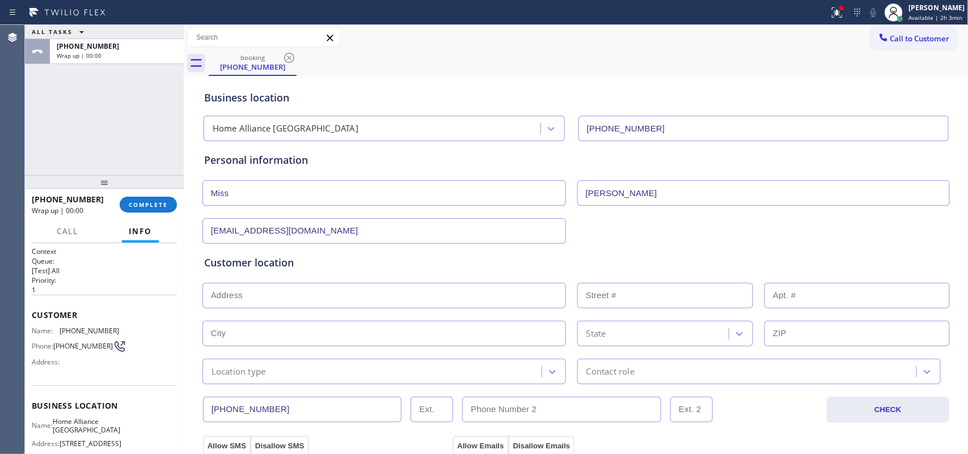
type input "[EMAIL_ADDRESS][DOMAIN_NAME]"
click at [332, 301] on input "text" at bounding box center [384, 296] width 364 height 26
click at [82, 140] on div "ALL TASKS ALL TASKS ACTIVE TASKS TASKS IN WRAP UP +13102702855 Wrap up | 00:00" at bounding box center [104, 100] width 159 height 150
click at [276, 295] on input "text" at bounding box center [384, 296] width 364 height 26
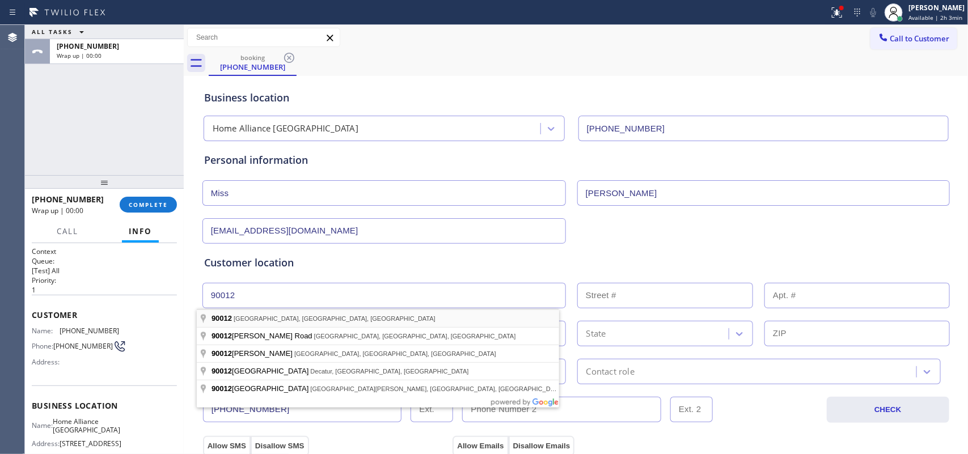
type input "Los Angeles, CA 90012, USA"
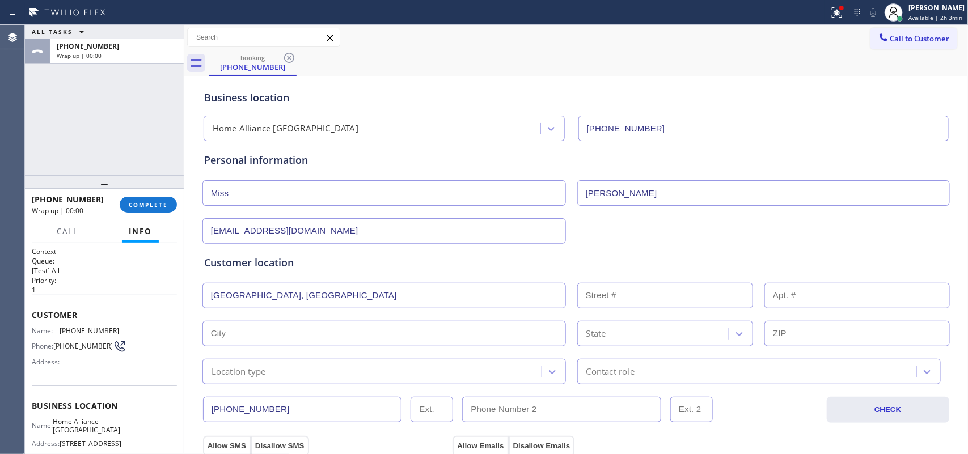
type input "Los Angeles"
type input "90012"
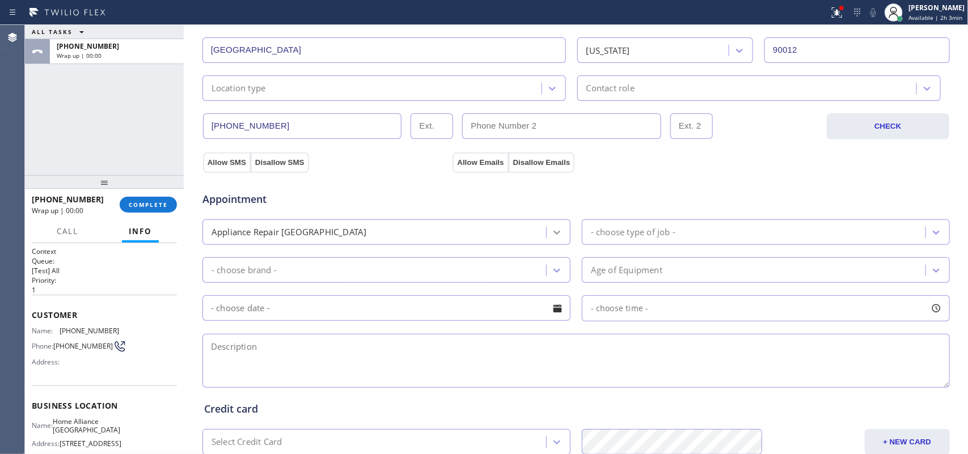
click at [551, 233] on icon at bounding box center [556, 232] width 11 height 11
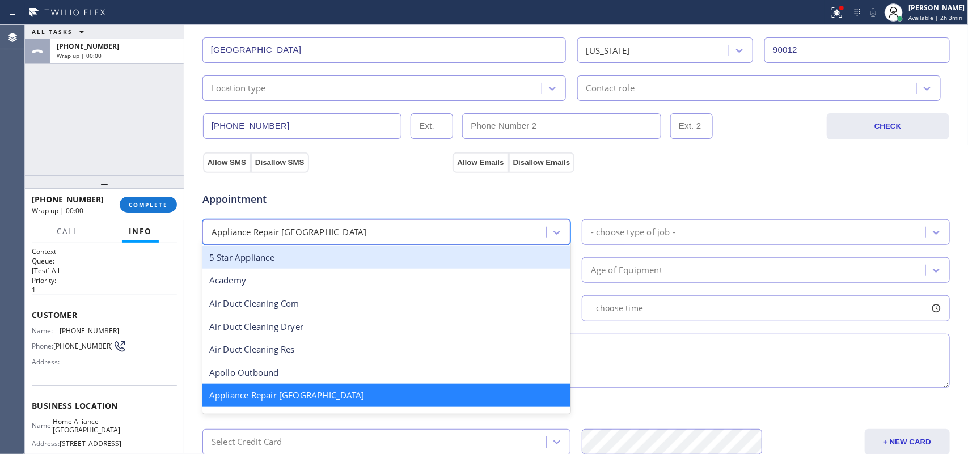
scroll to position [142, 0]
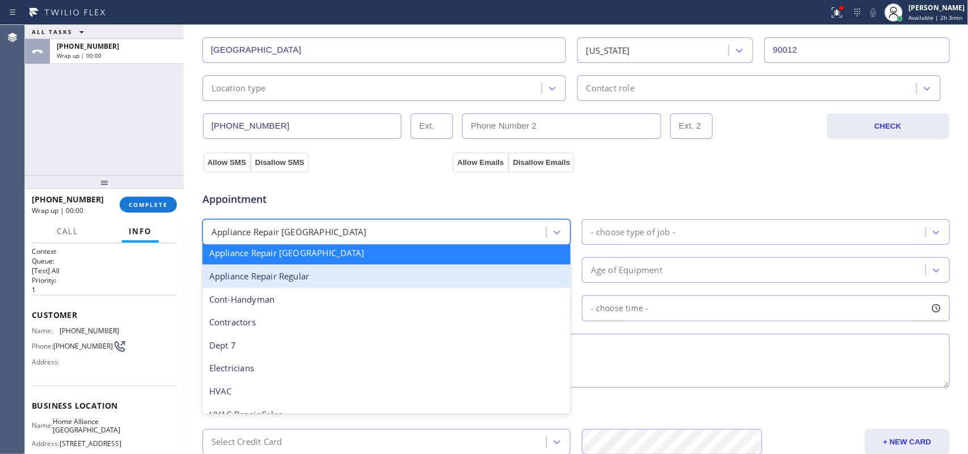
click at [477, 281] on div "Appliance Repair Regular" at bounding box center [386, 276] width 368 height 23
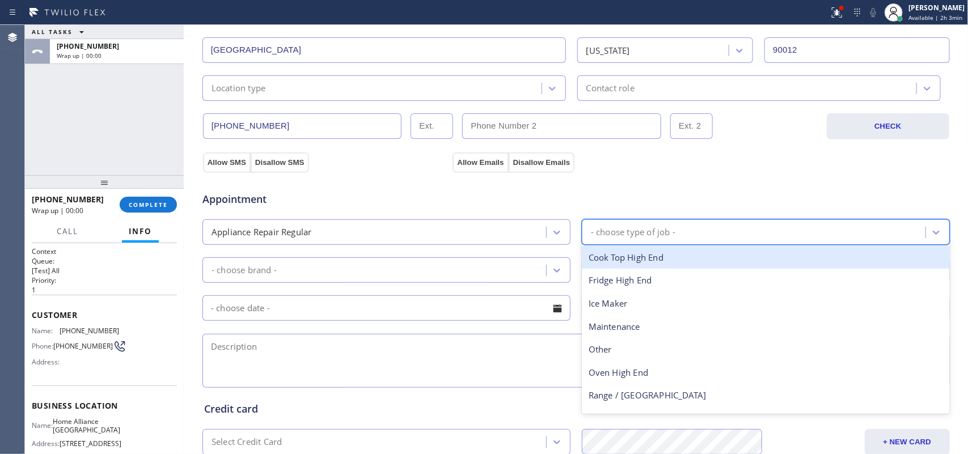
click at [627, 229] on div "- choose type of job -" at bounding box center [633, 232] width 85 height 13
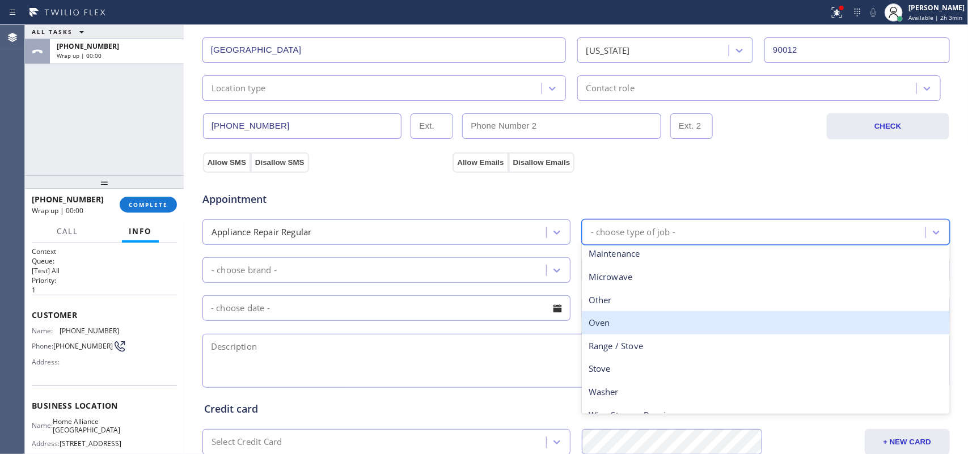
scroll to position [157, 0]
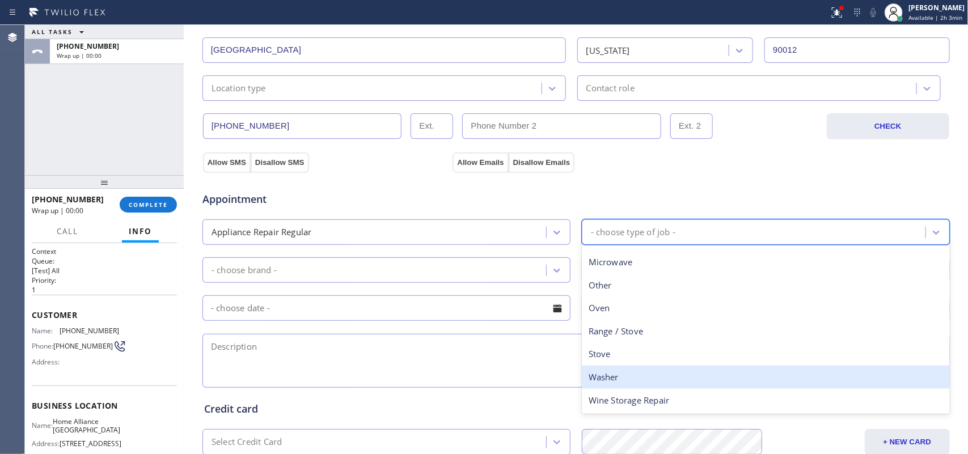
click at [641, 378] on div "Washer" at bounding box center [766, 377] width 368 height 23
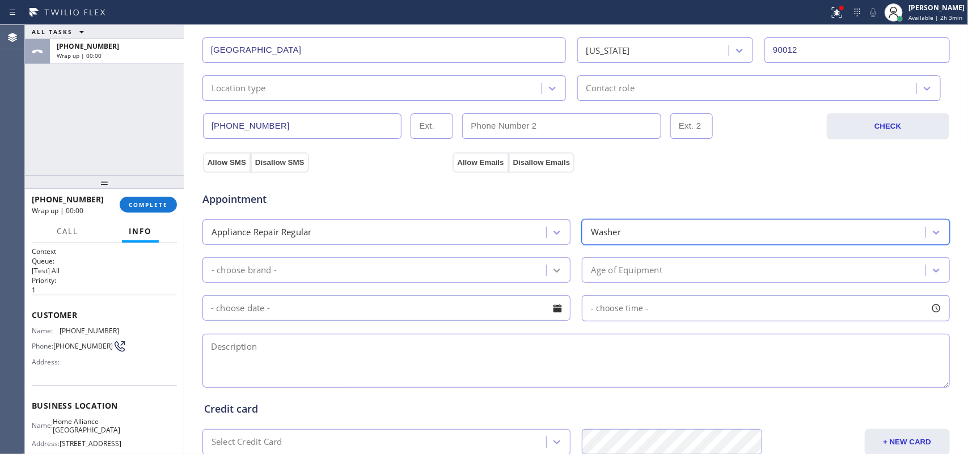
click at [551, 268] on icon at bounding box center [556, 270] width 11 height 11
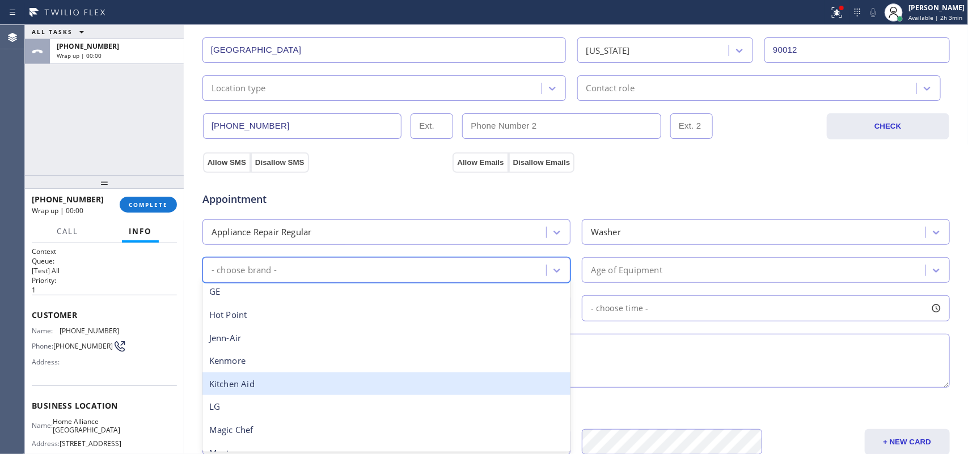
scroll to position [248, 0]
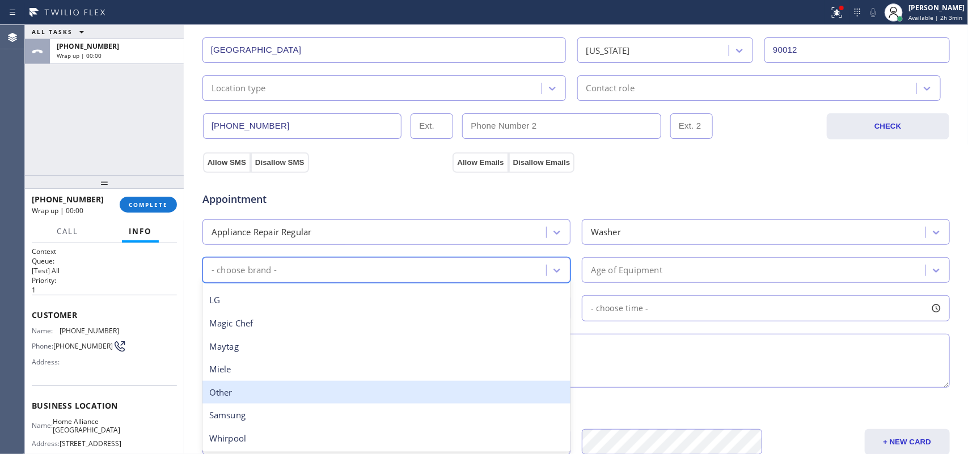
click at [373, 392] on div "Other" at bounding box center [386, 392] width 368 height 23
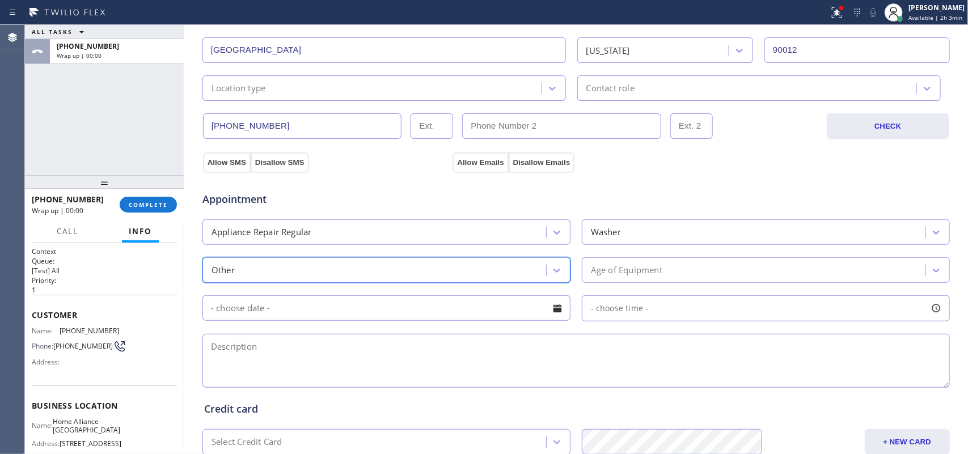
click at [656, 276] on div "Age of Equipment" at bounding box center [626, 270] width 71 height 13
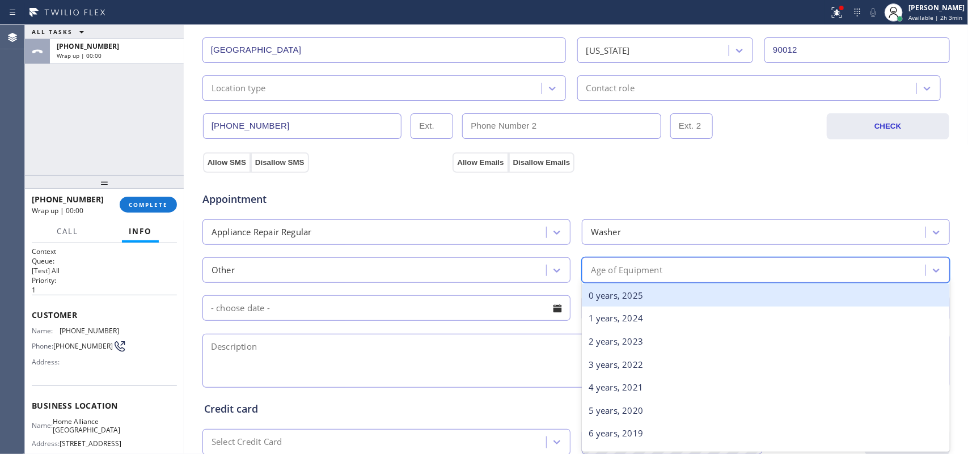
click at [653, 296] on div "0 years, 2025" at bounding box center [766, 295] width 368 height 23
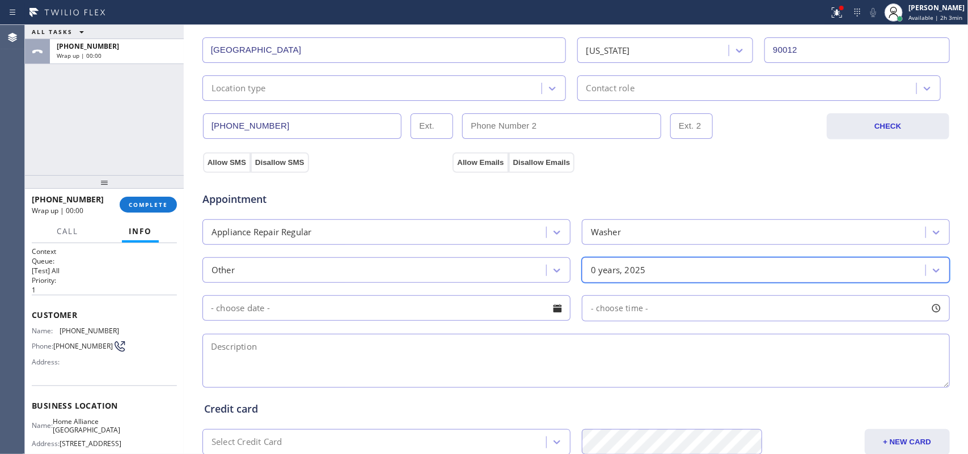
scroll to position [426, 0]
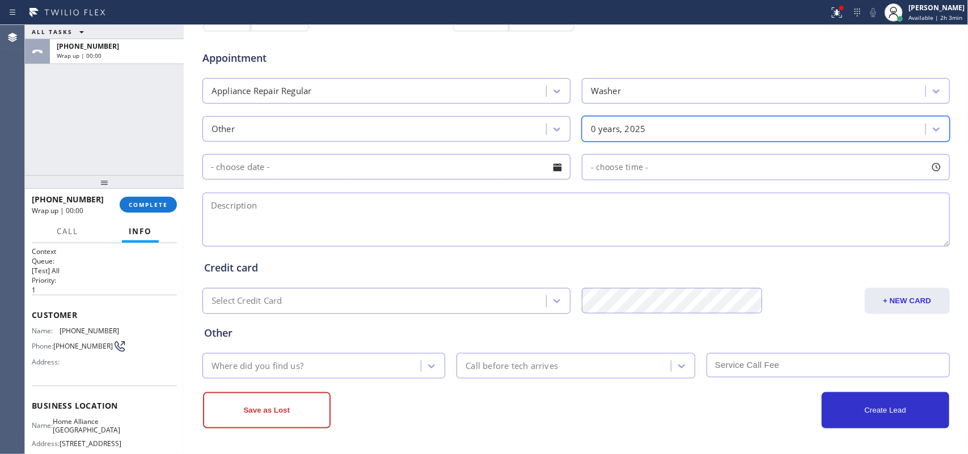
click at [532, 219] on textarea at bounding box center [575, 220] width 747 height 54
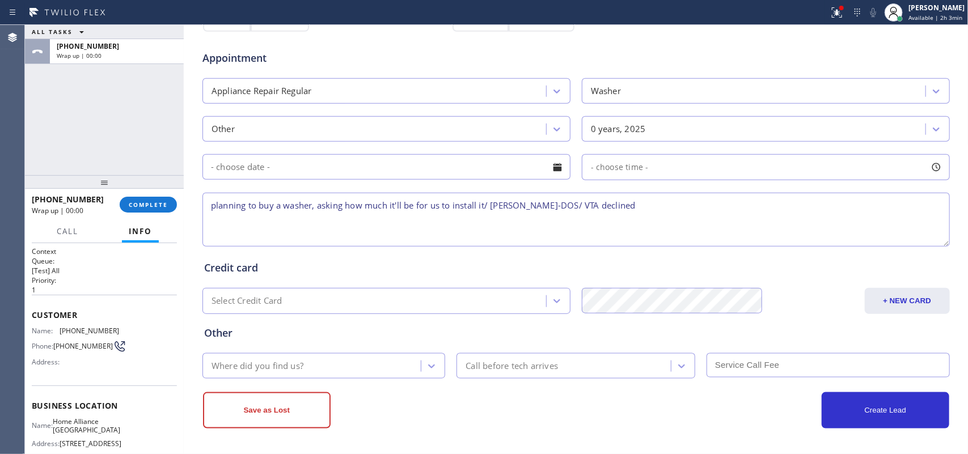
type textarea "planning to buy a washer, asking how much it'll be for us to install it/ SAL-DO…"
click at [380, 353] on div "Where did you find us?" at bounding box center [323, 366] width 243 height 26
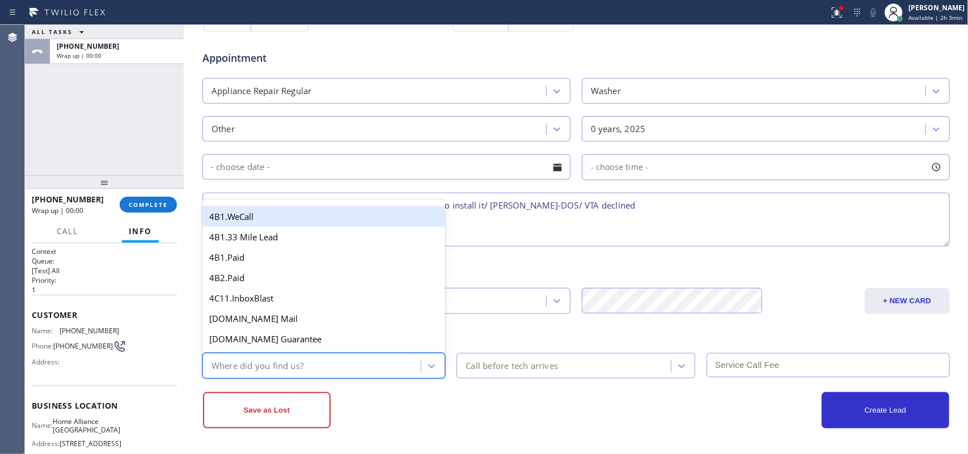
type input "g"
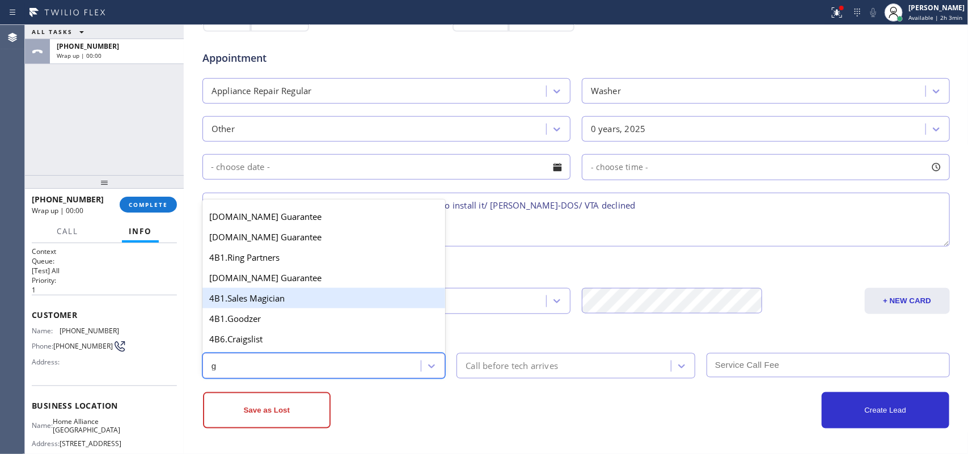
scroll to position [214, 0]
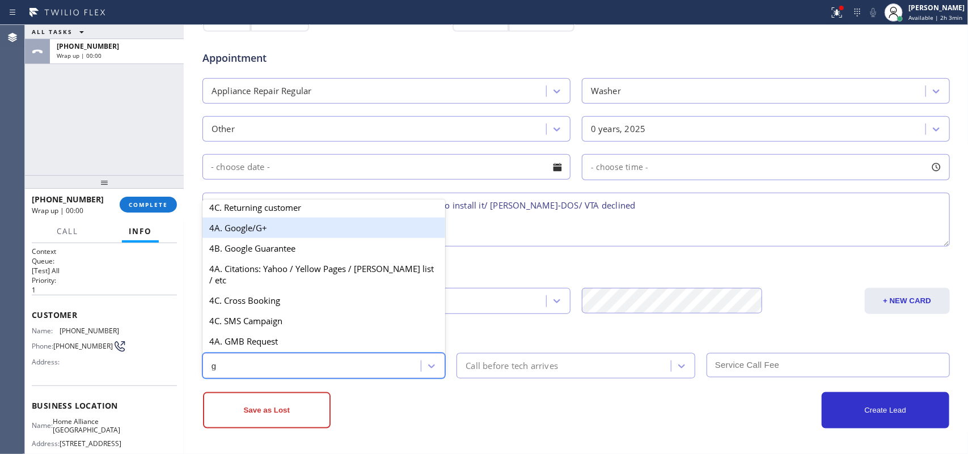
click at [318, 236] on div "4A. Google/G+" at bounding box center [323, 228] width 243 height 20
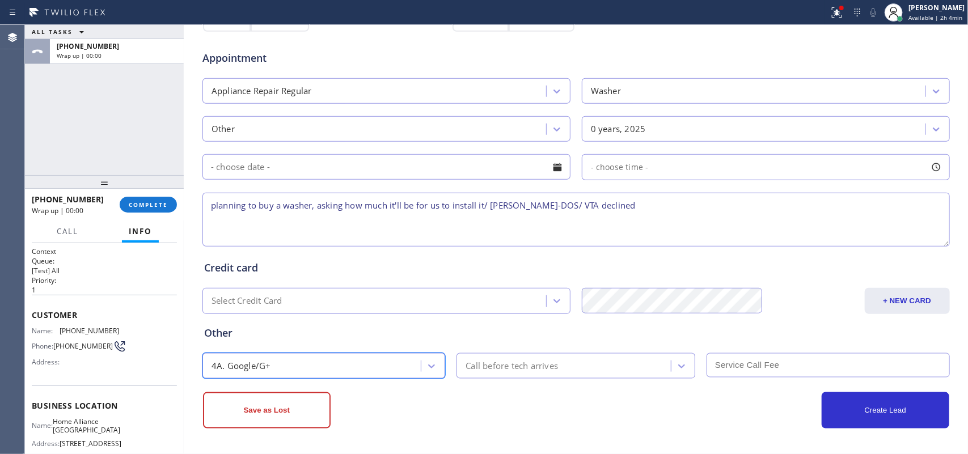
click at [299, 411] on button "Save as Lost" at bounding box center [267, 410] width 128 height 36
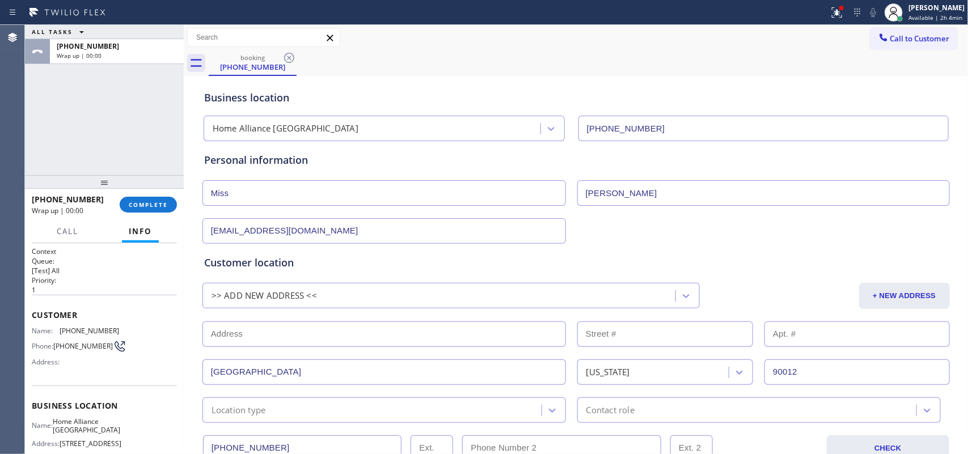
scroll to position [425, 0]
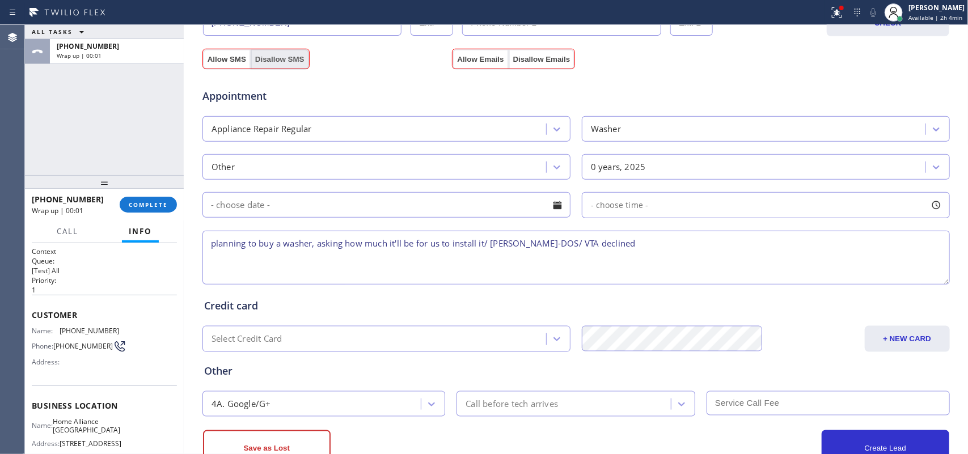
drag, startPoint x: 230, startPoint y: 67, endPoint x: 256, endPoint y: 61, distance: 26.7
click at [229, 66] on div "Appointment Appliance Repair Regular Washer Other 0 years, 2025 - choose time -…" at bounding box center [576, 176] width 749 height 222
click at [471, 61] on button "Allow Emails" at bounding box center [481, 59] width 56 height 20
click at [227, 61] on button "Allow SMS" at bounding box center [227, 59] width 48 height 20
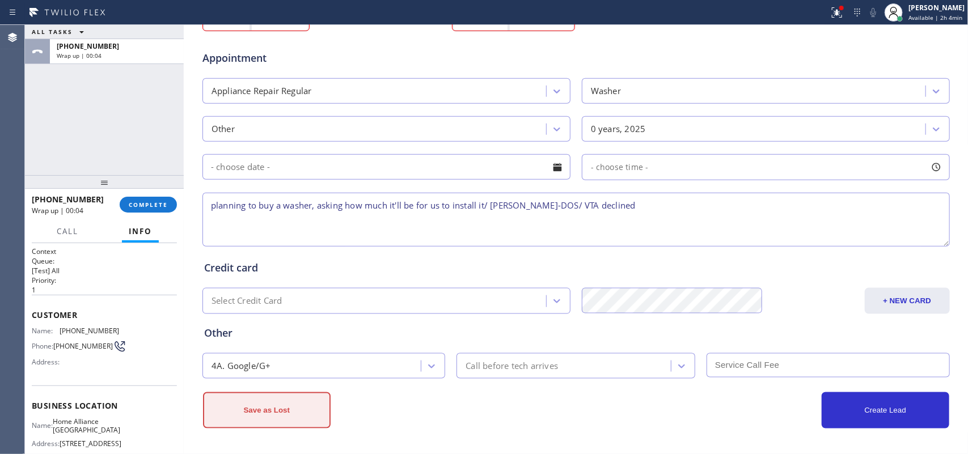
click at [281, 410] on button "Save as Lost" at bounding box center [267, 410] width 128 height 36
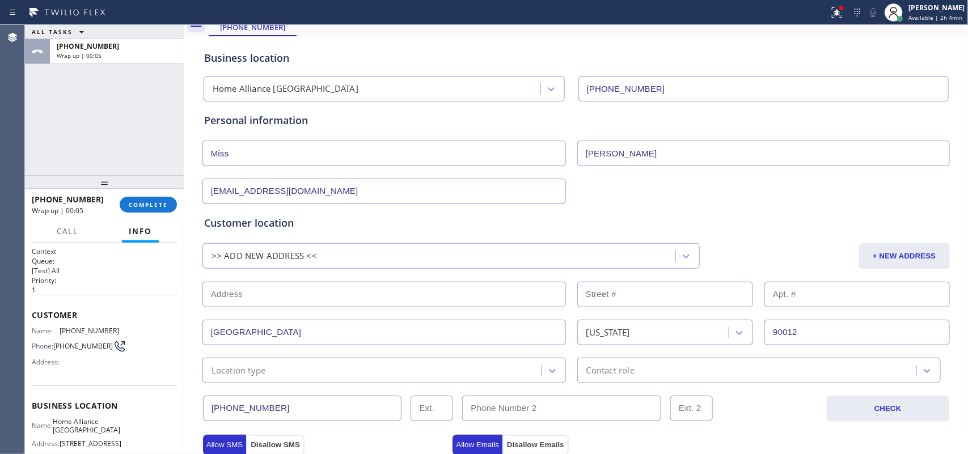
scroll to position [0, 0]
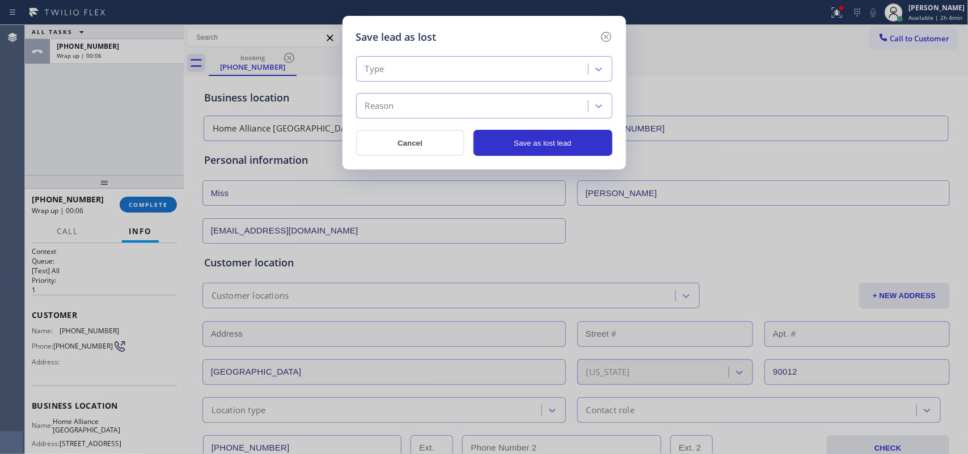
click at [521, 72] on div "Type" at bounding box center [474, 70] width 229 height 20
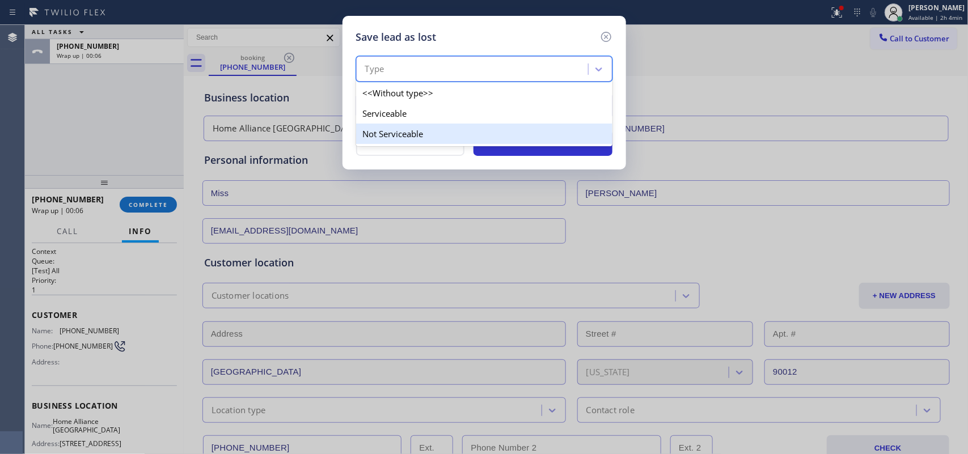
click at [515, 135] on div "Not Serviceable" at bounding box center [484, 134] width 256 height 20
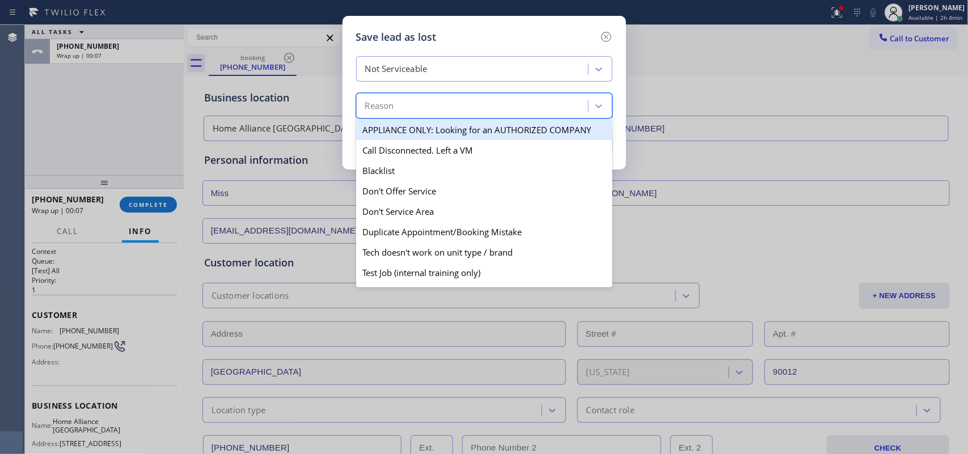
click at [525, 103] on div "Reason" at bounding box center [474, 106] width 229 height 20
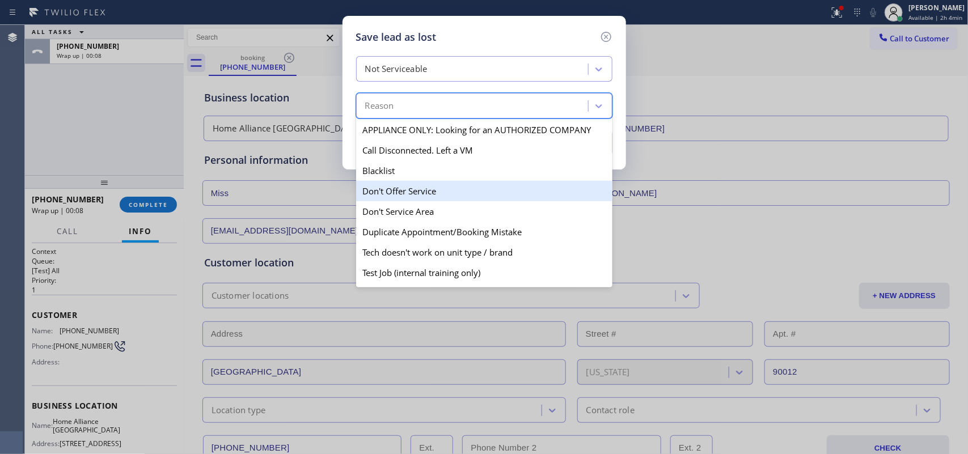
click at [506, 183] on div "Don't Offer Service" at bounding box center [484, 191] width 256 height 20
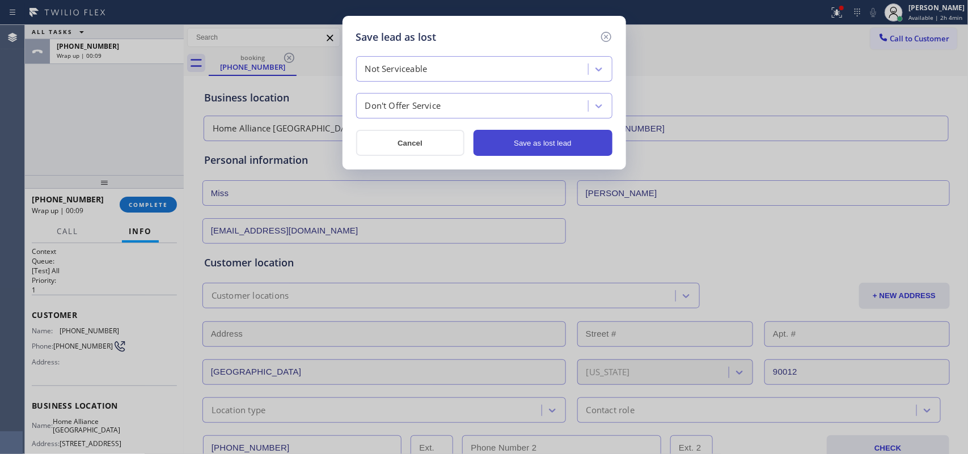
click at [548, 142] on button "Save as lost lead" at bounding box center [543, 143] width 139 height 26
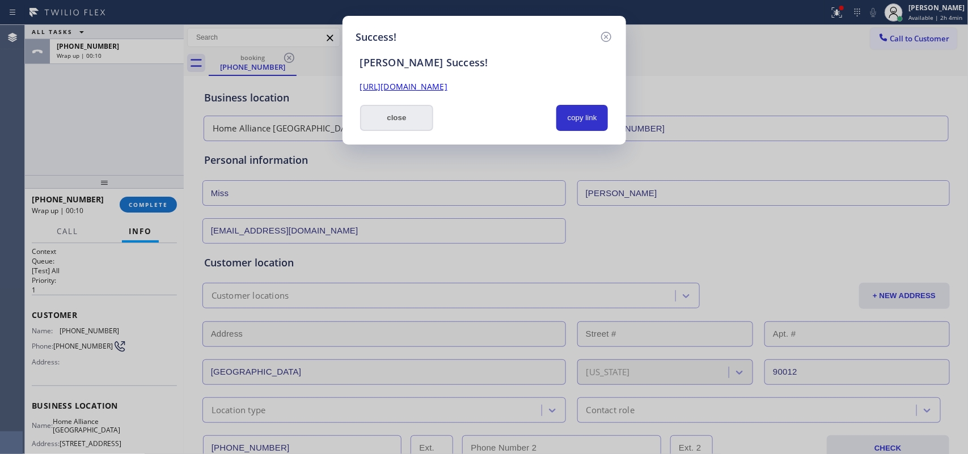
click at [416, 115] on button "close" at bounding box center [397, 118] width 74 height 26
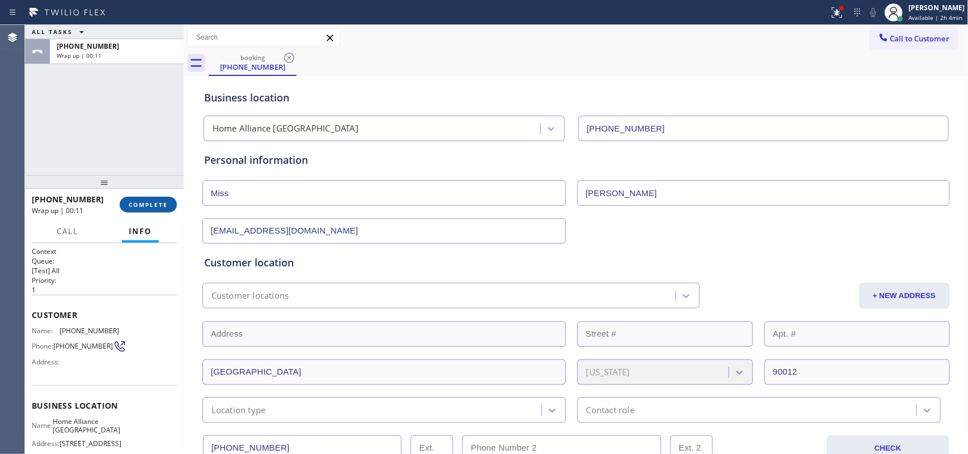
drag, startPoint x: 160, startPoint y: 202, endPoint x: 567, endPoint y: 186, distance: 407.5
click at [160, 202] on span "COMPLETE" at bounding box center [148, 205] width 39 height 8
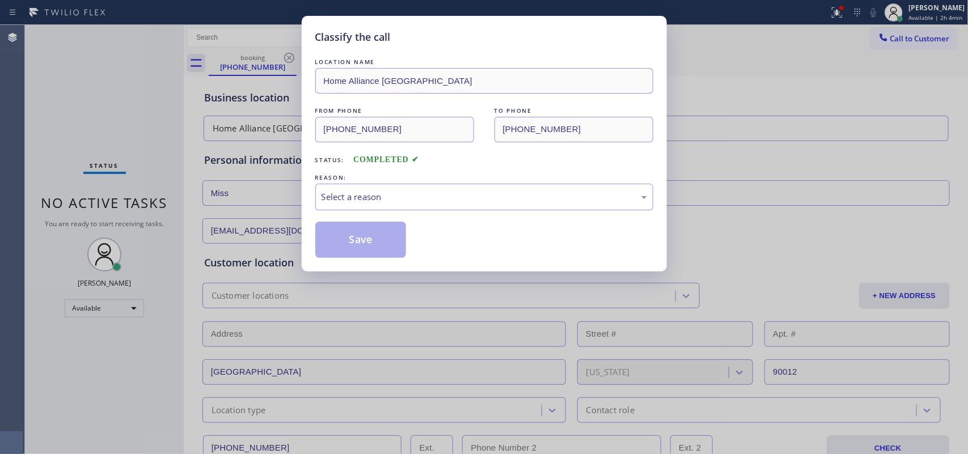
click at [491, 183] on div "REASON:" at bounding box center [484, 178] width 338 height 12
click at [492, 190] on div "Select a reason" at bounding box center [484, 197] width 338 height 27
click at [406, 239] on button "Save" at bounding box center [360, 240] width 91 height 36
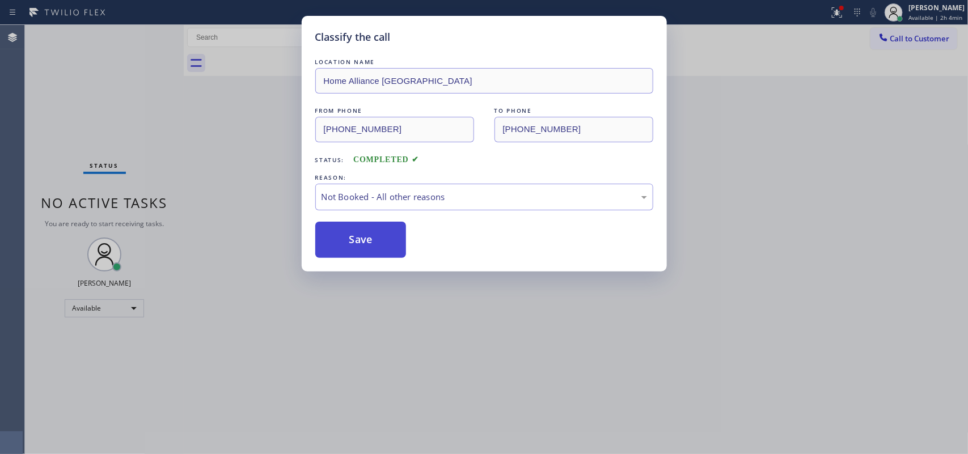
click at [404, 240] on button "Save" at bounding box center [360, 240] width 91 height 36
click at [383, 239] on button "Save" at bounding box center [360, 240] width 91 height 36
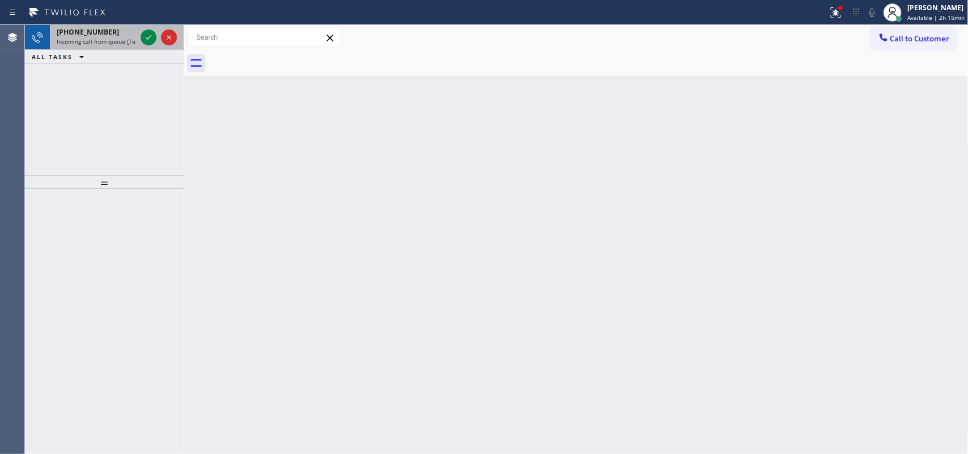
click at [109, 32] on div "+13476909099" at bounding box center [96, 32] width 79 height 10
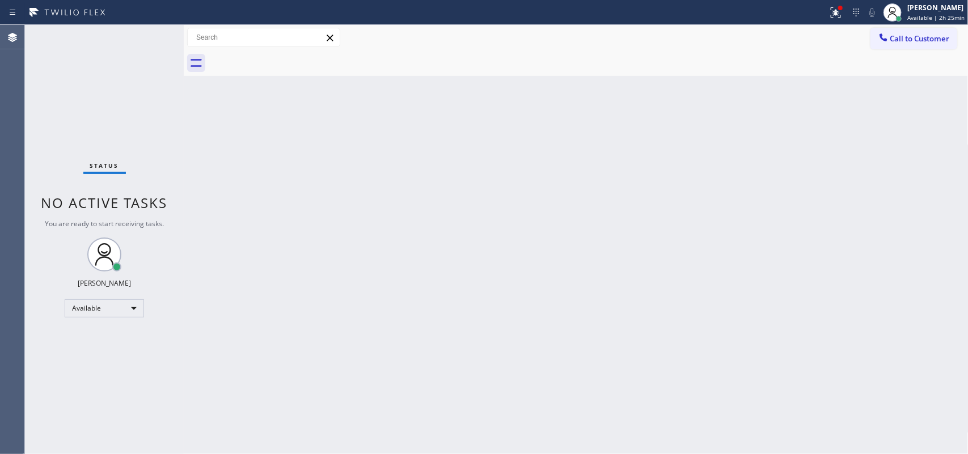
click at [329, 234] on div "Back to Dashboard Change Sender ID Customers Technicians Select a contact Outbo…" at bounding box center [576, 239] width 785 height 429
click at [344, 152] on div "Back to Dashboard Change Sender ID Customers Technicians Select a contact Outbo…" at bounding box center [576, 239] width 785 height 429
drag, startPoint x: 106, startPoint y: 413, endPoint x: 968, endPoint y: 482, distance: 864.2
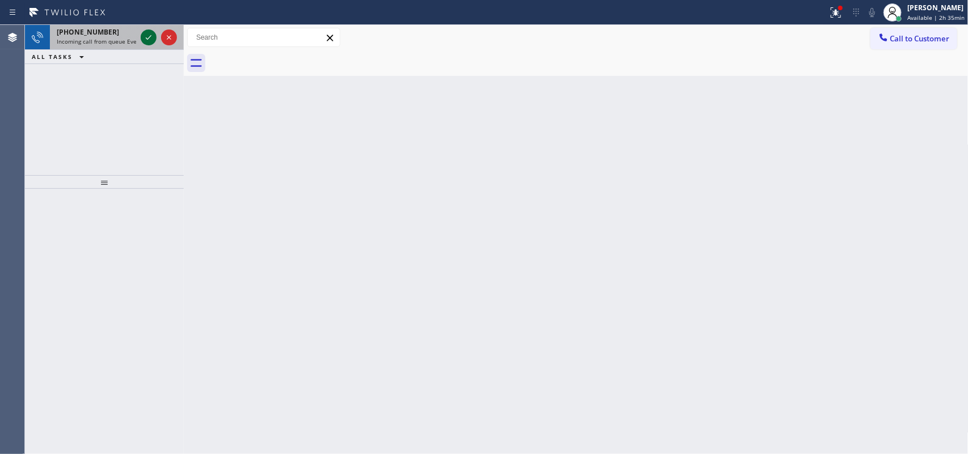
click at [147, 37] on icon at bounding box center [149, 38] width 14 height 14
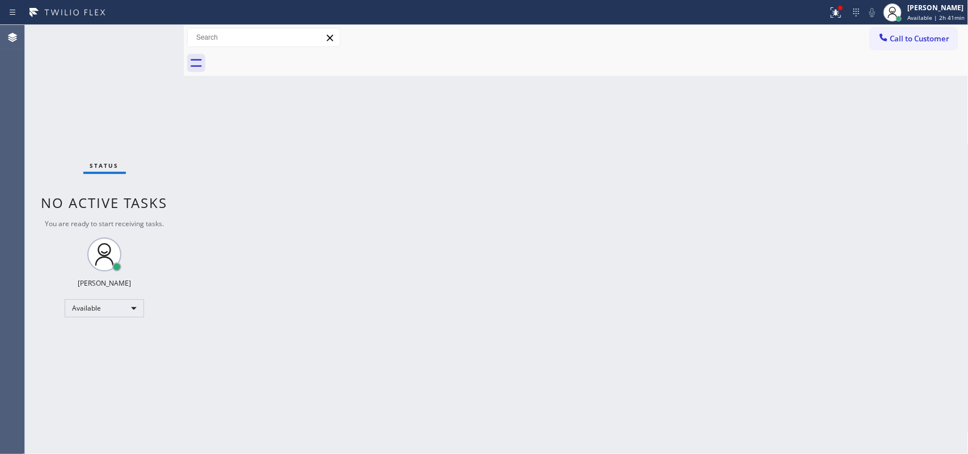
click at [314, 218] on div "Back to Dashboard Change Sender ID Customers Technicians Select a contact Outbo…" at bounding box center [576, 239] width 785 height 429
click at [147, 32] on div "Status No active tasks You are ready to start receiving tasks. [PERSON_NAME] Av…" at bounding box center [104, 239] width 159 height 429
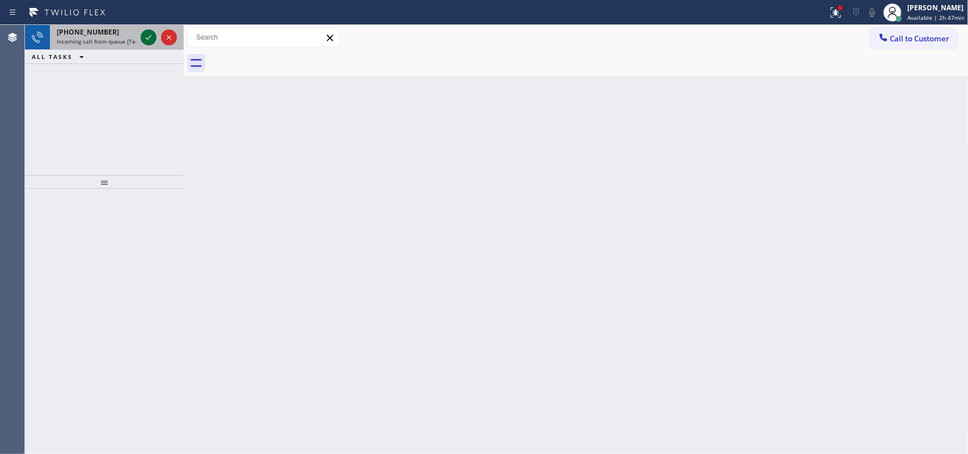
click at [146, 35] on icon at bounding box center [149, 38] width 14 height 14
click at [147, 40] on icon at bounding box center [149, 38] width 14 height 14
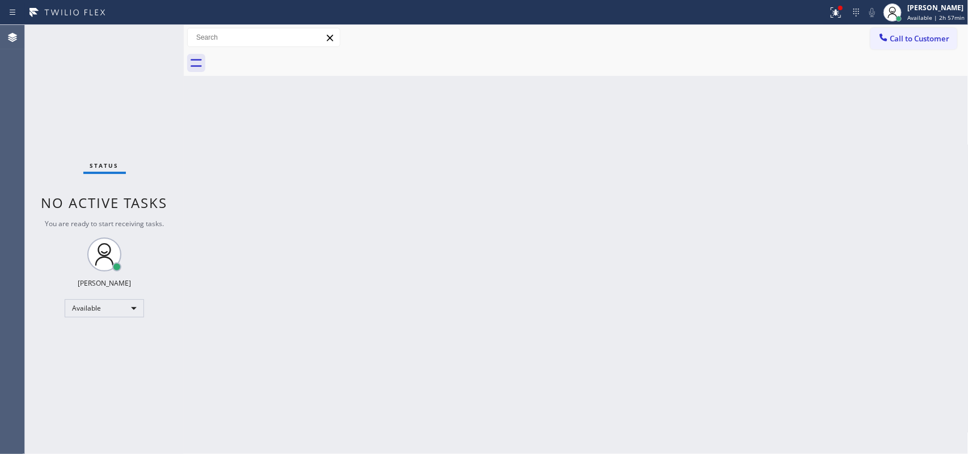
click at [956, 452] on div "Back to Dashboard Change Sender ID Customers Technicians Select a contact Outbo…" at bounding box center [576, 239] width 785 height 429
click at [936, 9] on div "[PERSON_NAME]" at bounding box center [935, 8] width 57 height 10
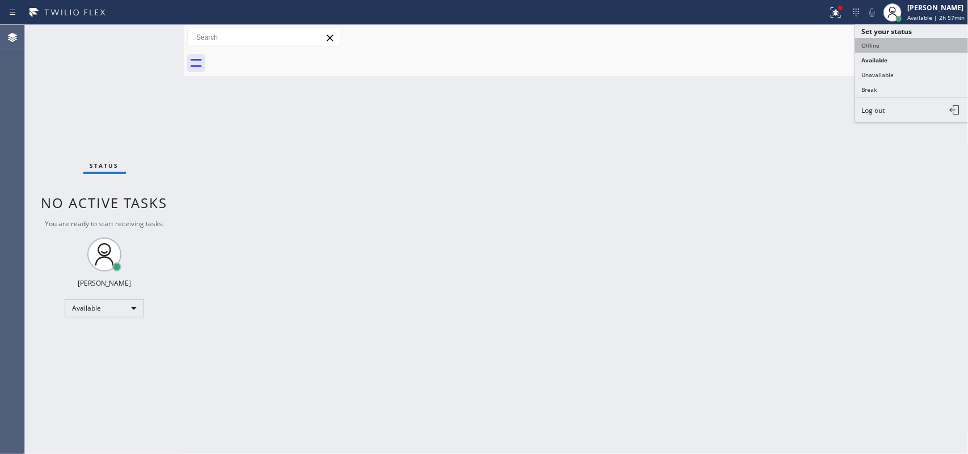
click at [919, 50] on button "Offline" at bounding box center [911, 45] width 113 height 15
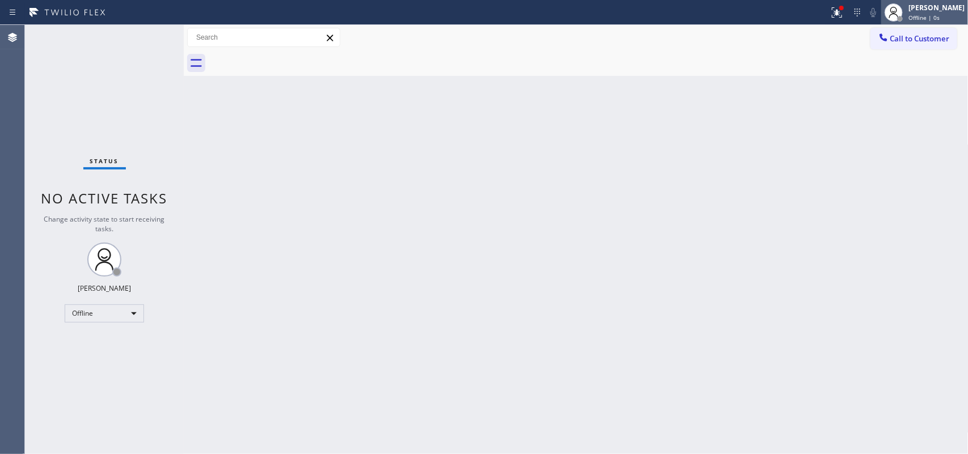
click at [936, 17] on span "Offline | 0s" at bounding box center [924, 18] width 31 height 8
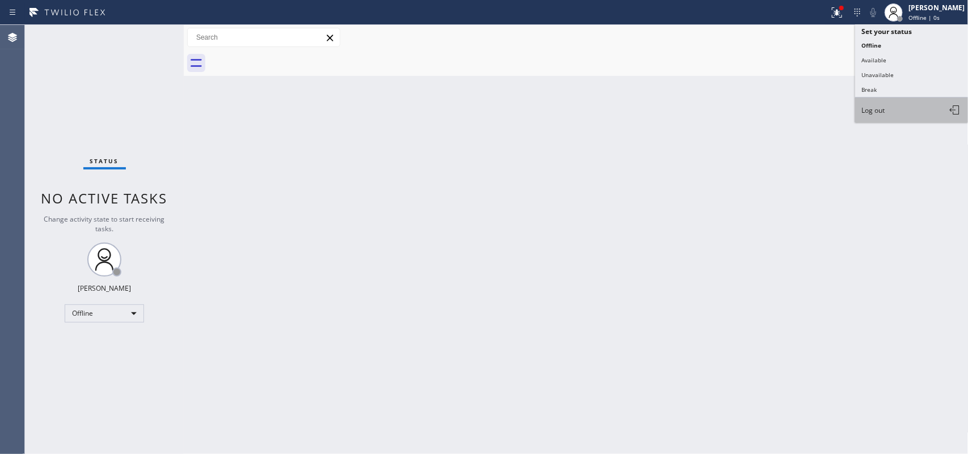
click at [923, 106] on button "Log out" at bounding box center [911, 110] width 113 height 25
